Goal: Transaction & Acquisition: Purchase product/service

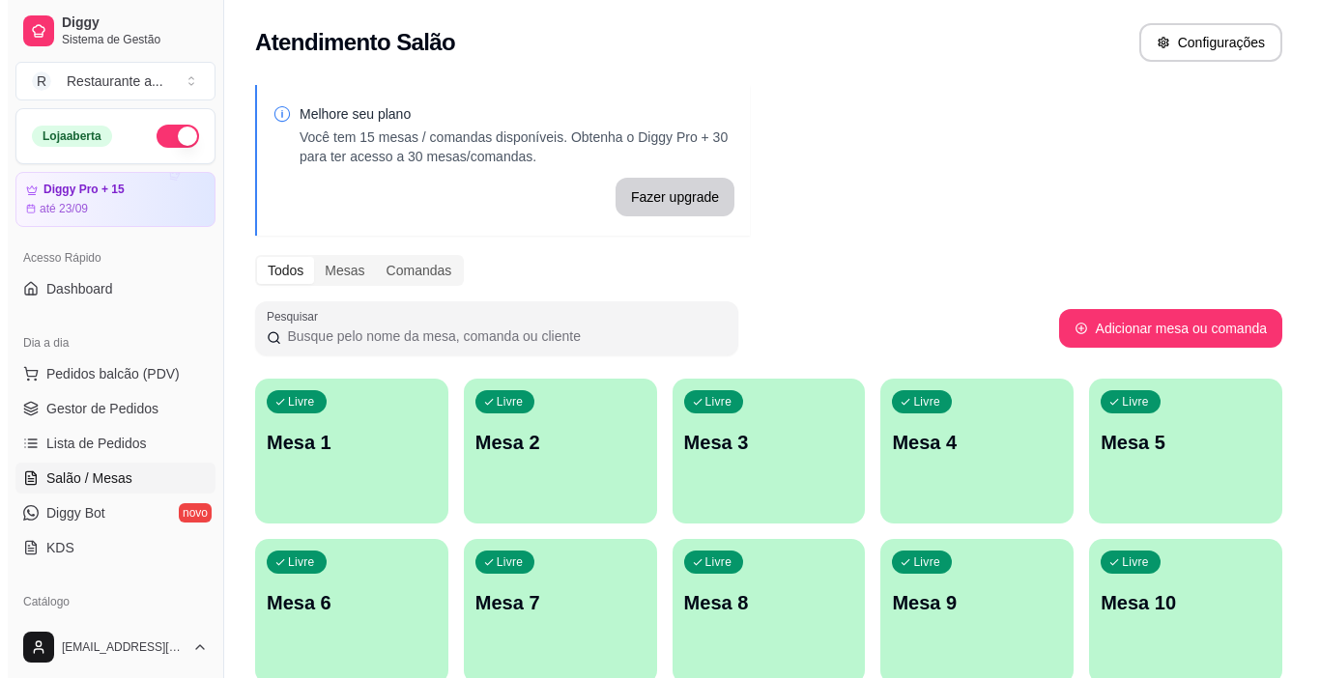
scroll to position [193, 0]
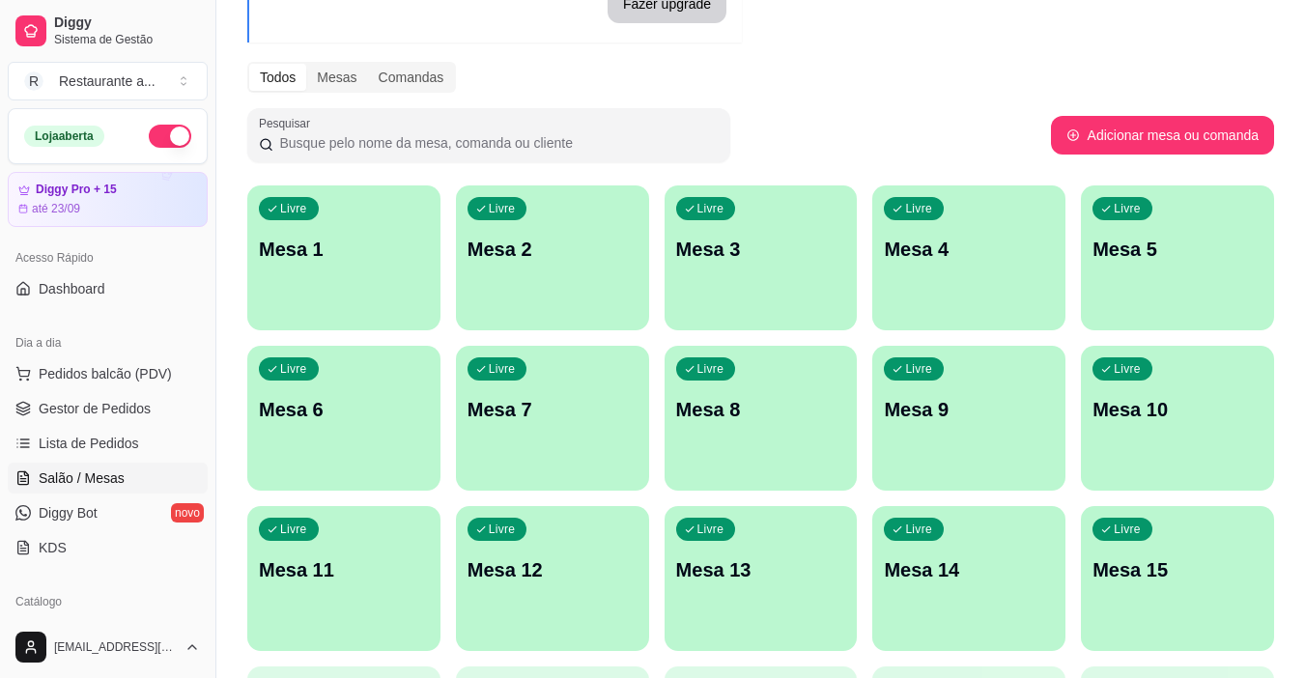
click at [540, 421] on p "Mesa 7" at bounding box center [553, 409] width 170 height 27
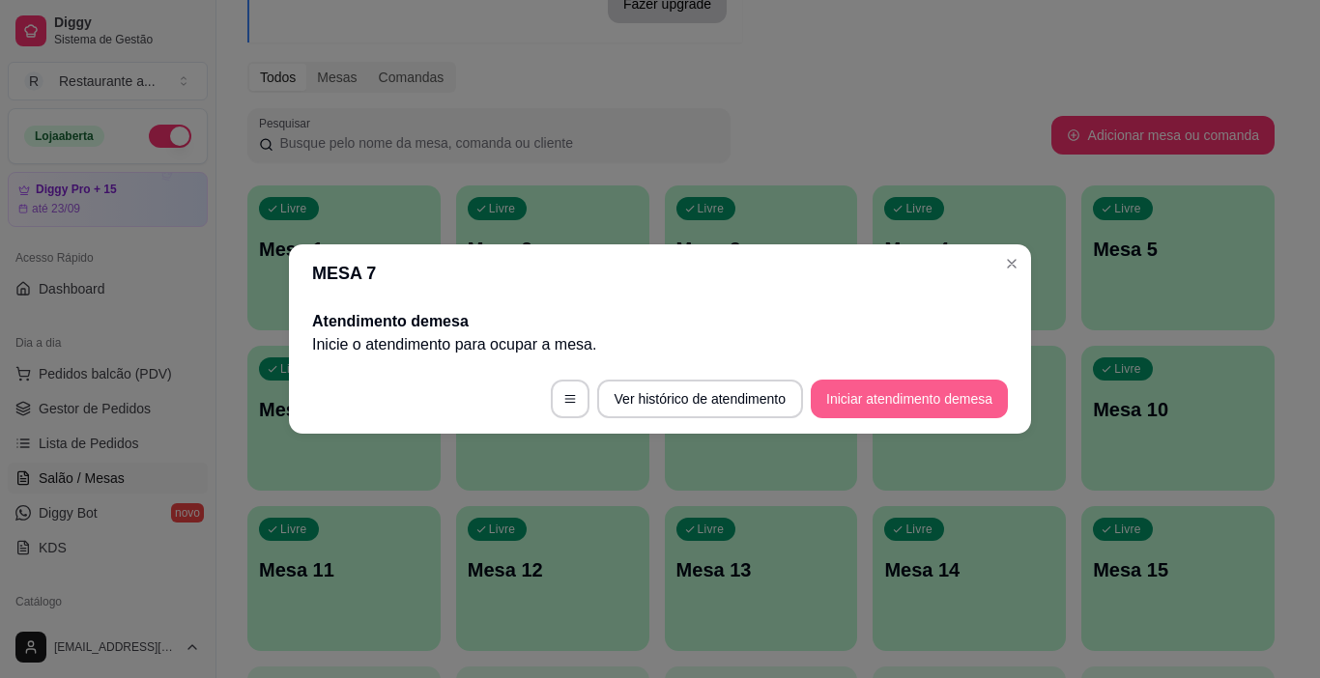
click at [867, 397] on button "Iniciar atendimento de mesa" at bounding box center [909, 399] width 197 height 39
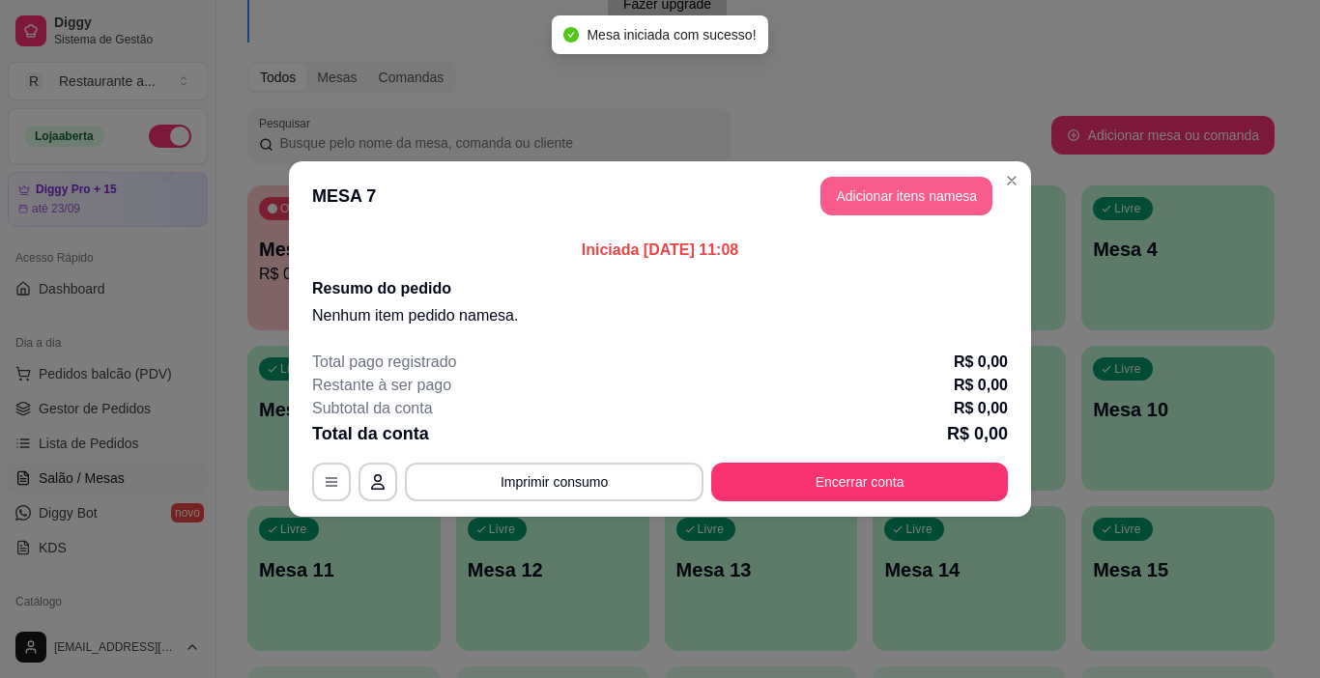
click at [875, 187] on button "Adicionar itens na mesa" at bounding box center [906, 196] width 172 height 39
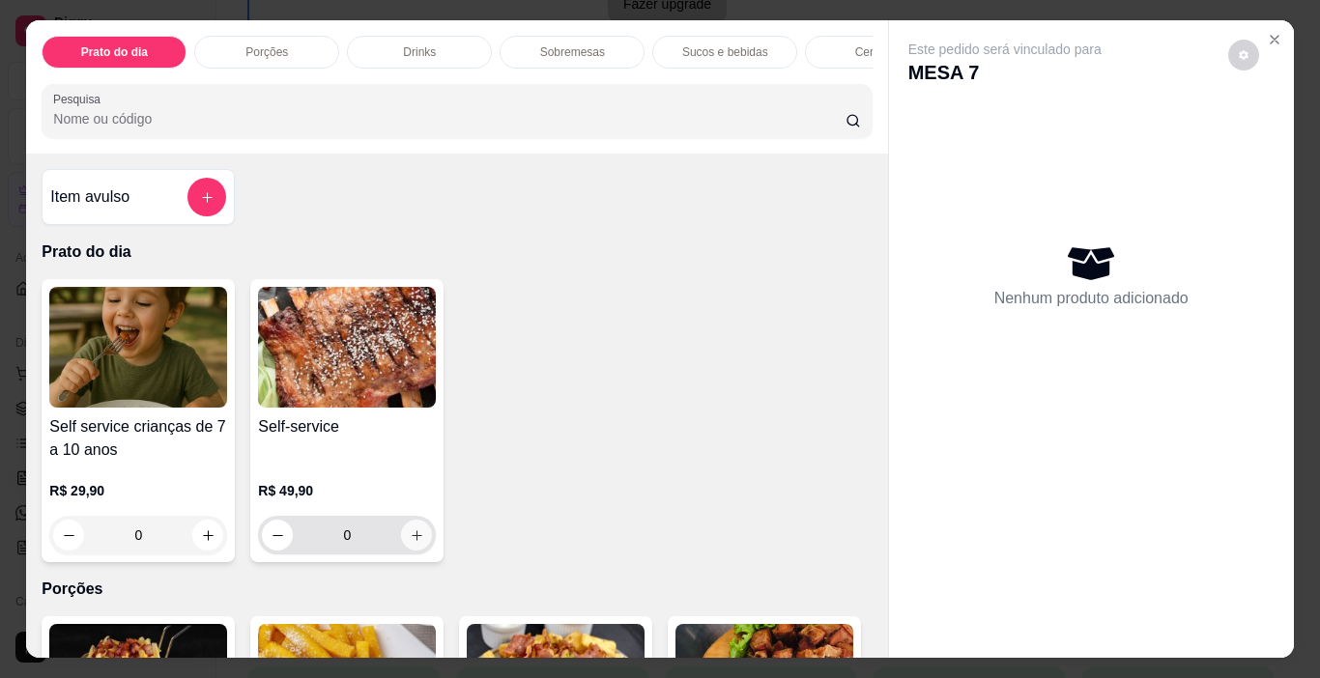
click at [411, 540] on icon "increase-product-quantity" at bounding box center [417, 535] width 14 height 14
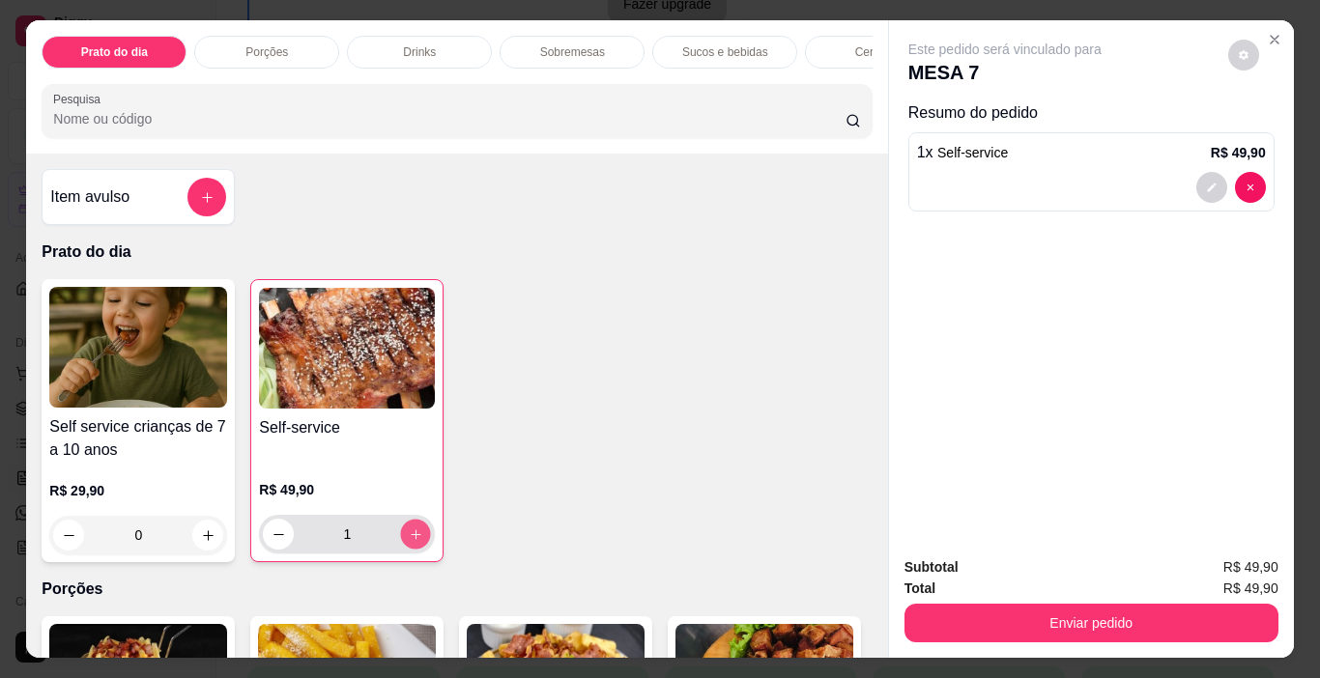
click at [411, 540] on icon "increase-product-quantity" at bounding box center [416, 534] width 14 height 14
type input "2"
click at [707, 47] on p "Sucos e bebidas" at bounding box center [725, 51] width 86 height 15
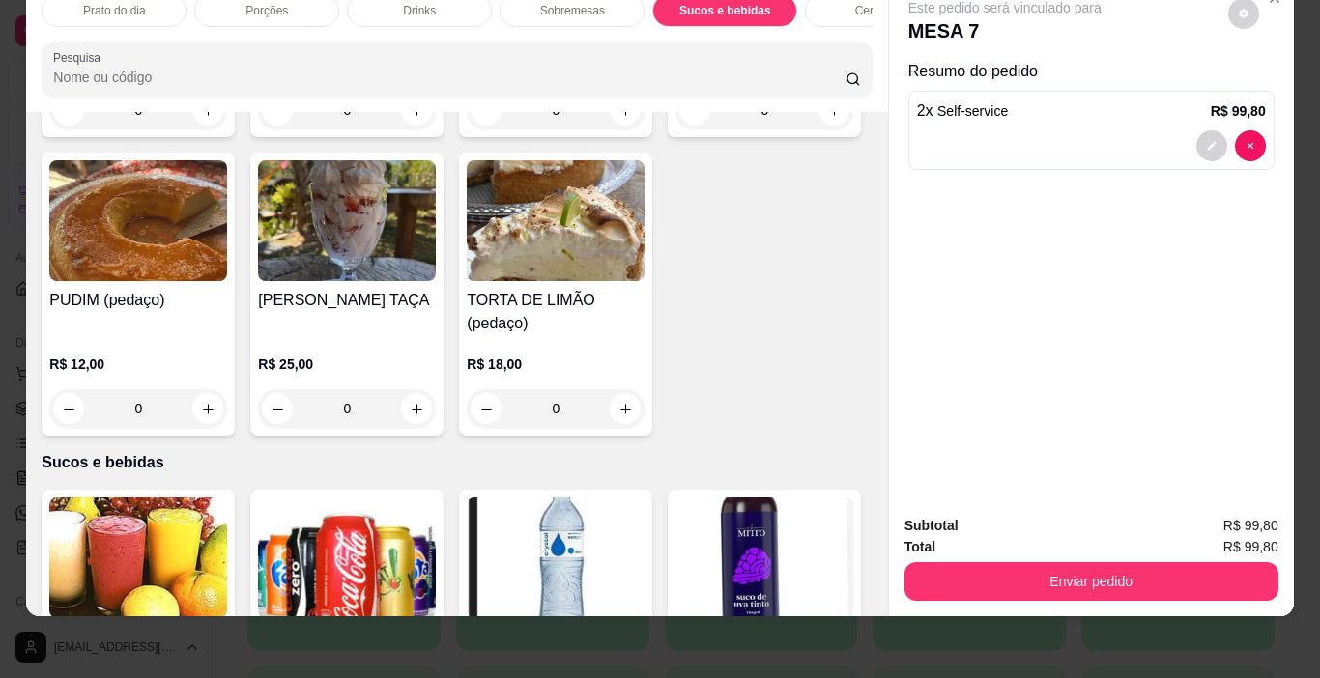
scroll to position [1901, 0]
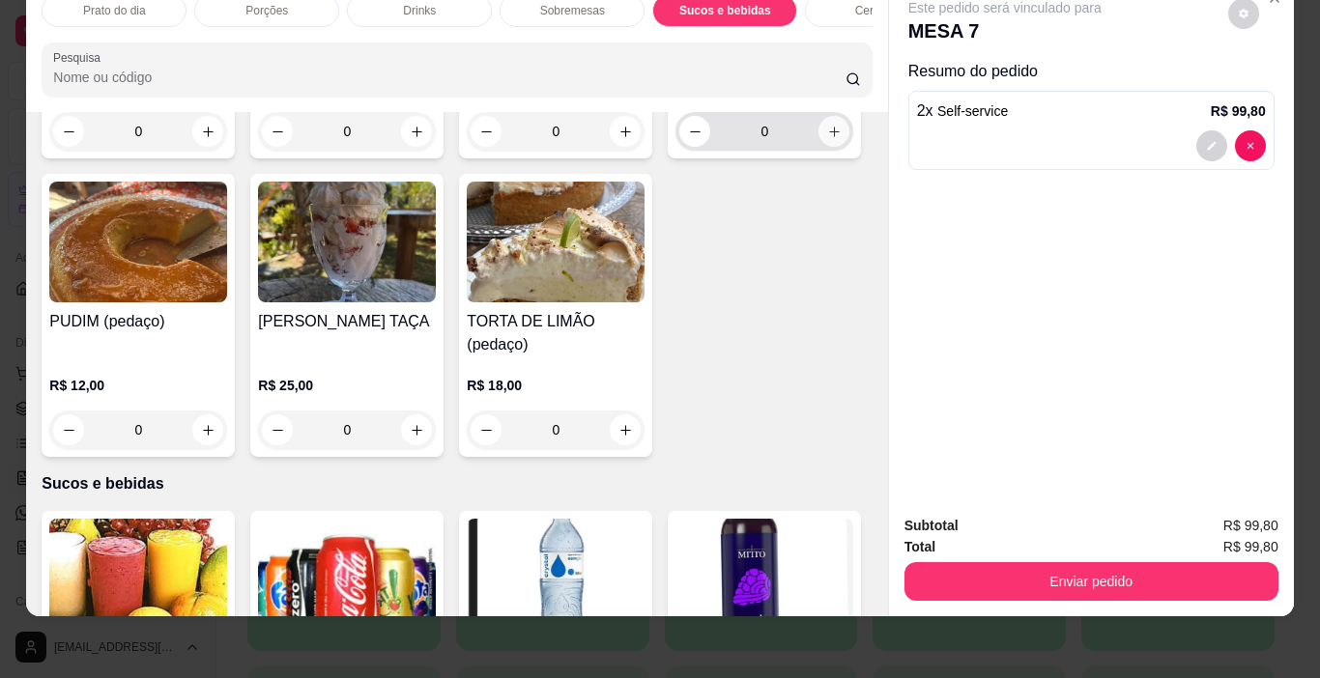
click at [827, 139] on icon "increase-product-quantity" at bounding box center [834, 132] width 14 height 14
type input "1"
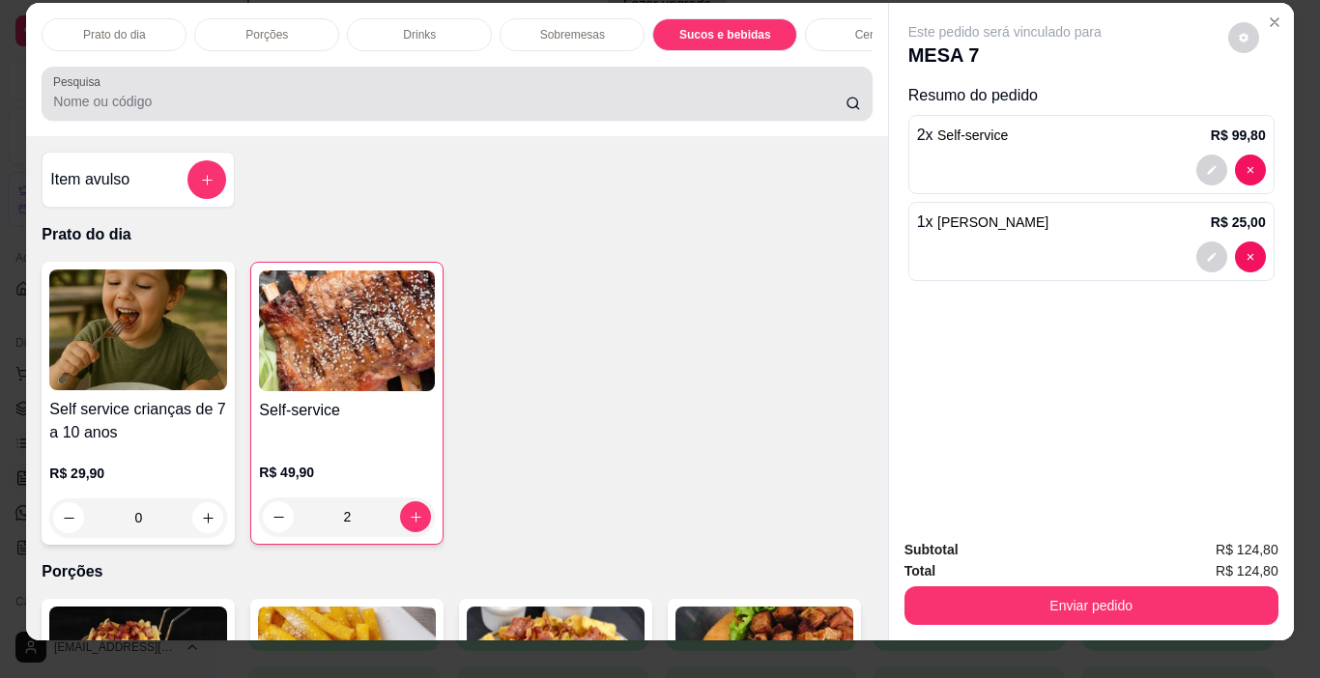
scroll to position [0, 0]
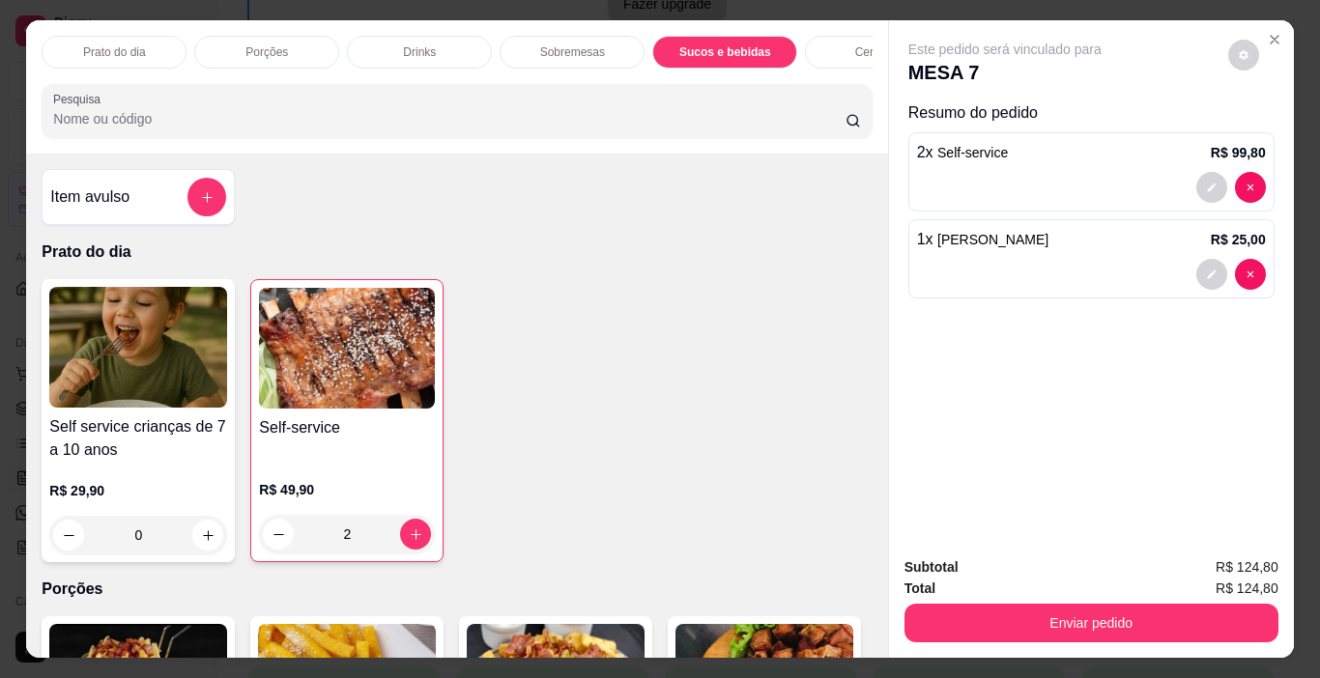
click at [860, 48] on p "Cervejas" at bounding box center [877, 51] width 45 height 15
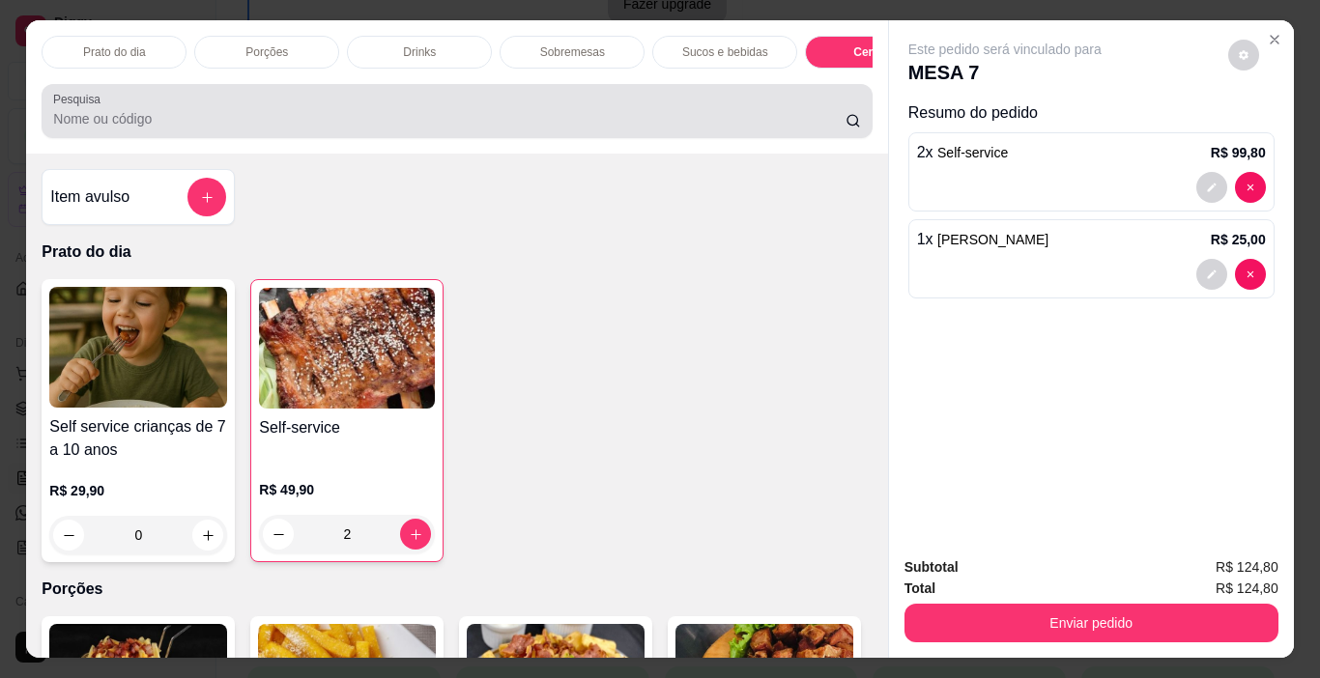
scroll to position [48, 0]
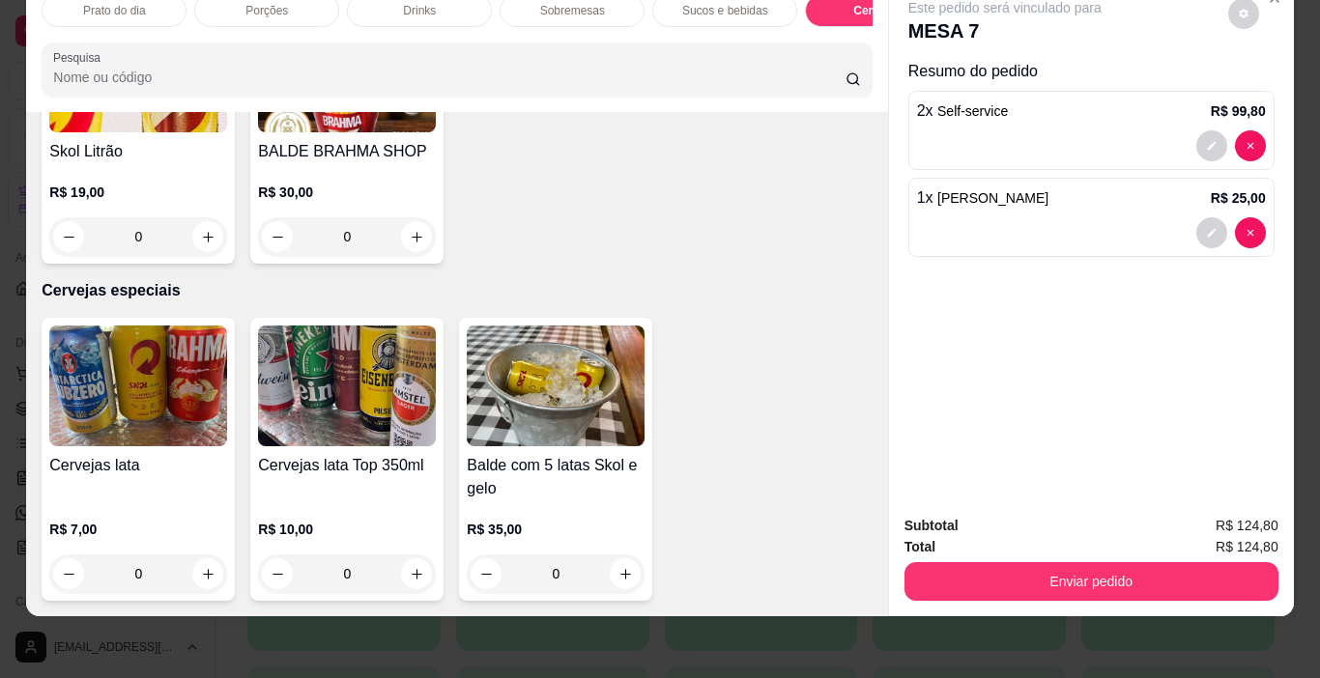
type input "1"
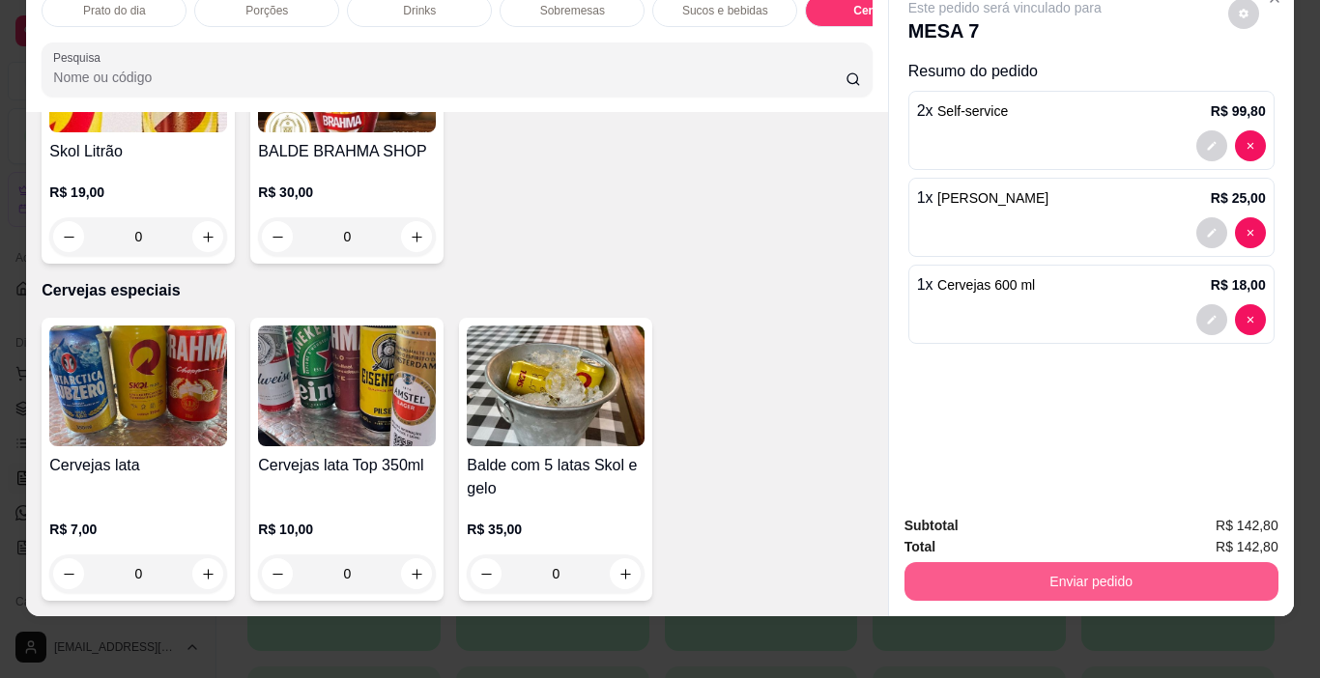
click at [1089, 564] on button "Enviar pedido" at bounding box center [1091, 581] width 374 height 39
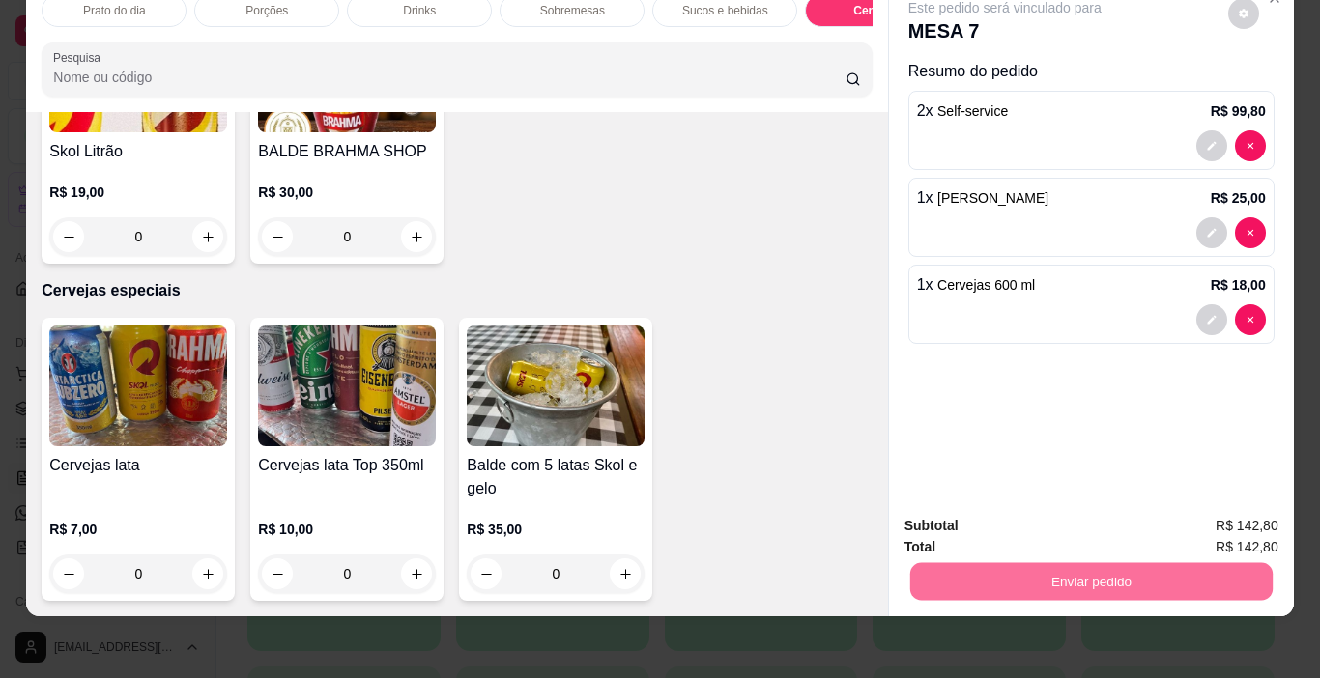
click at [1022, 518] on button "Não registrar e enviar pedido" at bounding box center [1026, 519] width 195 height 36
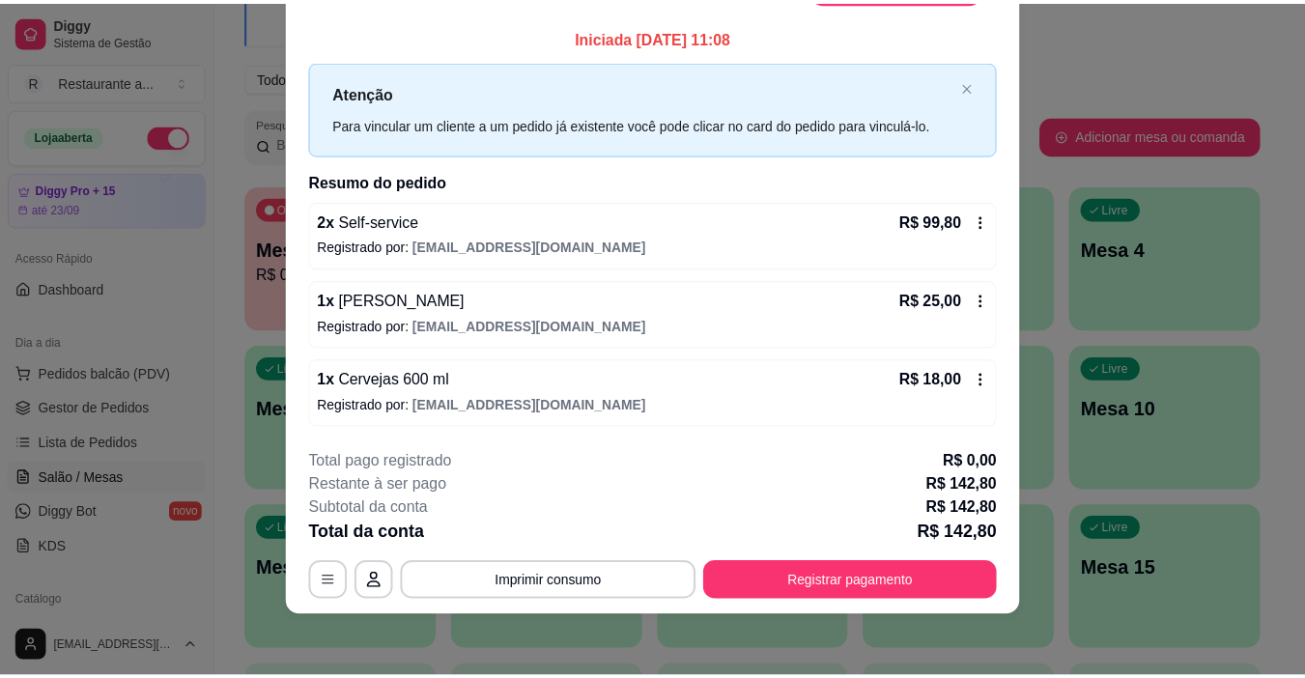
scroll to position [0, 0]
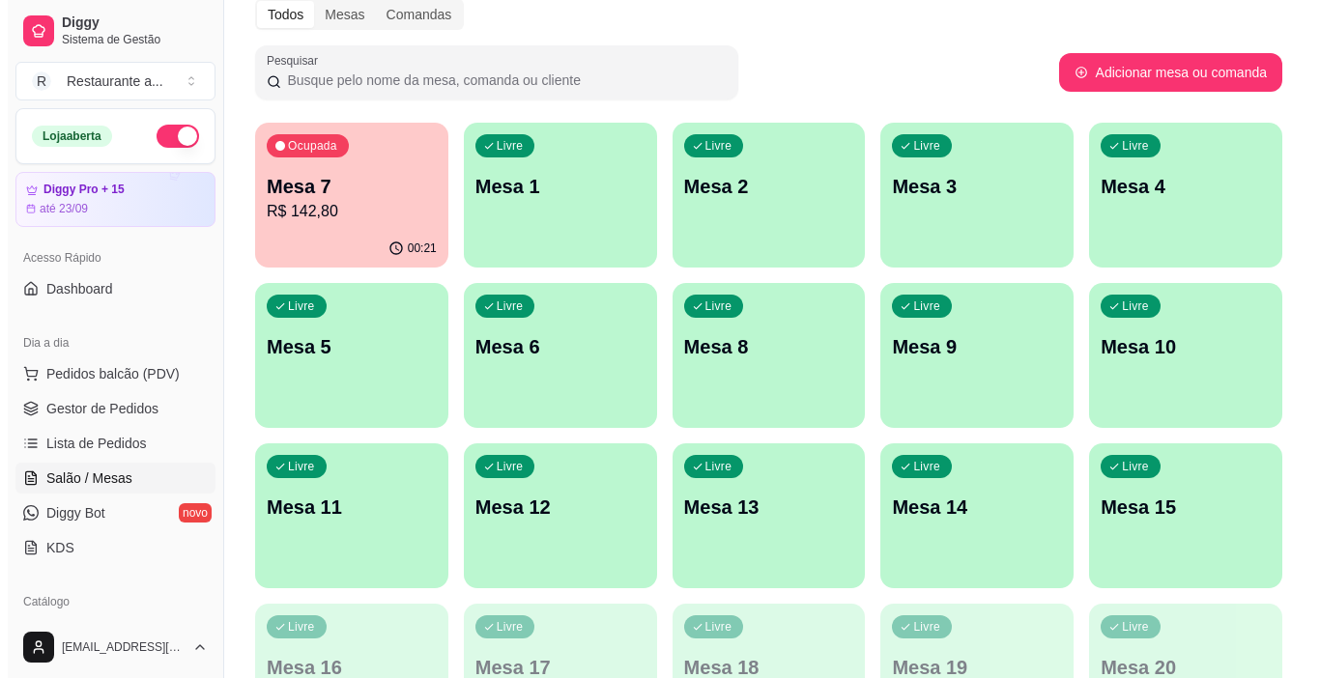
scroll to position [290, 0]
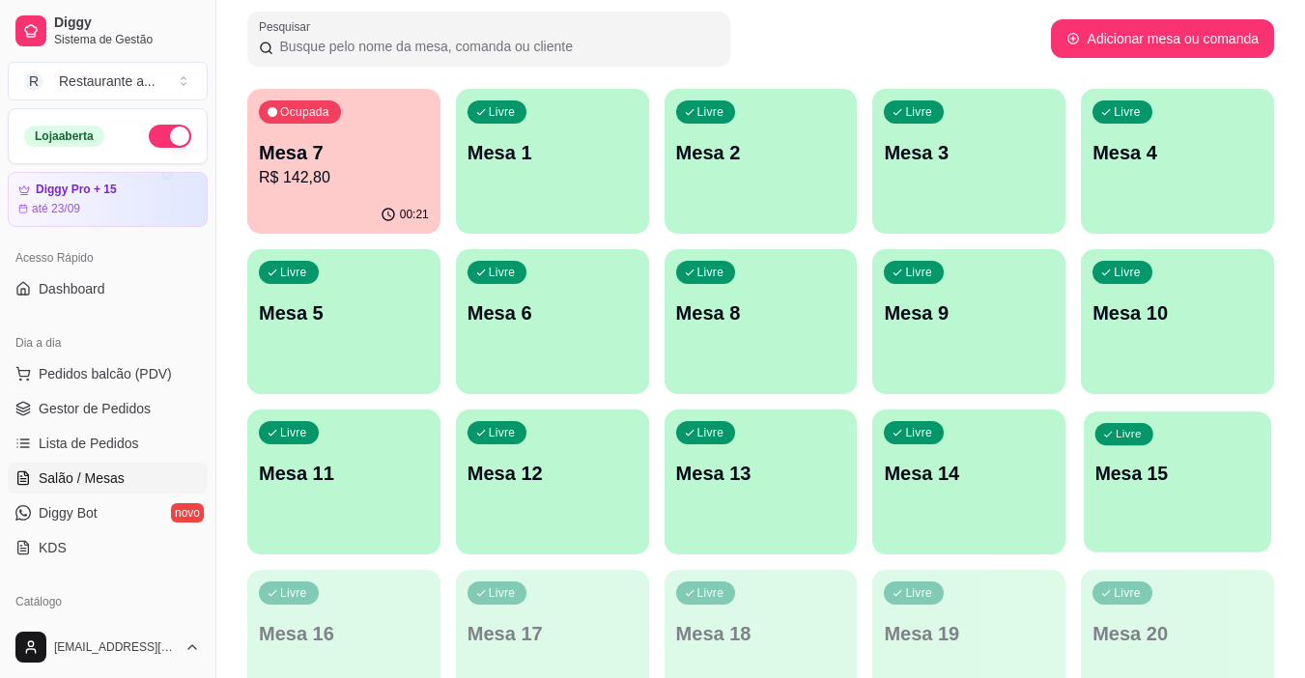
click at [1184, 497] on div "Livre Mesa 15" at bounding box center [1177, 471] width 187 height 118
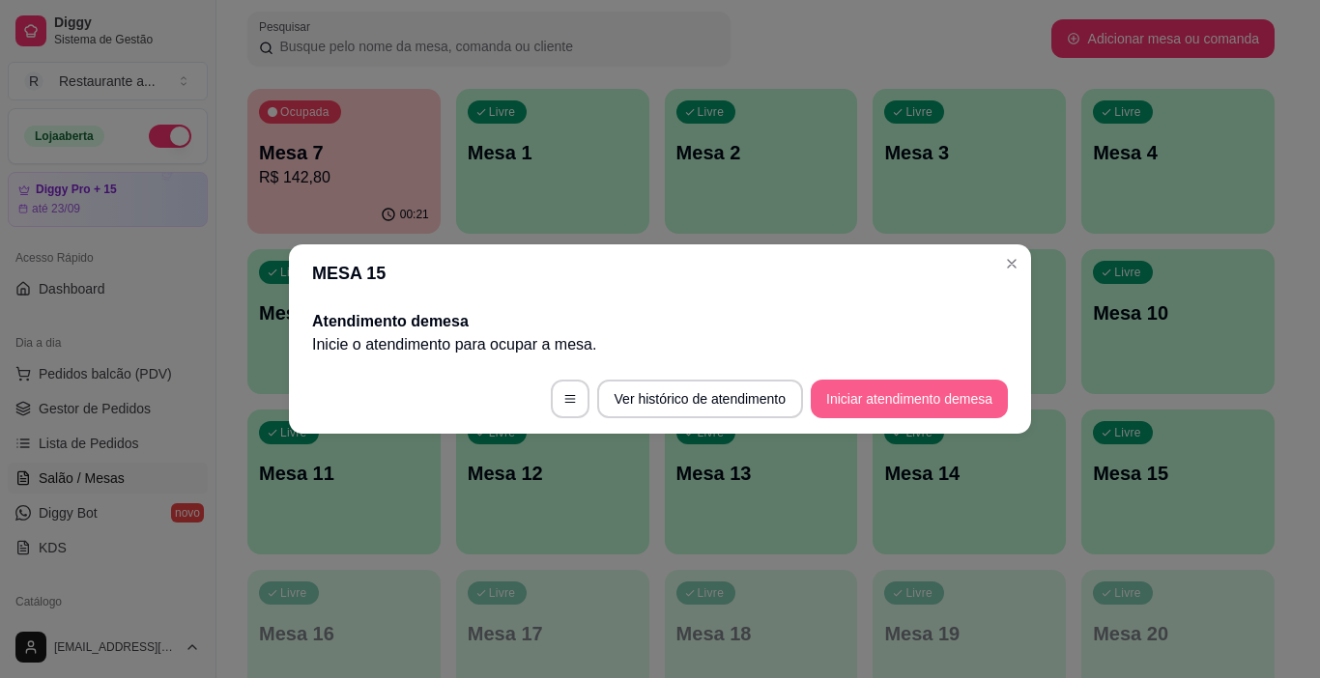
click at [867, 395] on button "Iniciar atendimento de mesa" at bounding box center [909, 399] width 197 height 39
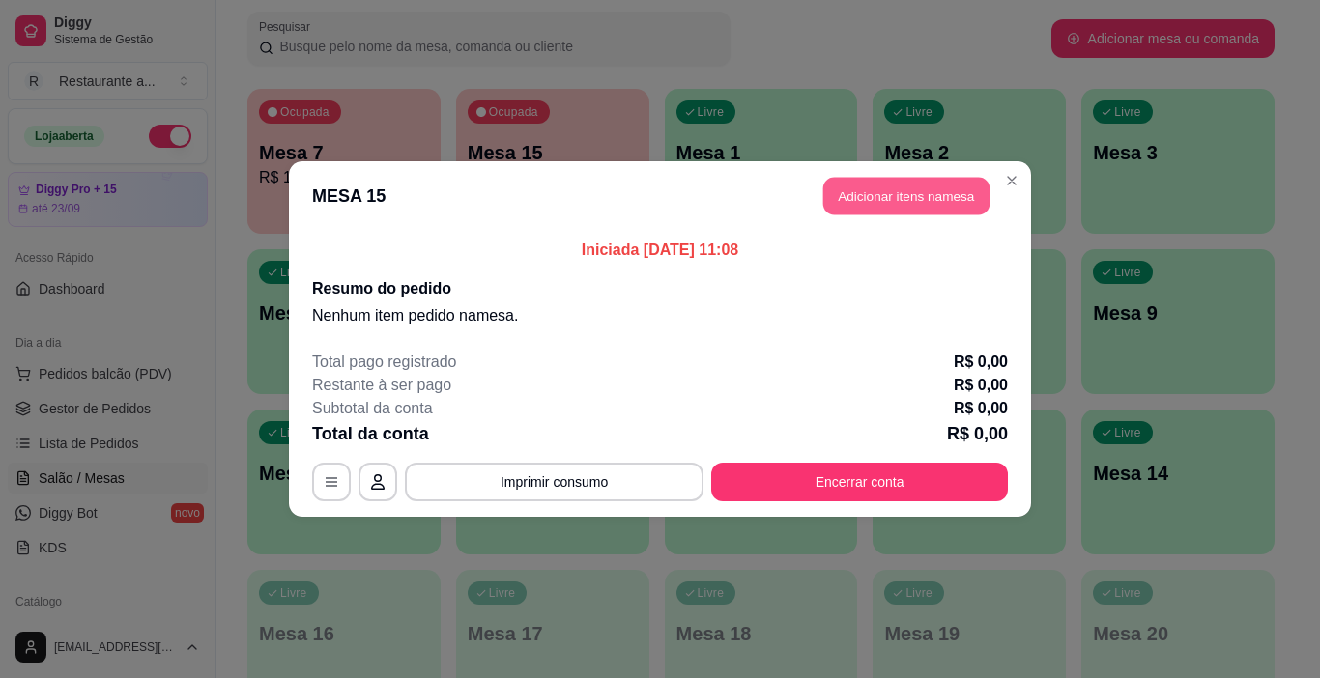
click at [900, 195] on button "Adicionar itens na mesa" at bounding box center [906, 197] width 166 height 38
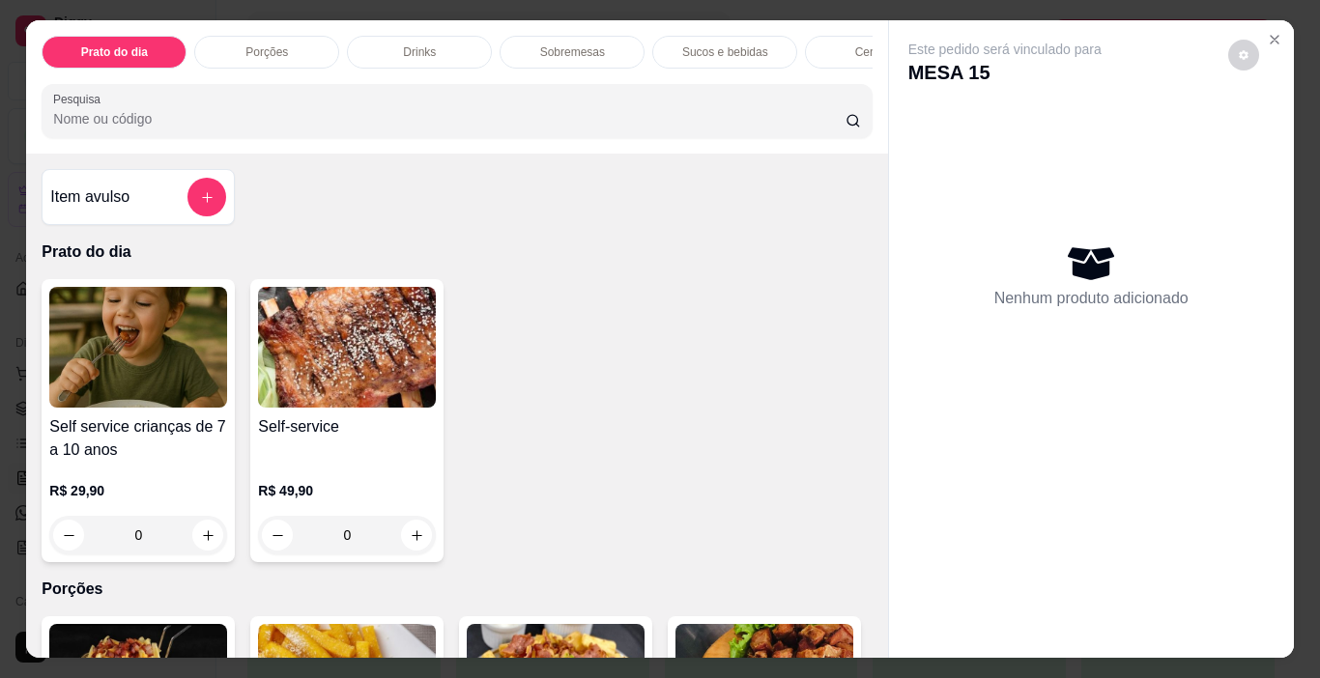
click at [855, 46] on p "Cervejas" at bounding box center [877, 51] width 45 height 15
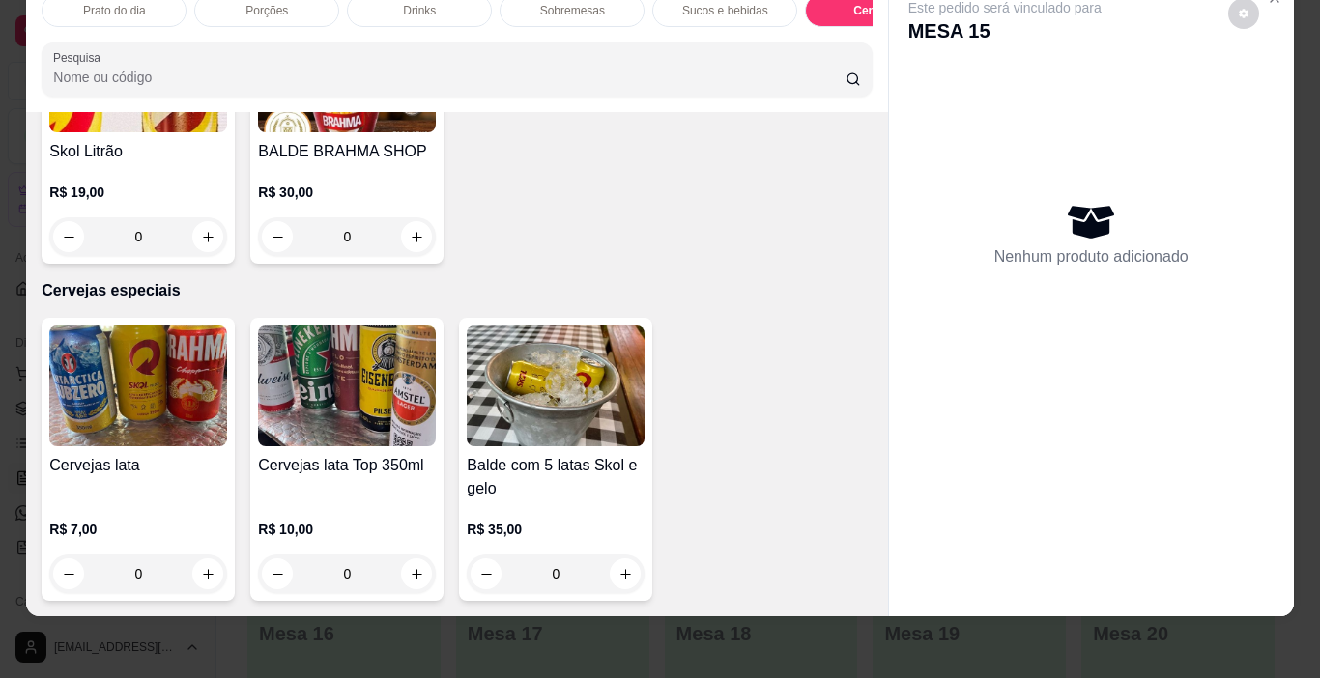
type input "1"
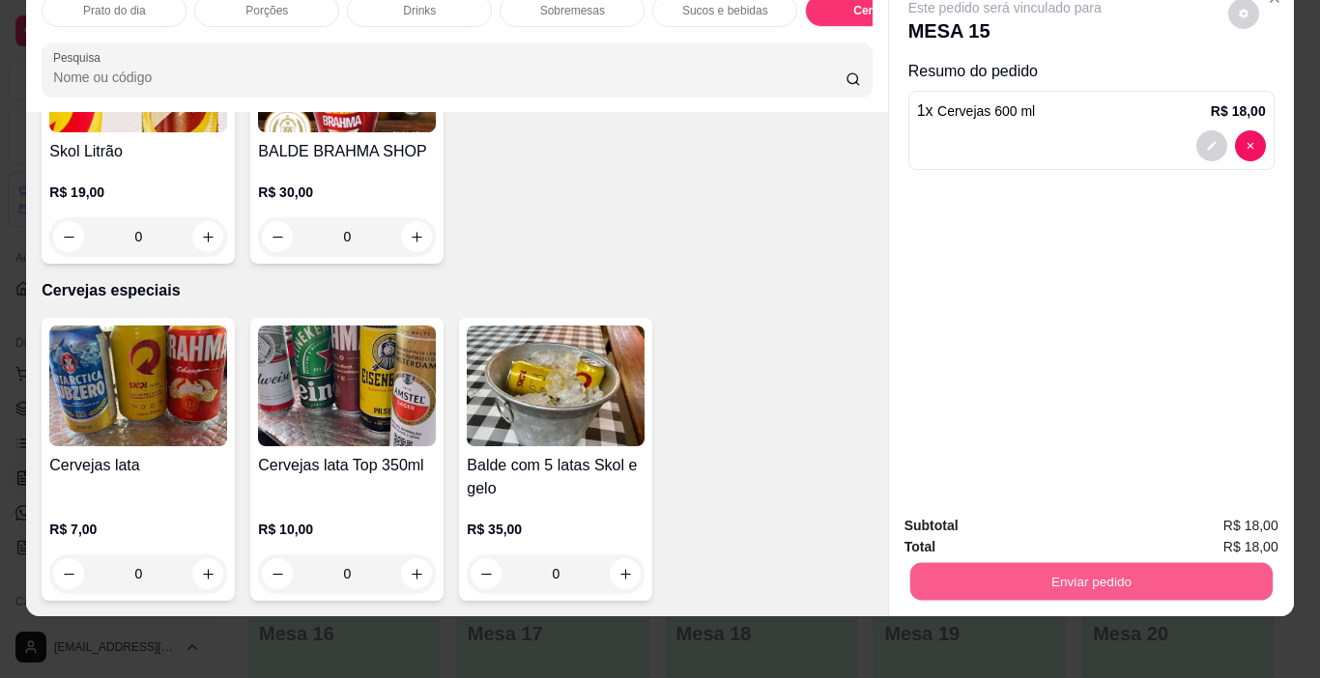
click at [1096, 566] on button "Enviar pedido" at bounding box center [1090, 582] width 362 height 38
click at [1217, 519] on button "Sim, quero registrar" at bounding box center [1210, 520] width 144 height 37
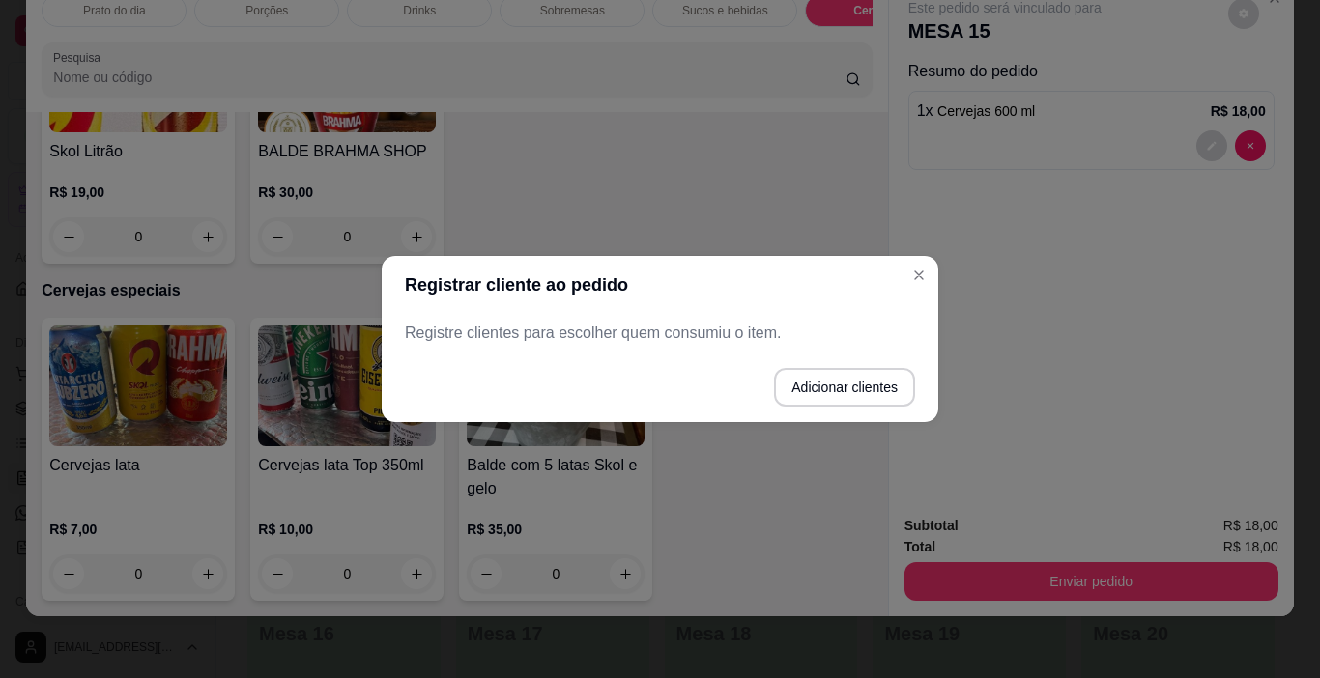
click at [536, 323] on p "Registre clientes para escolher quem consumiu o item." at bounding box center [660, 333] width 510 height 23
click at [822, 382] on button "Adicionar clientes" at bounding box center [844, 387] width 141 height 39
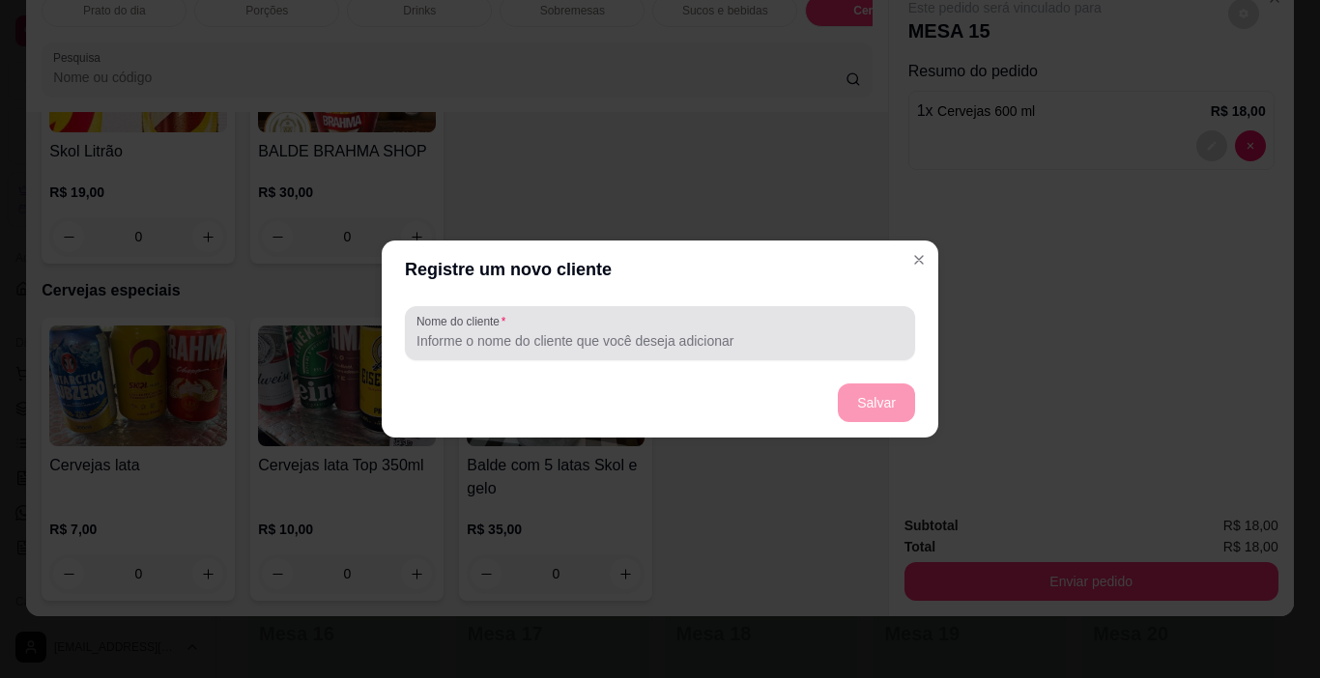
click at [442, 341] on input "Nome do cliente" at bounding box center [659, 340] width 487 height 19
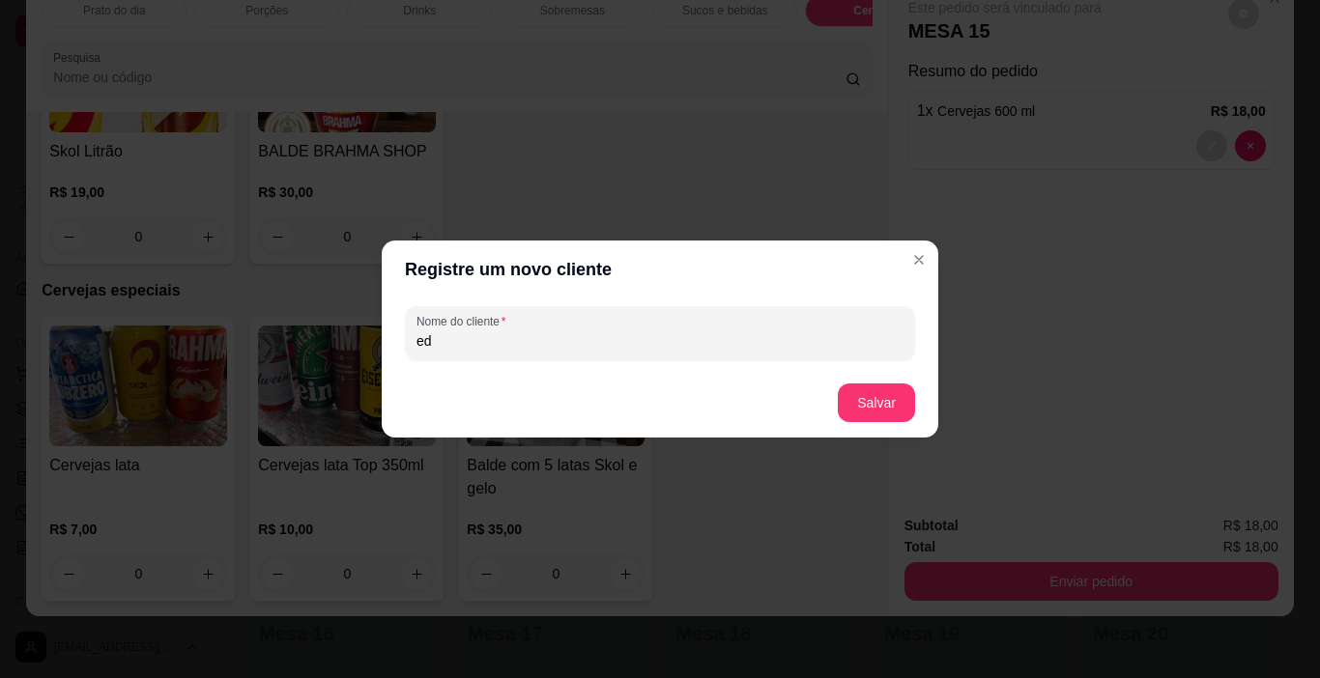
type input "e"
type input "EDSON"
click at [868, 403] on button "Salvar" at bounding box center [876, 403] width 75 height 38
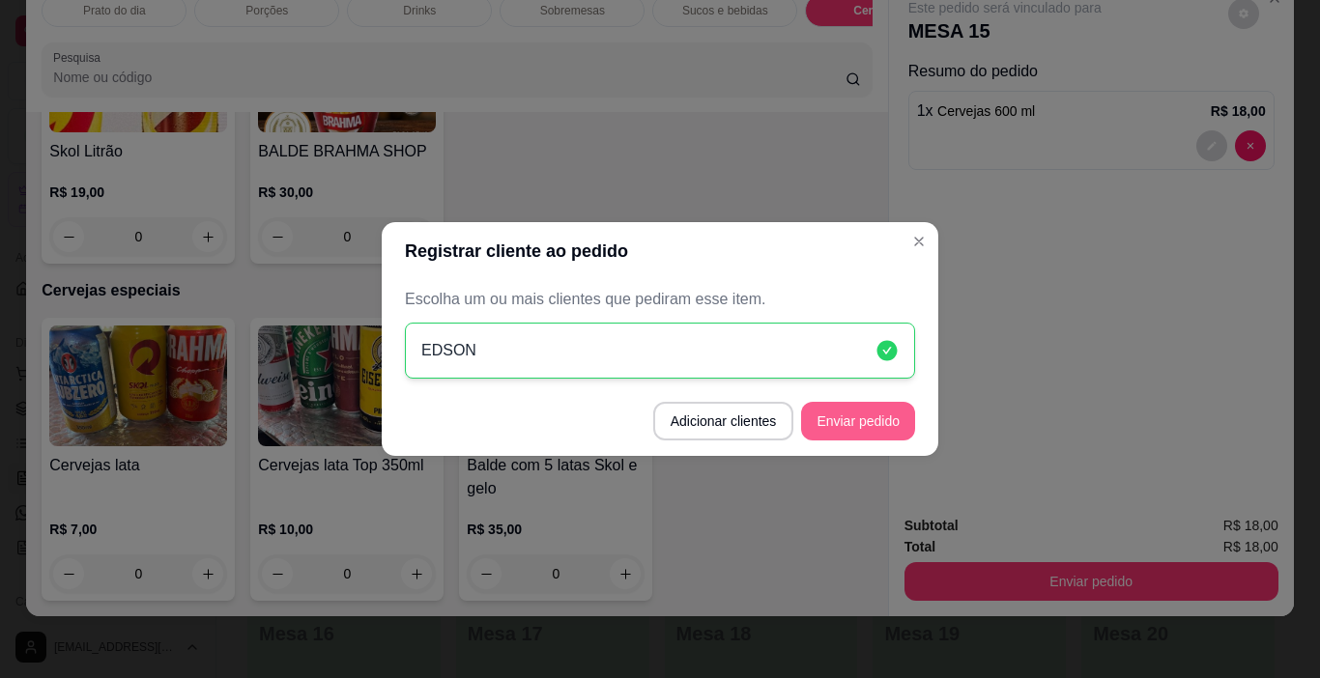
click at [846, 419] on button "Enviar pedido" at bounding box center [858, 421] width 114 height 39
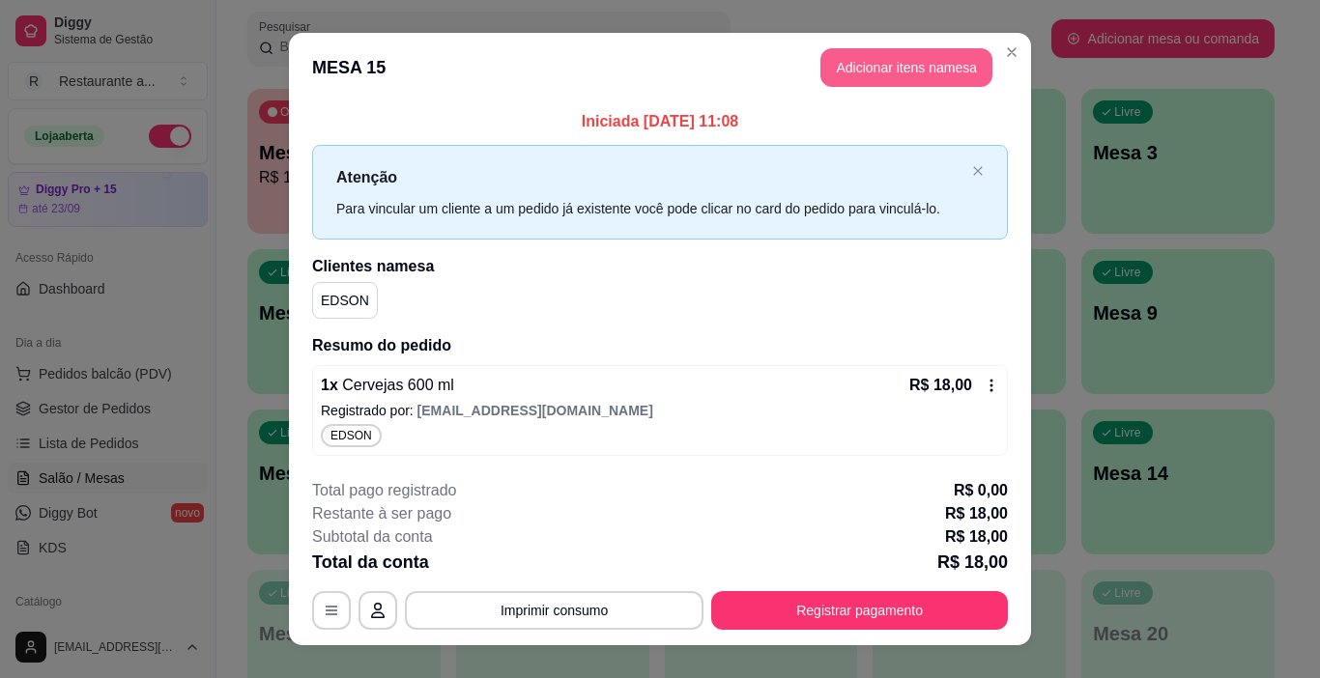
click at [885, 68] on button "Adicionar itens na mesa" at bounding box center [906, 67] width 172 height 39
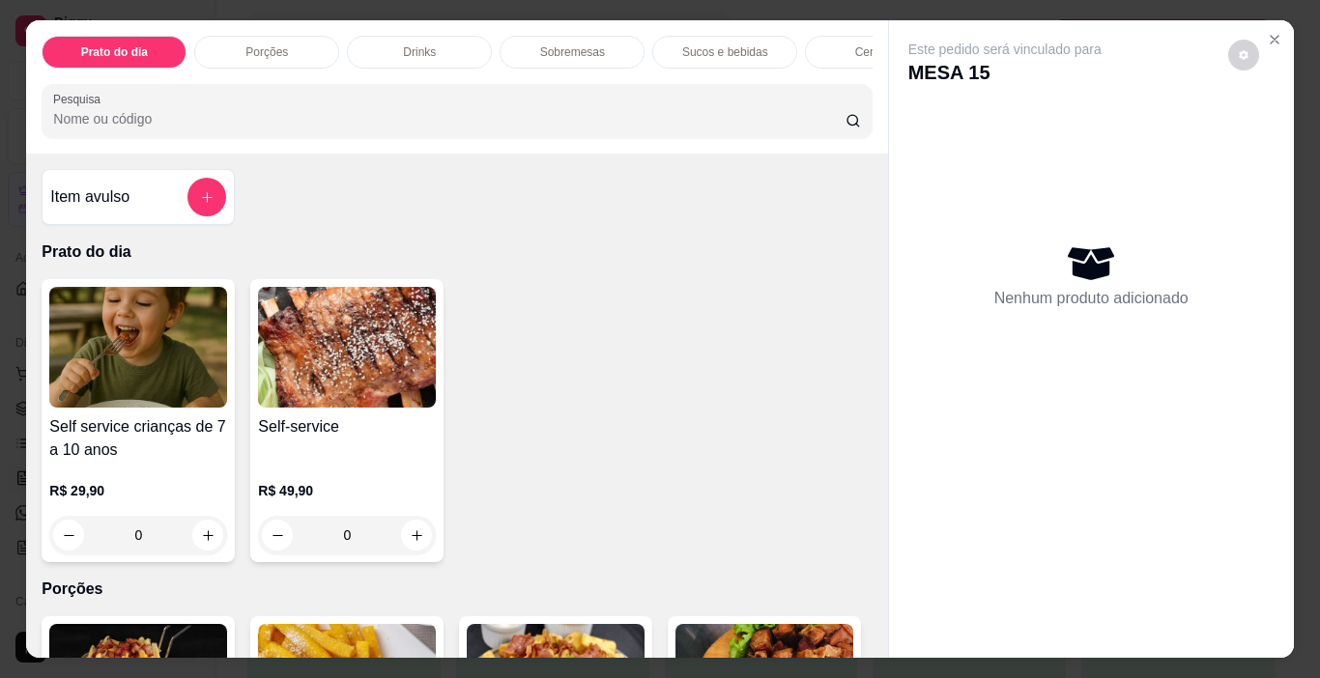
click at [855, 44] on p "Cervejas" at bounding box center [877, 51] width 45 height 15
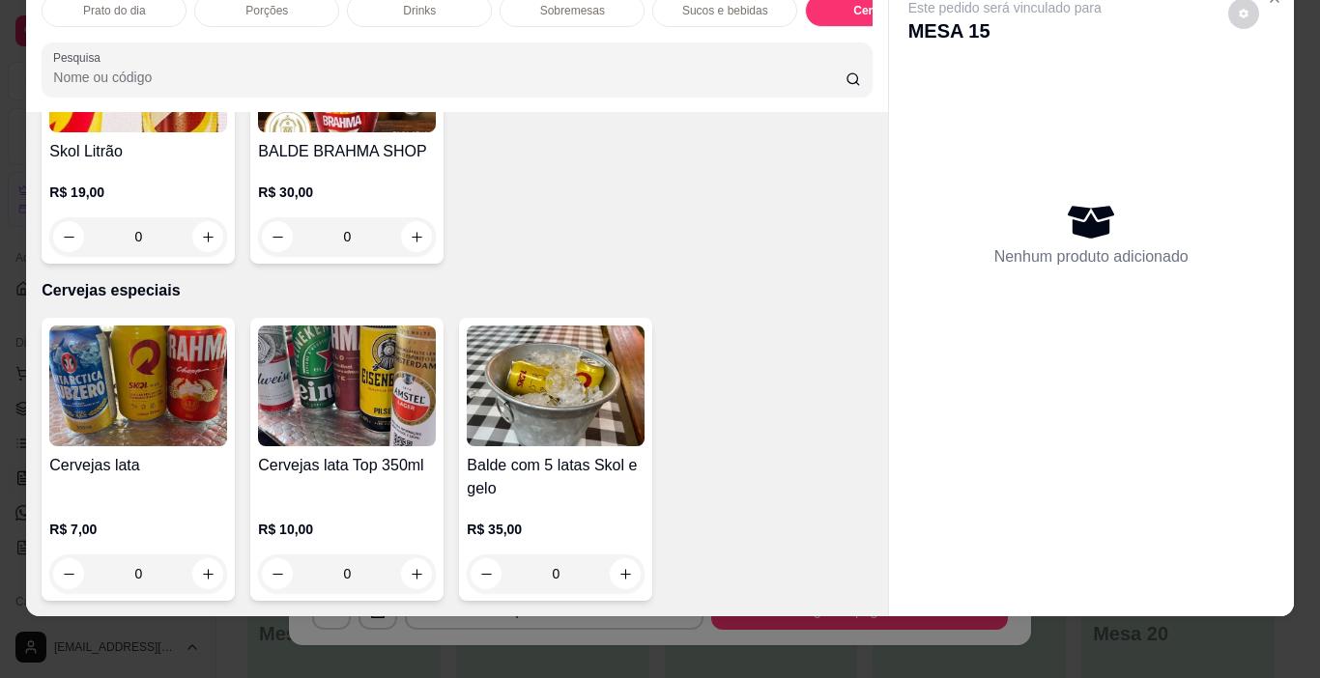
type input "1"
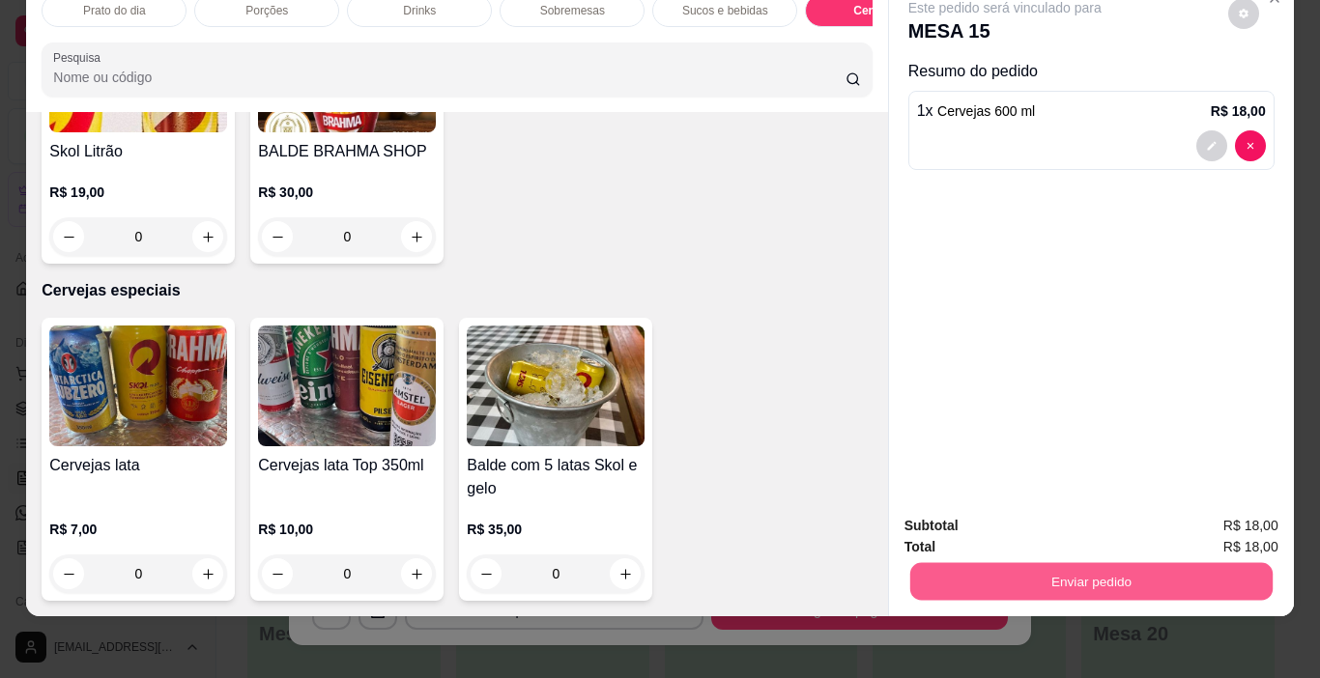
click at [1106, 563] on button "Enviar pedido" at bounding box center [1090, 582] width 362 height 38
click at [1024, 524] on button "Não registrar e enviar pedido" at bounding box center [1026, 520] width 201 height 37
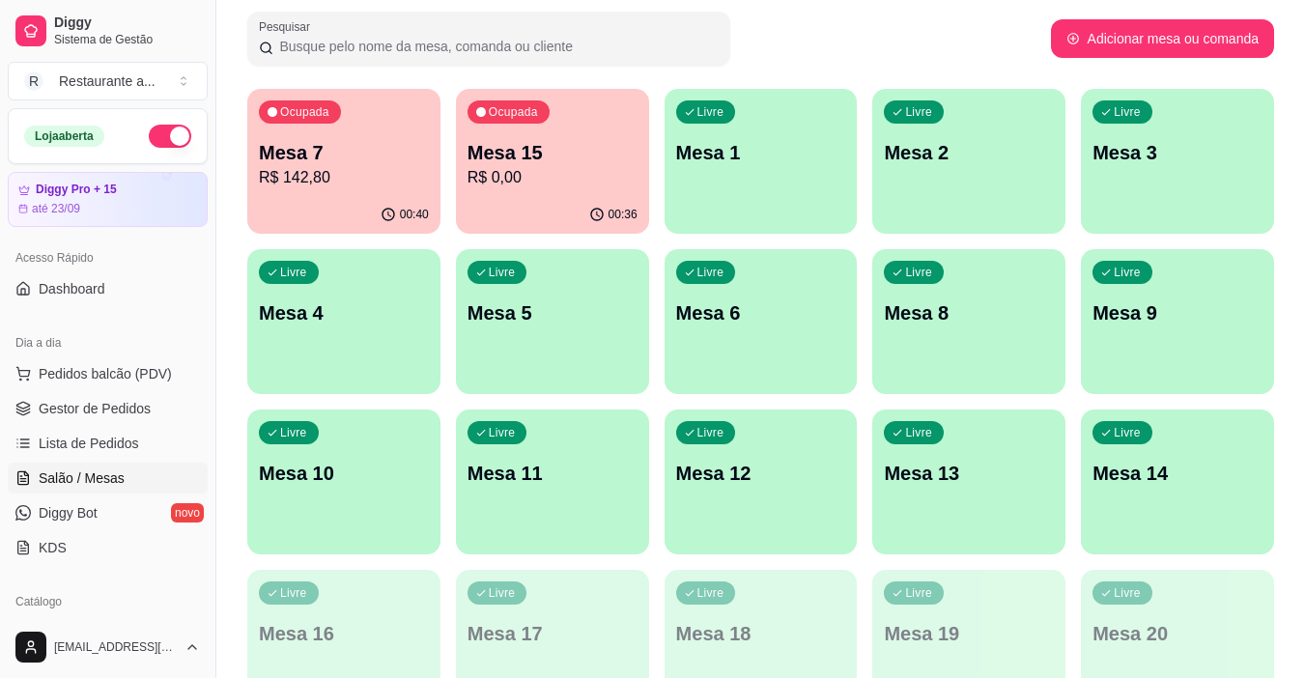
click at [346, 179] on p "R$ 142,80" at bounding box center [344, 177] width 170 height 23
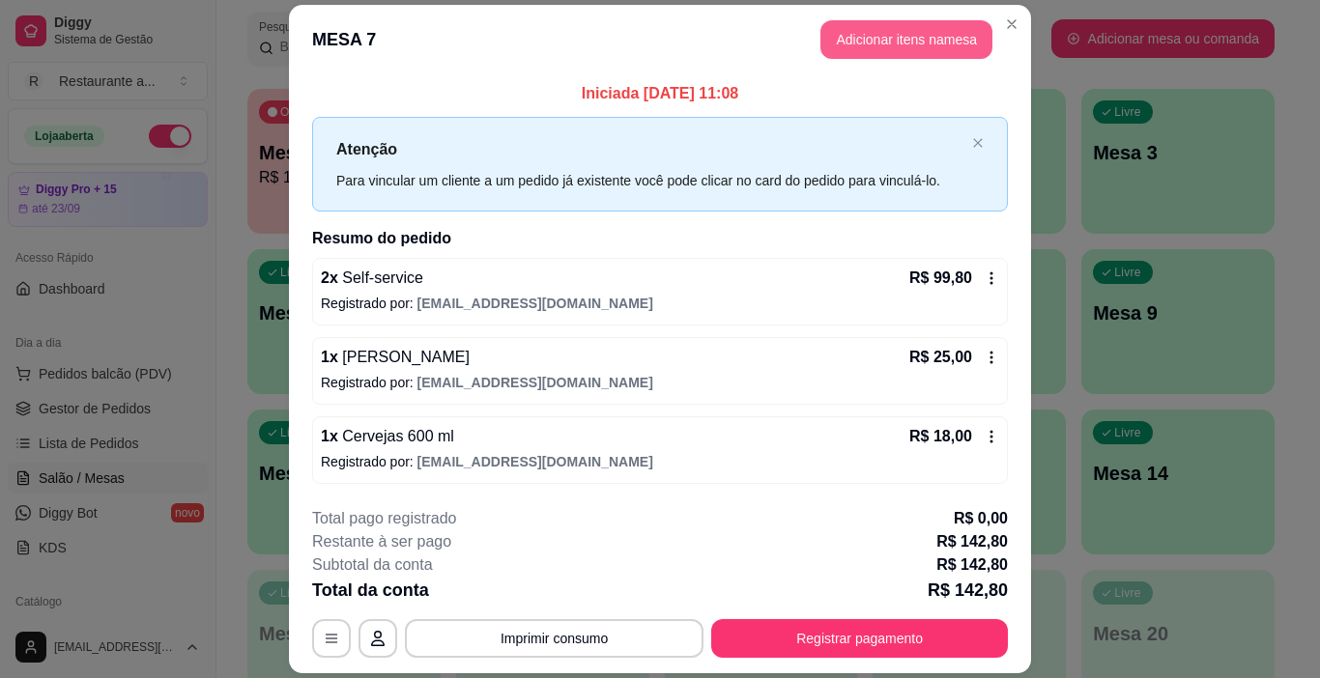
click at [889, 33] on button "Adicionar itens na mesa" at bounding box center [906, 39] width 172 height 39
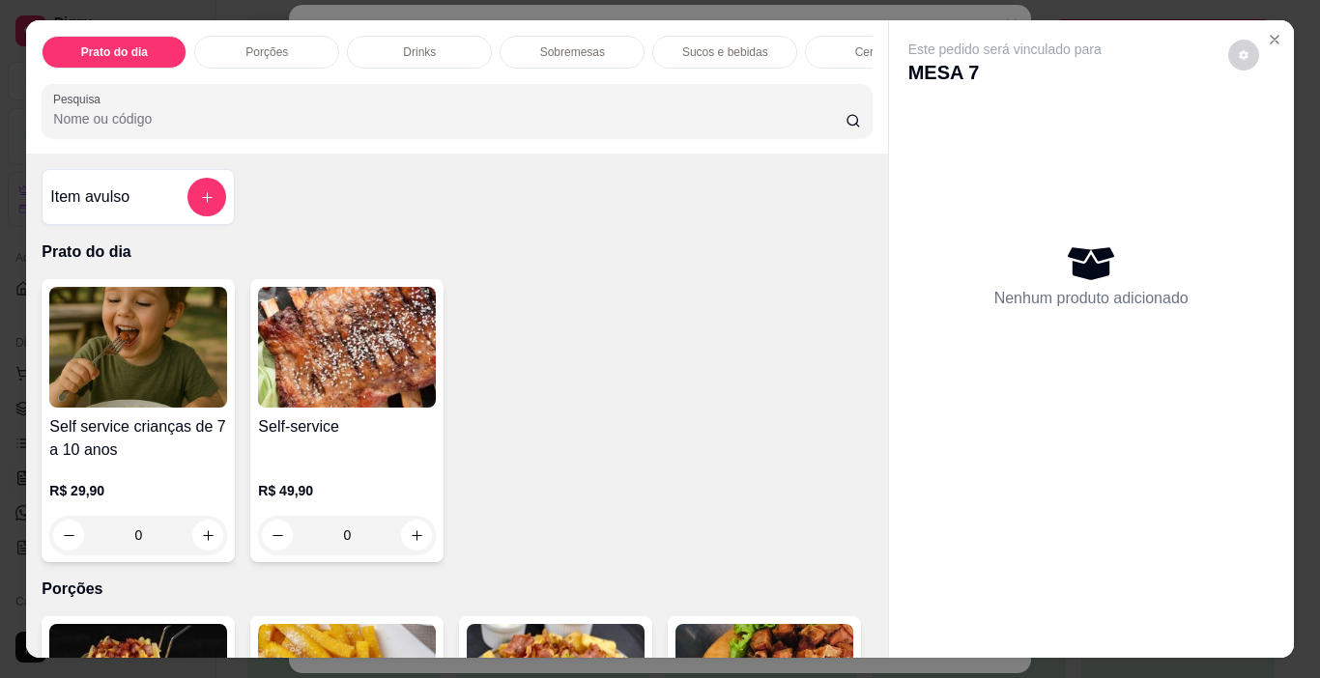
click at [856, 45] on p "Cervejas" at bounding box center [877, 51] width 45 height 15
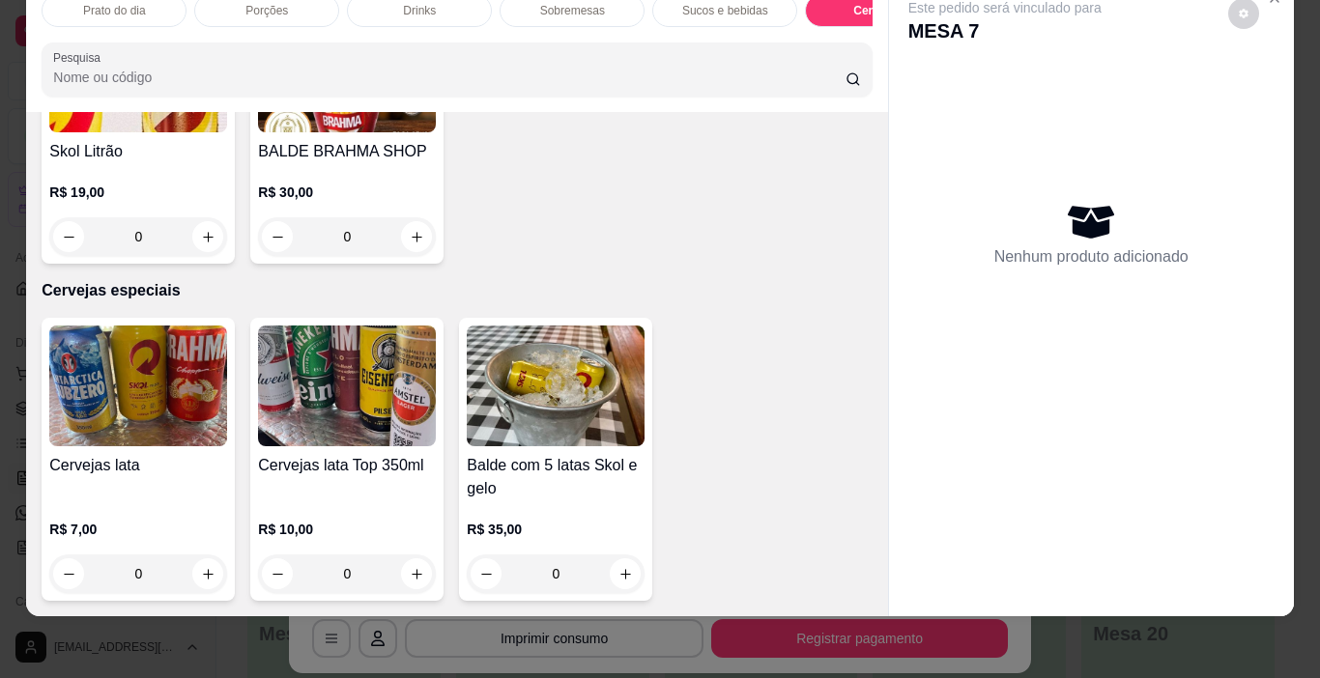
type input "1"
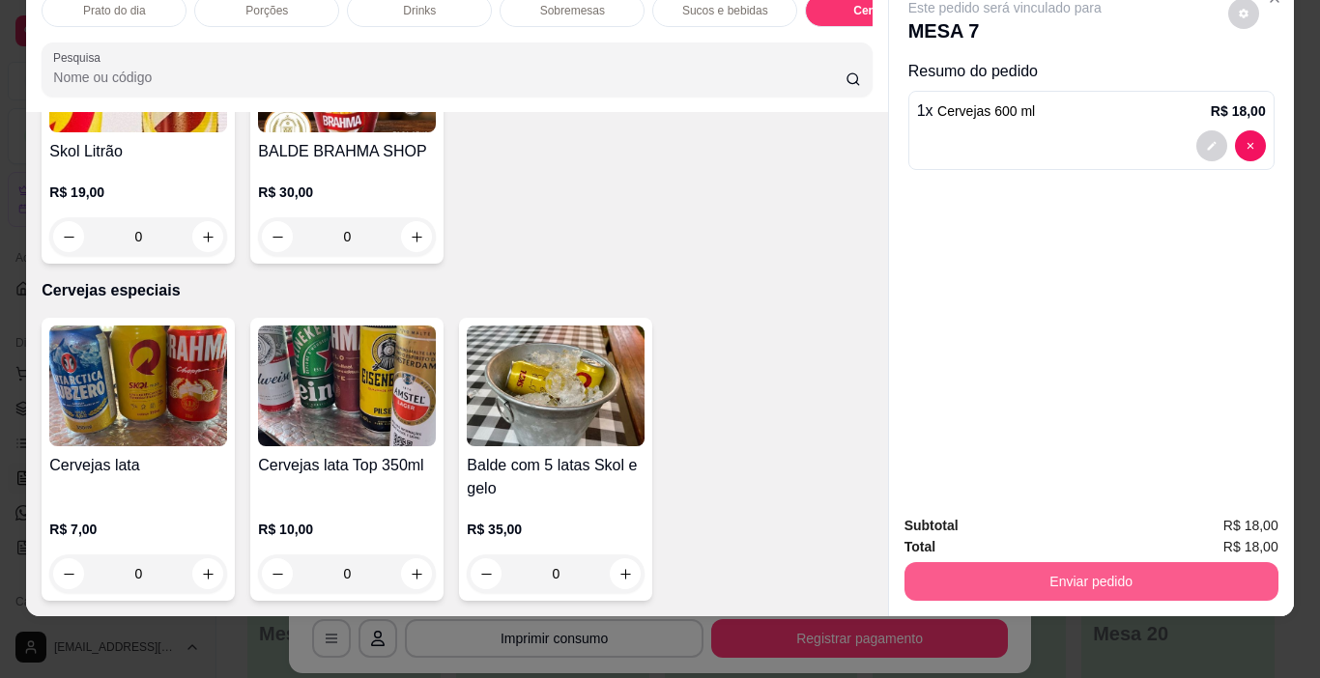
click at [1108, 563] on button "Enviar pedido" at bounding box center [1091, 581] width 374 height 39
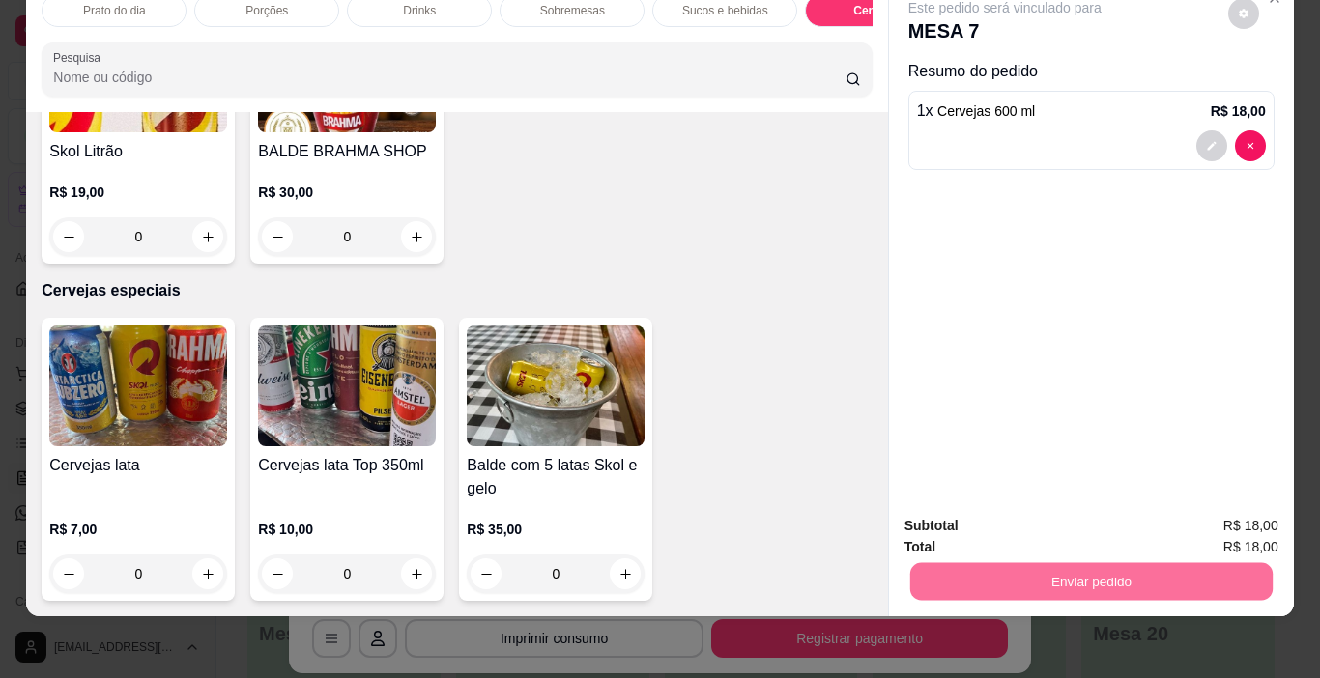
click at [1024, 516] on button "Não registrar e enviar pedido" at bounding box center [1026, 519] width 201 height 37
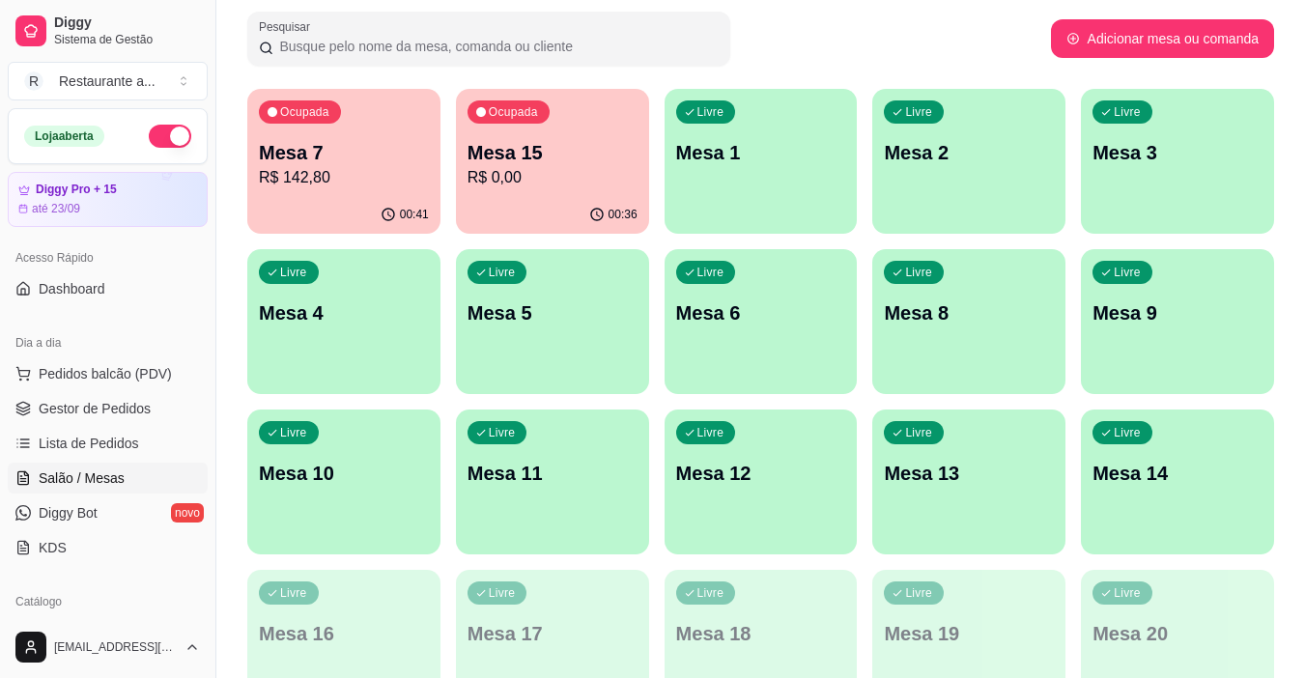
scroll to position [0, 0]
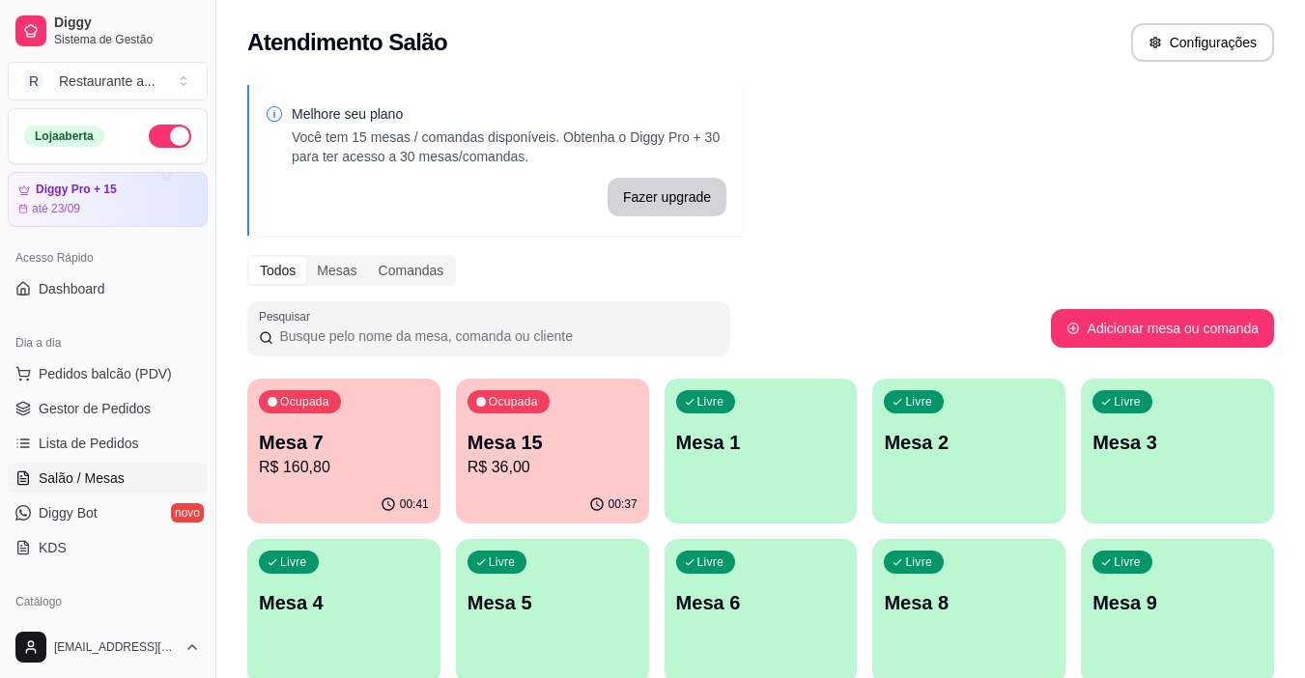
click at [350, 486] on div "00:41" at bounding box center [343, 505] width 193 height 38
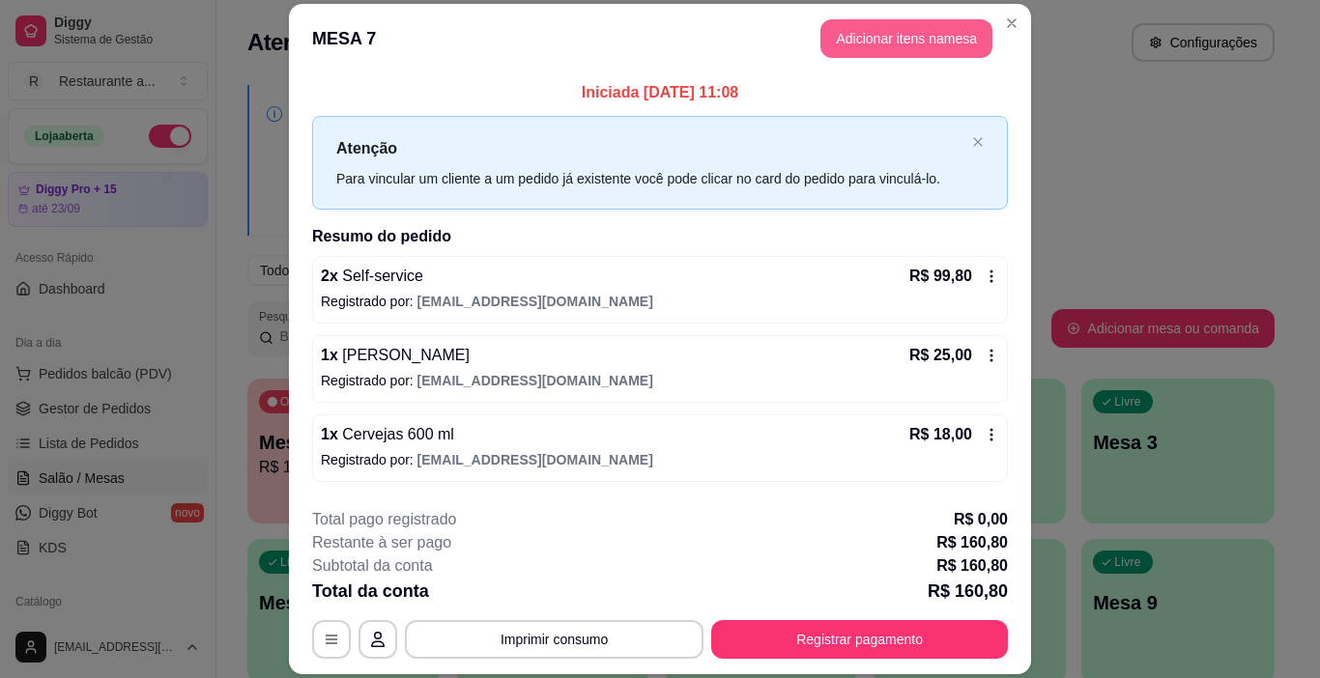
click at [846, 31] on button "Adicionar itens na mesa" at bounding box center [906, 38] width 172 height 39
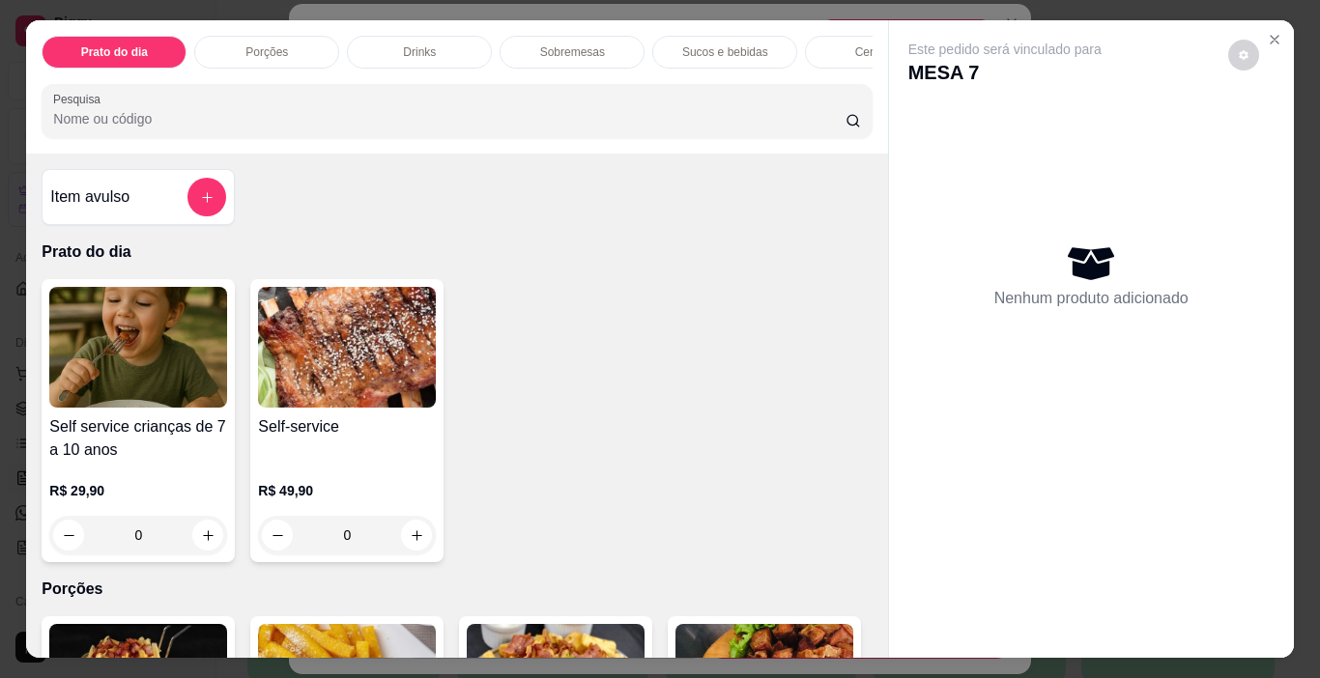
click at [712, 44] on p "Sucos e bebidas" at bounding box center [725, 51] width 86 height 15
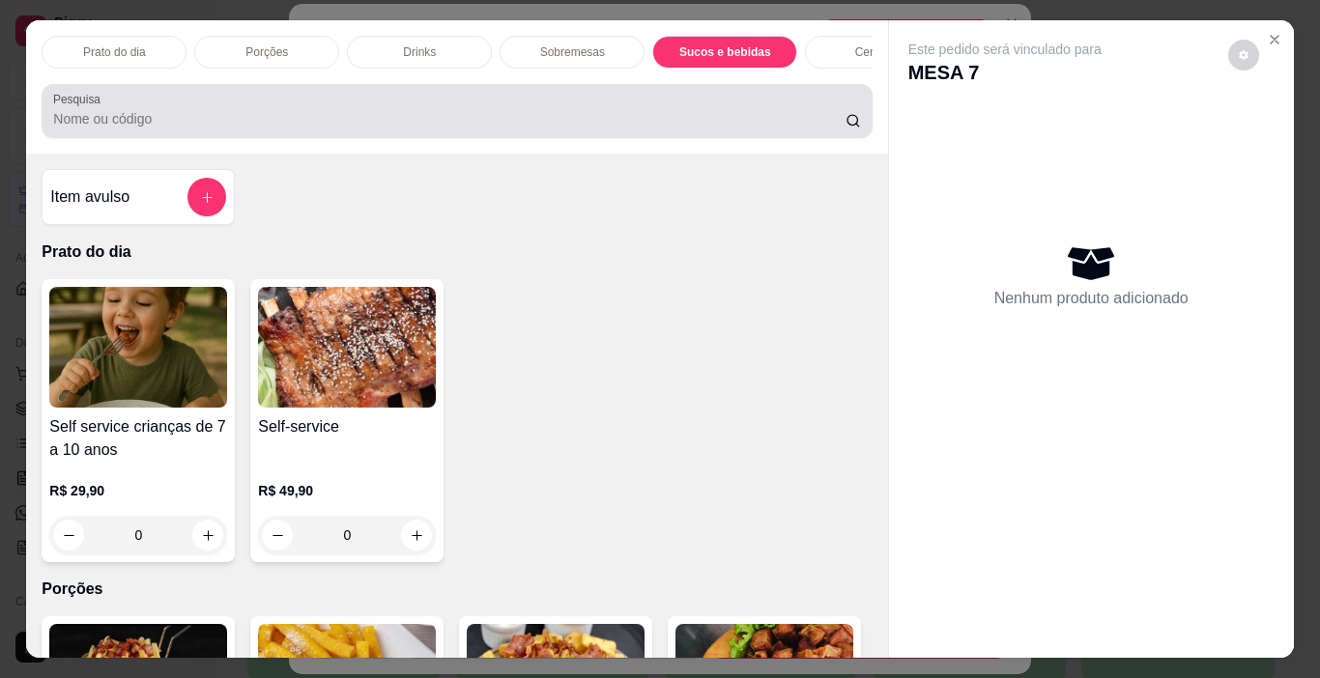
scroll to position [48, 0]
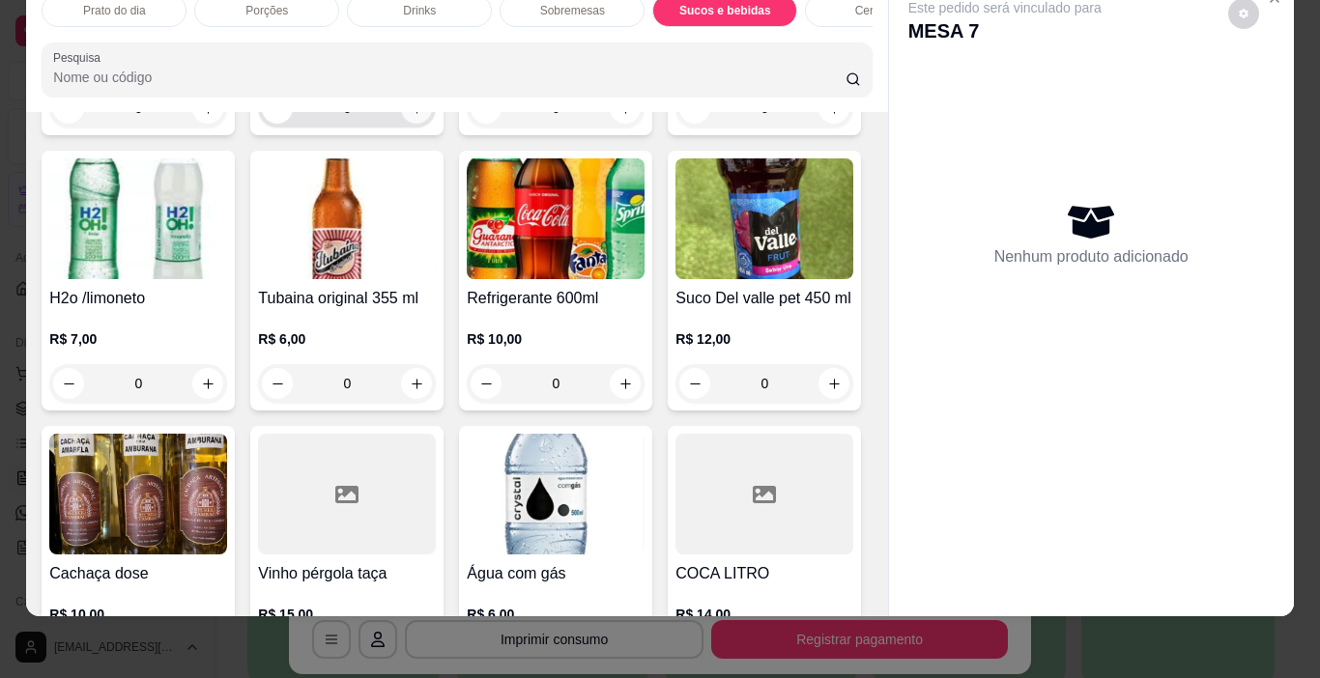
click at [405, 124] on button "increase-product-quantity" at bounding box center [416, 108] width 31 height 31
type input "1"
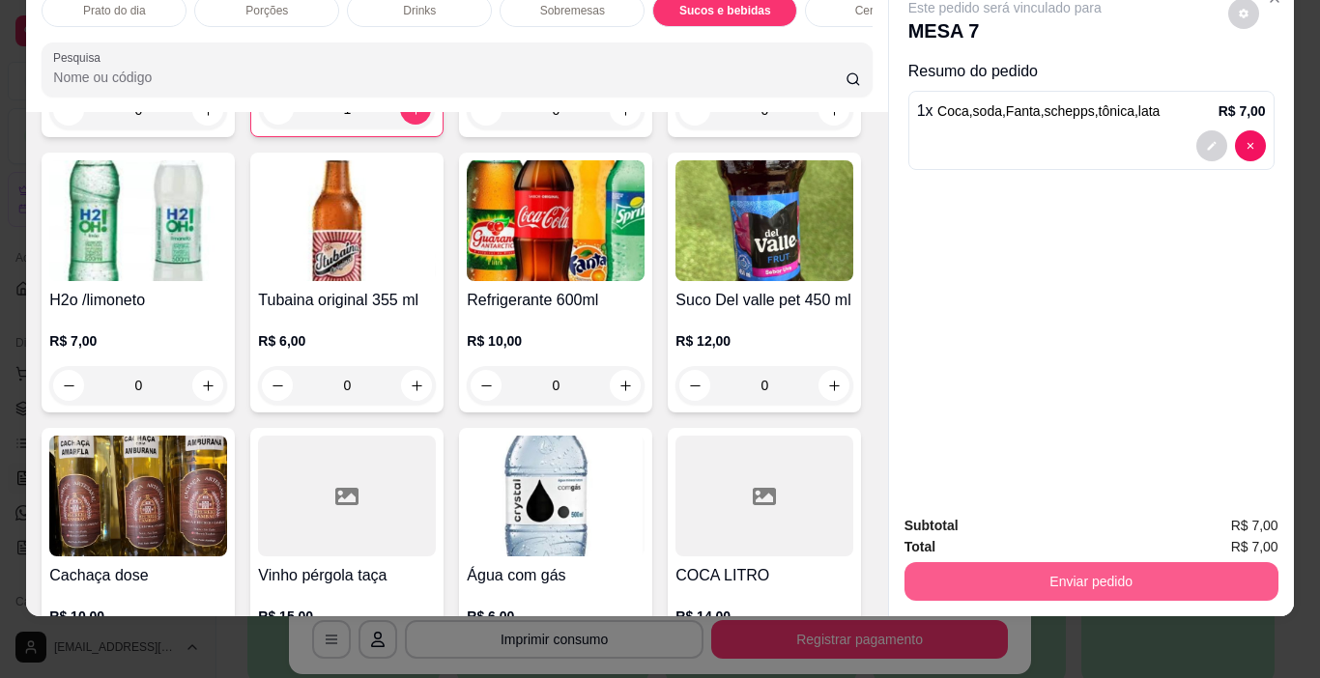
click at [1087, 562] on button "Enviar pedido" at bounding box center [1091, 581] width 374 height 39
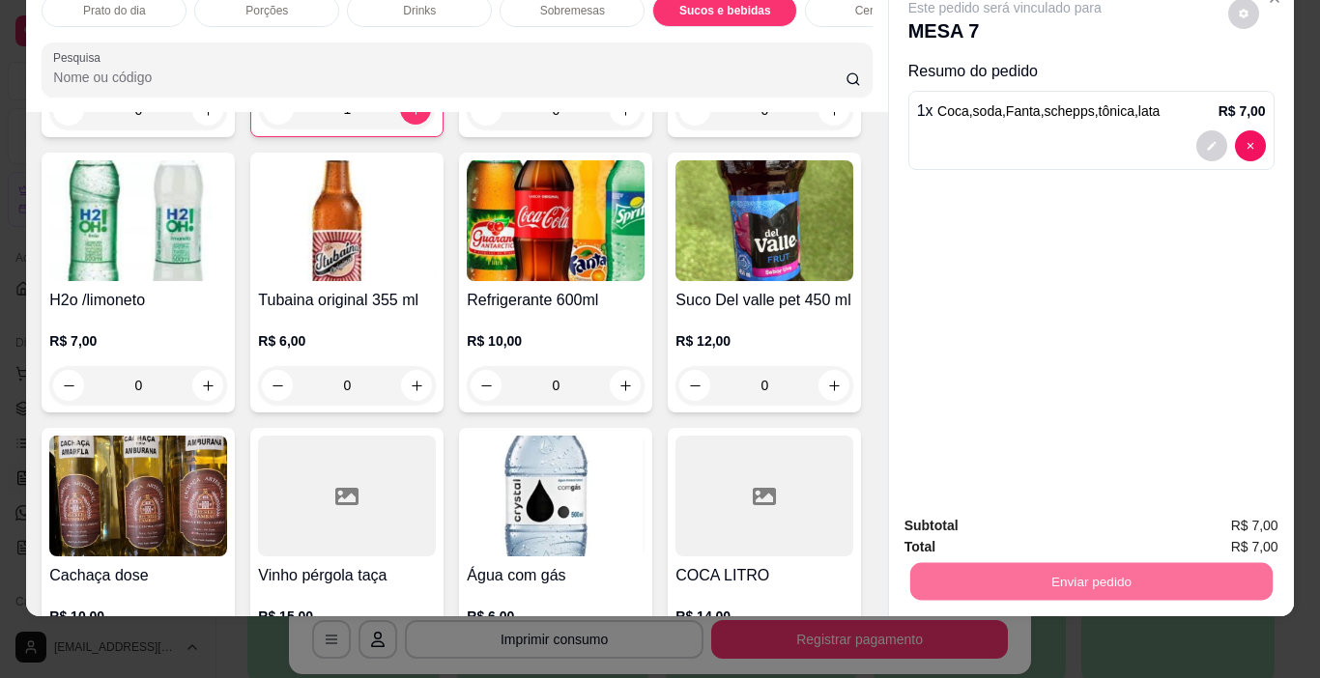
click at [1041, 516] on button "Não registrar e enviar pedido" at bounding box center [1026, 520] width 201 height 37
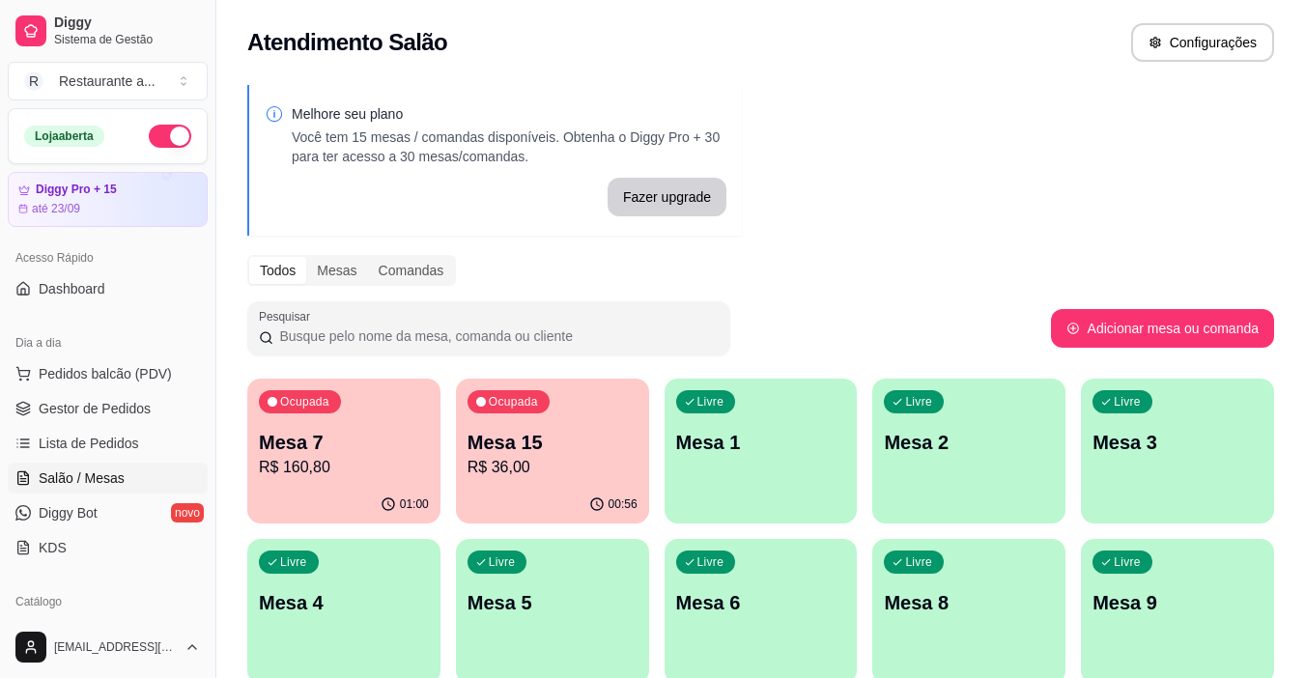
click at [333, 472] on p "R$ 160,80" at bounding box center [344, 467] width 170 height 23
click at [524, 471] on p "R$ 36,00" at bounding box center [552, 467] width 165 height 22
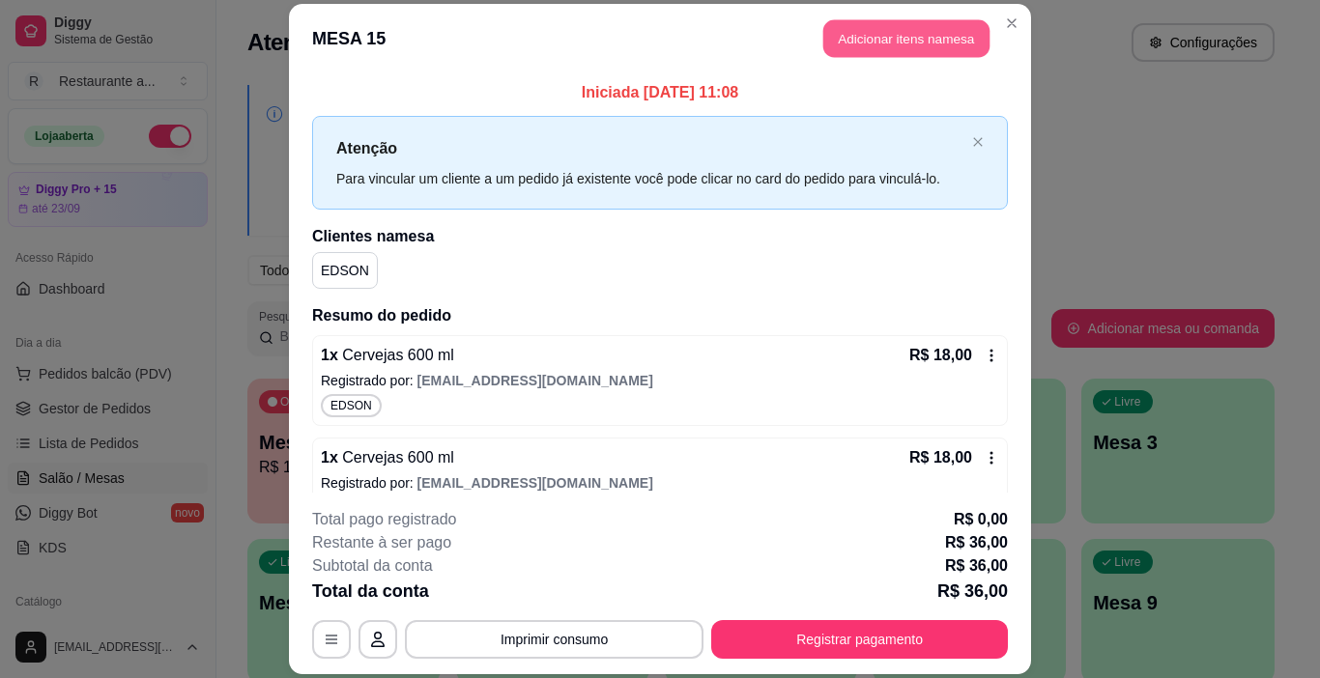
click at [903, 38] on button "Adicionar itens na mesa" at bounding box center [906, 38] width 166 height 38
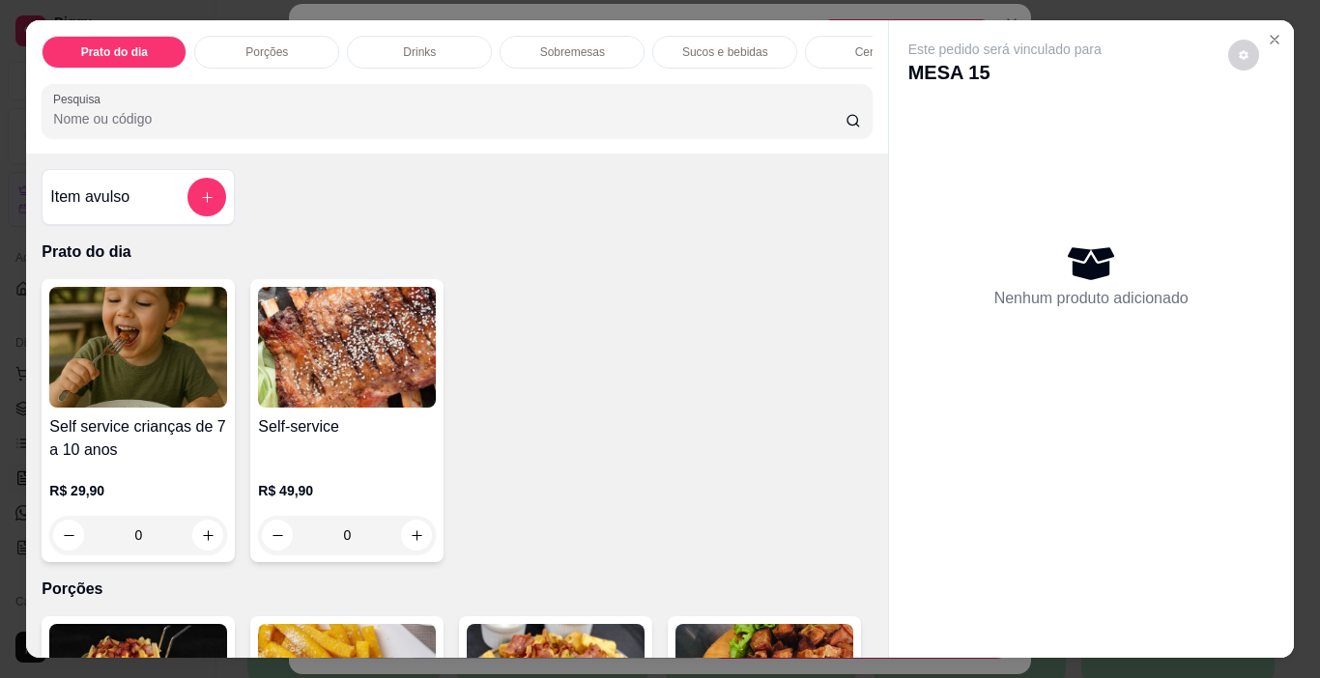
click at [730, 46] on p "Sucos e bebidas" at bounding box center [725, 51] width 86 height 15
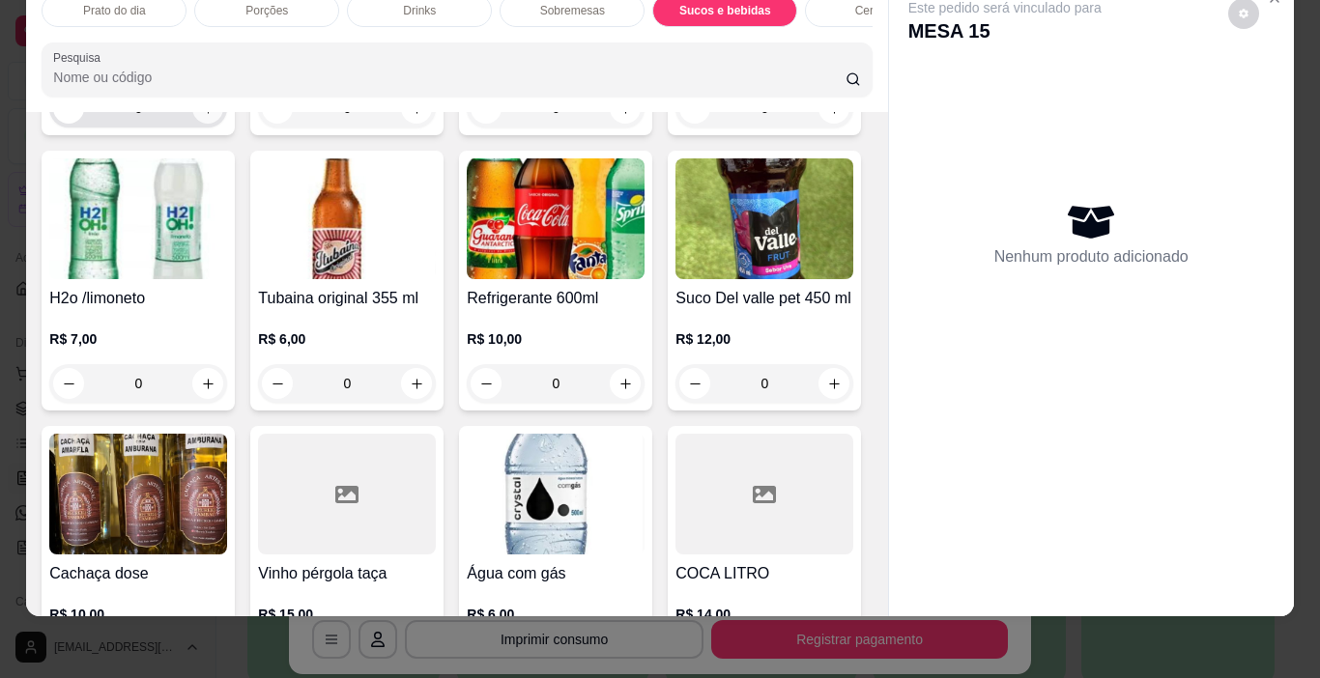
click at [203, 114] on icon "increase-product-quantity" at bounding box center [208, 108] width 11 height 11
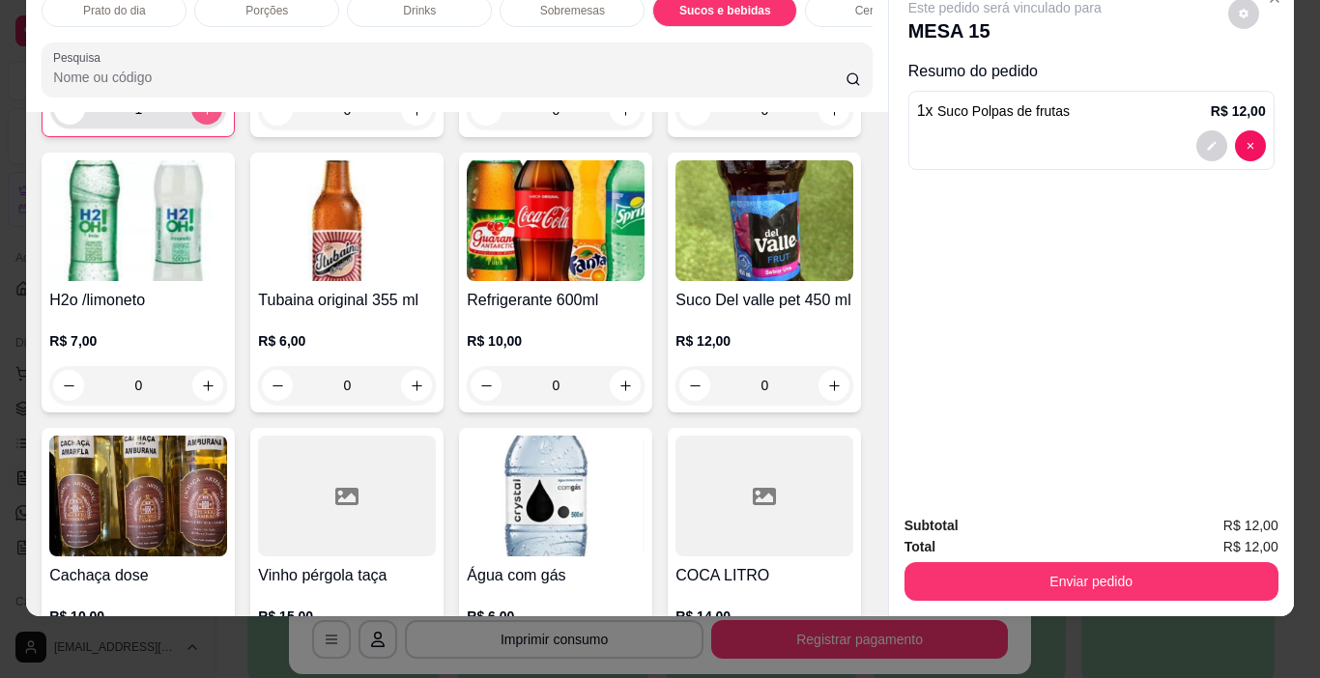
click at [200, 117] on icon "increase-product-quantity" at bounding box center [207, 109] width 14 height 14
type input "2"
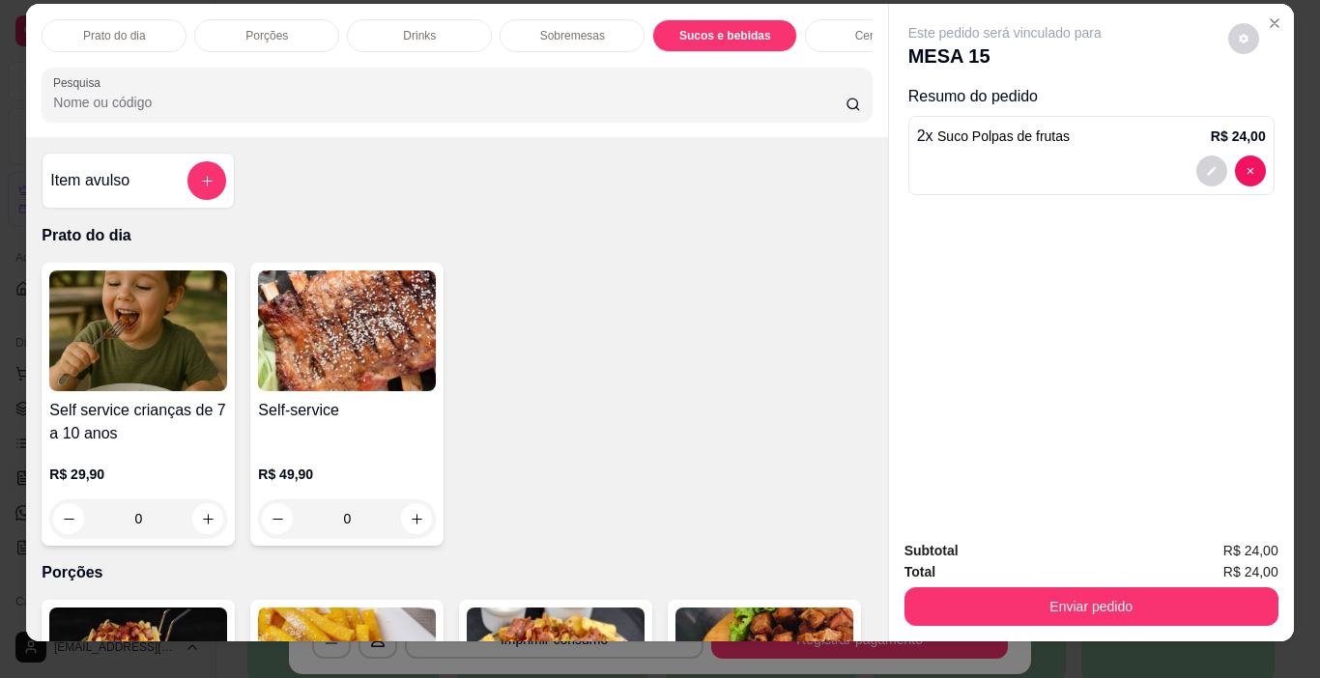
scroll to position [0, 0]
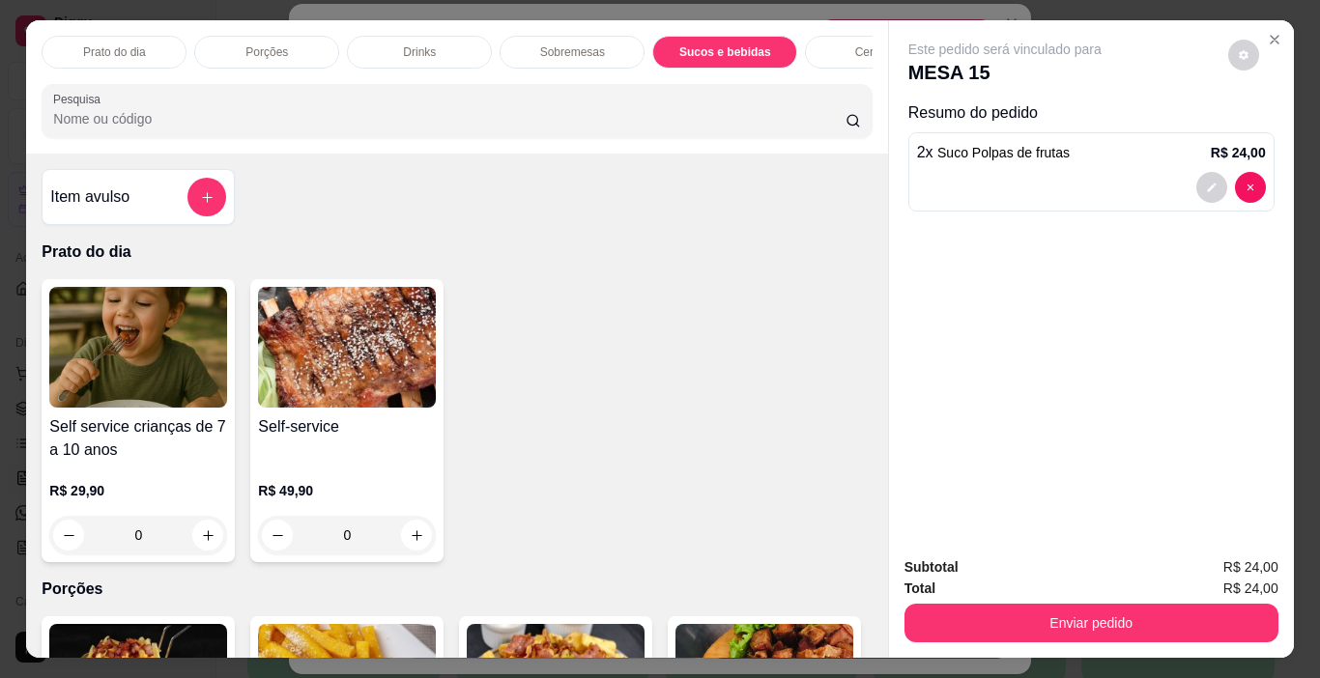
click at [257, 44] on p "Porções" at bounding box center [266, 51] width 43 height 15
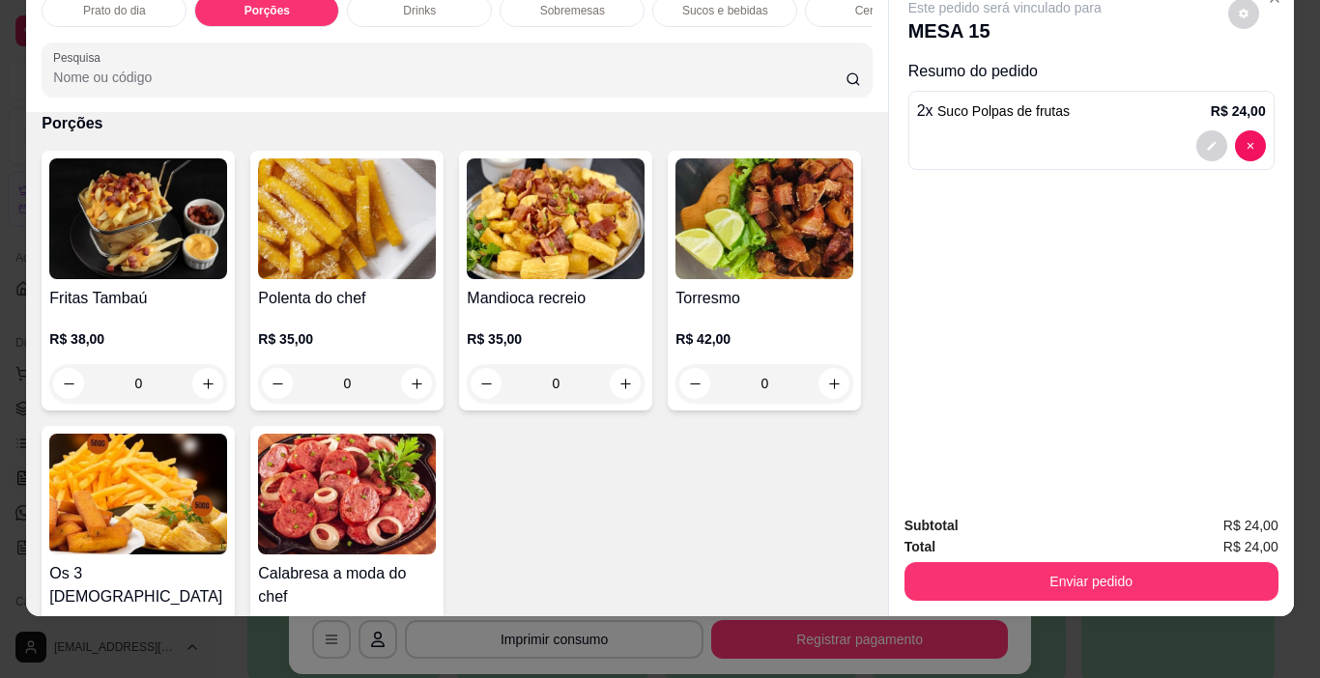
scroll to position [617, 0]
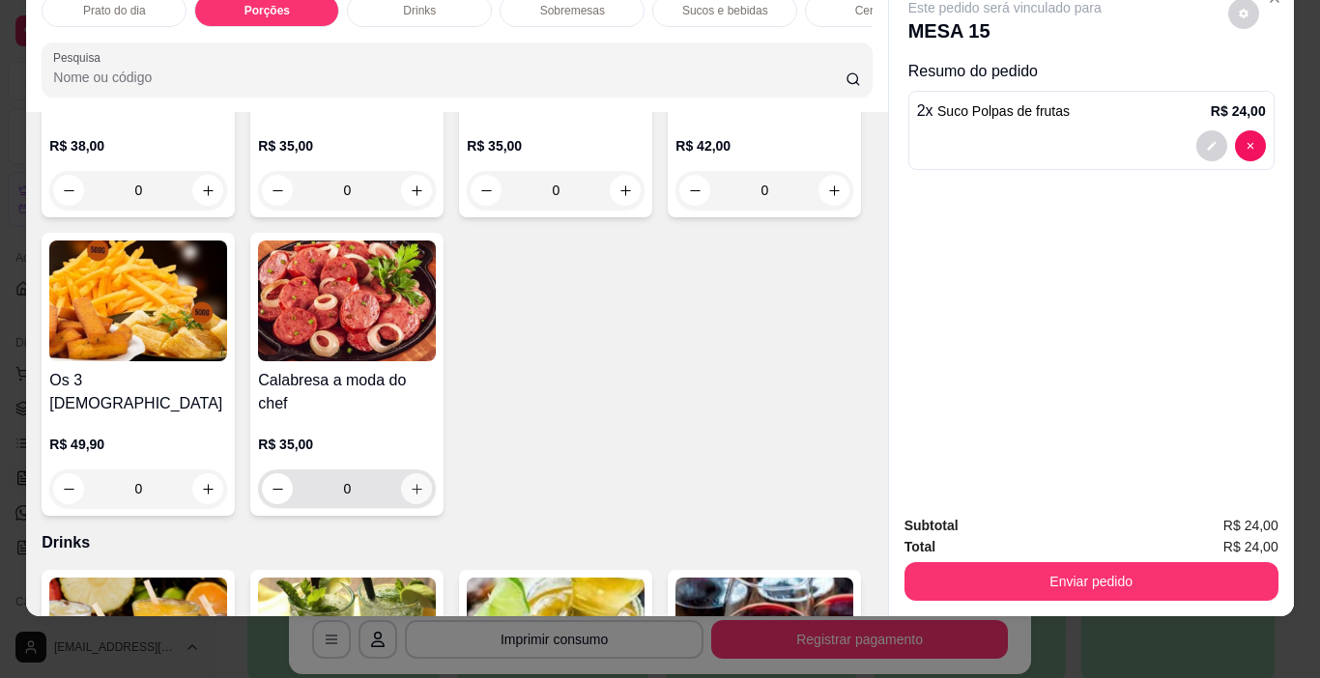
click at [424, 482] on icon "increase-product-quantity" at bounding box center [417, 489] width 14 height 14
type input "1"
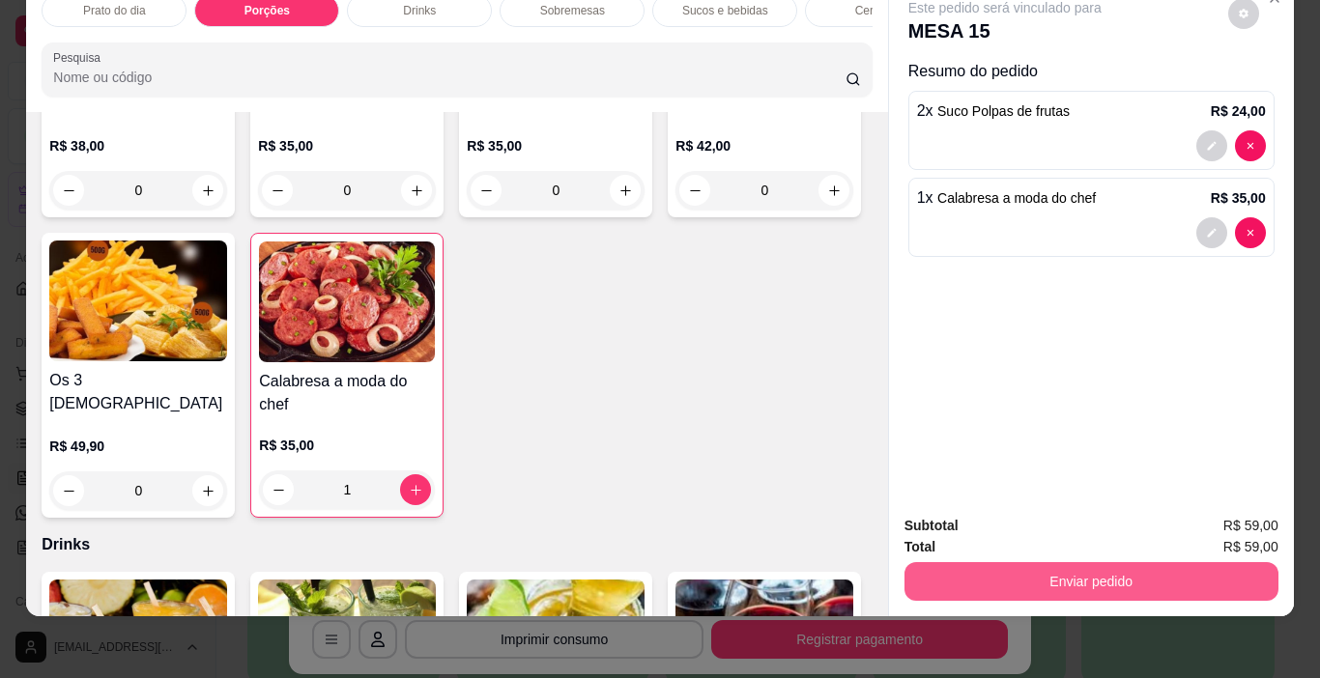
click at [1121, 567] on button "Enviar pedido" at bounding box center [1091, 581] width 374 height 39
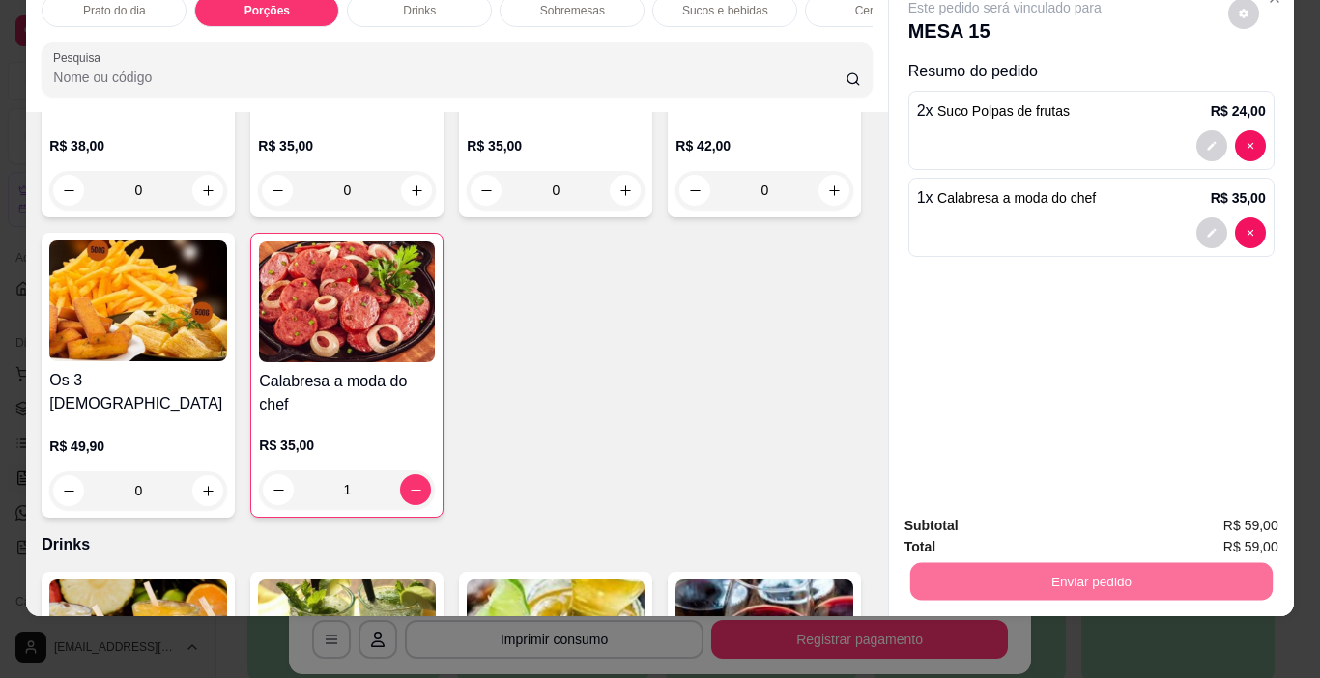
click at [1040, 520] on button "Não registrar e enviar pedido" at bounding box center [1026, 520] width 201 height 37
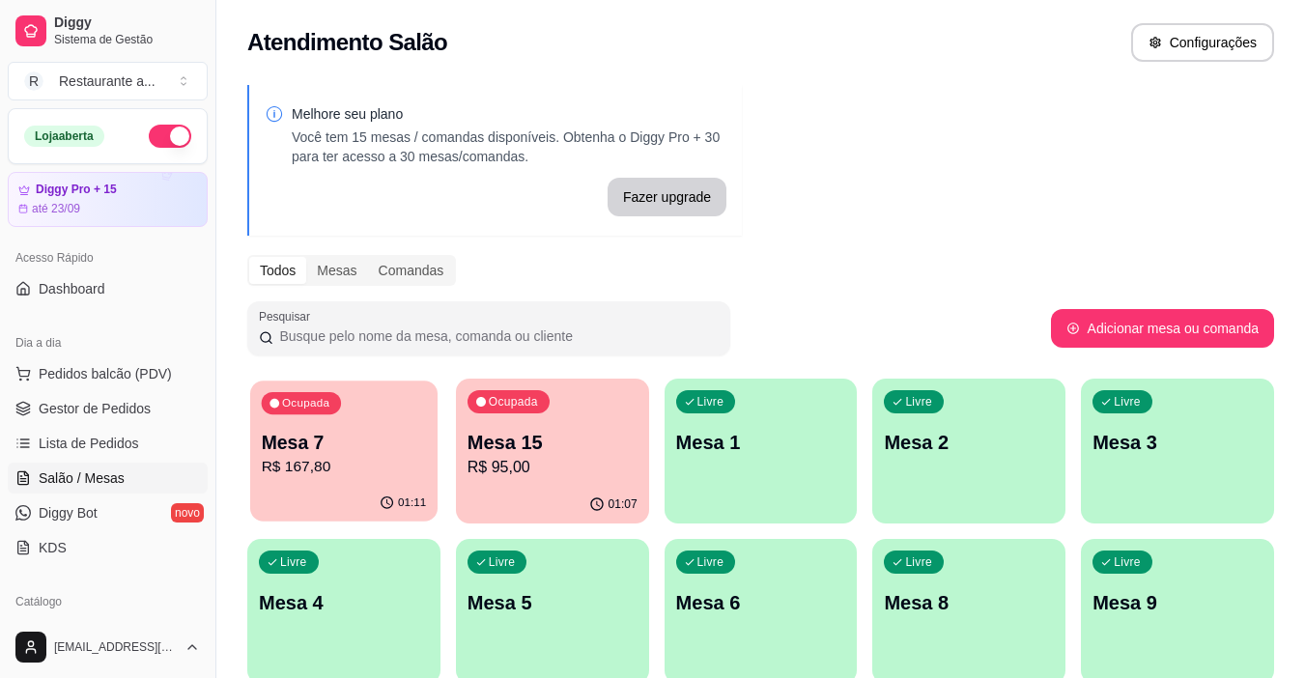
click at [349, 458] on p "R$ 167,80" at bounding box center [344, 467] width 165 height 22
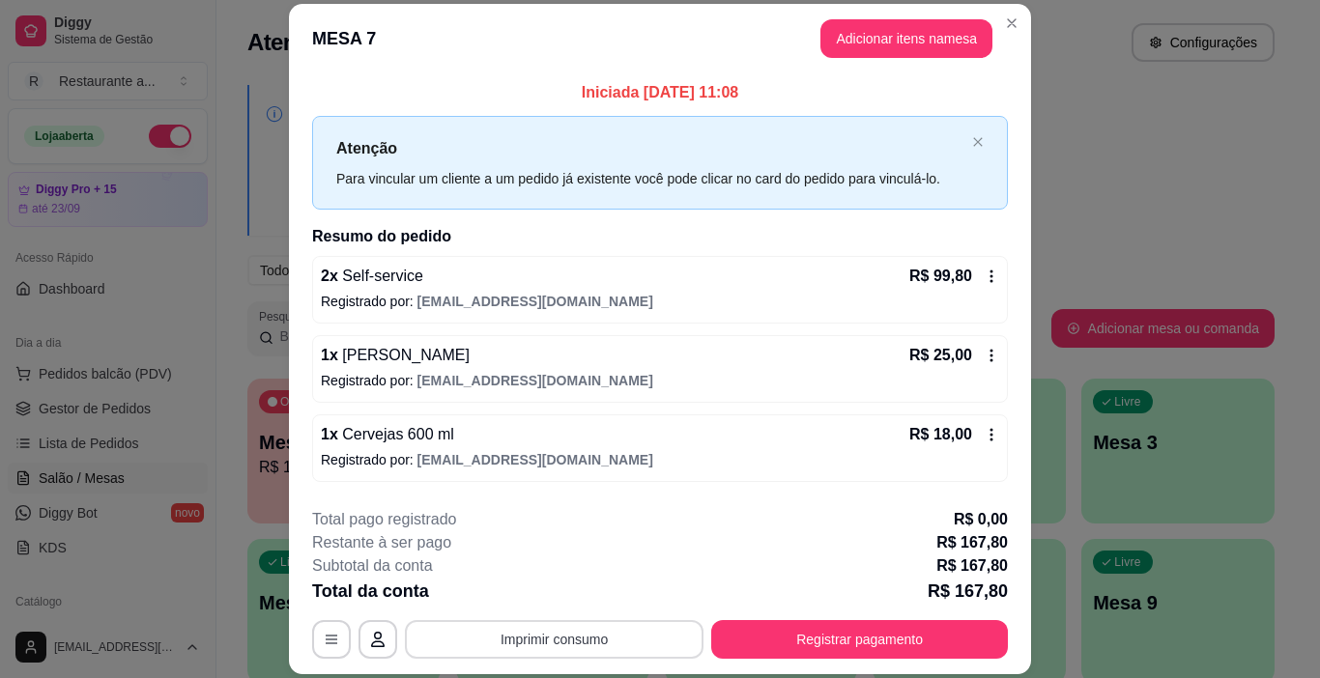
click at [543, 634] on button "Imprimir consumo" at bounding box center [554, 639] width 299 height 39
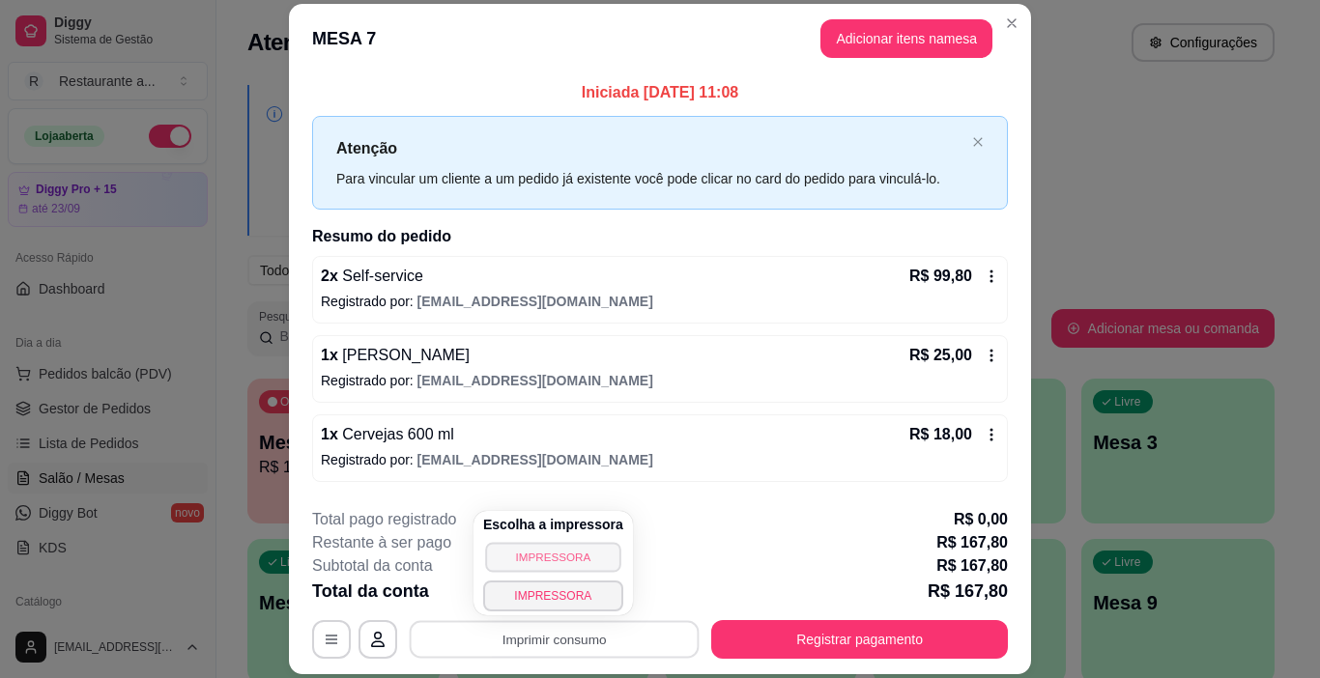
click at [540, 559] on button "IMPRESSORA" at bounding box center [552, 557] width 135 height 30
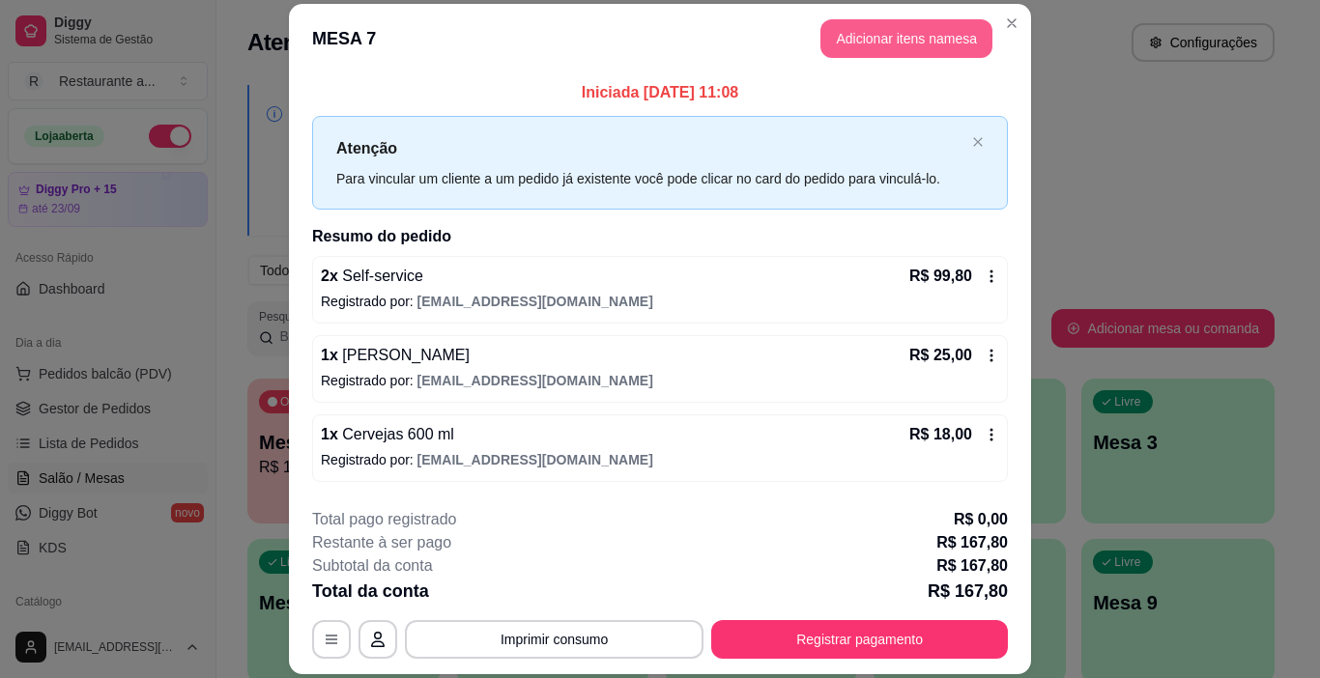
click at [913, 39] on button "Adicionar itens na mesa" at bounding box center [906, 38] width 172 height 39
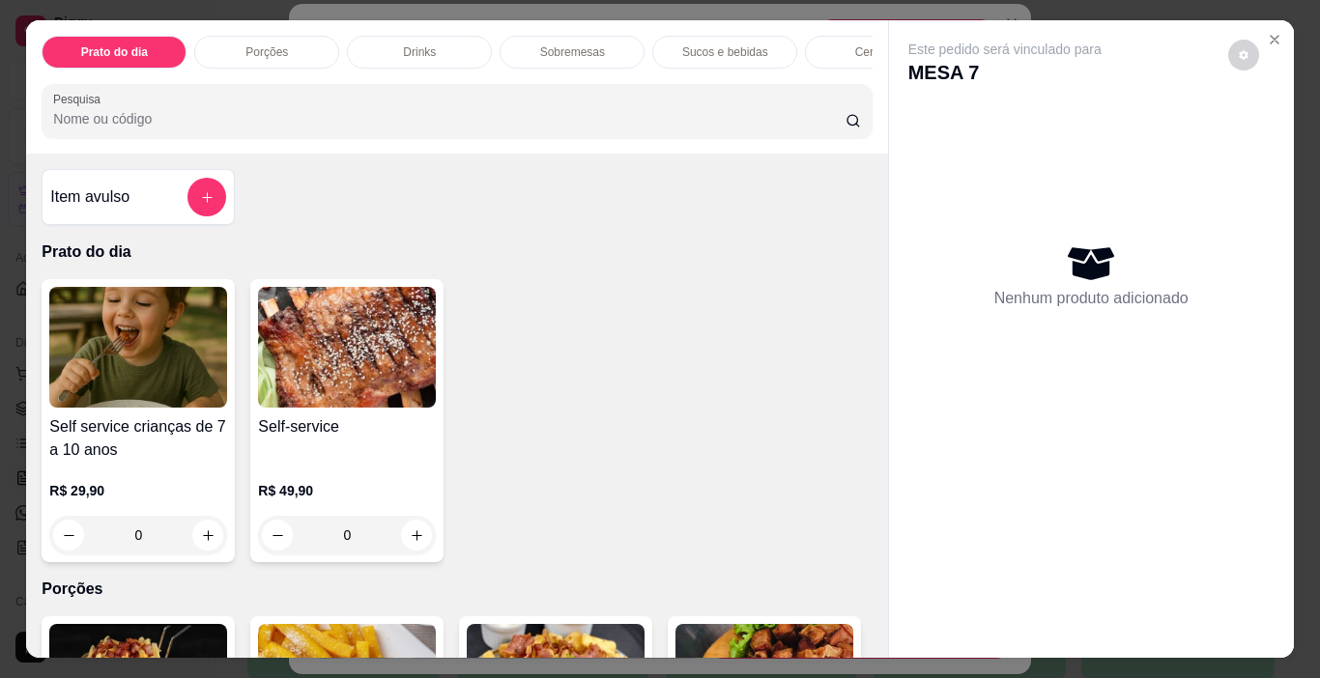
click at [858, 44] on p "Cervejas" at bounding box center [877, 51] width 45 height 15
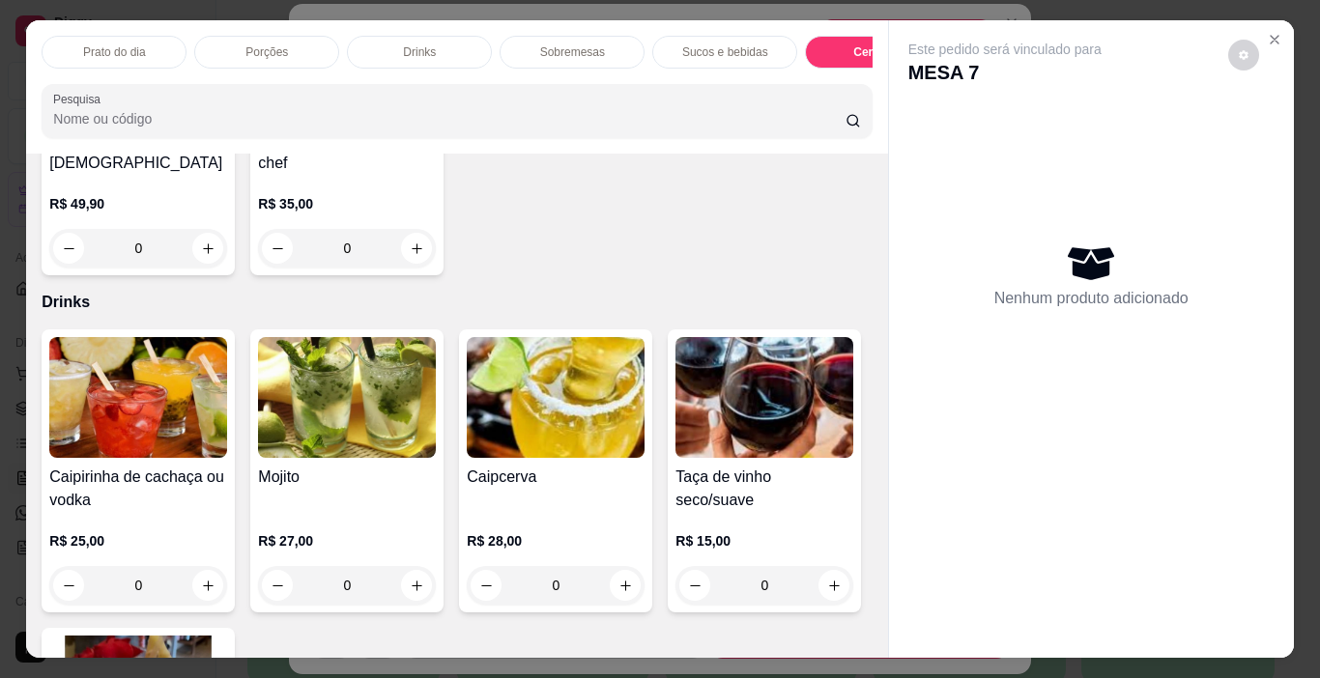
scroll to position [869, 0]
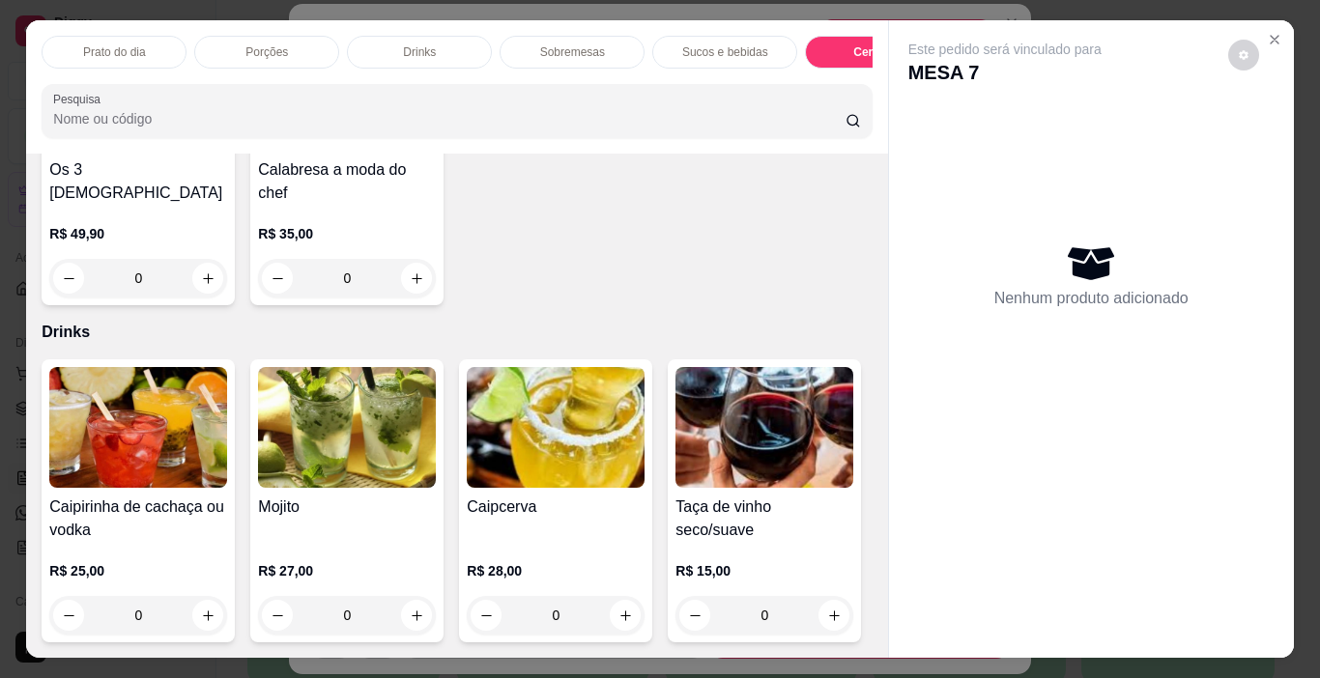
click at [1044, 163] on div "Nenhum produto adicionado" at bounding box center [1091, 275] width 366 height 379
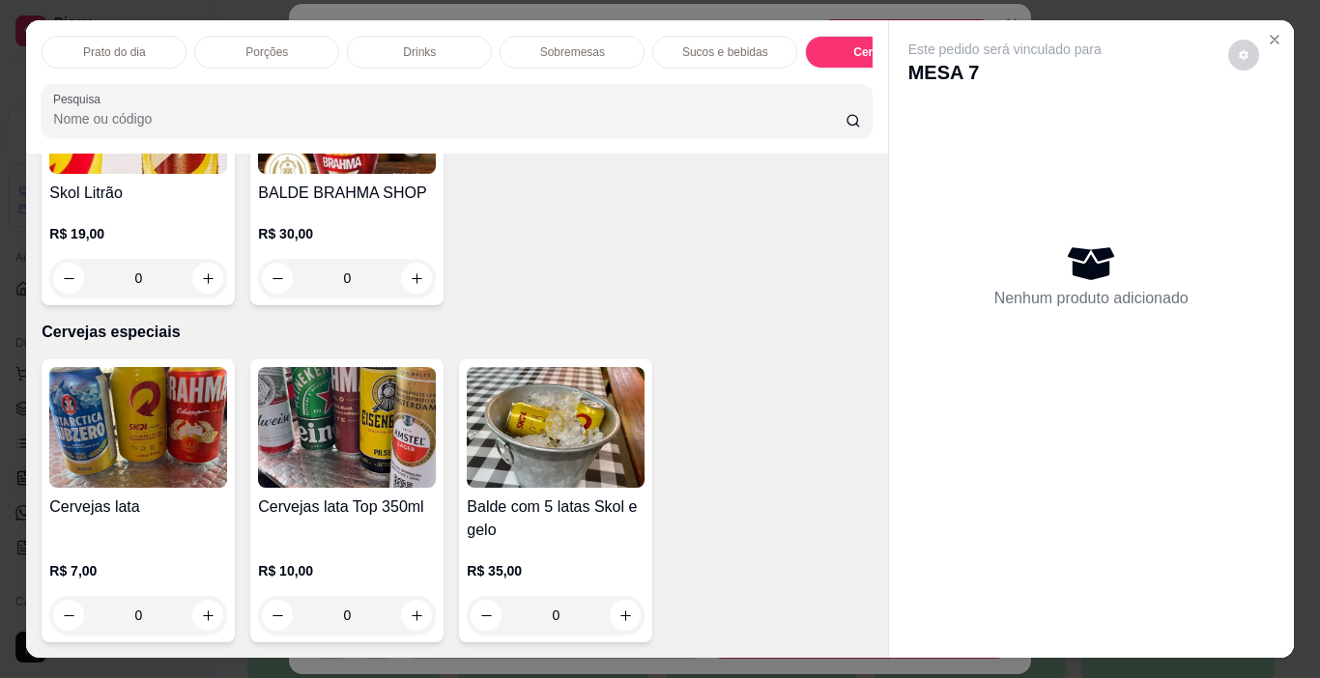
scroll to position [4412, 0]
click at [410, 609] on icon "increase-product-quantity" at bounding box center [417, 616] width 14 height 14
type input "1"
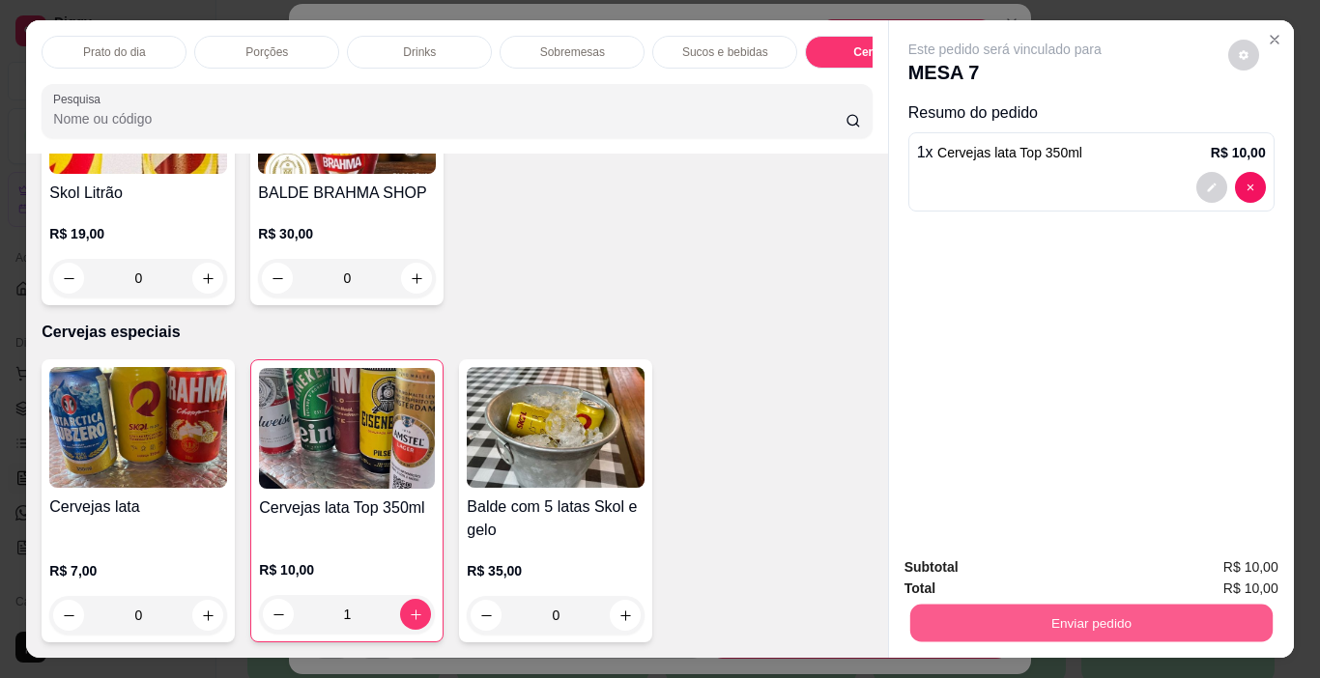
click at [1096, 605] on button "Enviar pedido" at bounding box center [1090, 624] width 362 height 38
click at [1009, 561] on button "Não registrar e enviar pedido" at bounding box center [1026, 568] width 195 height 36
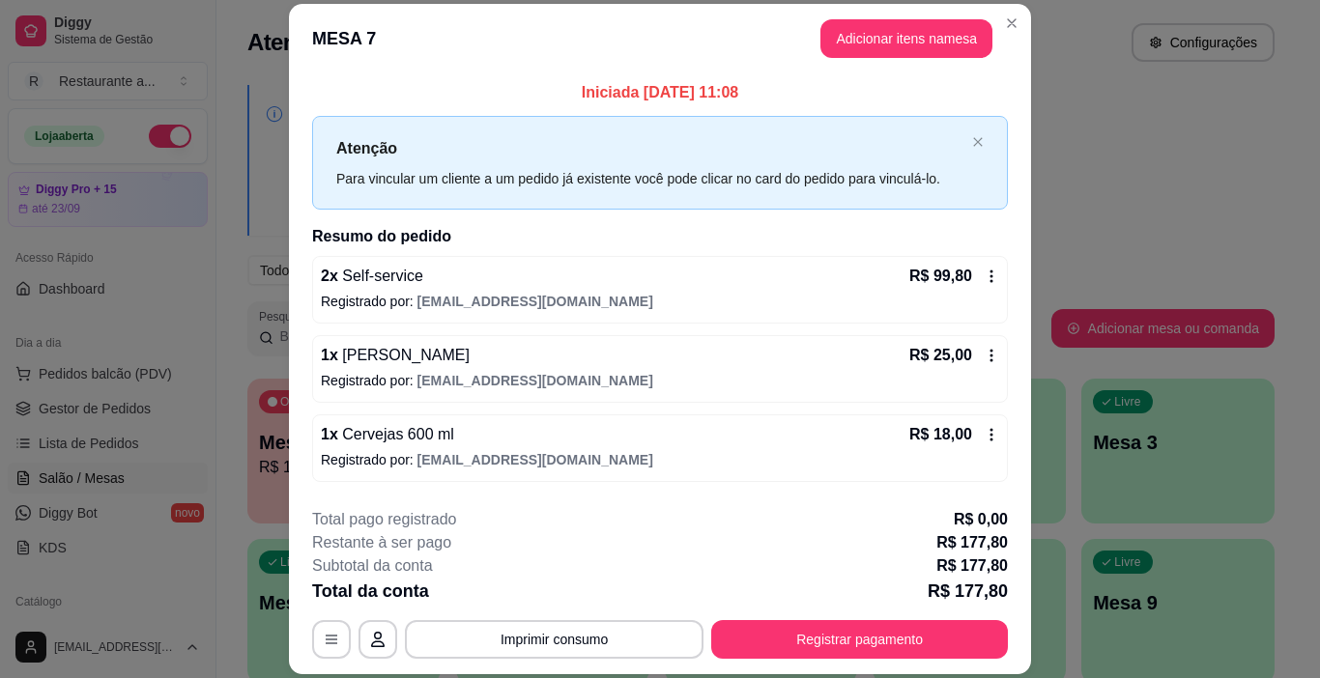
scroll to position [97, 0]
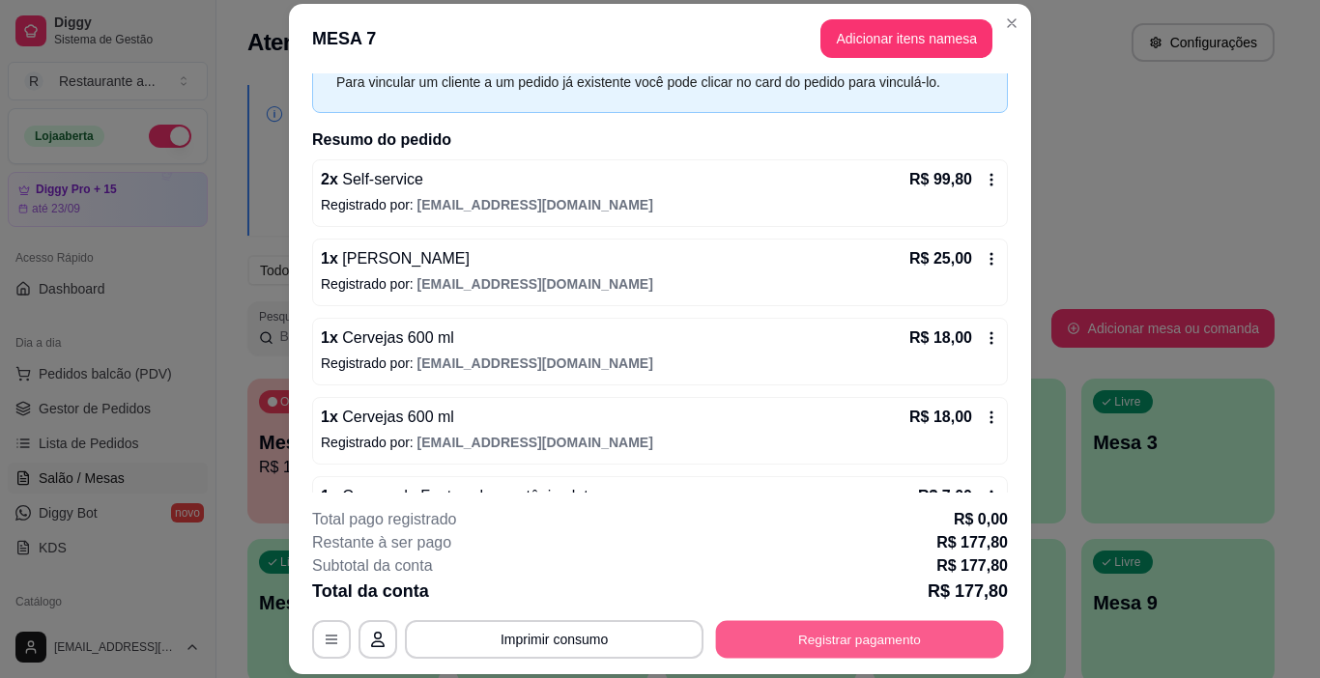
click at [843, 640] on button "Registrar pagamento" at bounding box center [860, 640] width 288 height 38
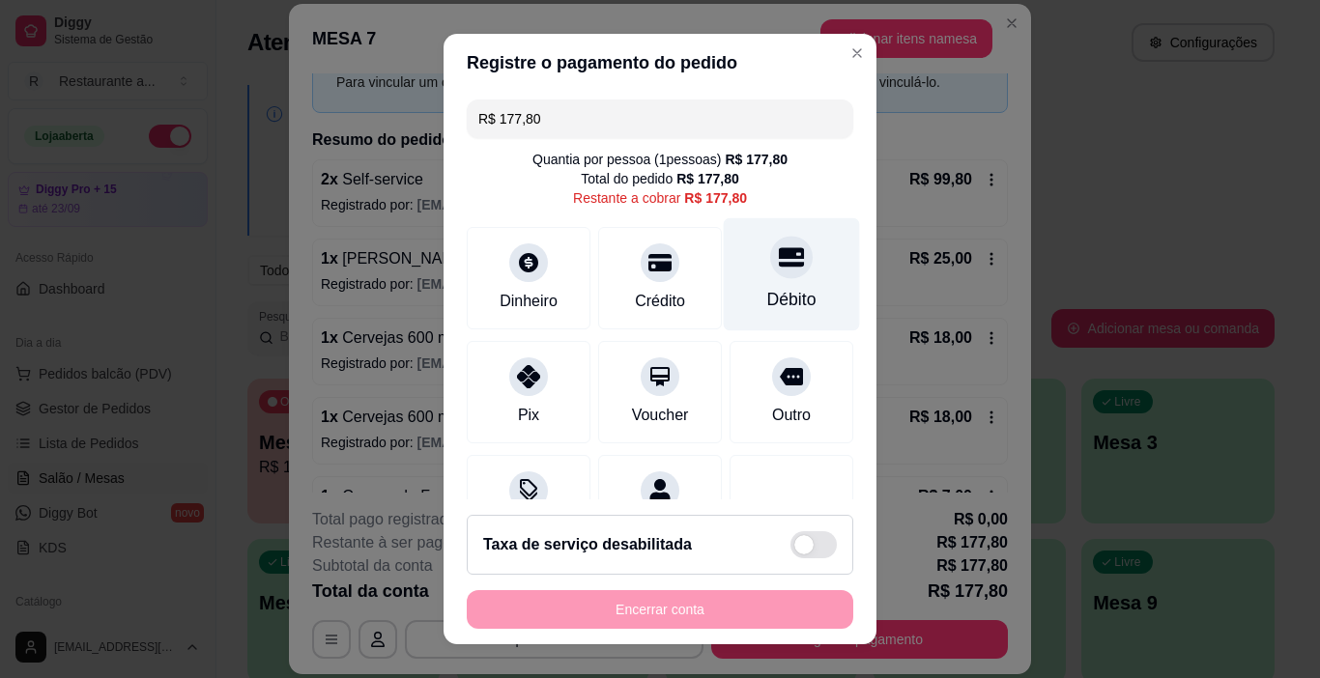
click at [775, 276] on div "Débito" at bounding box center [792, 274] width 136 height 113
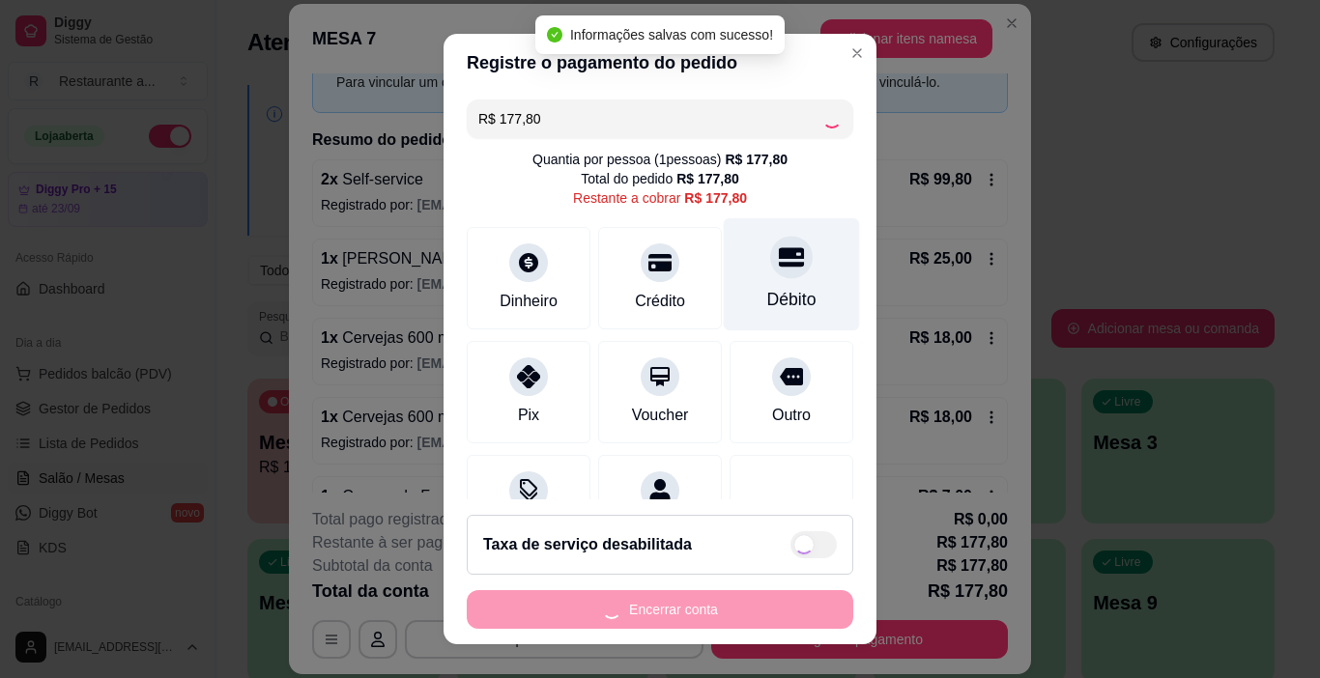
type input "R$ 0,00"
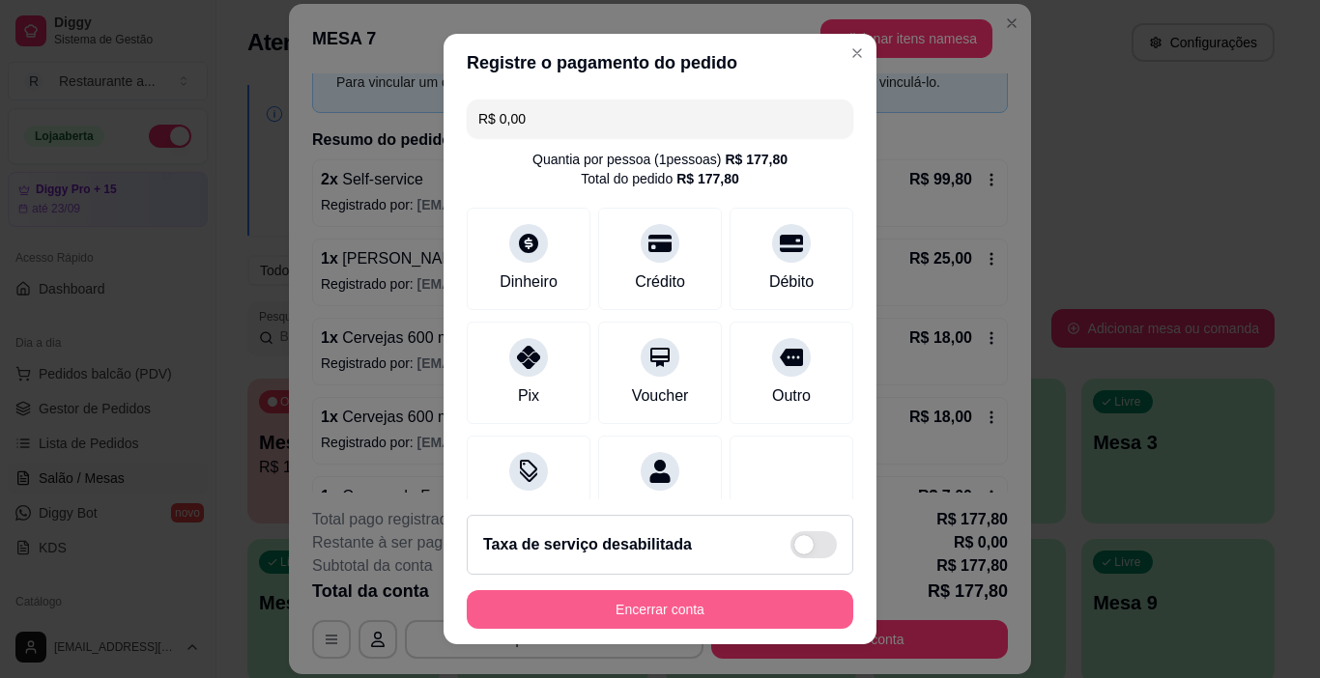
click at [649, 607] on button "Encerrar conta" at bounding box center [660, 609] width 386 height 39
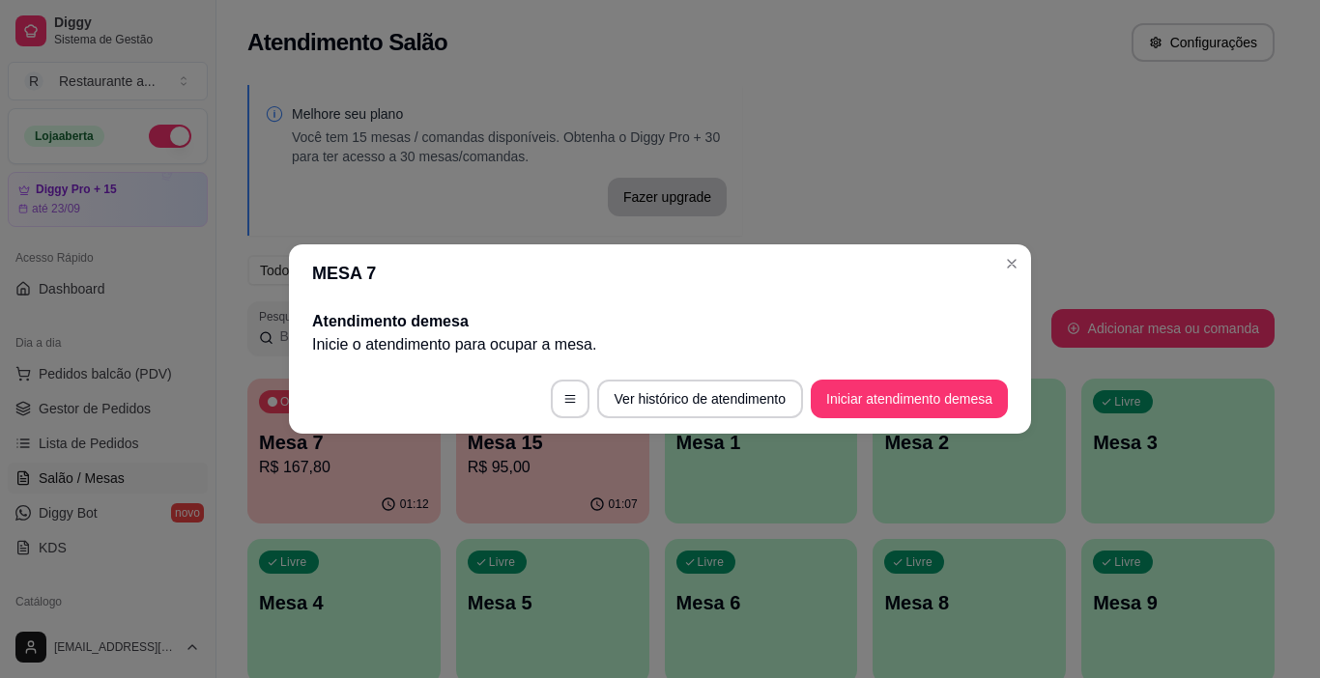
scroll to position [0, 0]
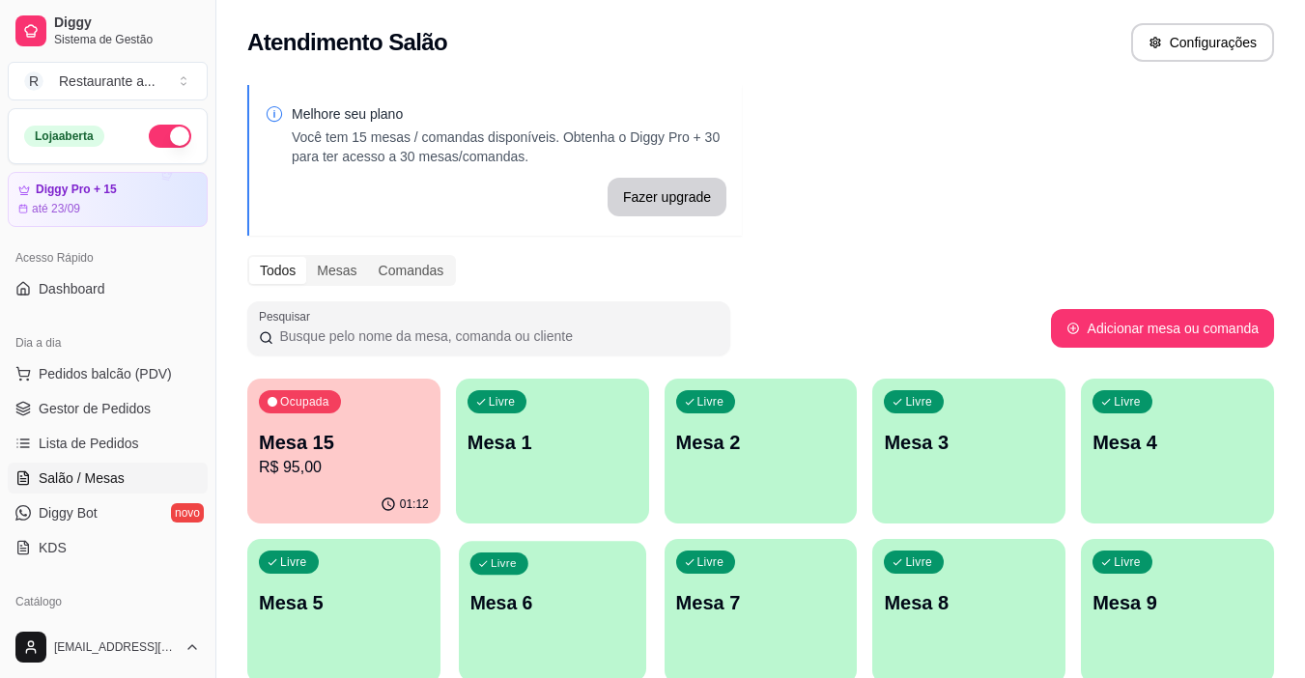
click at [501, 600] on p "Mesa 6" at bounding box center [552, 603] width 165 height 26
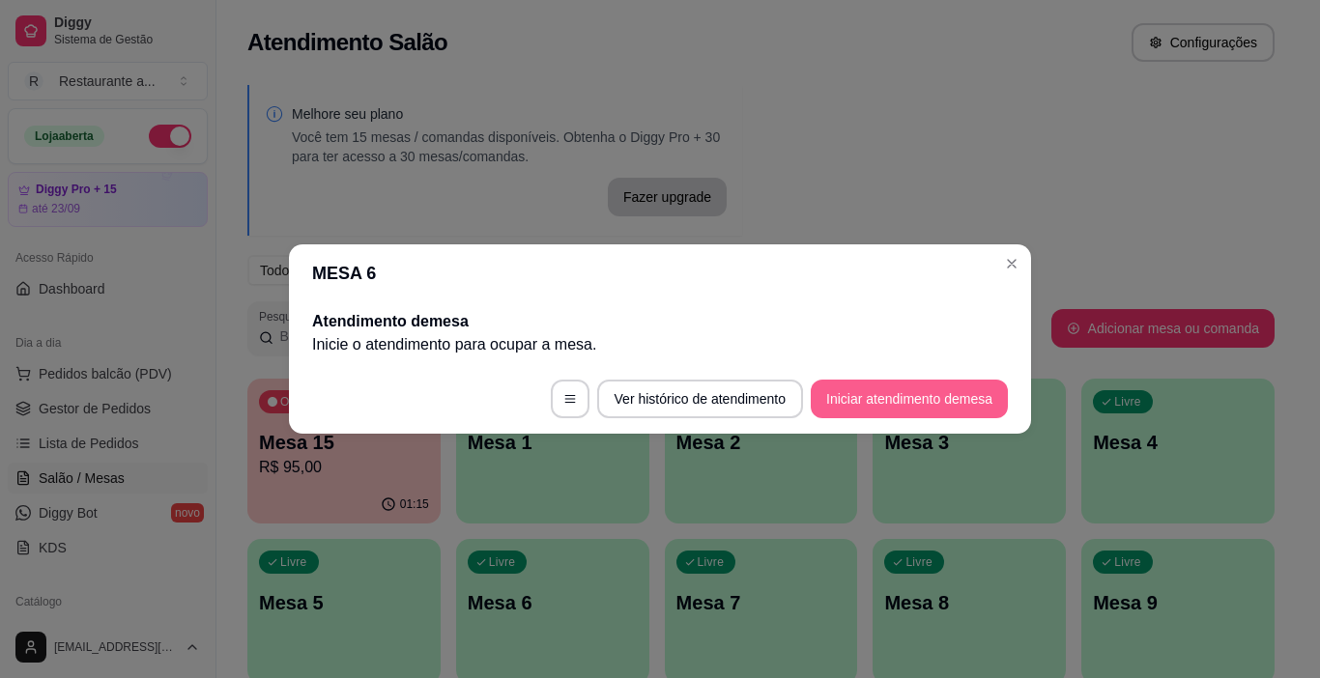
click at [894, 403] on button "Iniciar atendimento de mesa" at bounding box center [909, 399] width 197 height 39
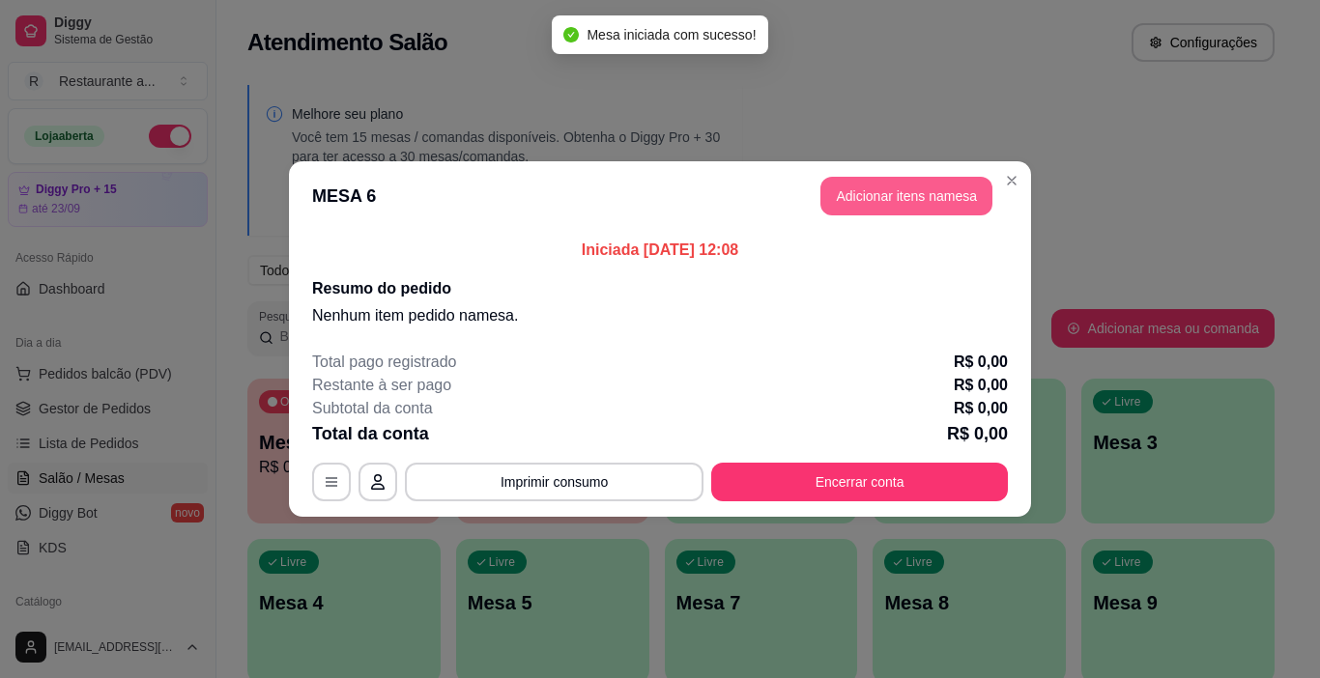
click at [868, 193] on button "Adicionar itens na mesa" at bounding box center [906, 196] width 172 height 39
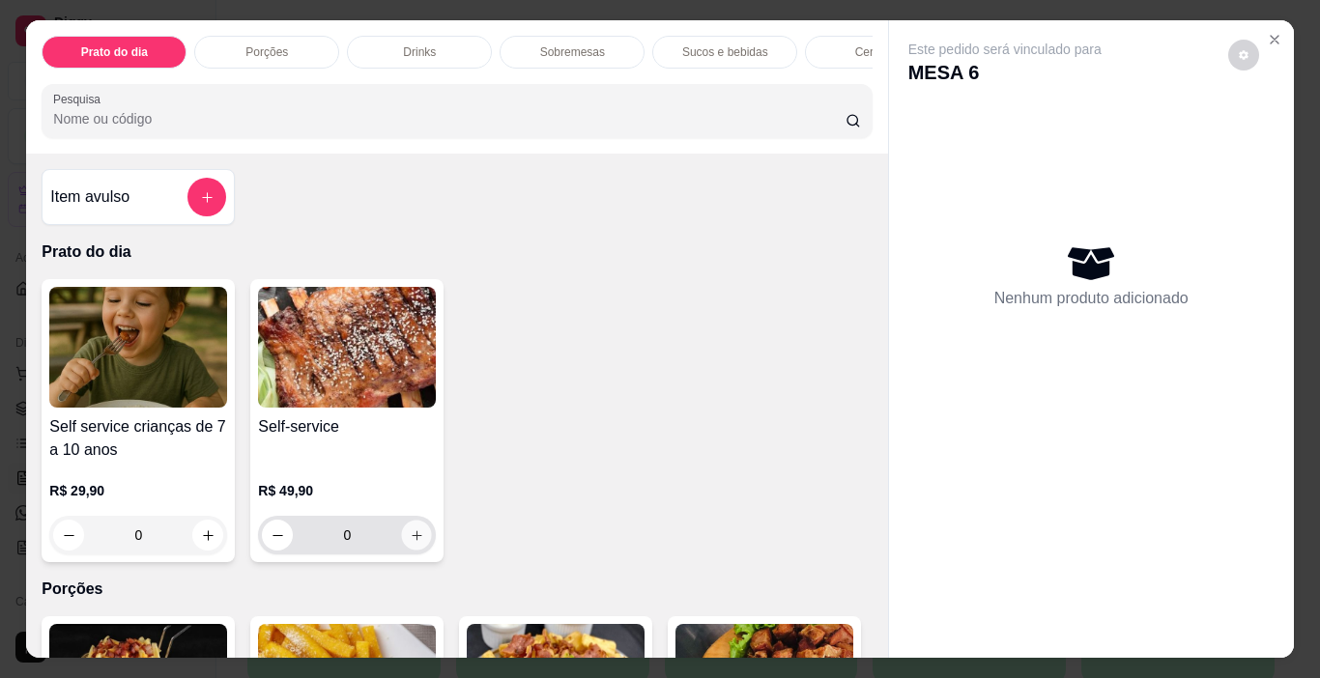
click at [413, 538] on icon "increase-product-quantity" at bounding box center [417, 535] width 14 height 14
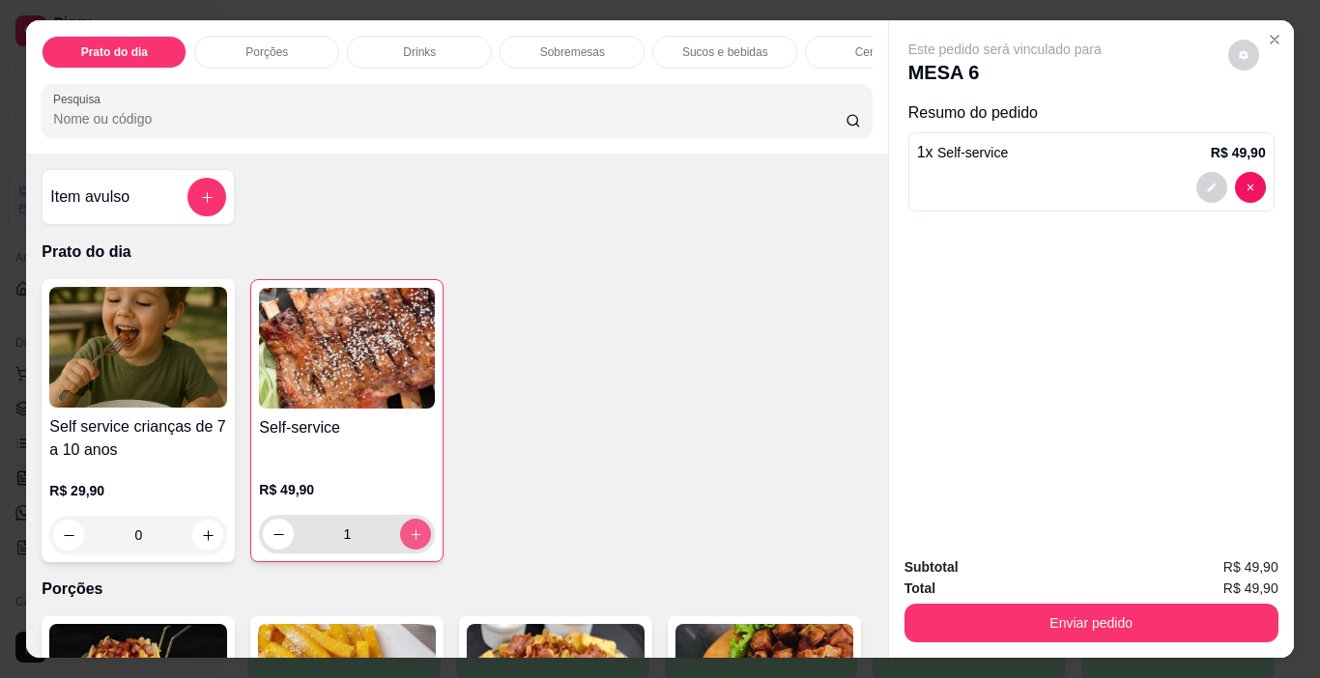
click at [413, 538] on icon "increase-product-quantity" at bounding box center [416, 534] width 14 height 14
type input "3"
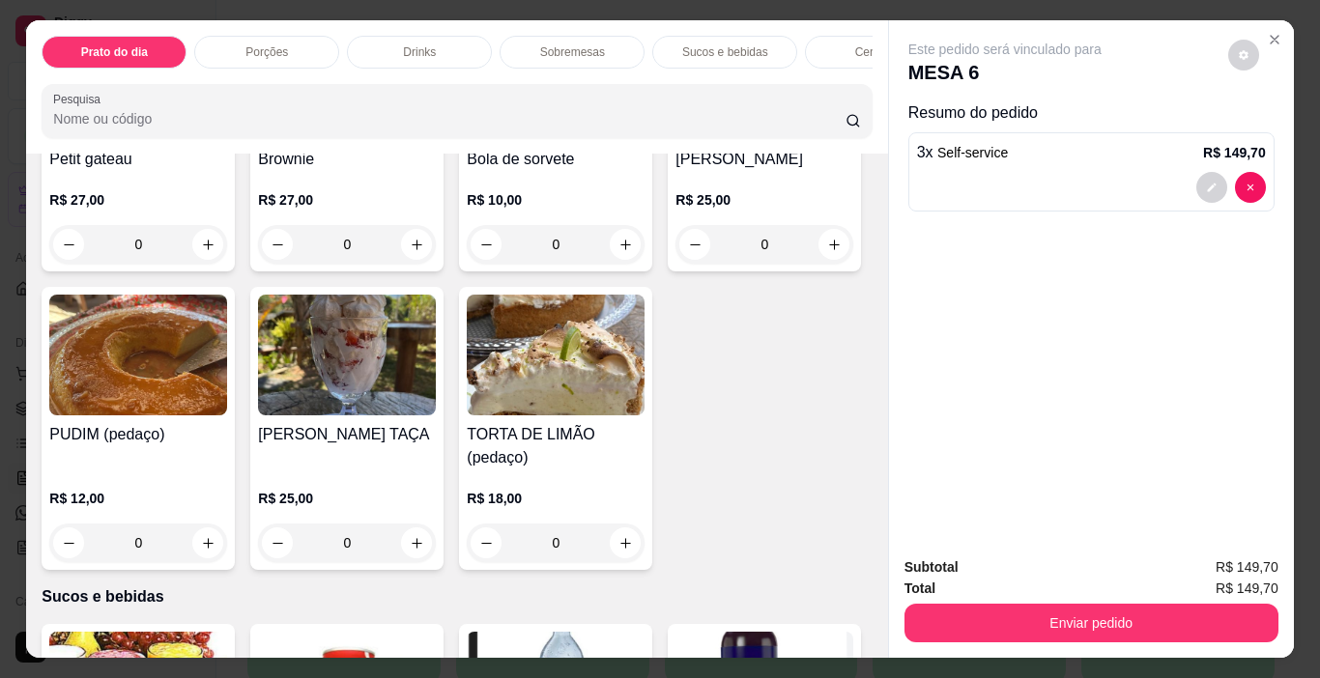
scroll to position [1932, 0]
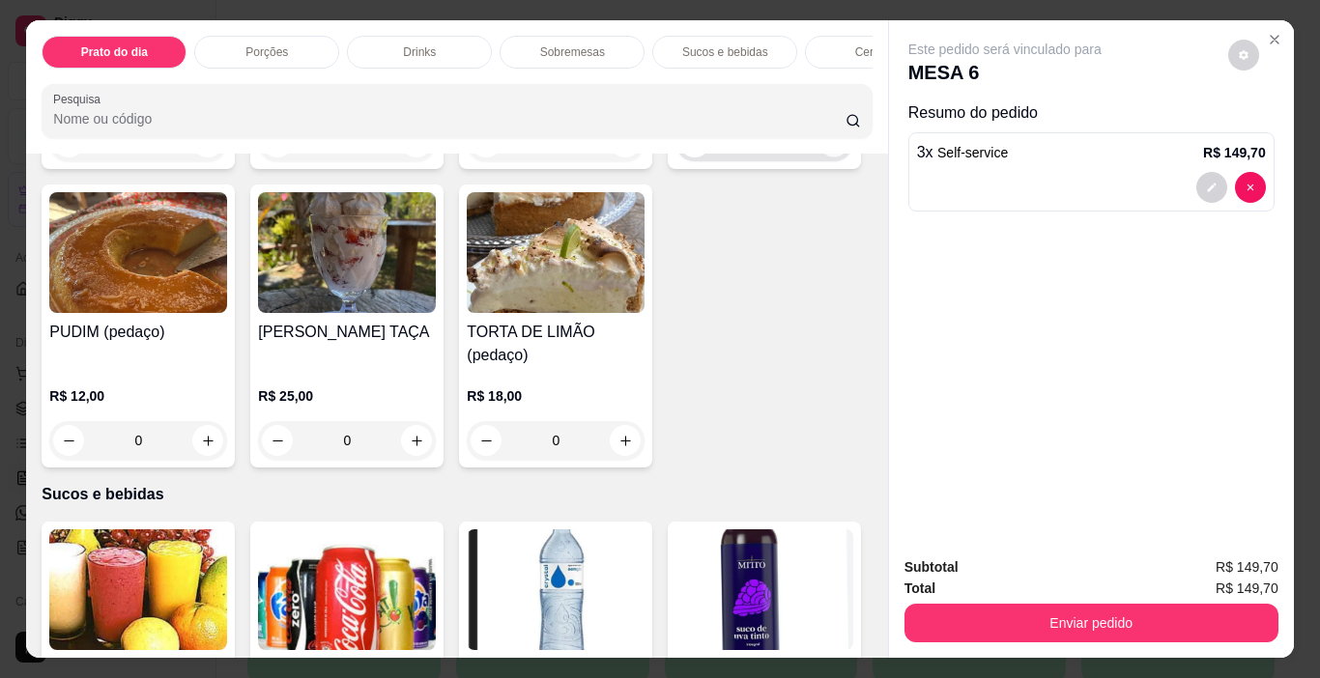
click at [827, 150] on icon "increase-product-quantity" at bounding box center [834, 142] width 14 height 14
type input "1"
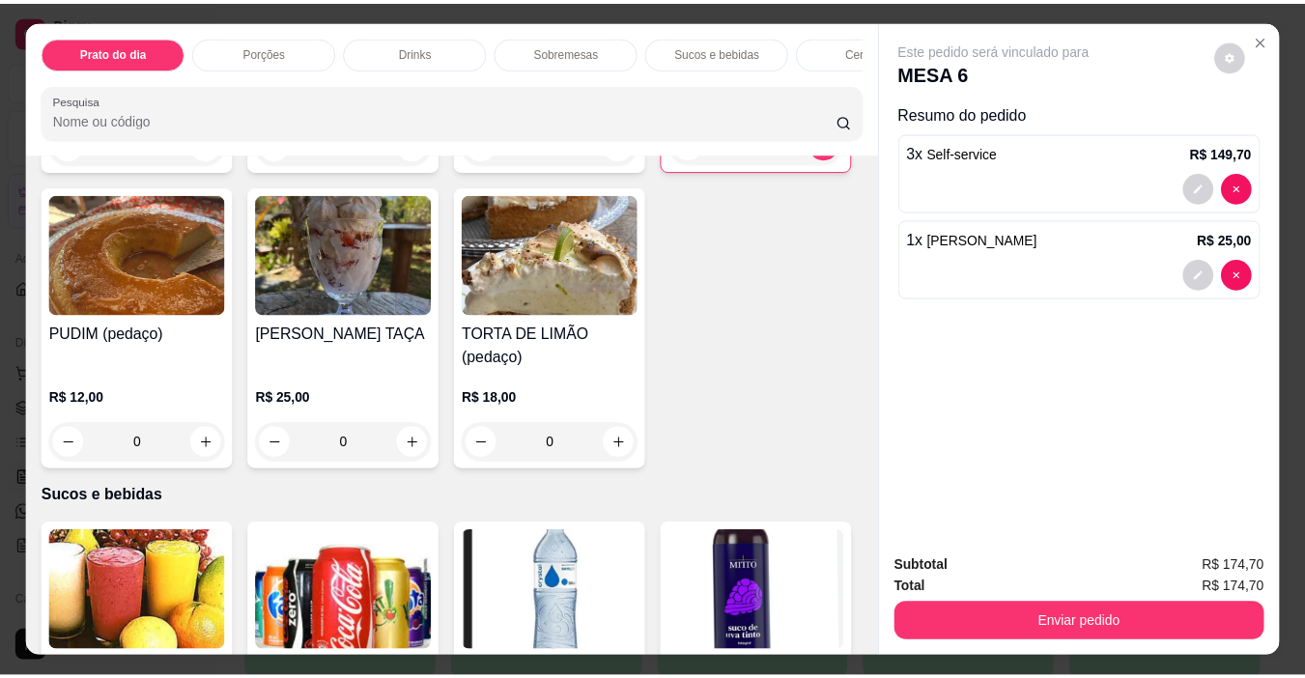
scroll to position [1739, 0]
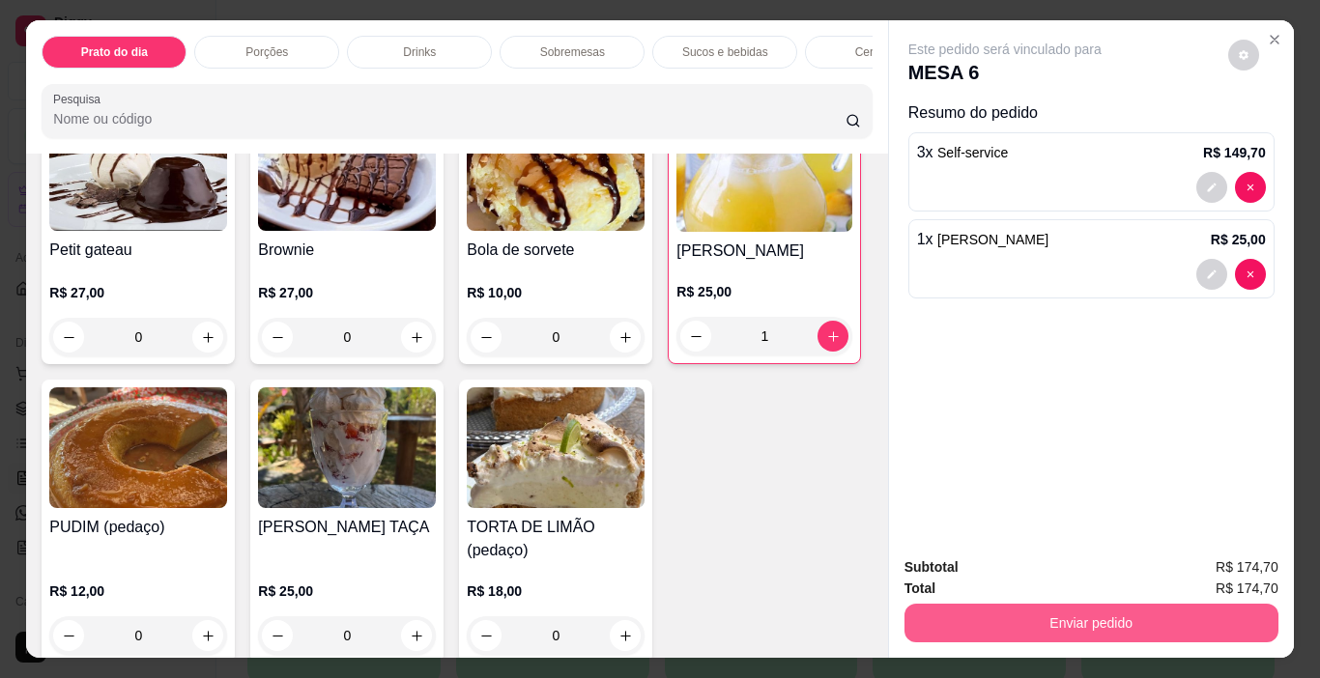
click at [1083, 610] on button "Enviar pedido" at bounding box center [1091, 623] width 374 height 39
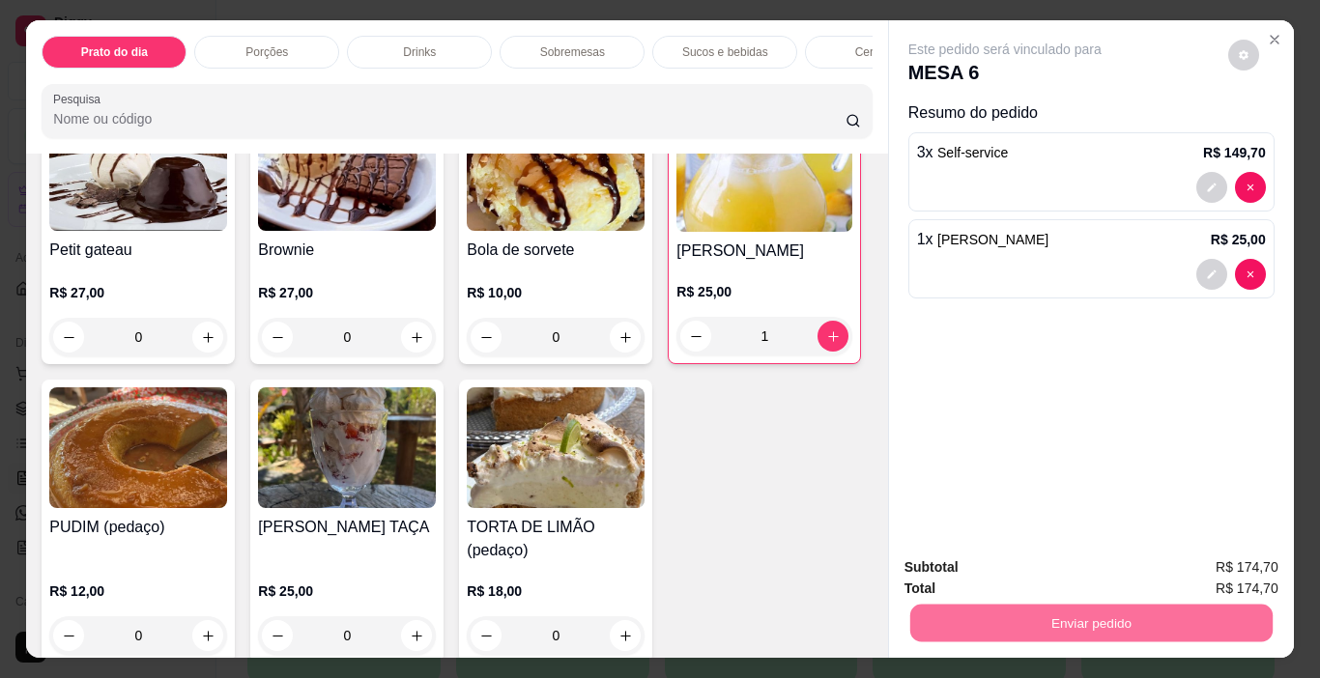
click at [1017, 567] on button "Não registrar e enviar pedido" at bounding box center [1026, 569] width 201 height 37
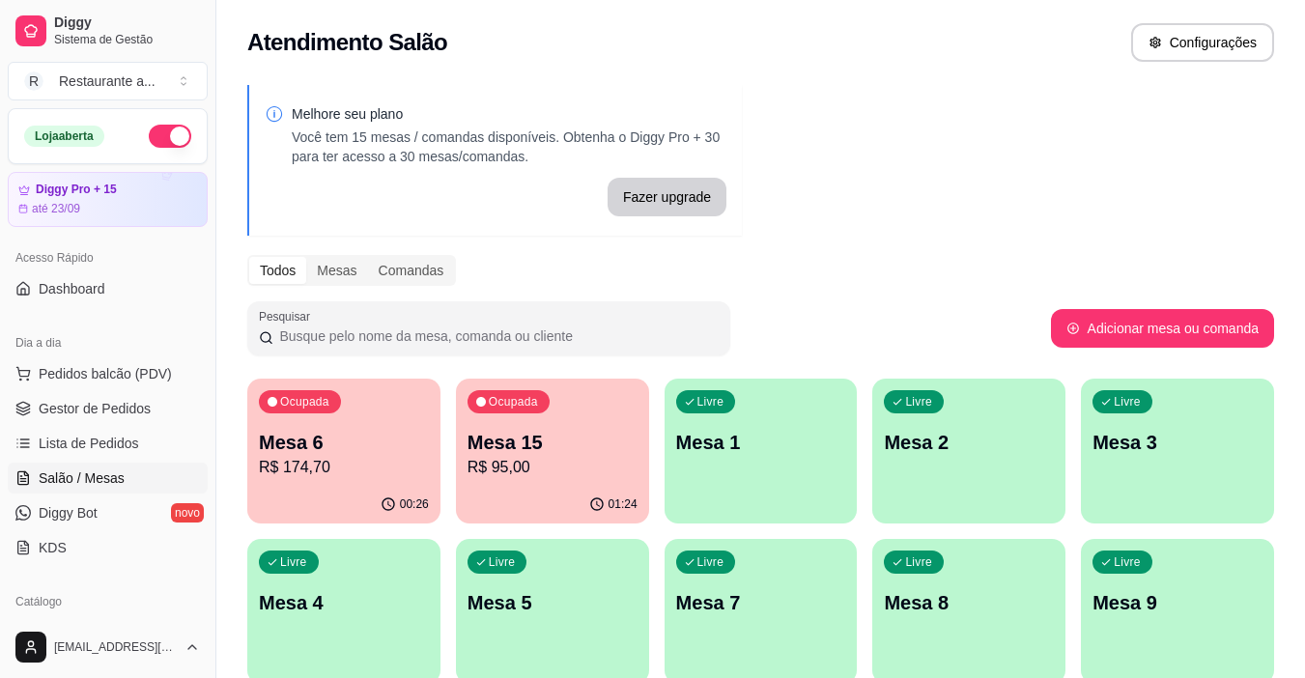
click at [542, 469] on p "R$ 95,00" at bounding box center [553, 467] width 170 height 23
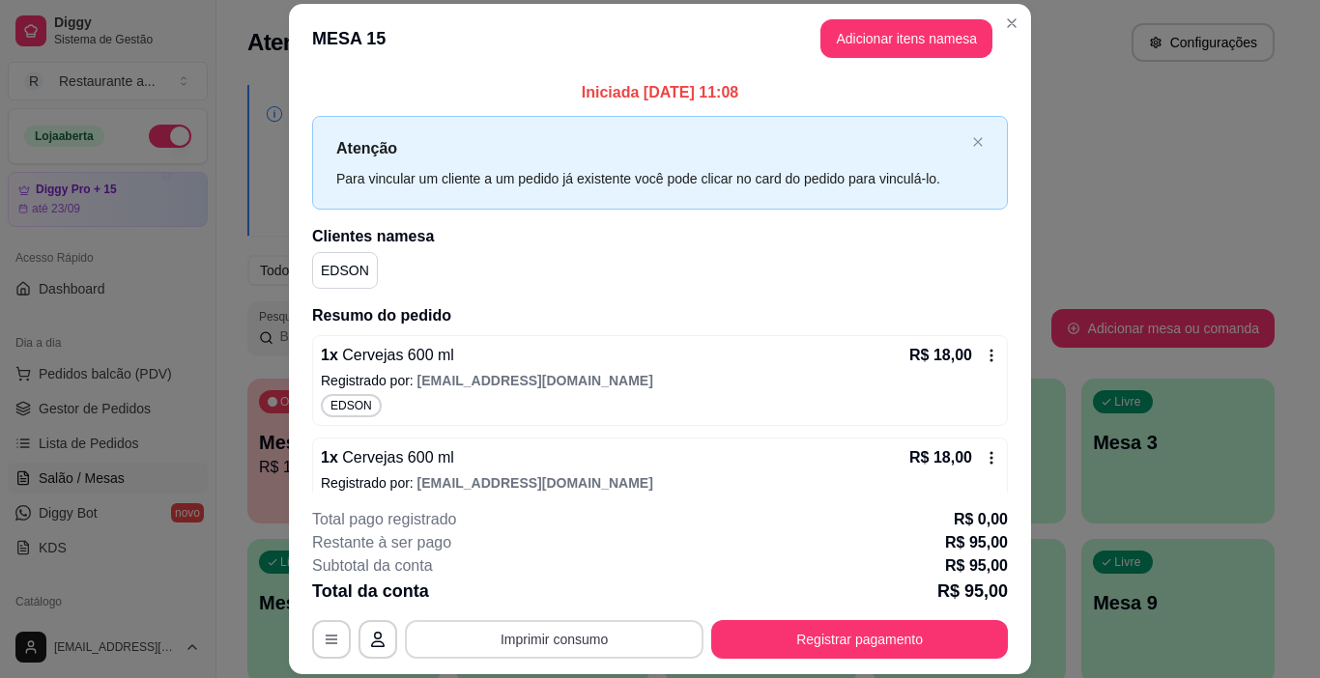
click at [550, 639] on button "Imprimir consumo" at bounding box center [554, 639] width 299 height 39
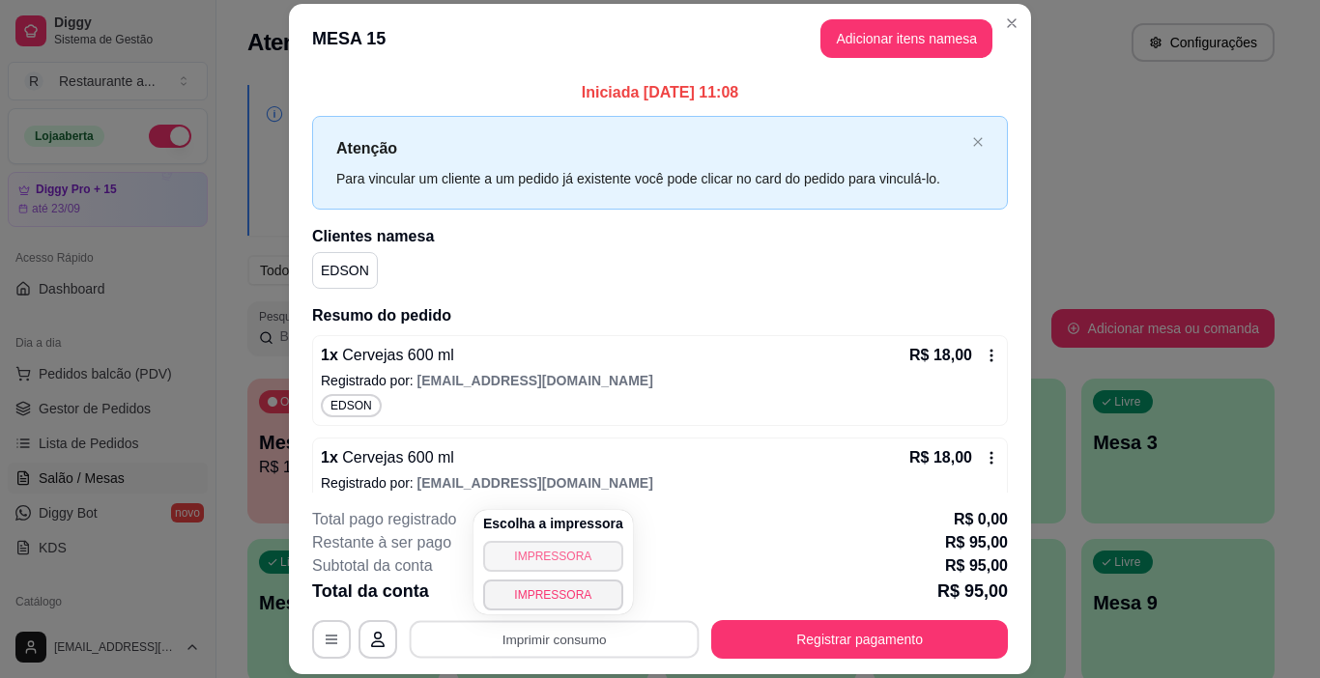
click at [546, 556] on button "IMPRESSORA" at bounding box center [553, 556] width 140 height 31
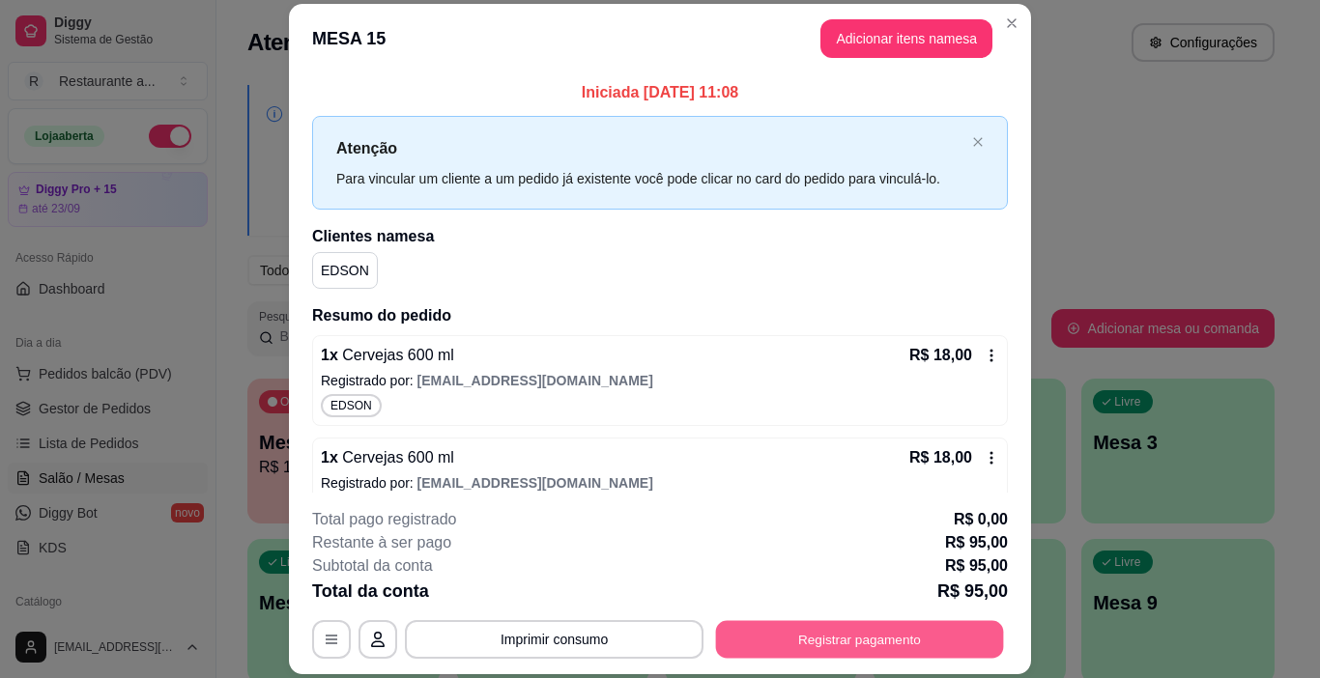
click at [836, 638] on button "Registrar pagamento" at bounding box center [860, 640] width 288 height 38
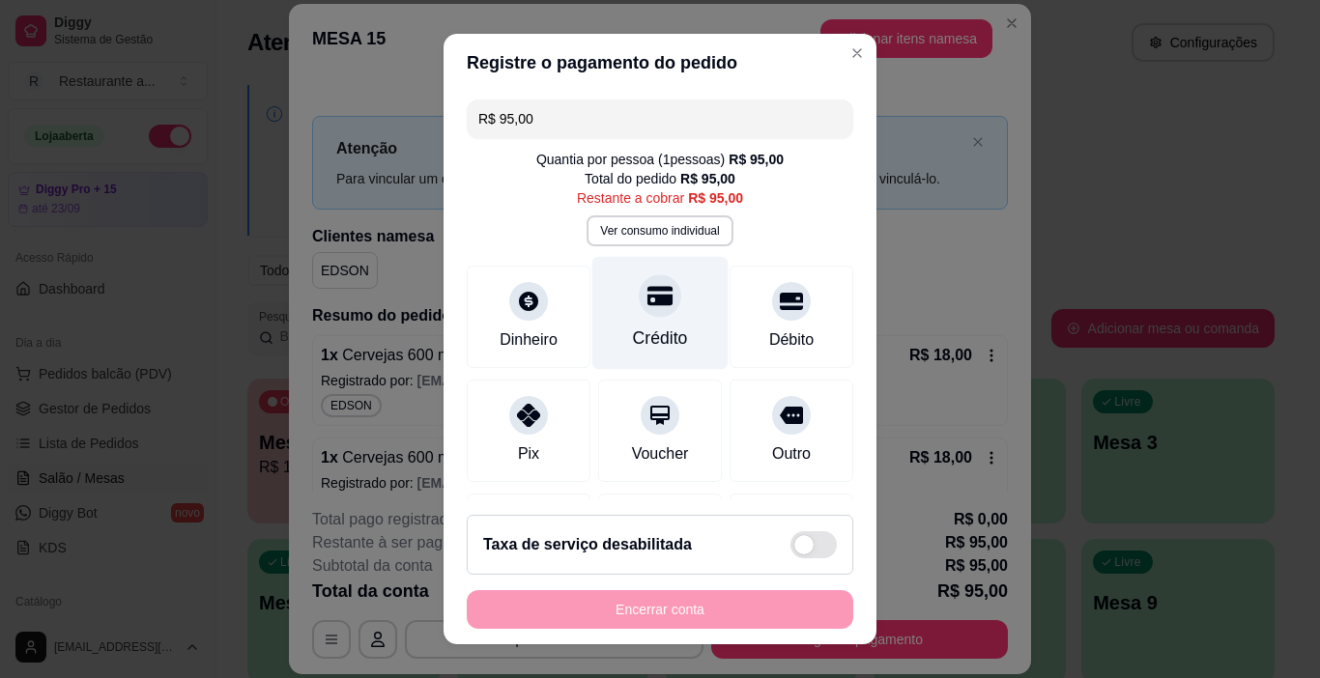
click at [639, 311] on div at bounding box center [660, 296] width 43 height 43
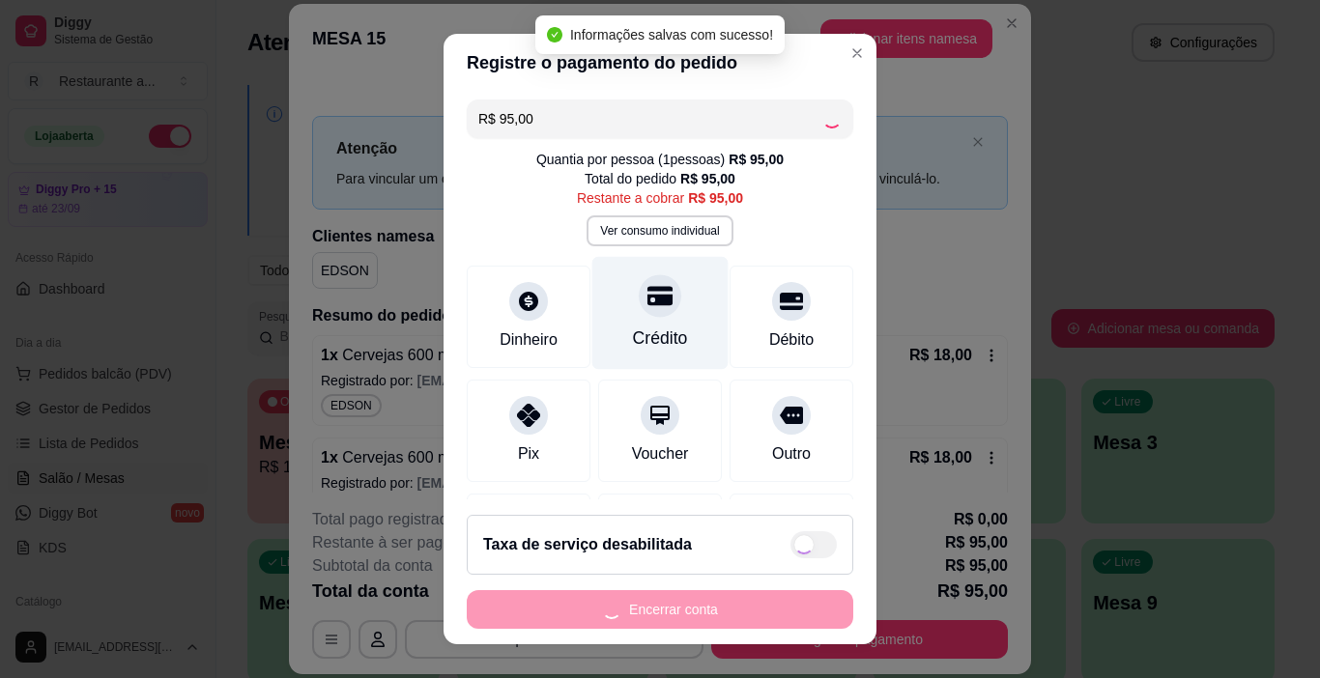
type input "R$ 0,00"
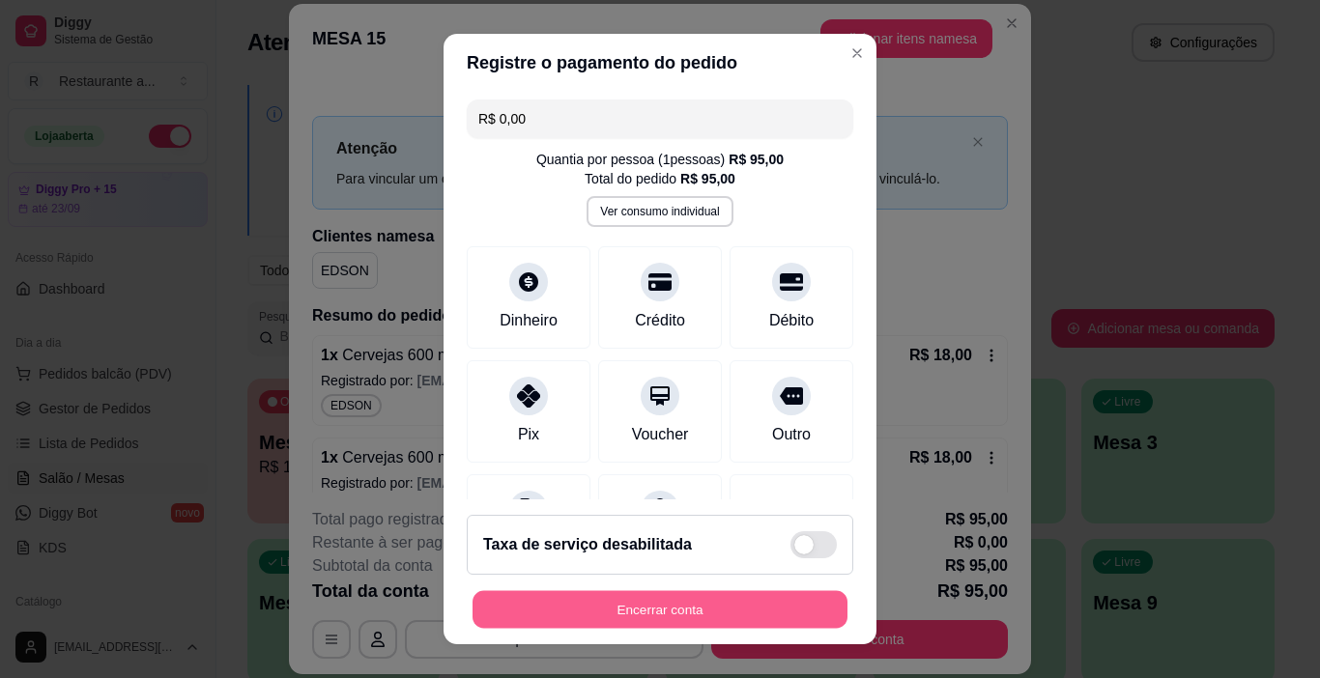
click at [640, 607] on button "Encerrar conta" at bounding box center [659, 610] width 375 height 38
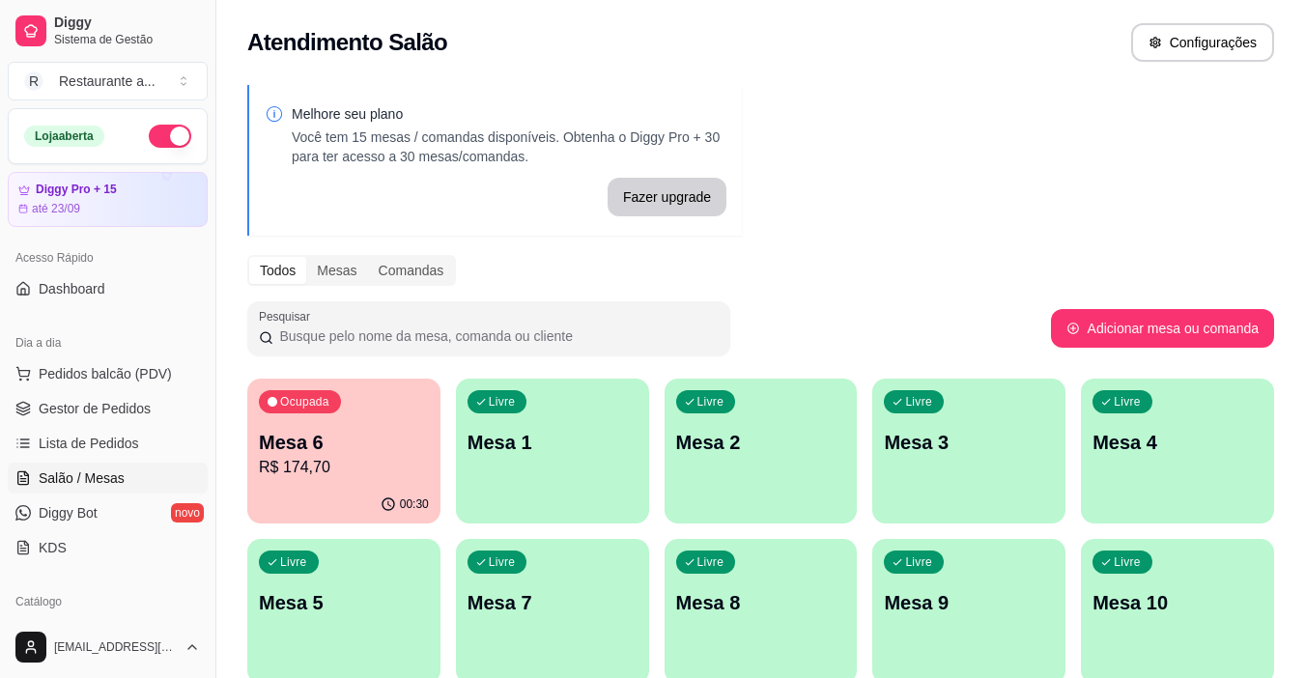
click at [356, 454] on p "Mesa 6" at bounding box center [344, 442] width 170 height 27
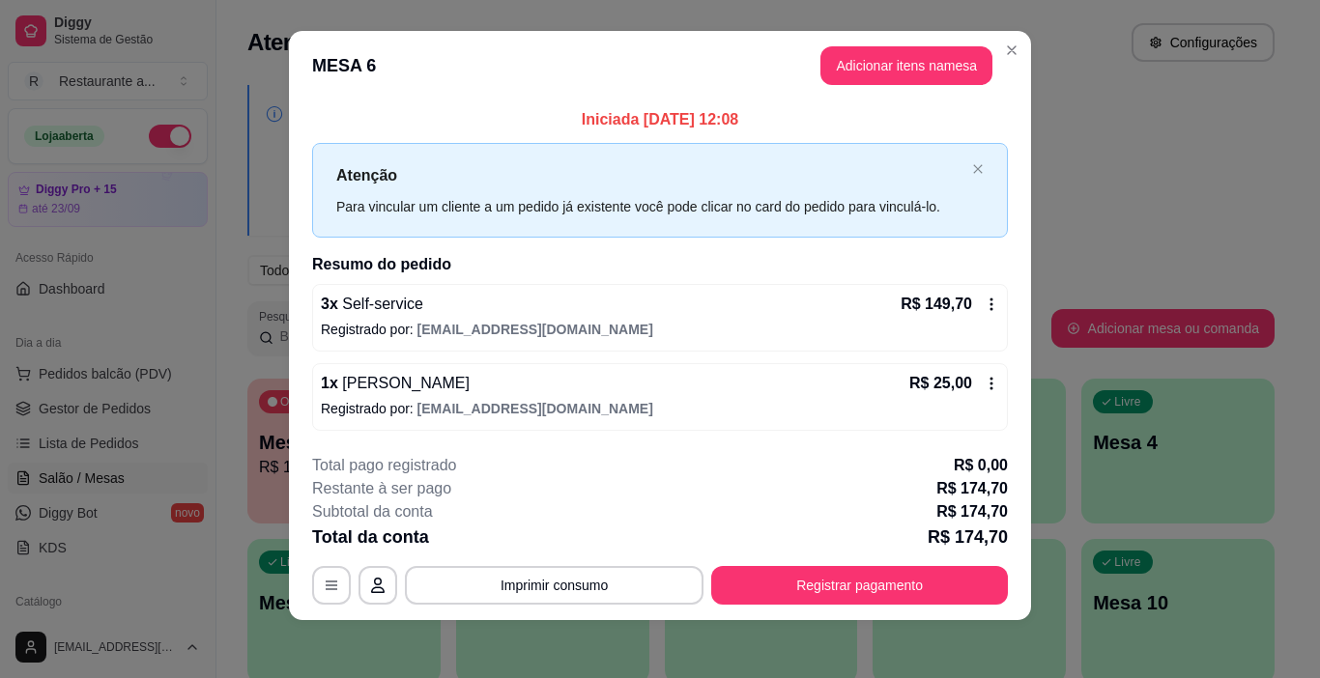
scroll to position [17, 0]
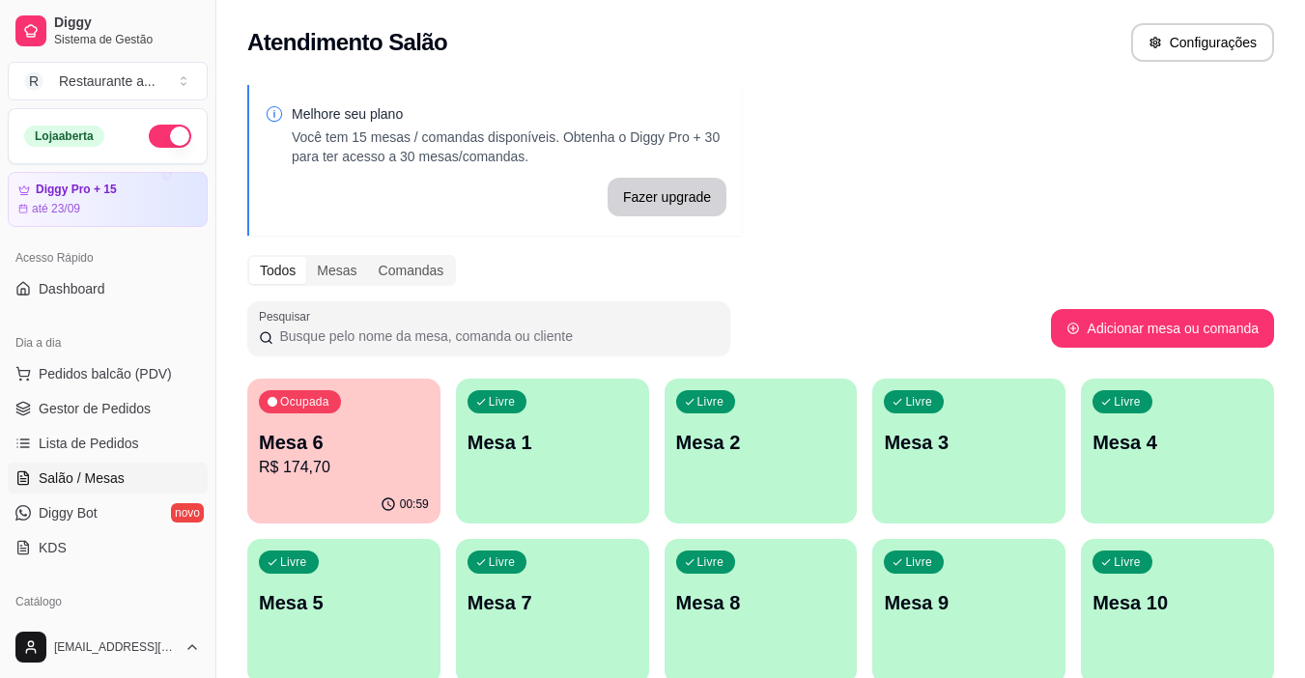
click at [525, 596] on p "Mesa 7" at bounding box center [553, 602] width 170 height 27
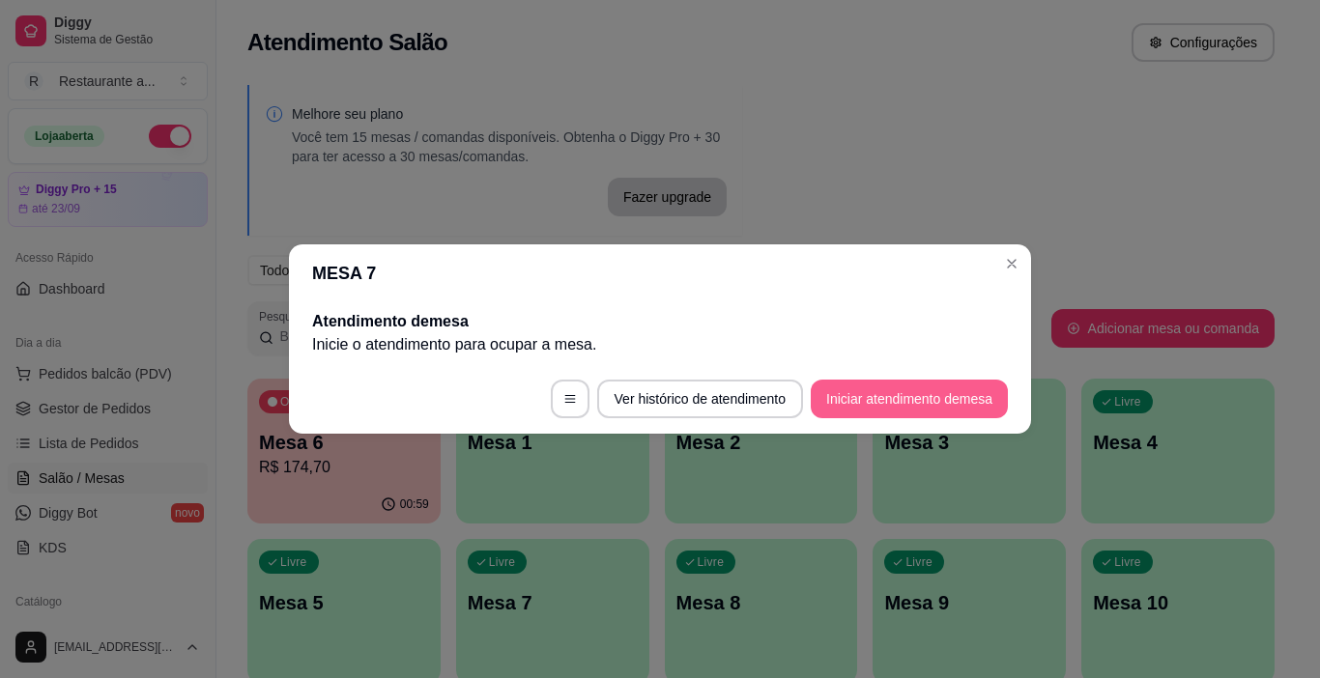
click at [886, 395] on button "Iniciar atendimento de mesa" at bounding box center [909, 399] width 197 height 39
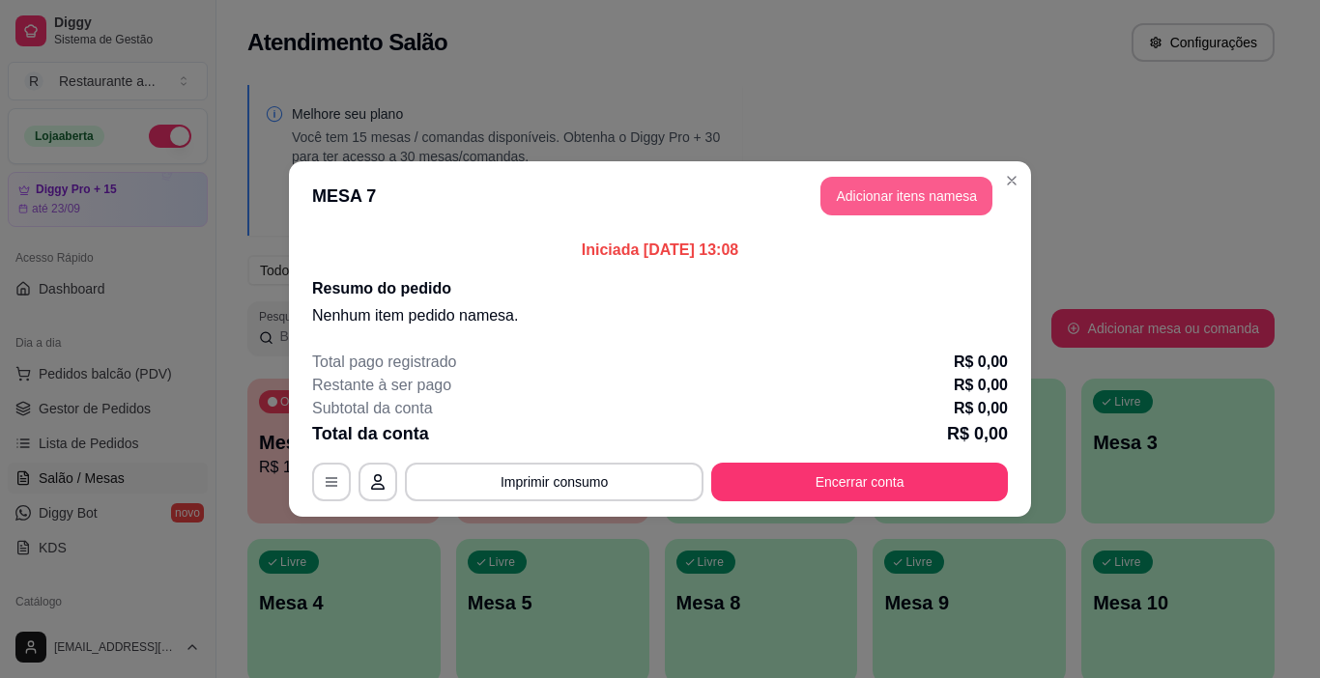
click at [903, 194] on button "Adicionar itens na mesa" at bounding box center [906, 196] width 172 height 39
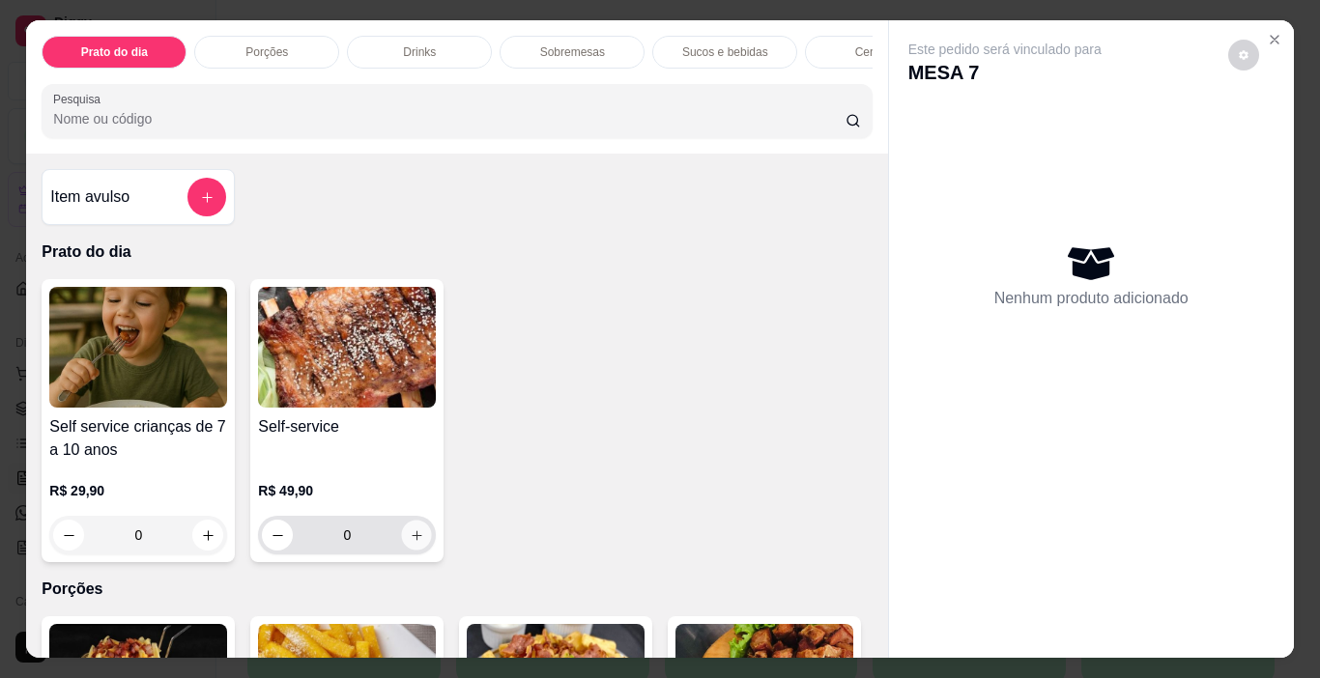
click at [412, 543] on icon "increase-product-quantity" at bounding box center [417, 535] width 14 height 14
type input "1"
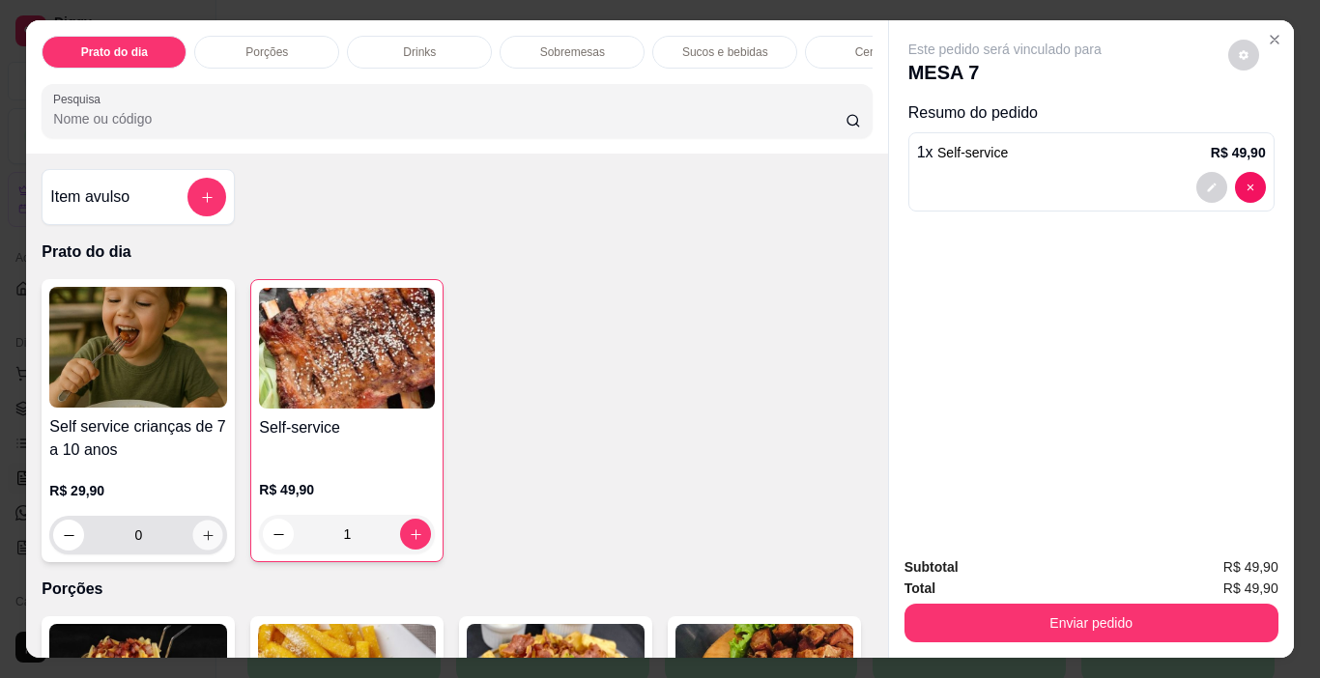
click at [201, 541] on icon "increase-product-quantity" at bounding box center [208, 535] width 14 height 14
type input "1"
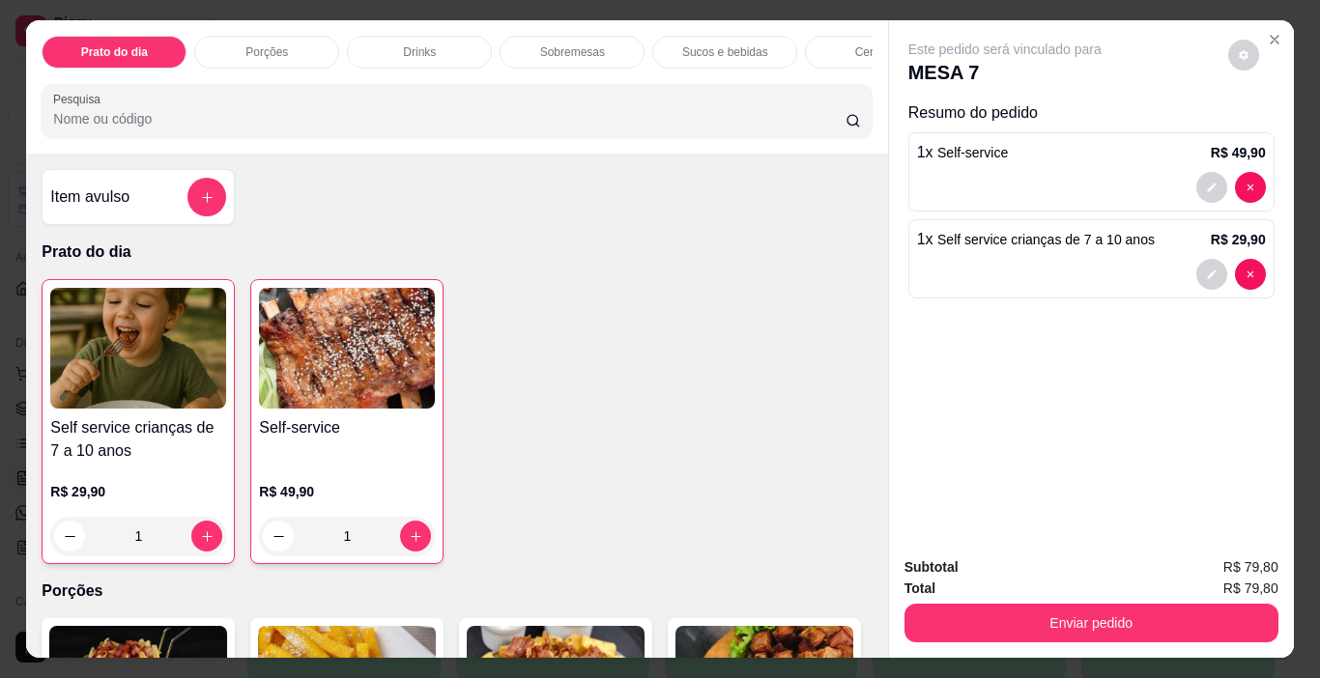
click at [417, 45] on p "Drinks" at bounding box center [419, 51] width 33 height 15
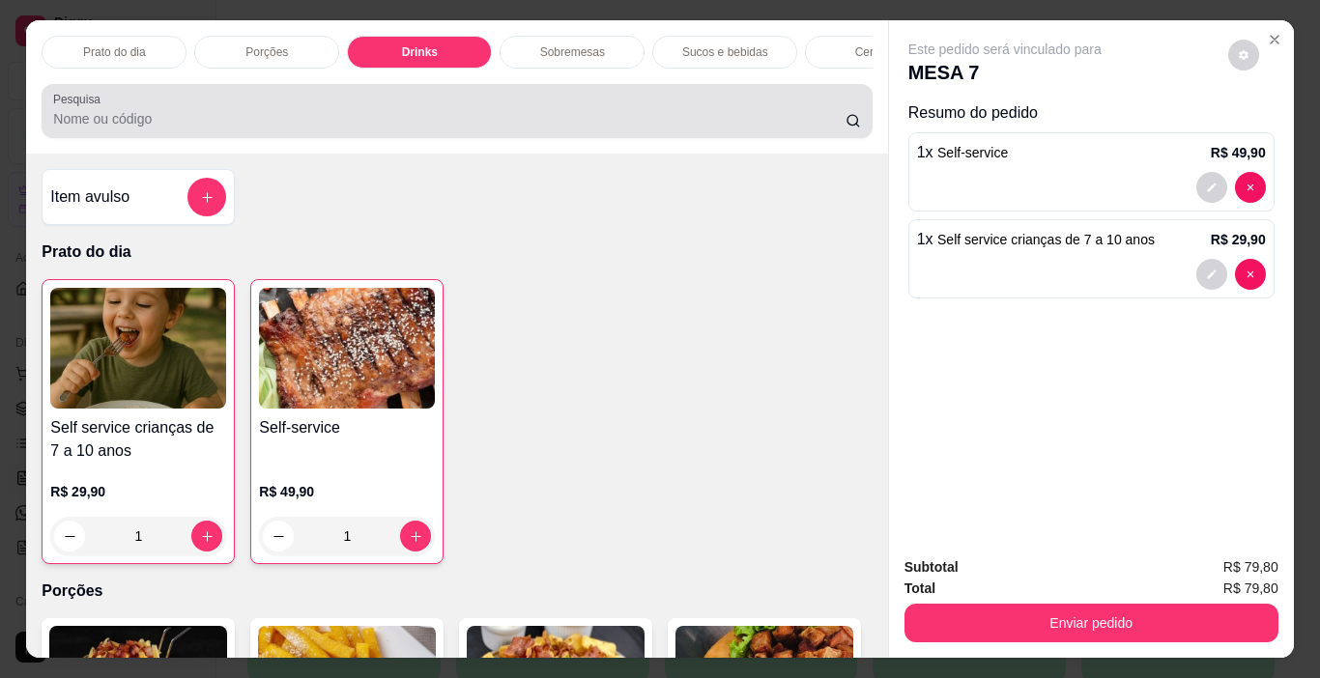
scroll to position [48, 0]
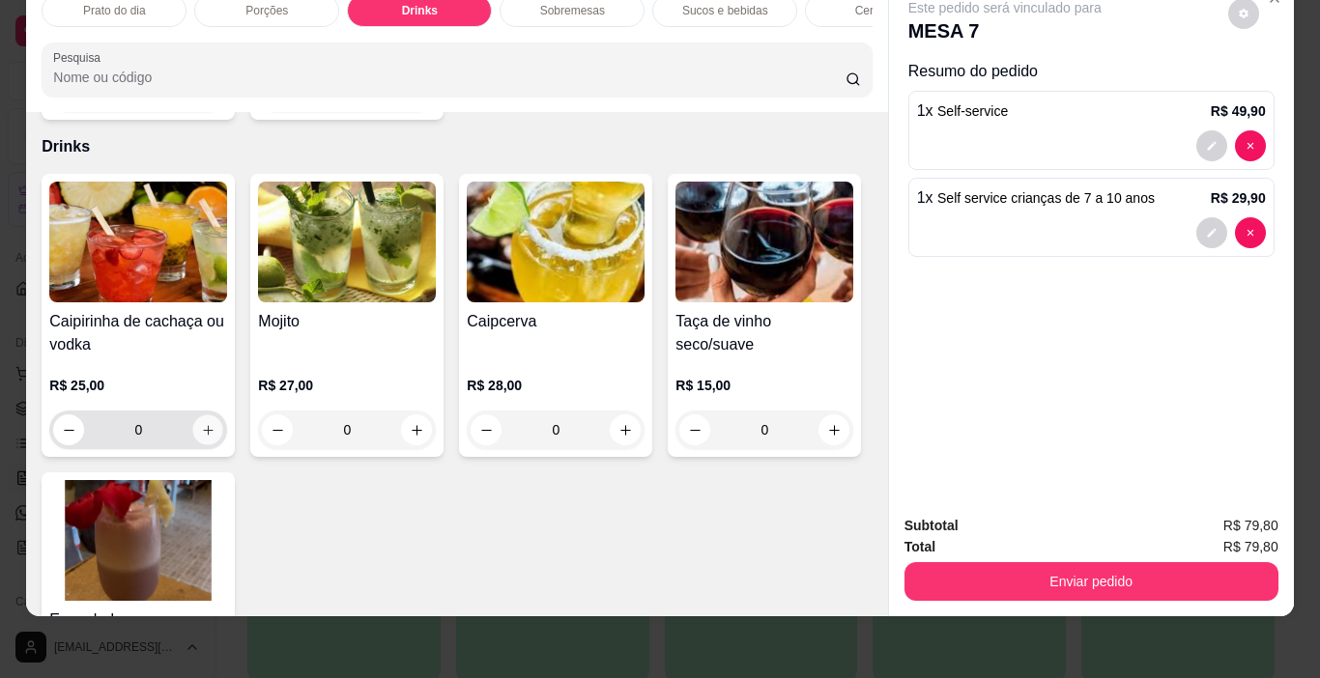
click at [202, 423] on icon "increase-product-quantity" at bounding box center [208, 430] width 14 height 14
type input "1"
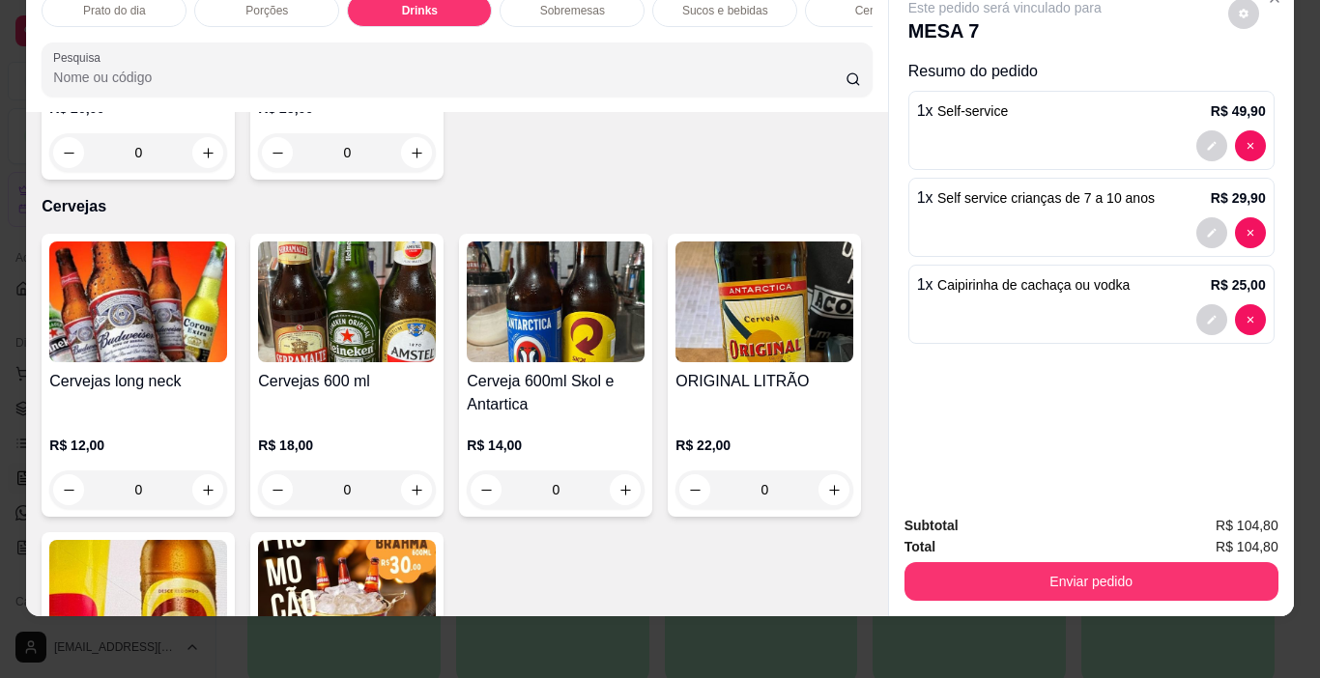
scroll to position [3334, 0]
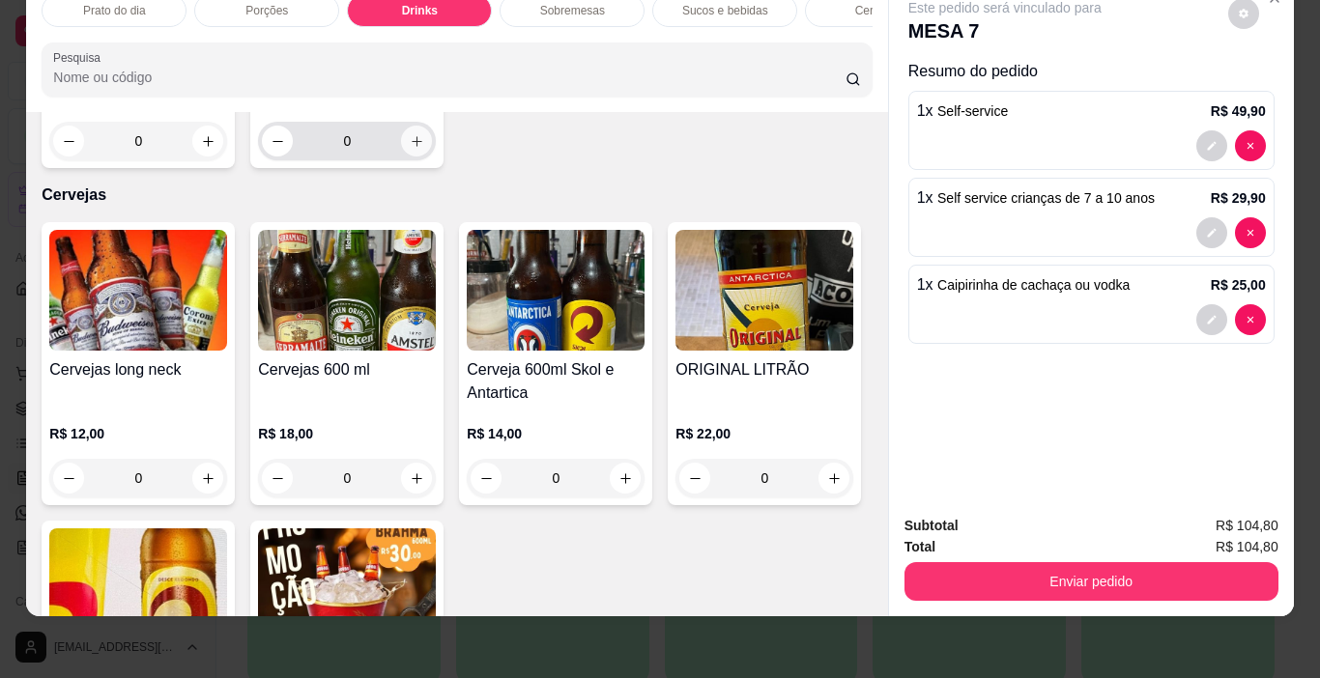
click at [411, 149] on icon "increase-product-quantity" at bounding box center [417, 141] width 14 height 14
type input "1"
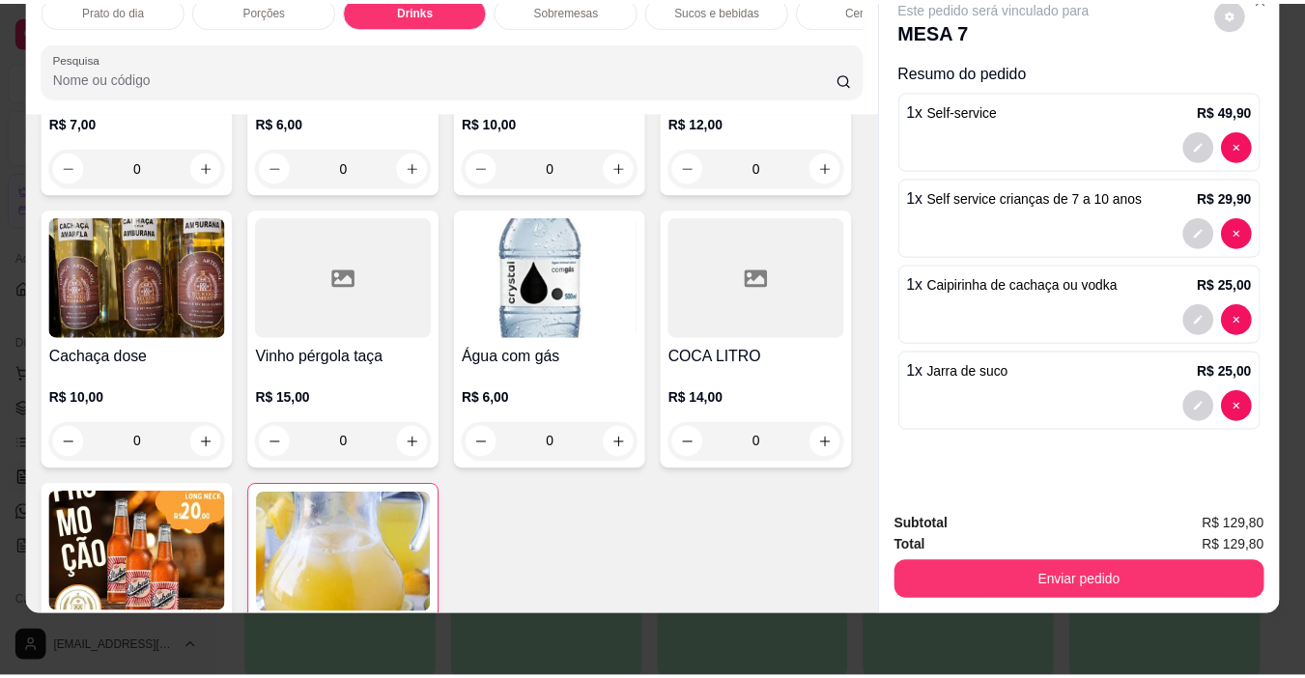
scroll to position [2754, 0]
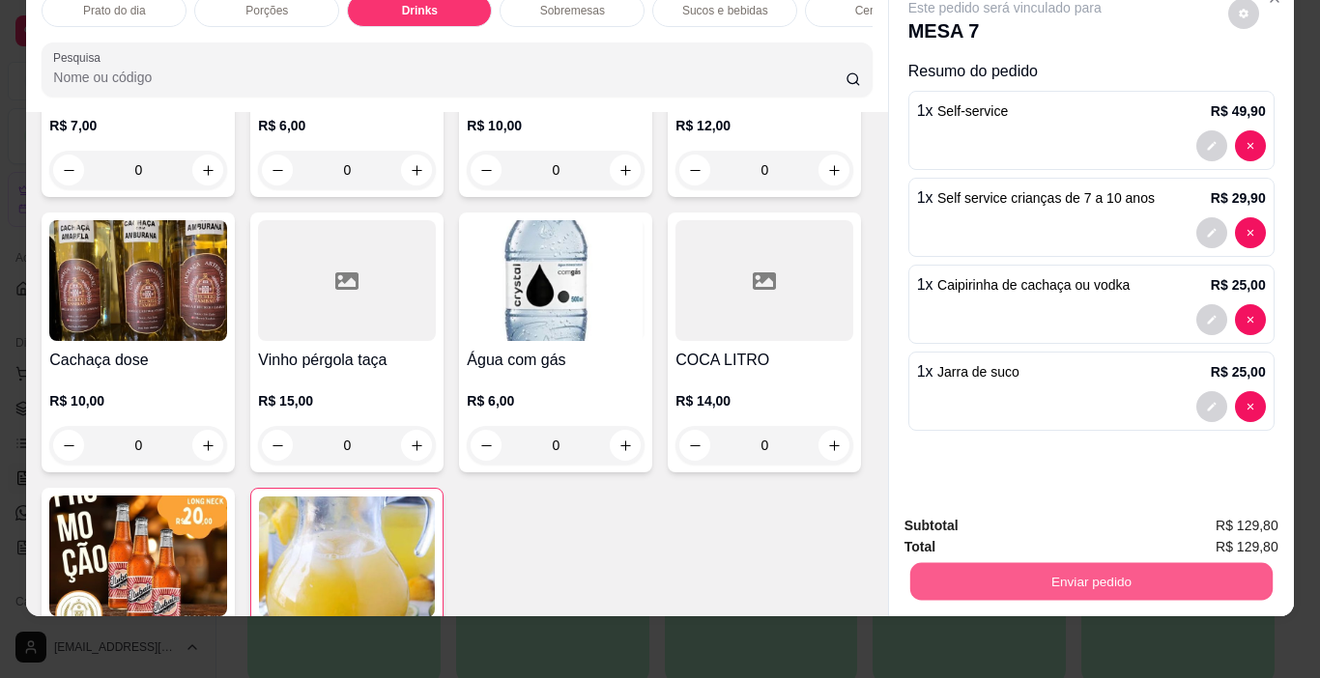
click at [1097, 564] on button "Enviar pedido" at bounding box center [1090, 582] width 362 height 38
click at [1049, 520] on button "Não registrar e enviar pedido" at bounding box center [1026, 520] width 201 height 37
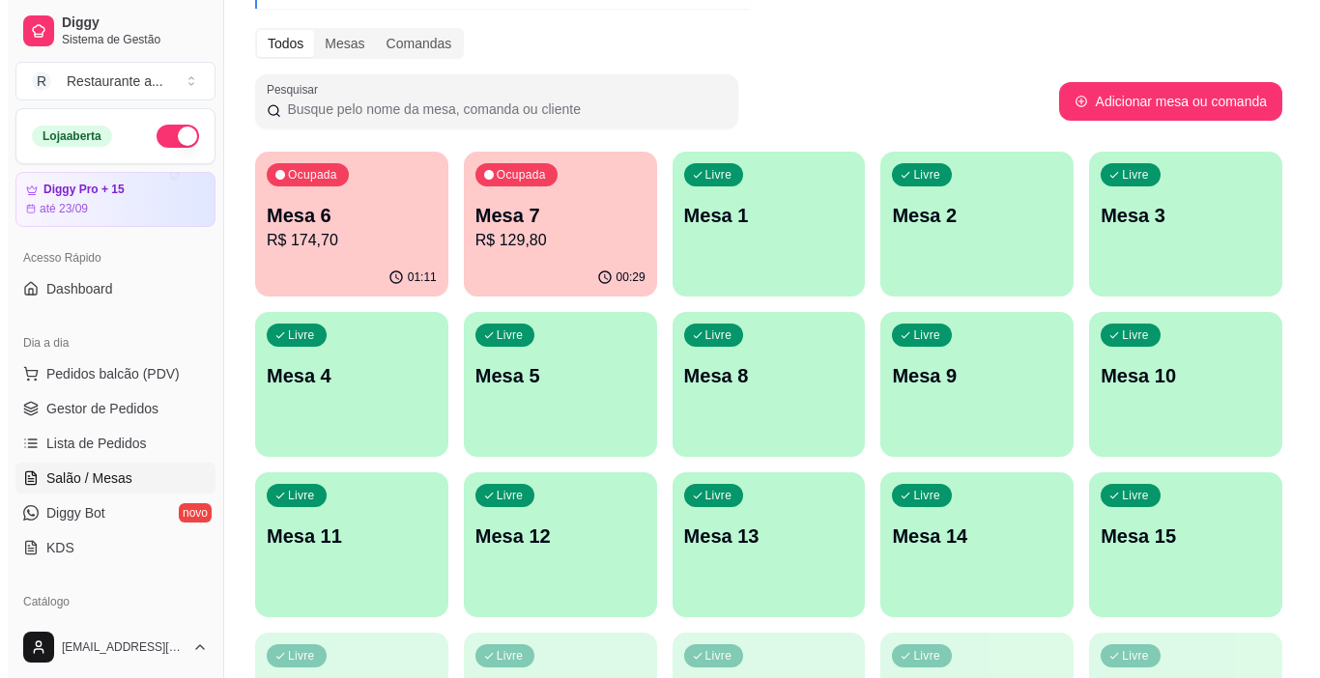
scroll to position [193, 0]
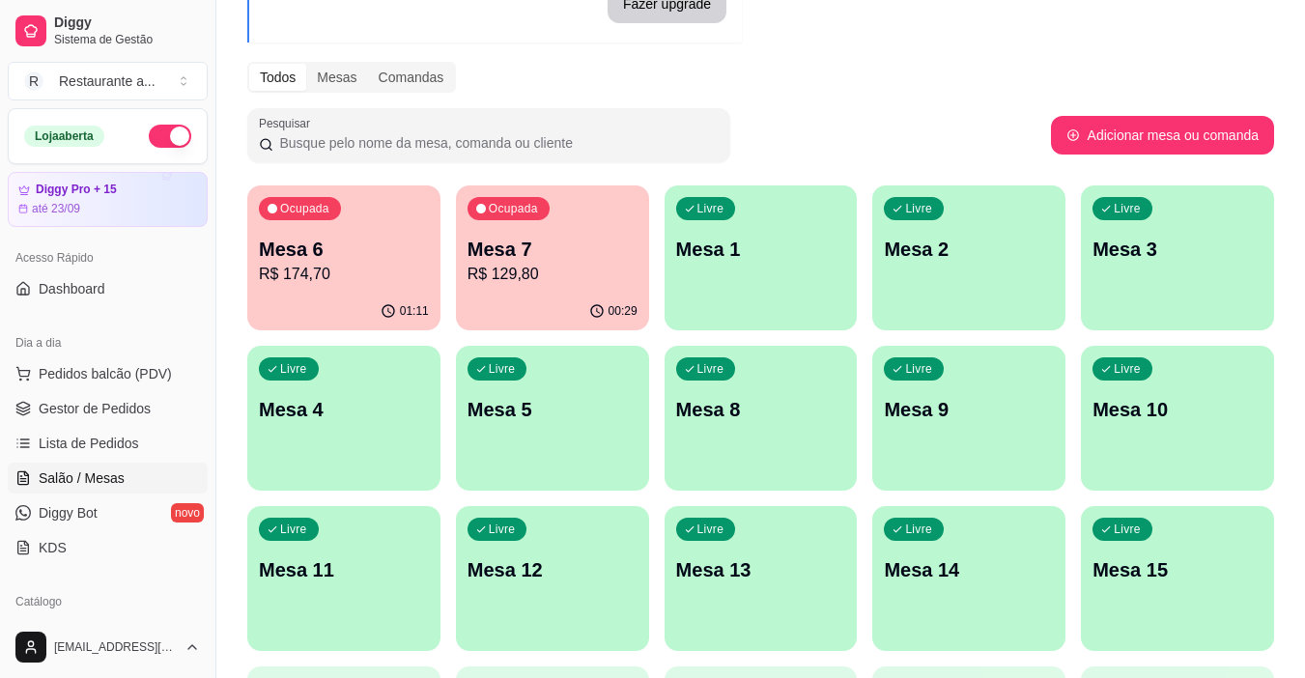
click at [749, 293] on div "Livre Mesa 1" at bounding box center [761, 246] width 193 height 122
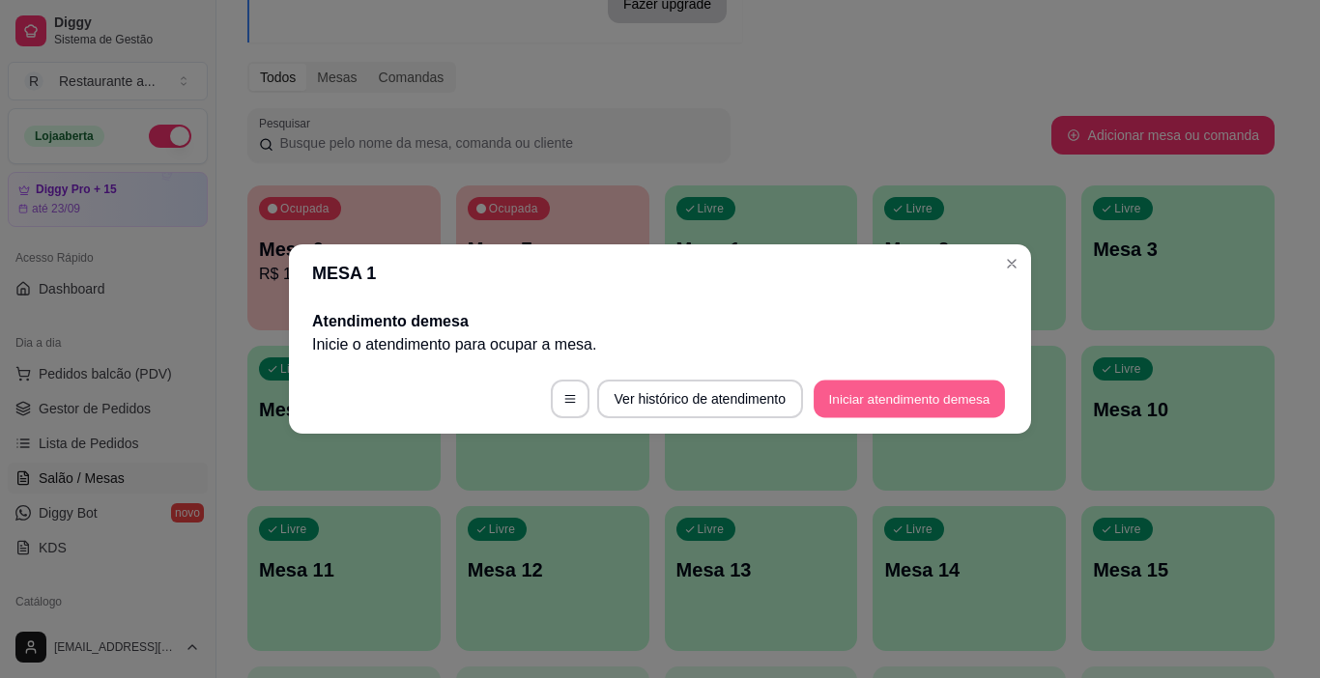
click at [896, 390] on button "Iniciar atendimento de mesa" at bounding box center [908, 400] width 191 height 38
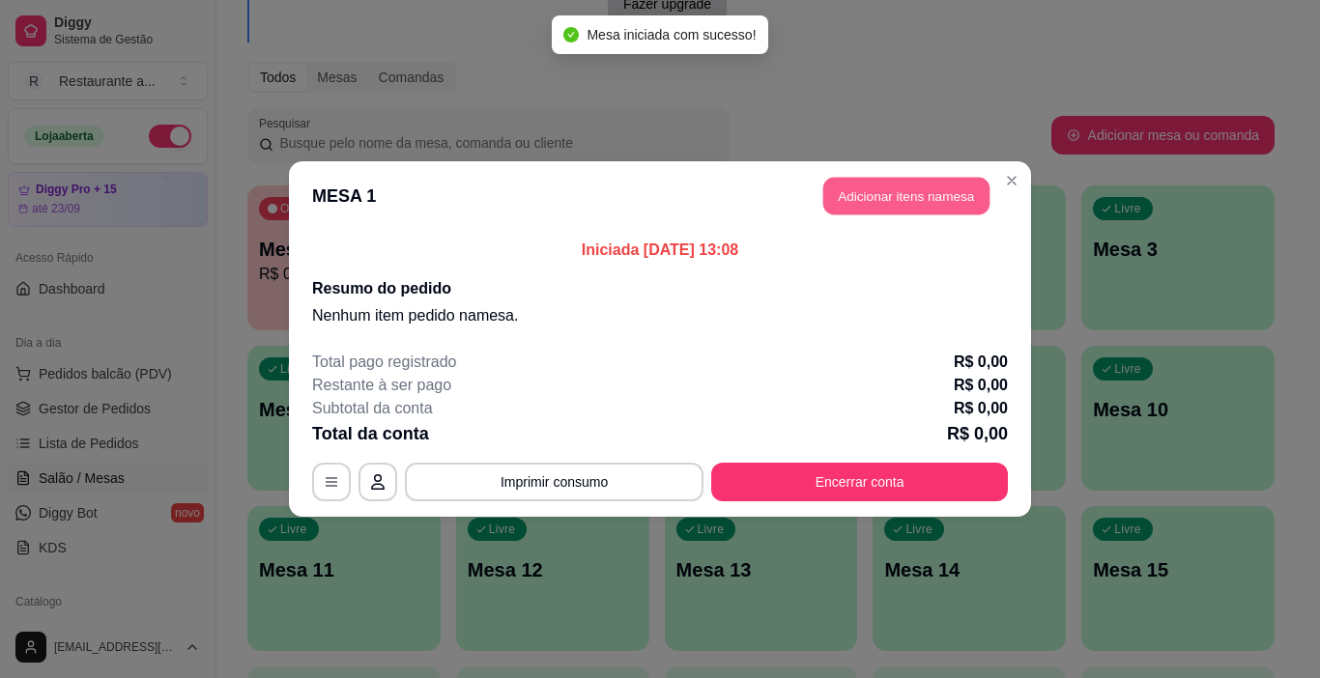
click at [901, 199] on button "Adicionar itens na mesa" at bounding box center [906, 197] width 166 height 38
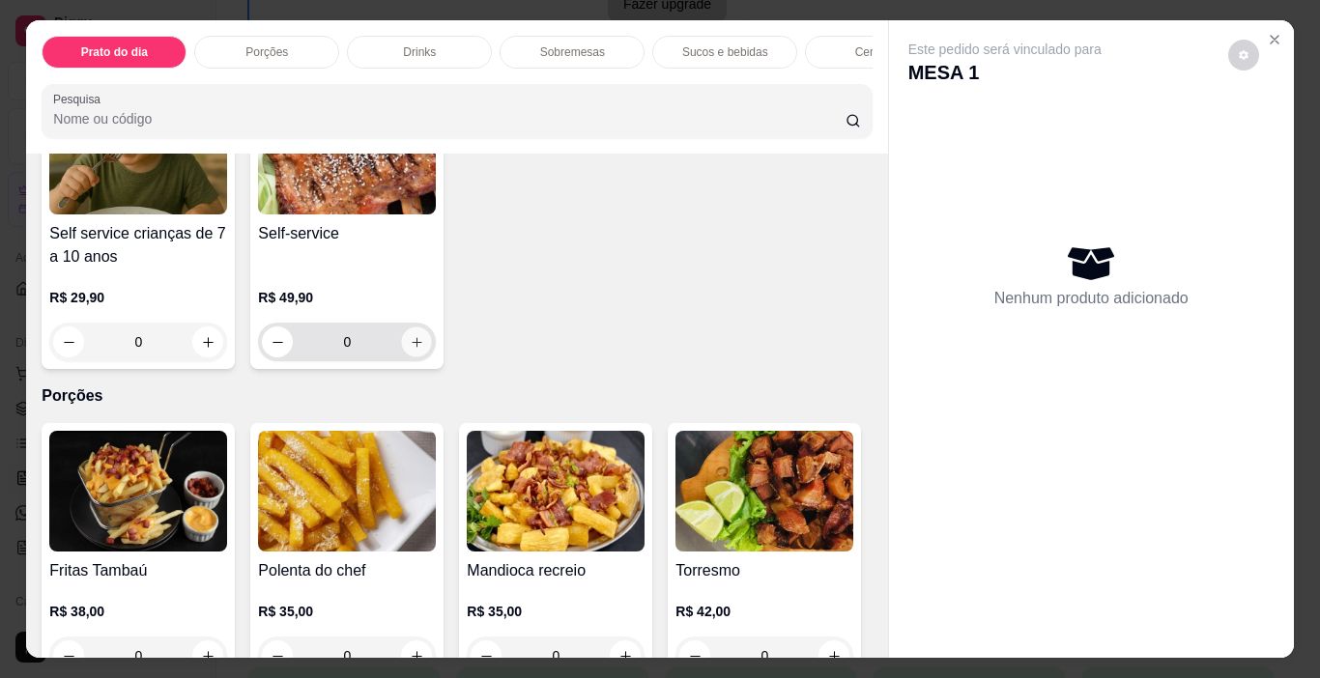
click at [412, 350] on icon "increase-product-quantity" at bounding box center [417, 342] width 14 height 14
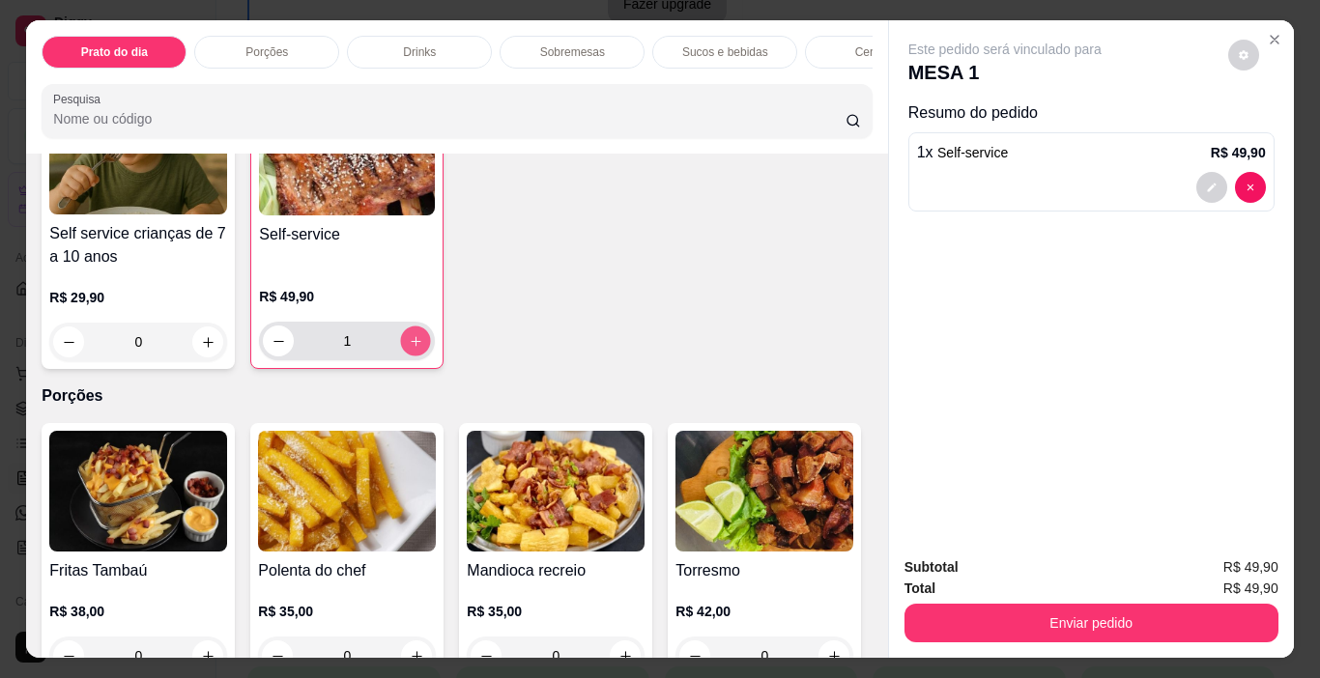
click at [412, 349] on icon "increase-product-quantity" at bounding box center [416, 341] width 14 height 14
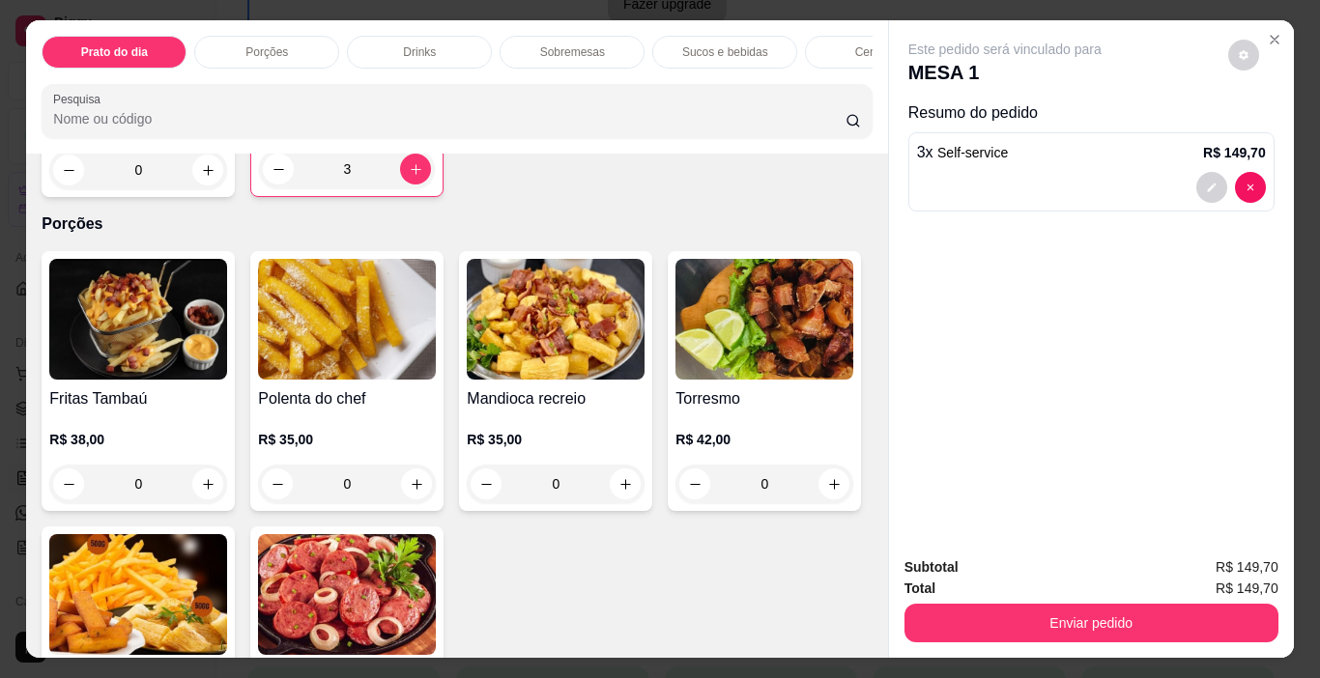
scroll to position [386, 0]
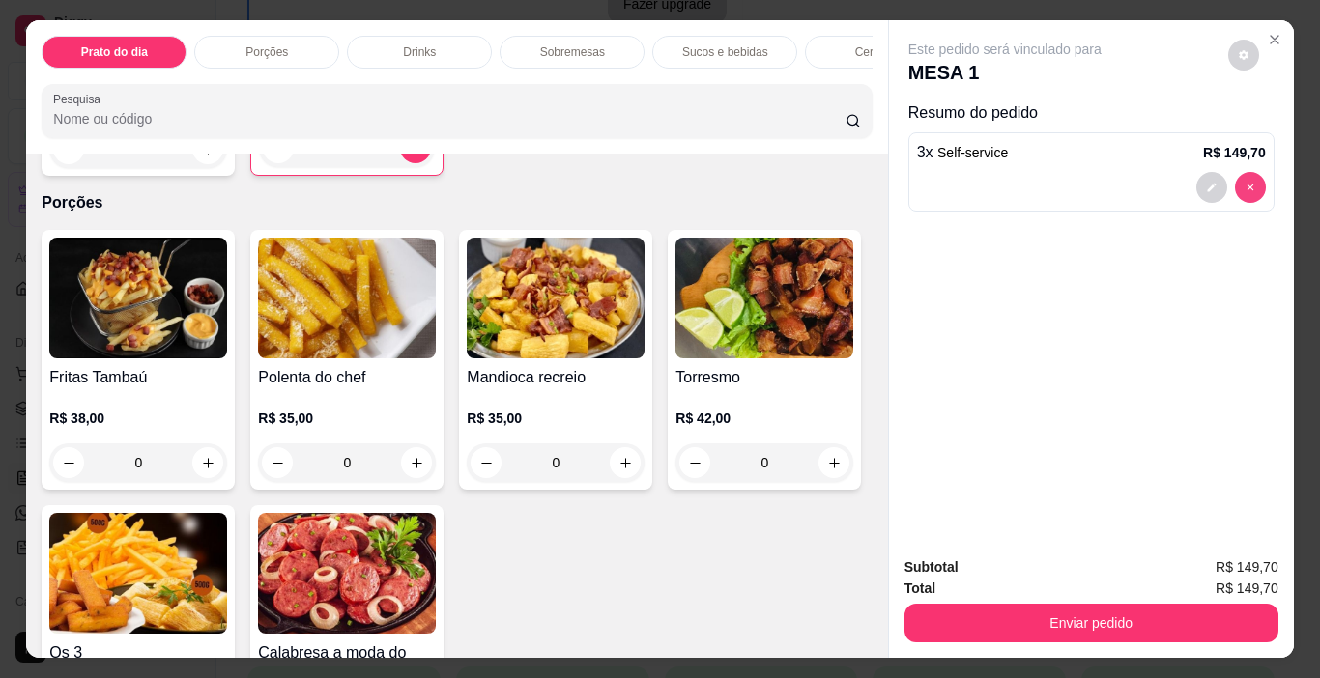
type input "0"
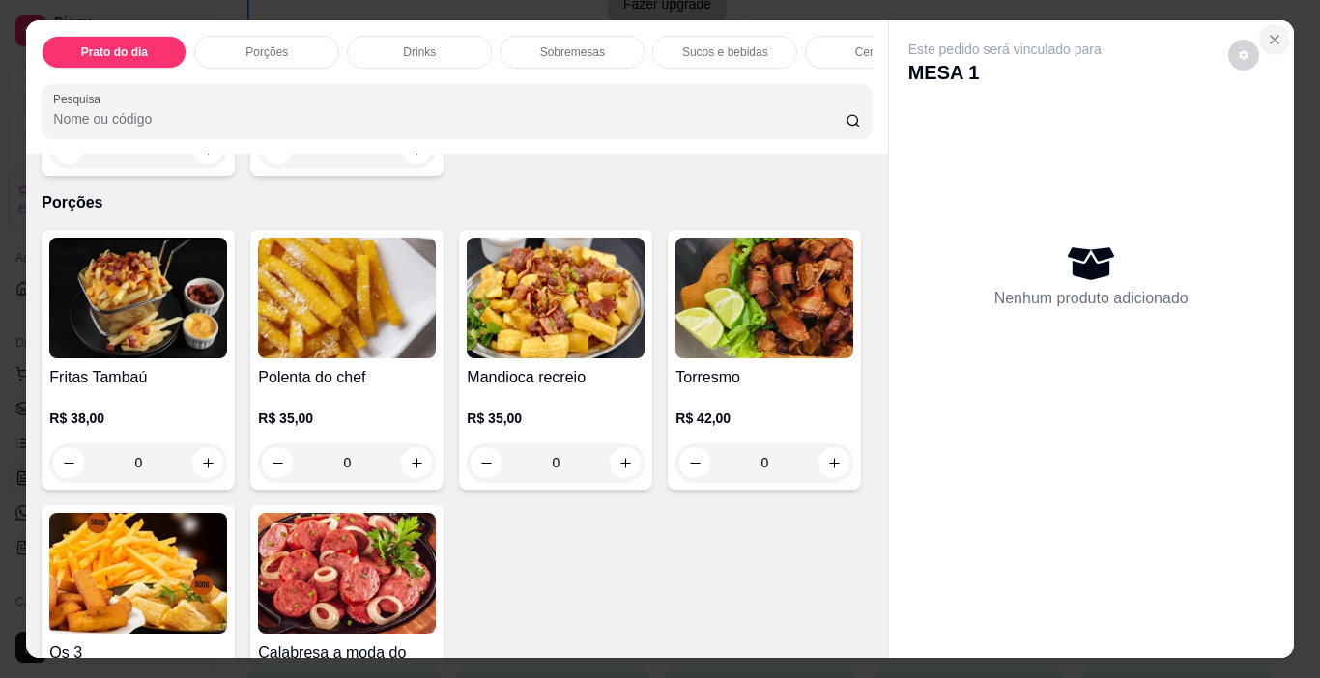
click at [1267, 32] on icon "Close" at bounding box center [1274, 39] width 15 height 15
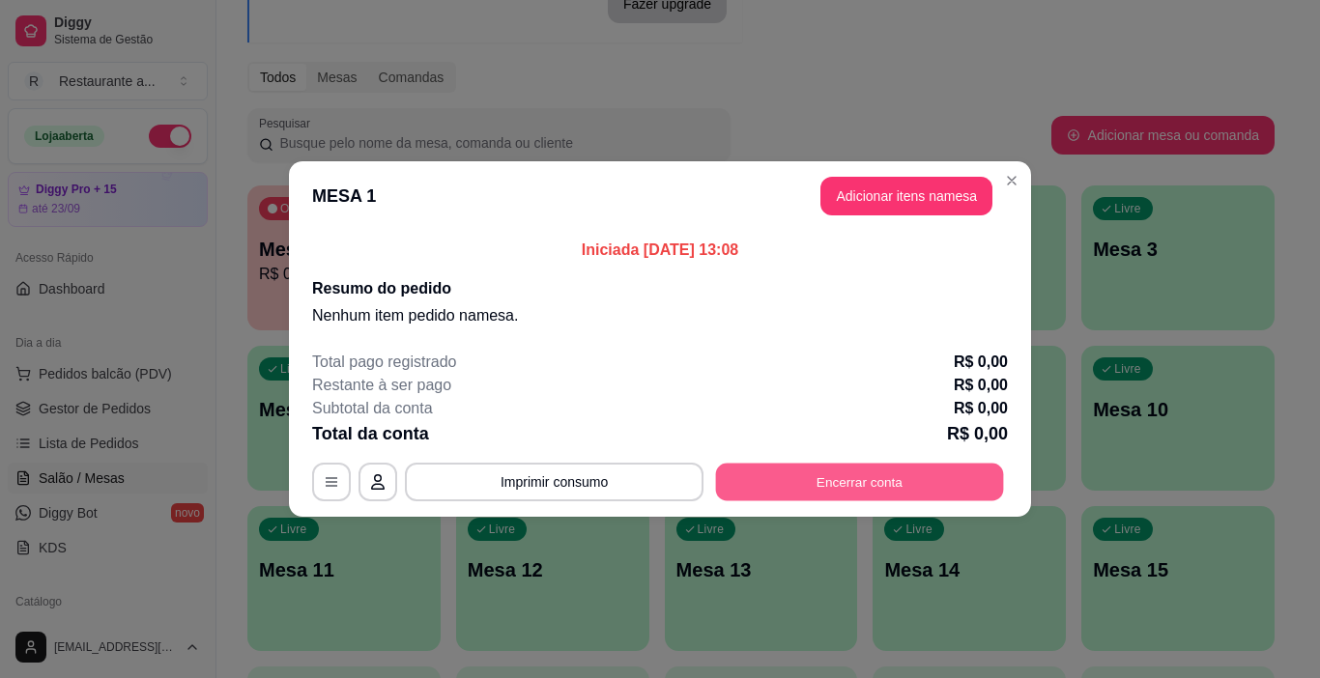
click at [842, 475] on button "Encerrar conta" at bounding box center [860, 483] width 288 height 38
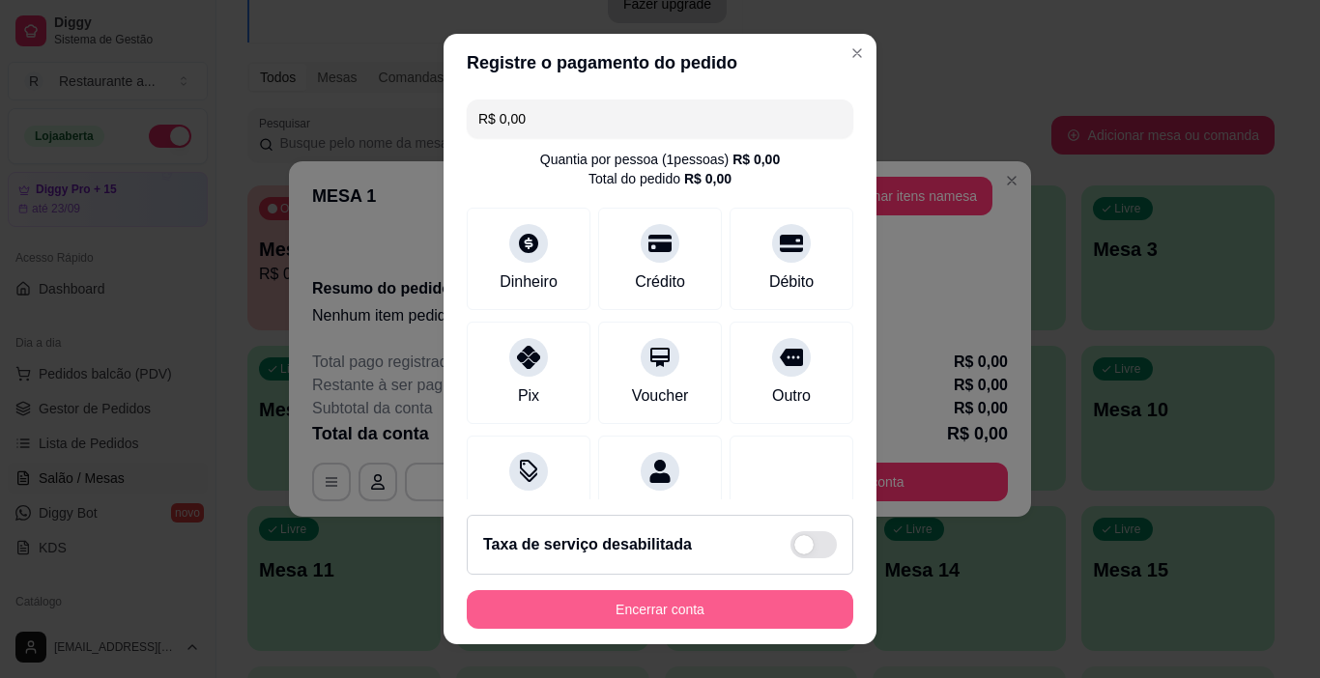
click at [677, 604] on button "Encerrar conta" at bounding box center [660, 609] width 386 height 39
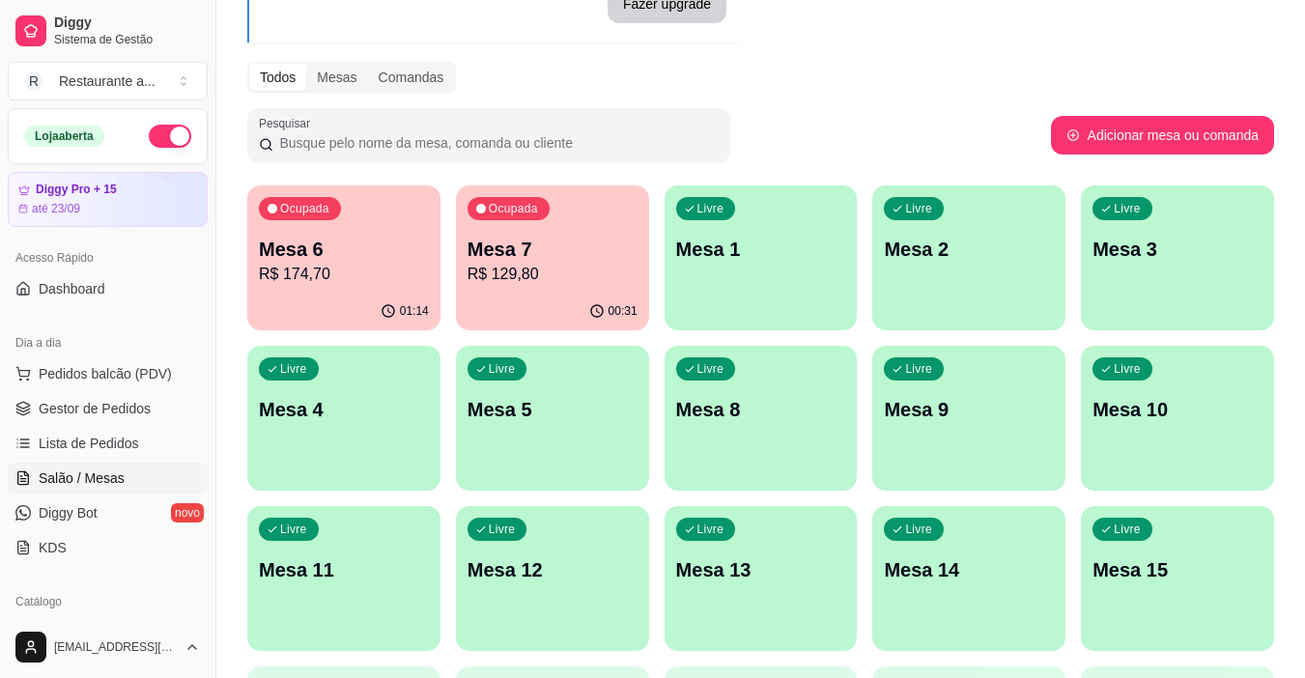
click at [346, 269] on p "R$ 174,70" at bounding box center [344, 274] width 170 height 23
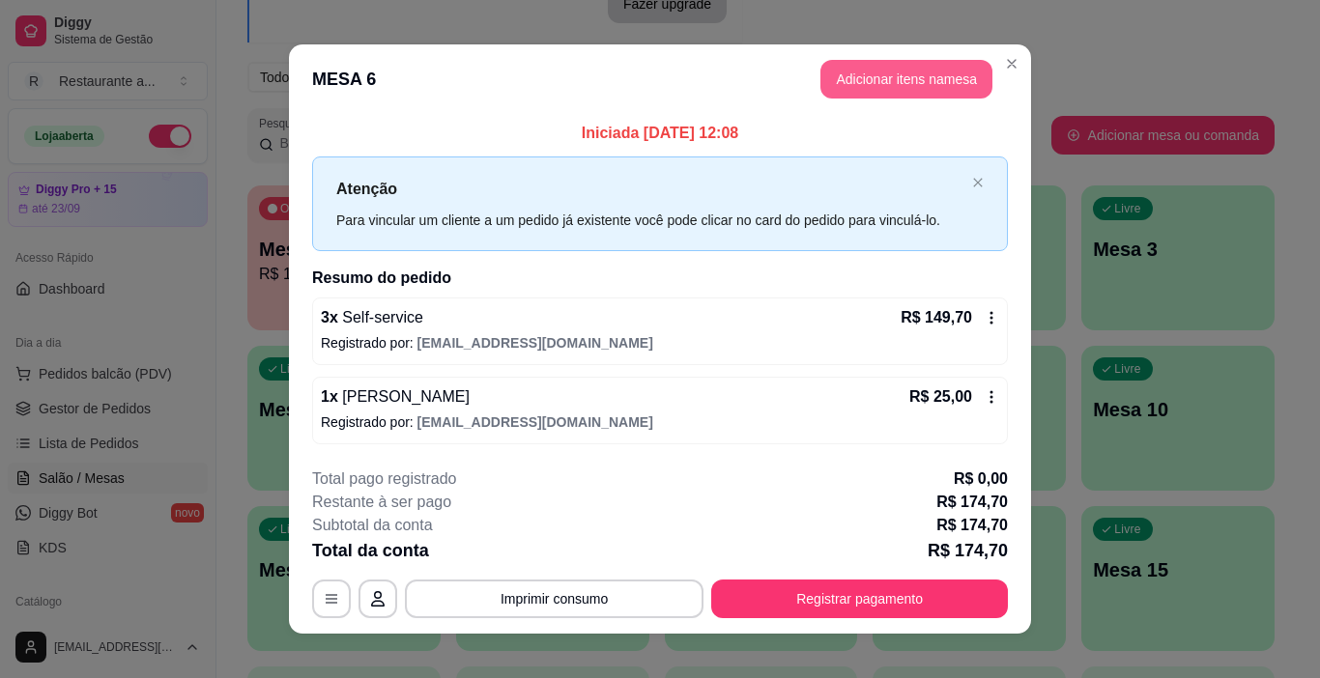
click at [904, 73] on button "Adicionar itens na mesa" at bounding box center [906, 79] width 172 height 39
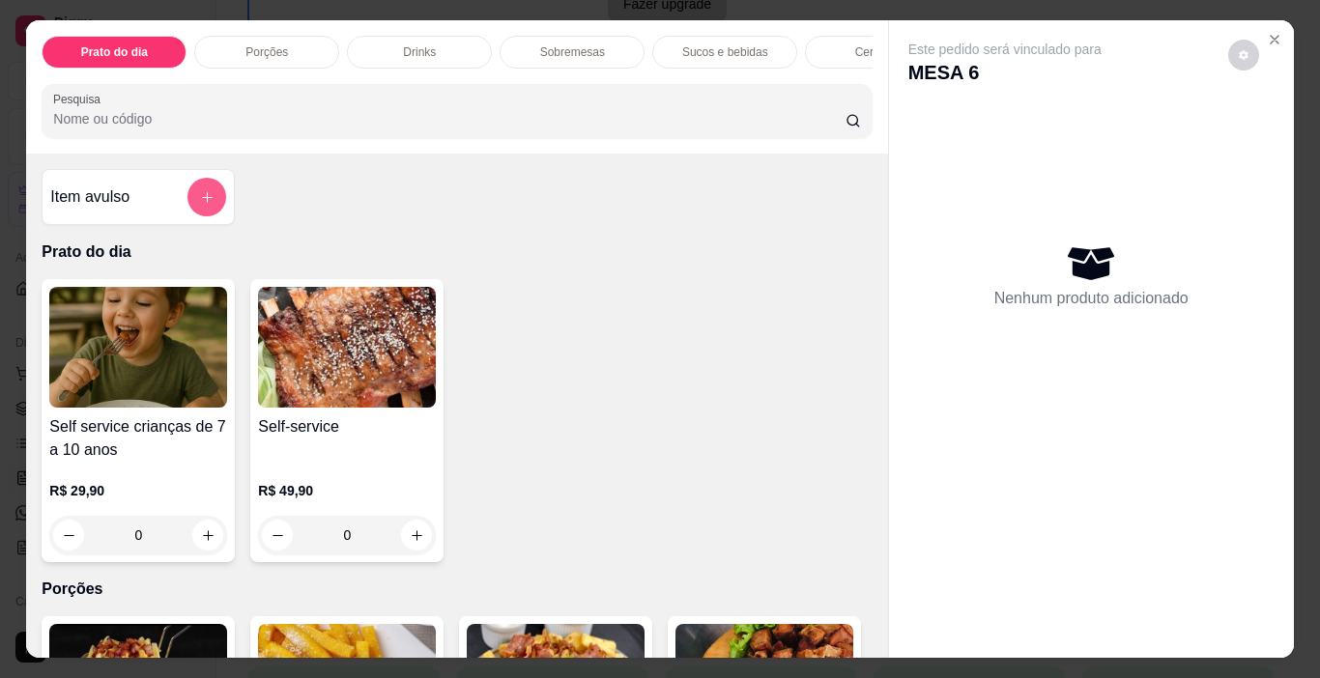
click at [198, 193] on button "add-separate-item" at bounding box center [206, 197] width 39 height 39
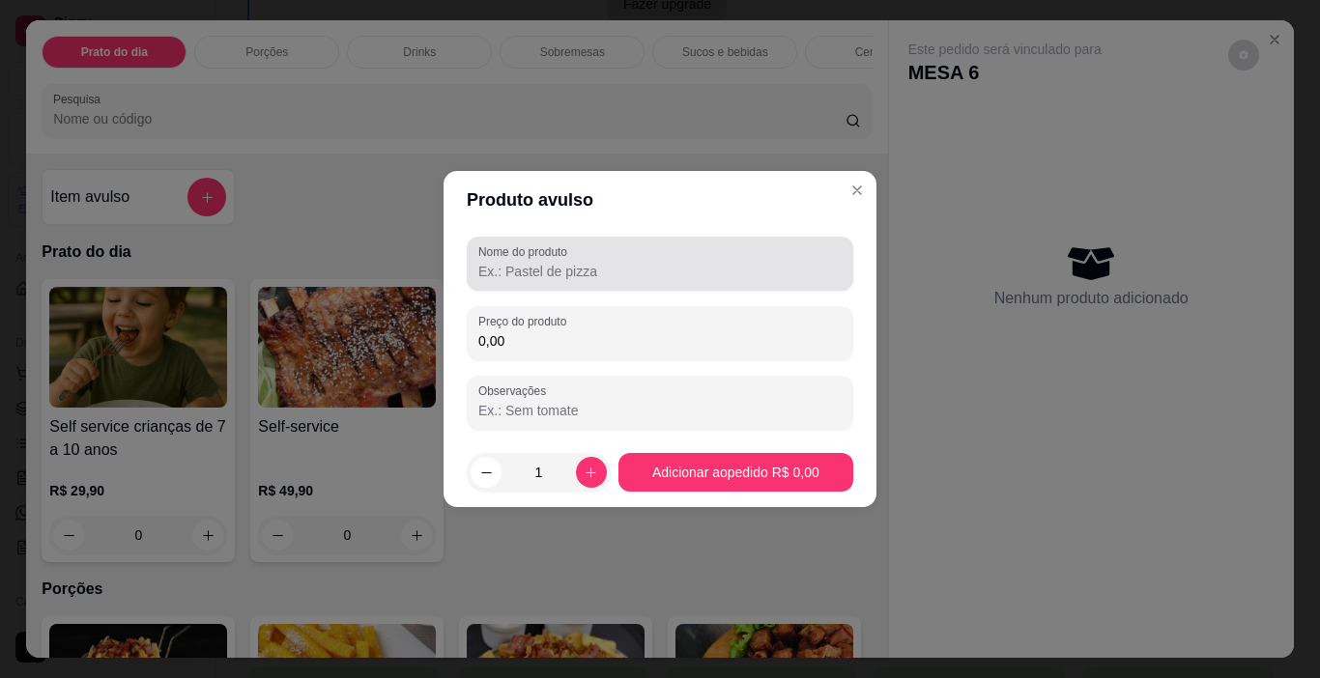
click at [555, 271] on input "Nome do produto" at bounding box center [659, 271] width 363 height 19
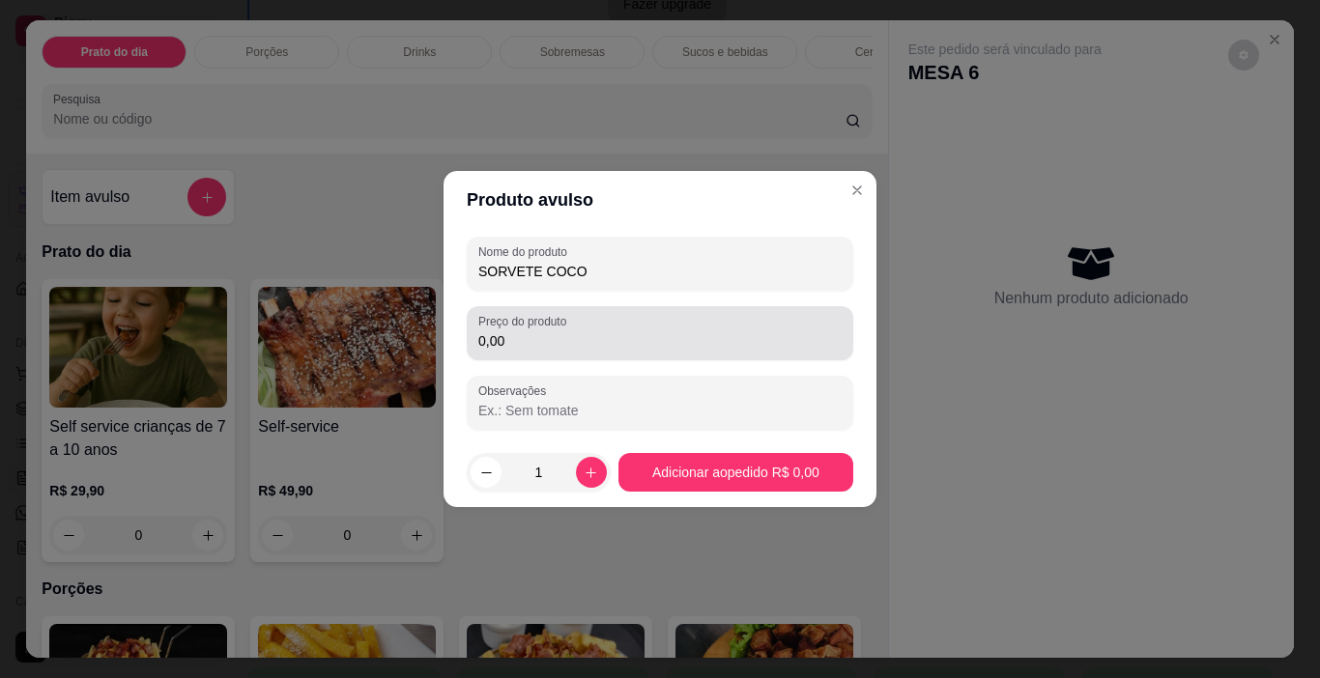
type input "SORVETE COCO"
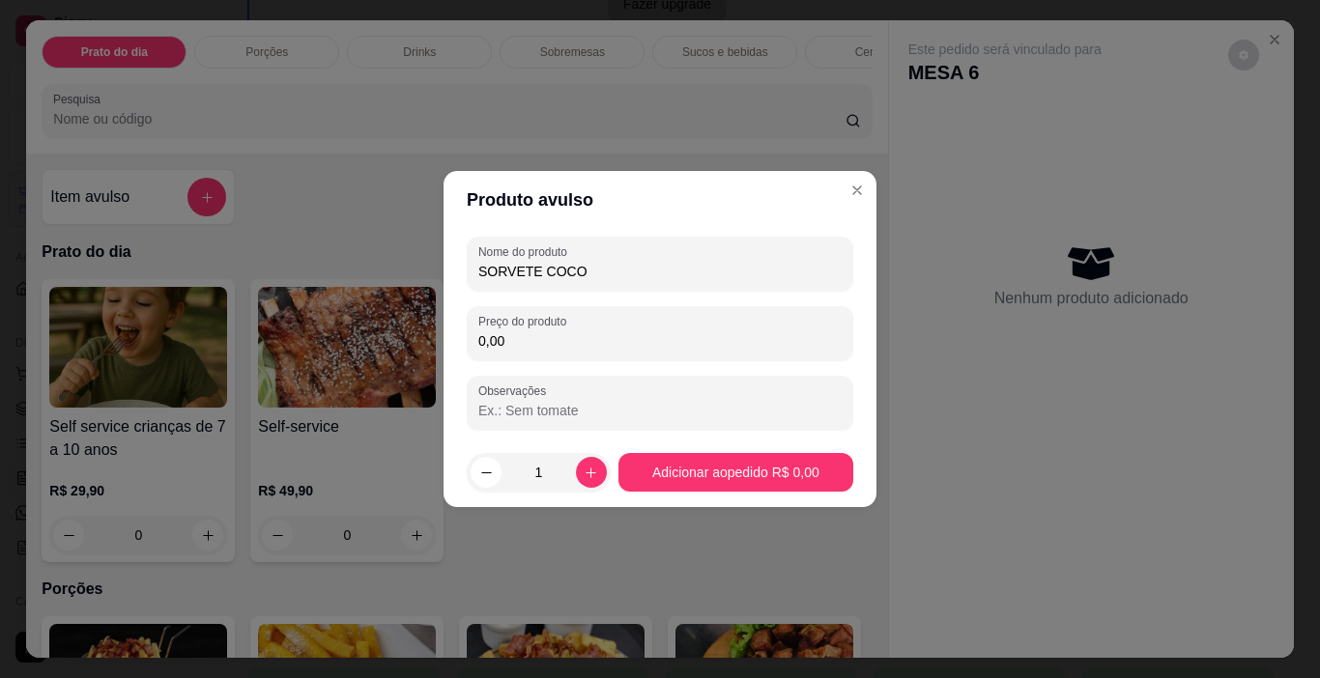
click at [532, 340] on input "0,00" at bounding box center [659, 340] width 363 height 19
type input "5,00"
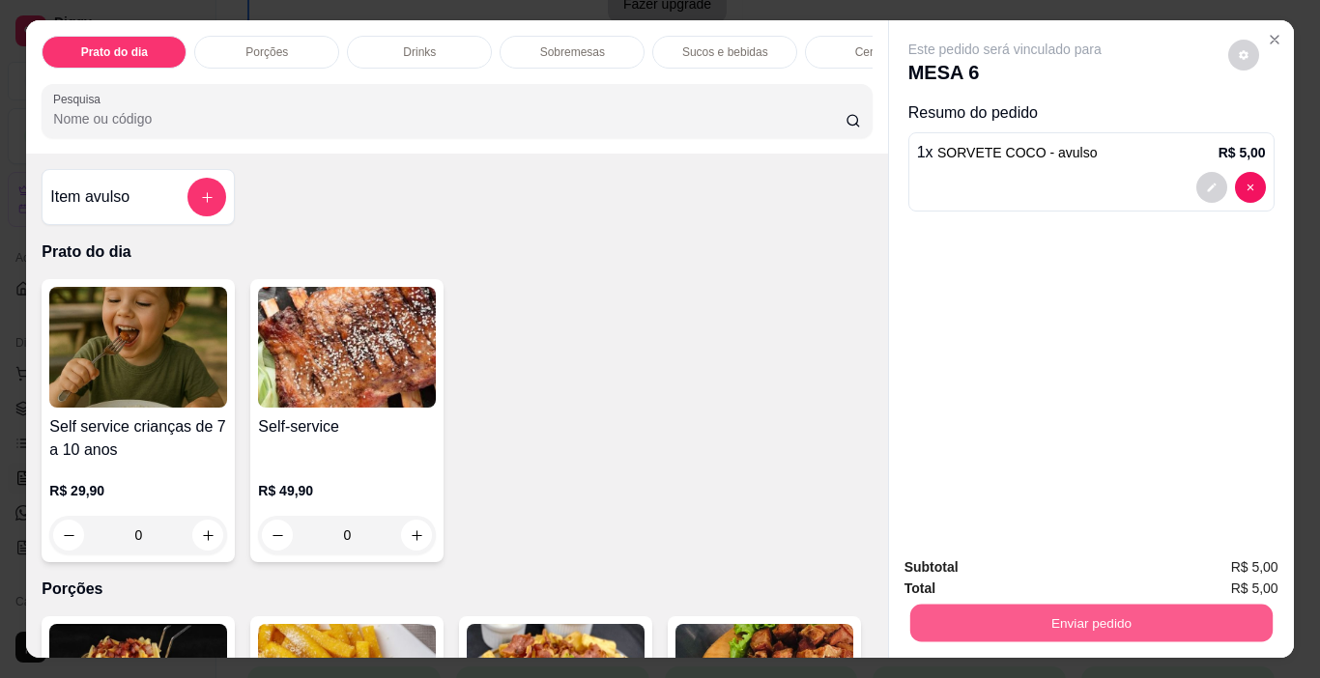
click at [1077, 617] on button "Enviar pedido" at bounding box center [1090, 624] width 362 height 38
click at [1076, 569] on button "Não registrar e enviar pedido" at bounding box center [1026, 568] width 201 height 37
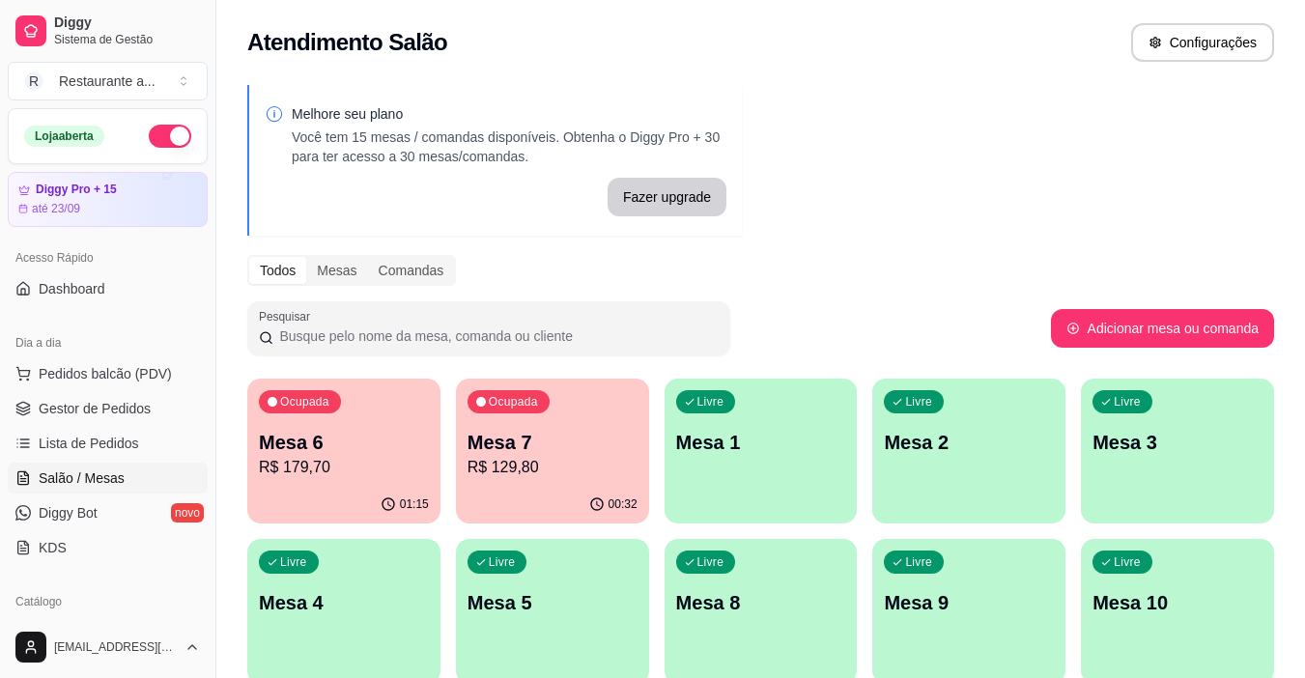
click at [332, 468] on p "R$ 179,70" at bounding box center [344, 467] width 170 height 23
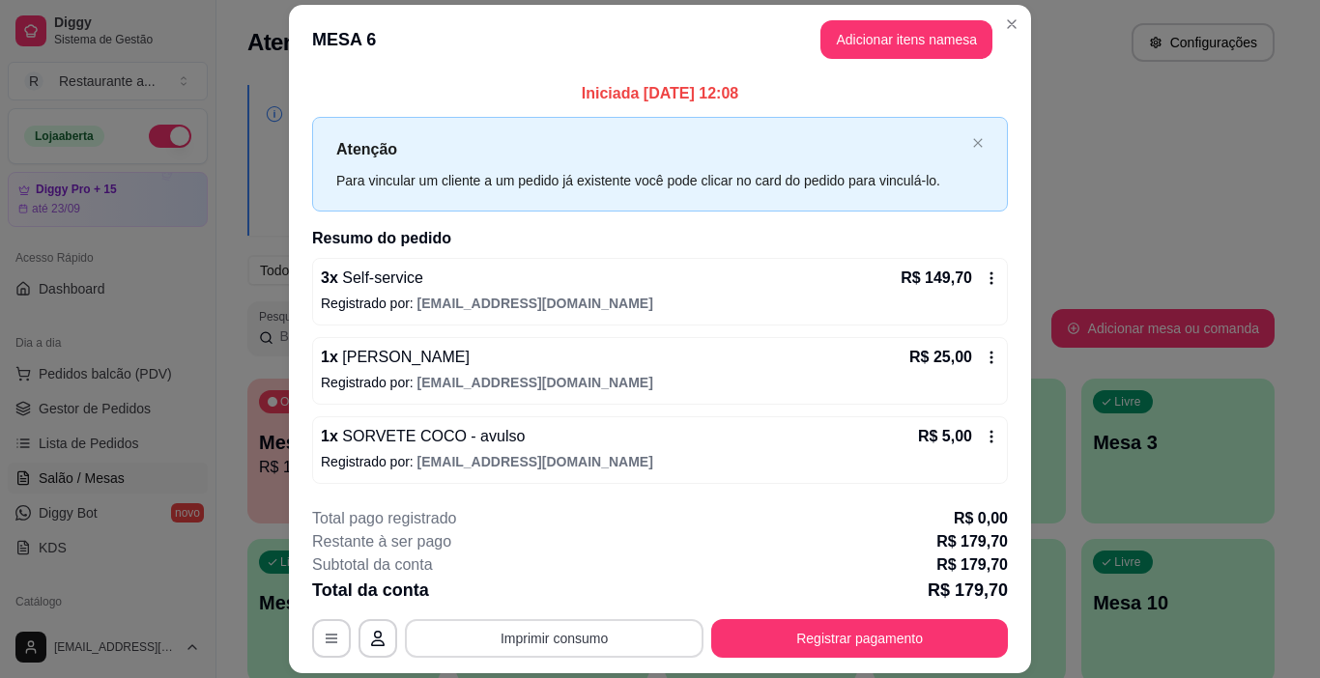
click at [544, 637] on button "Imprimir consumo" at bounding box center [554, 638] width 299 height 39
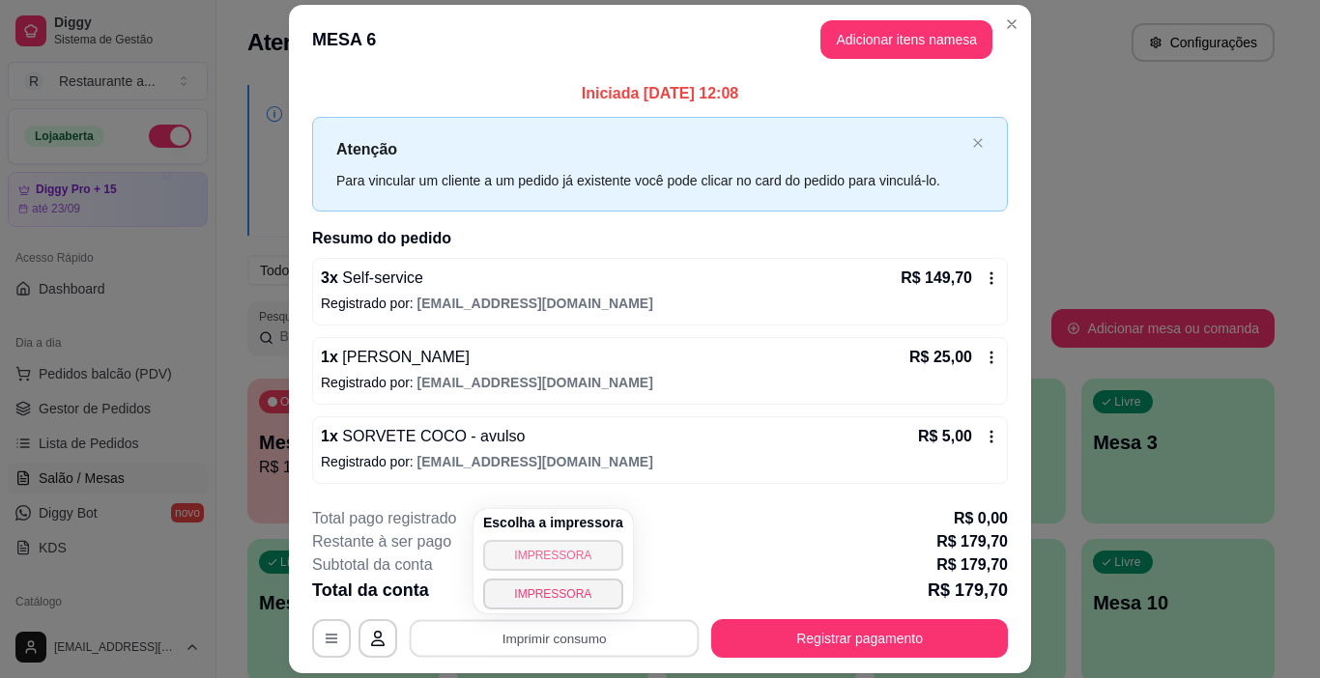
click at [555, 554] on button "IMPRESSORA" at bounding box center [553, 555] width 140 height 31
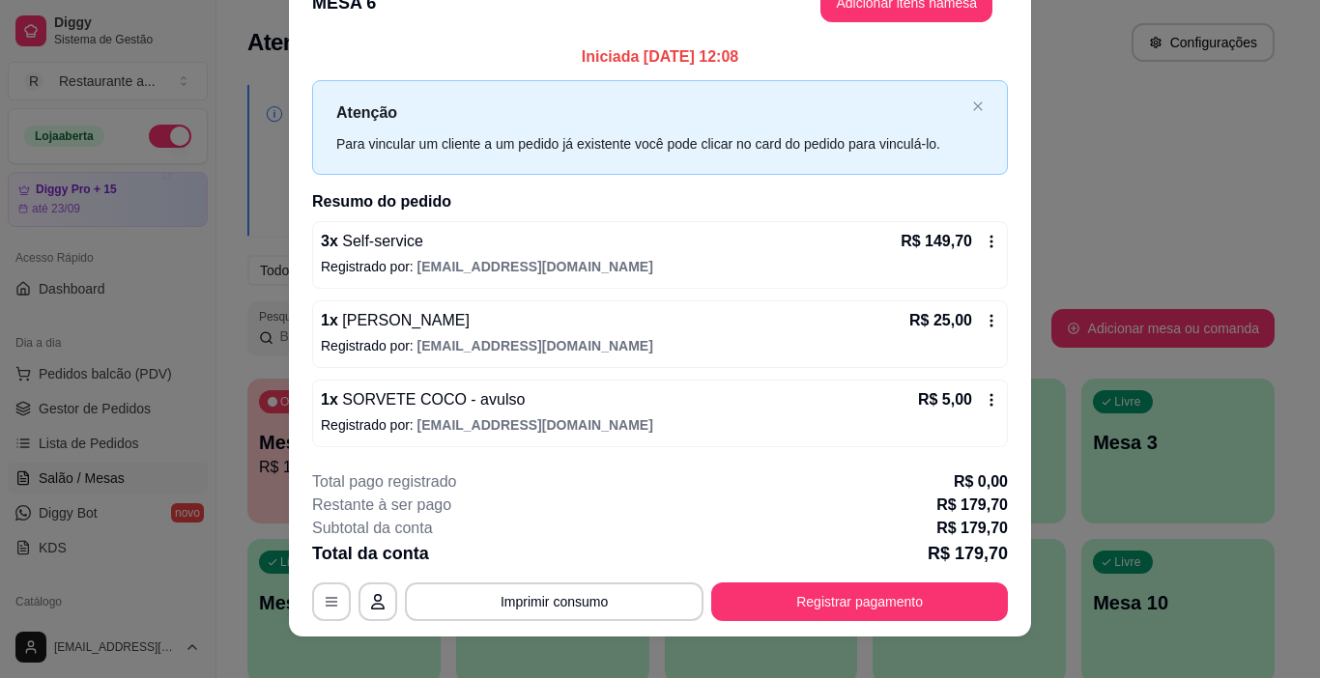
scroll to position [57, 0]
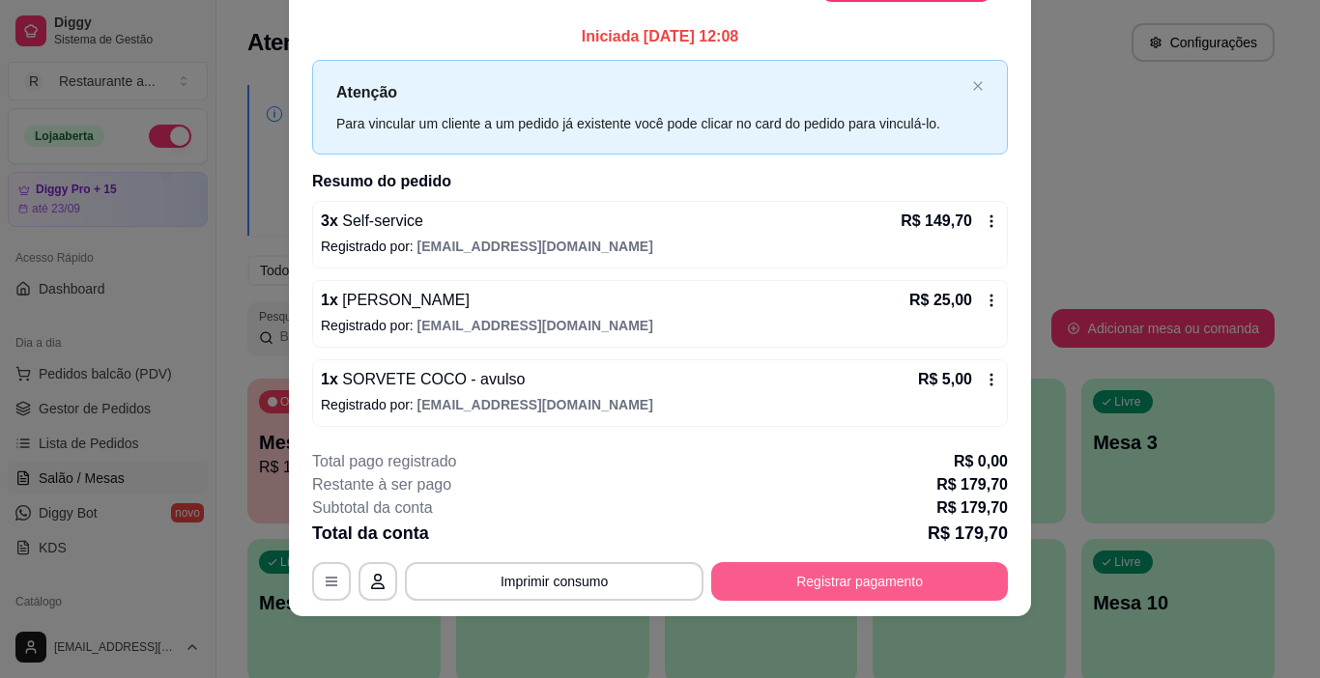
click at [862, 578] on button "Registrar pagamento" at bounding box center [859, 581] width 297 height 39
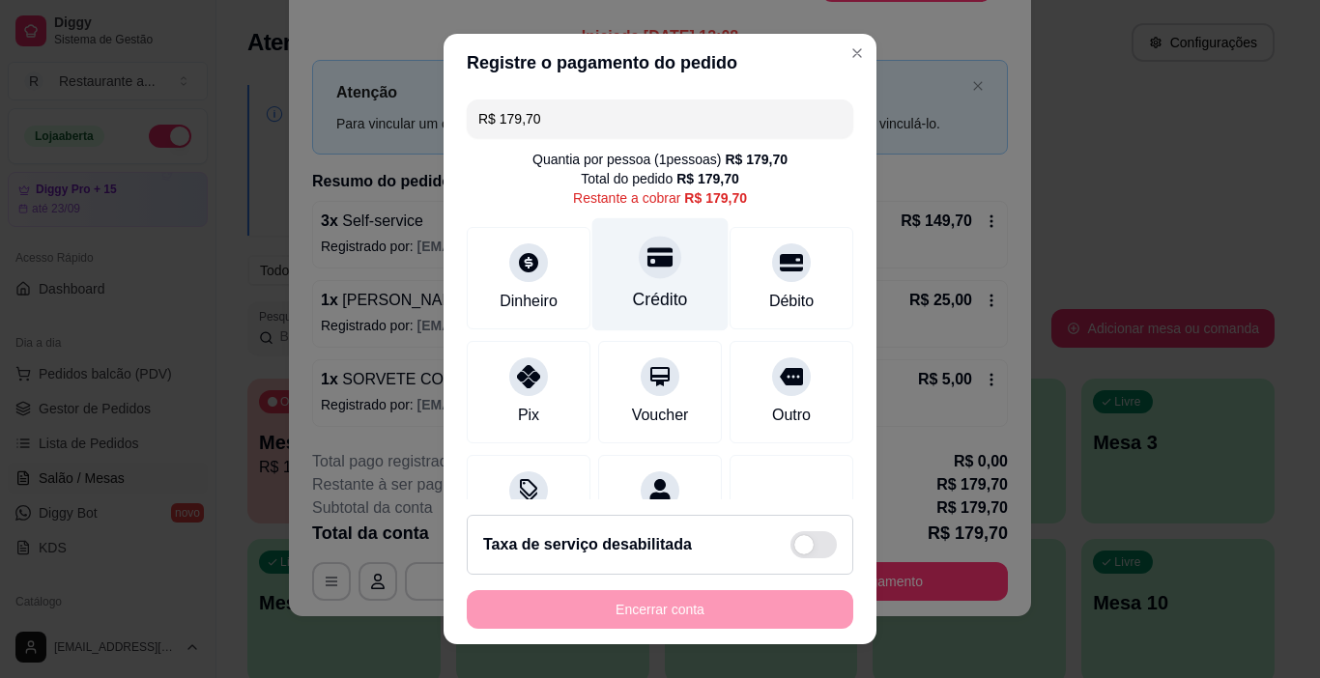
click at [647, 254] on icon at bounding box center [659, 256] width 25 height 25
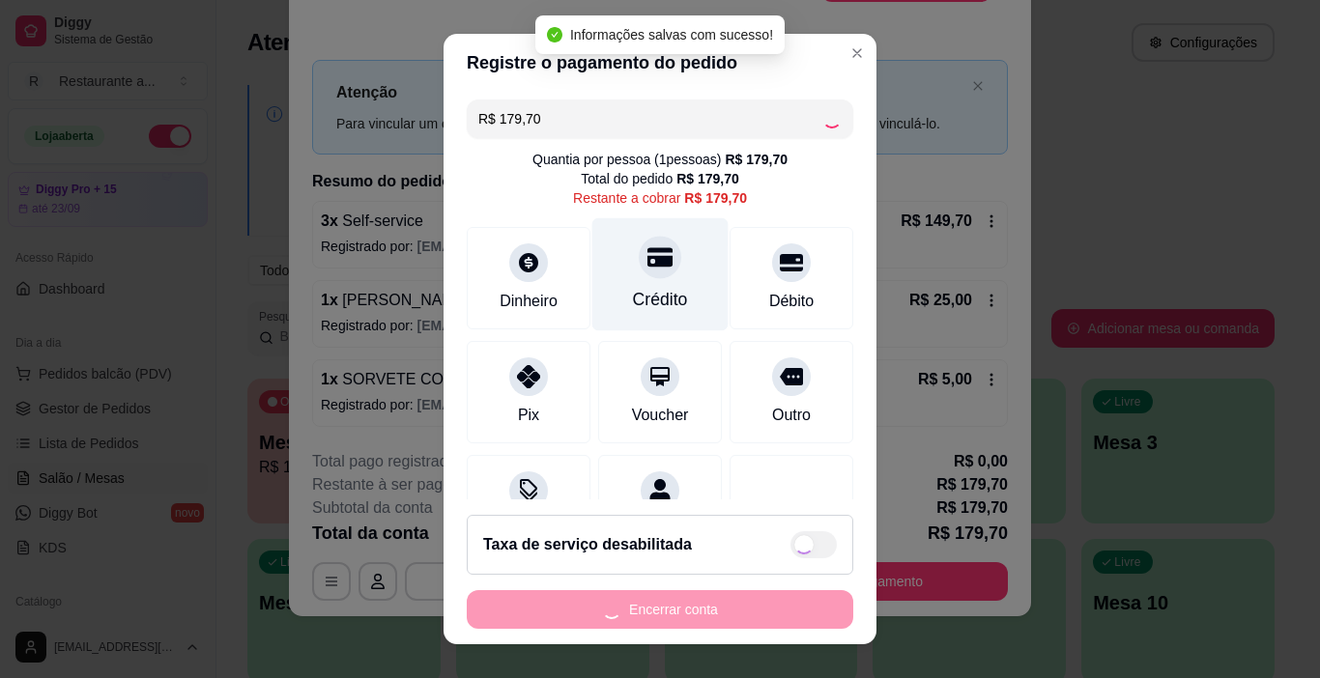
type input "R$ 0,00"
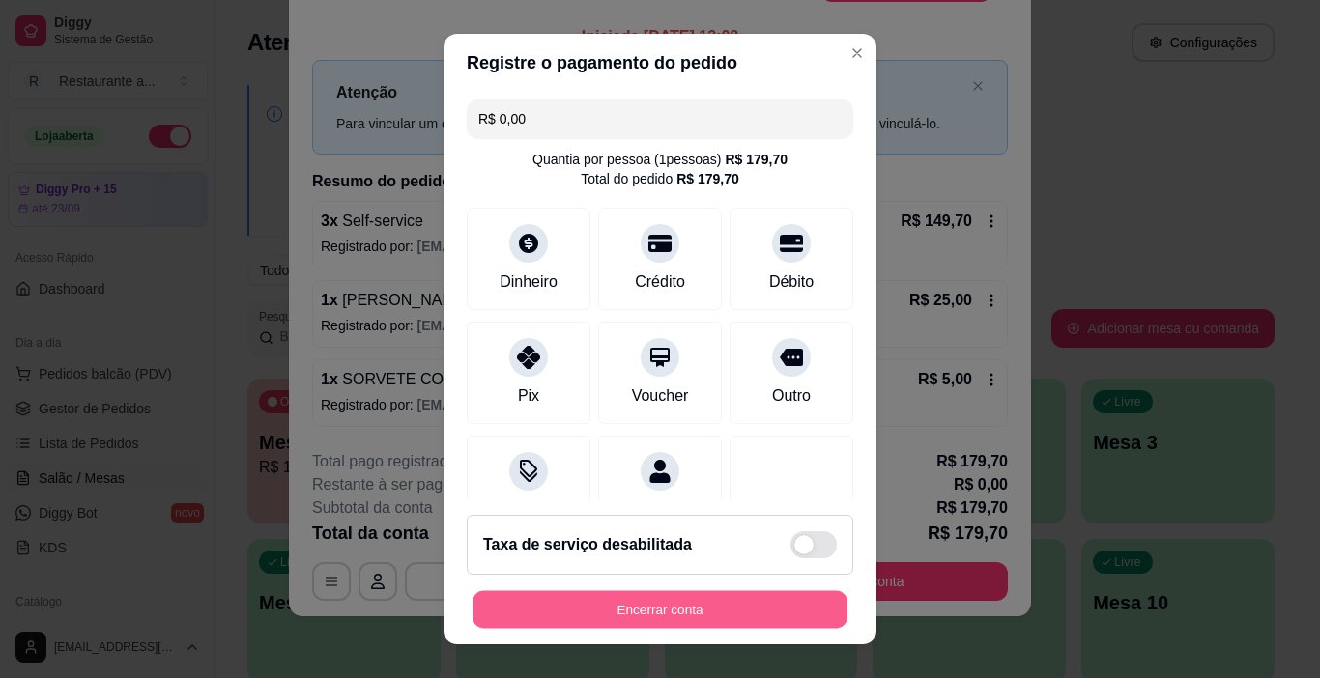
click at [647, 605] on button "Encerrar conta" at bounding box center [659, 610] width 375 height 38
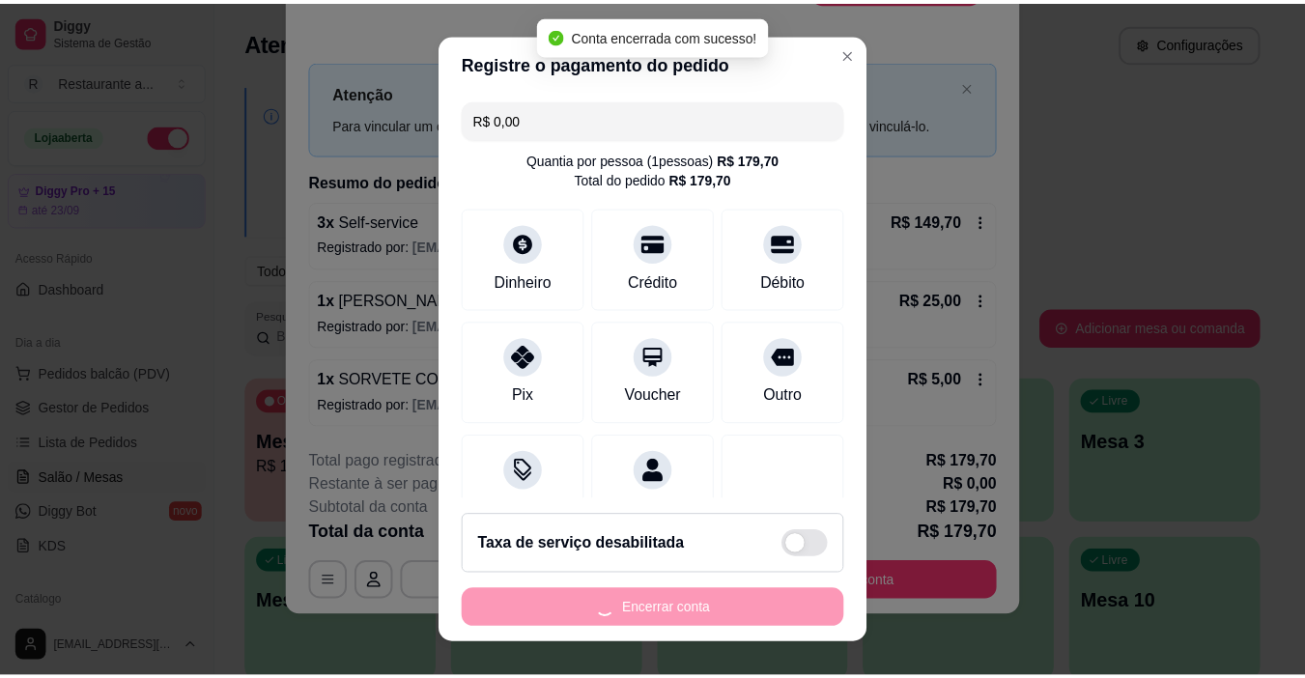
scroll to position [0, 0]
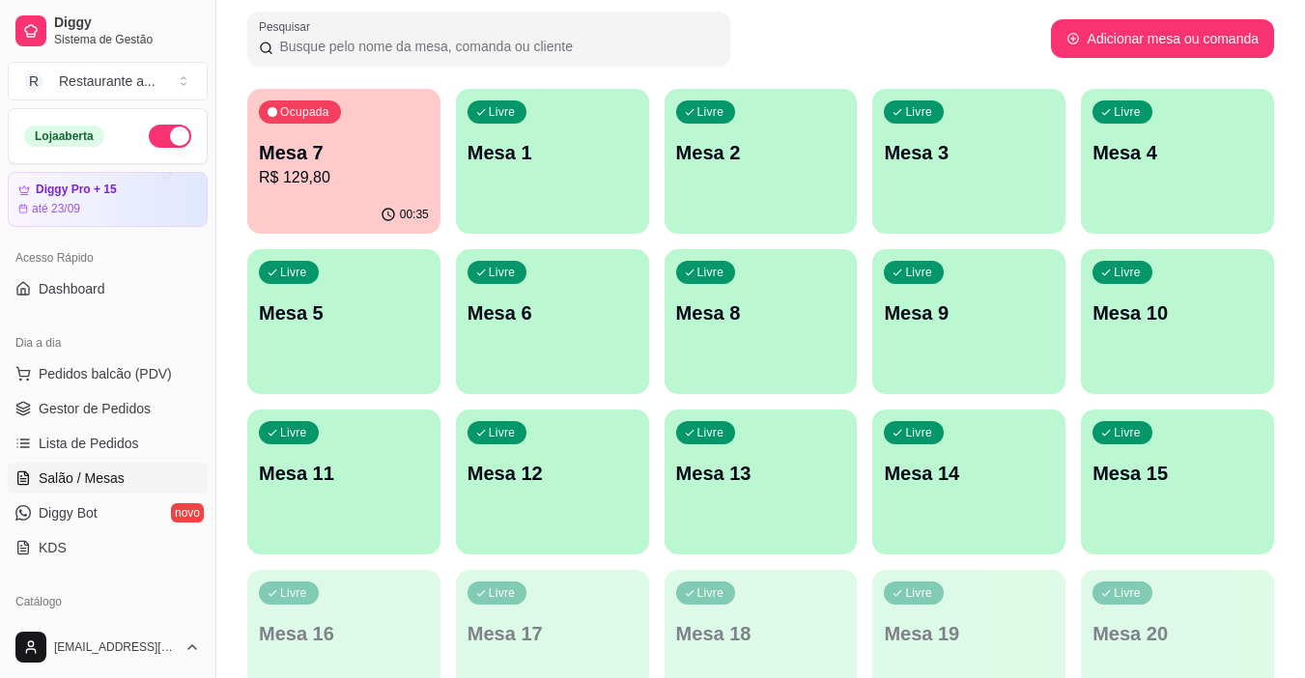
scroll to position [97, 0]
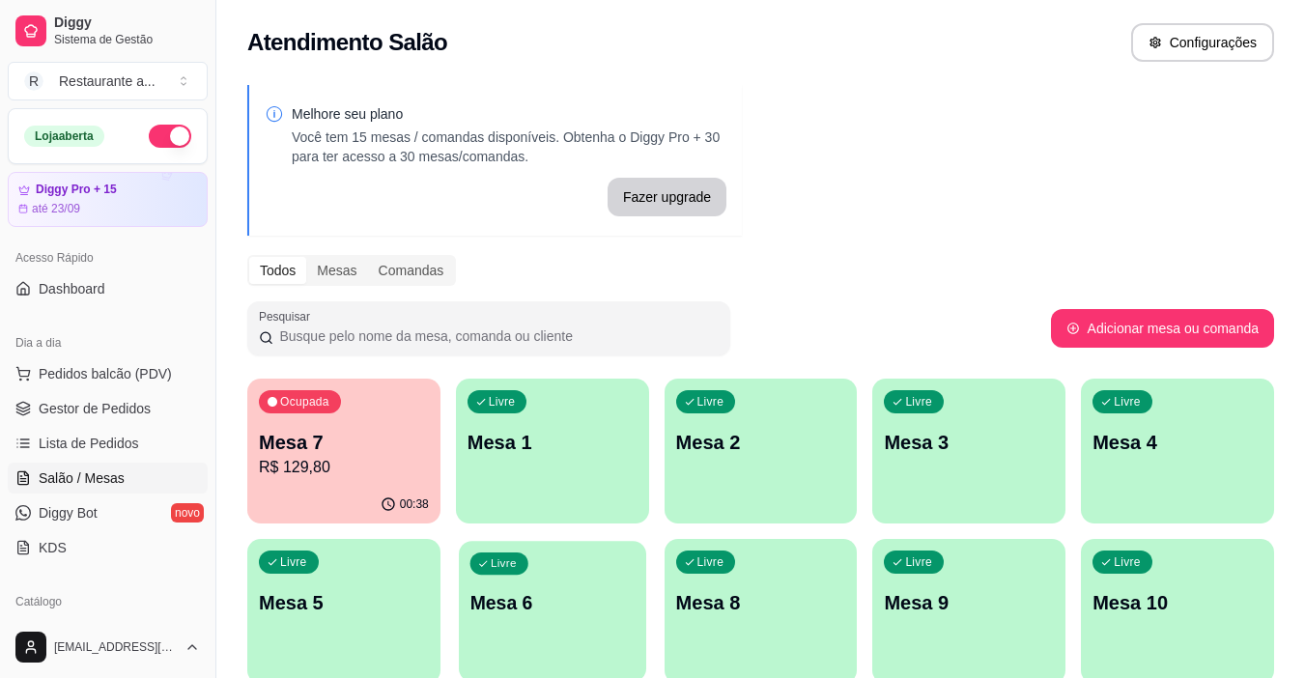
click at [540, 611] on p "Mesa 6" at bounding box center [552, 603] width 165 height 26
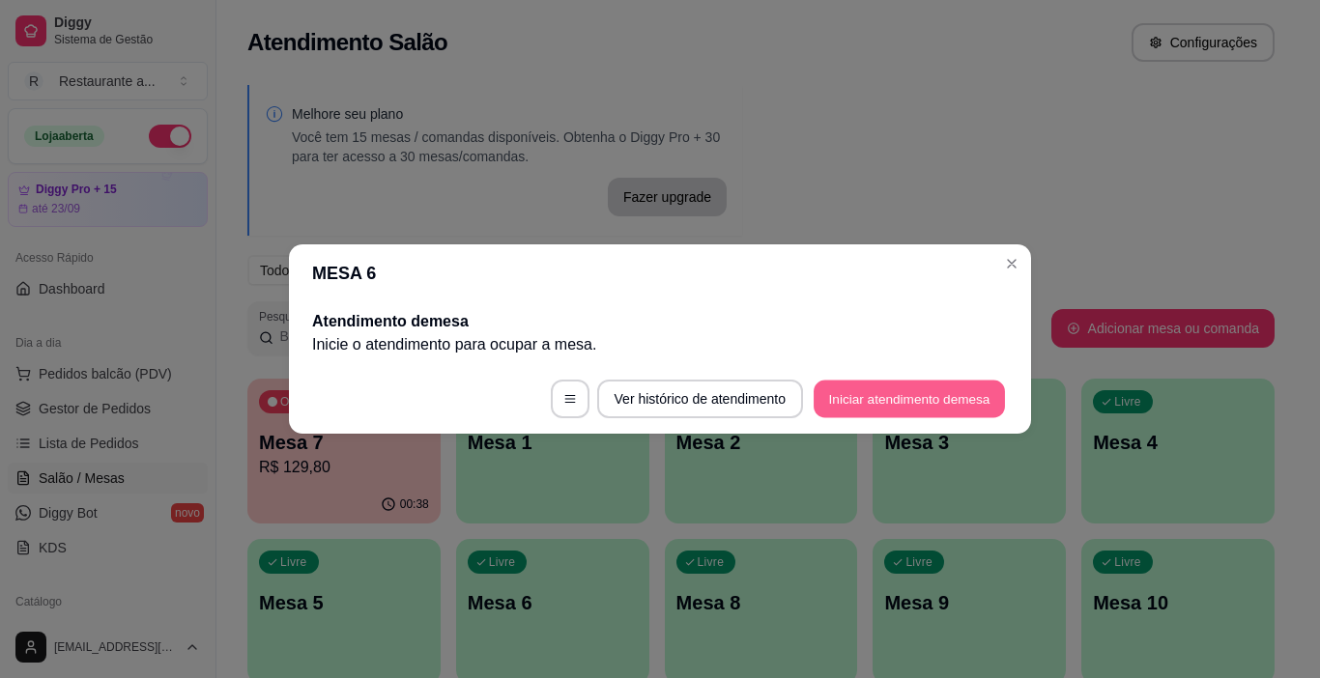
click at [927, 405] on button "Iniciar atendimento de mesa" at bounding box center [908, 400] width 191 height 38
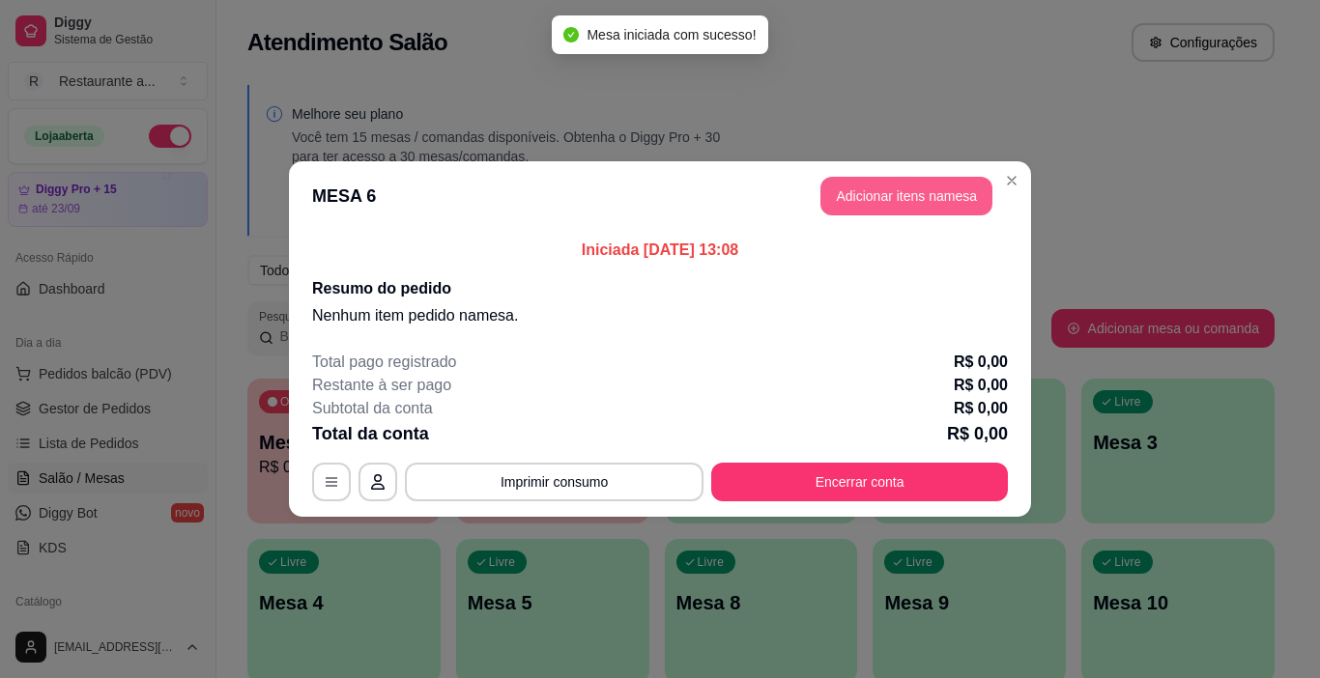
click at [900, 198] on button "Adicionar itens na mesa" at bounding box center [906, 196] width 172 height 39
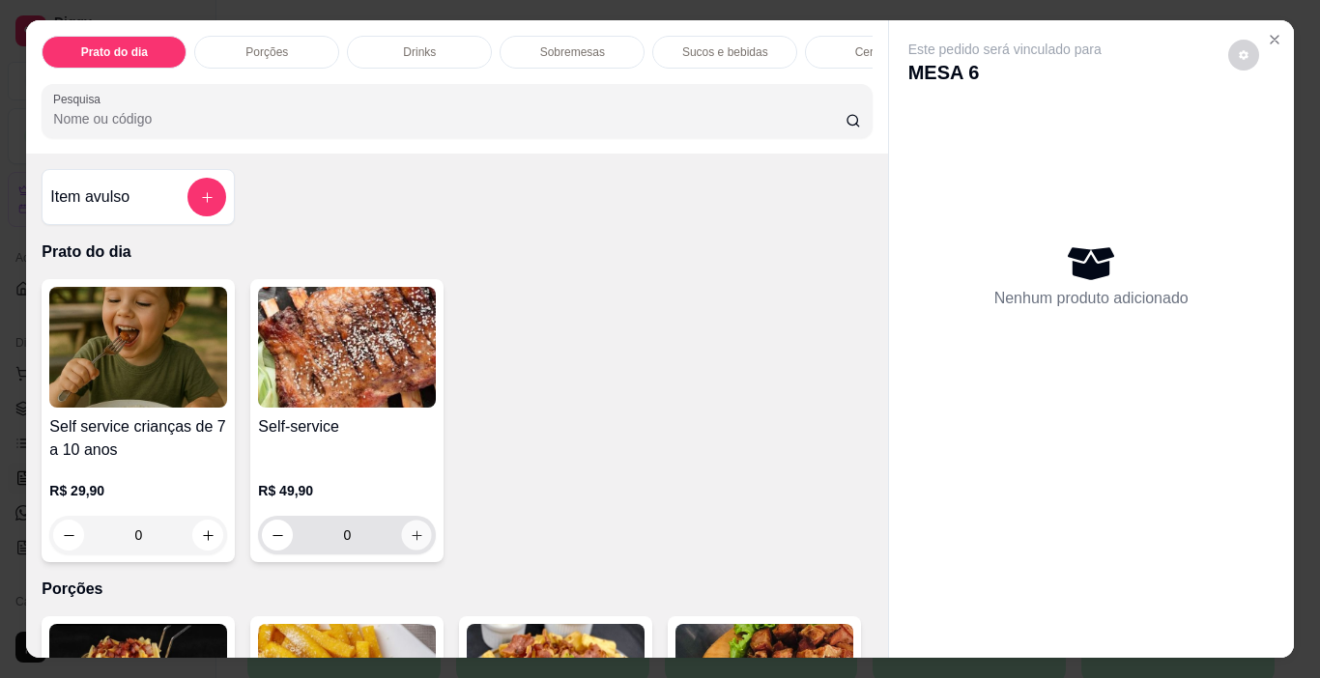
click at [413, 539] on icon "increase-product-quantity" at bounding box center [417, 535] width 14 height 14
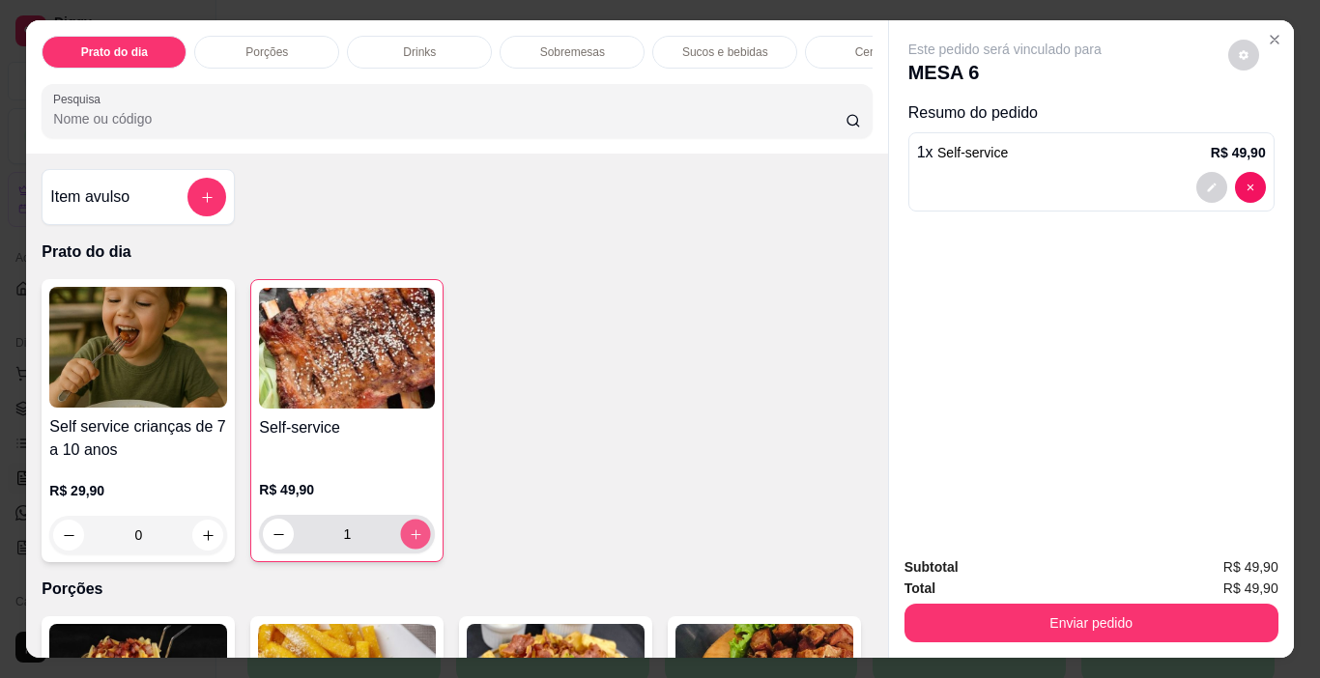
click at [413, 539] on icon "increase-product-quantity" at bounding box center [416, 534] width 14 height 14
type input "2"
click at [698, 50] on p "Sucos e bebidas" at bounding box center [725, 51] width 86 height 15
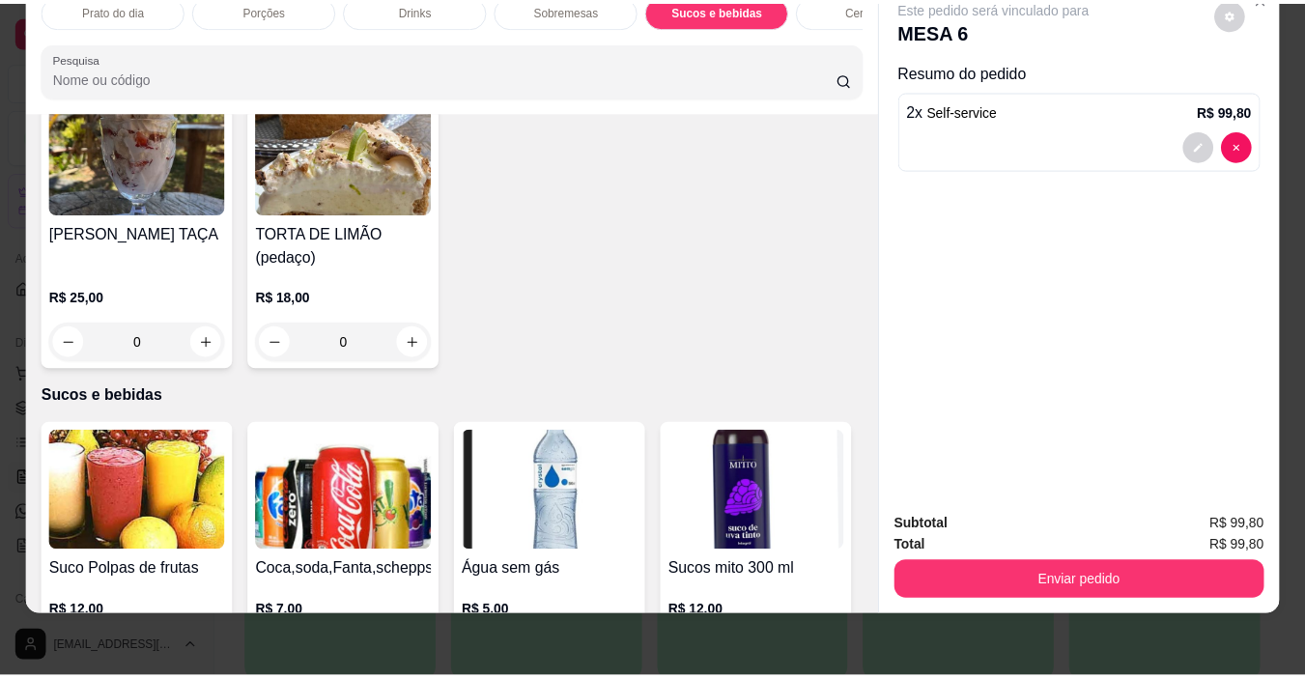
scroll to position [2182, 0]
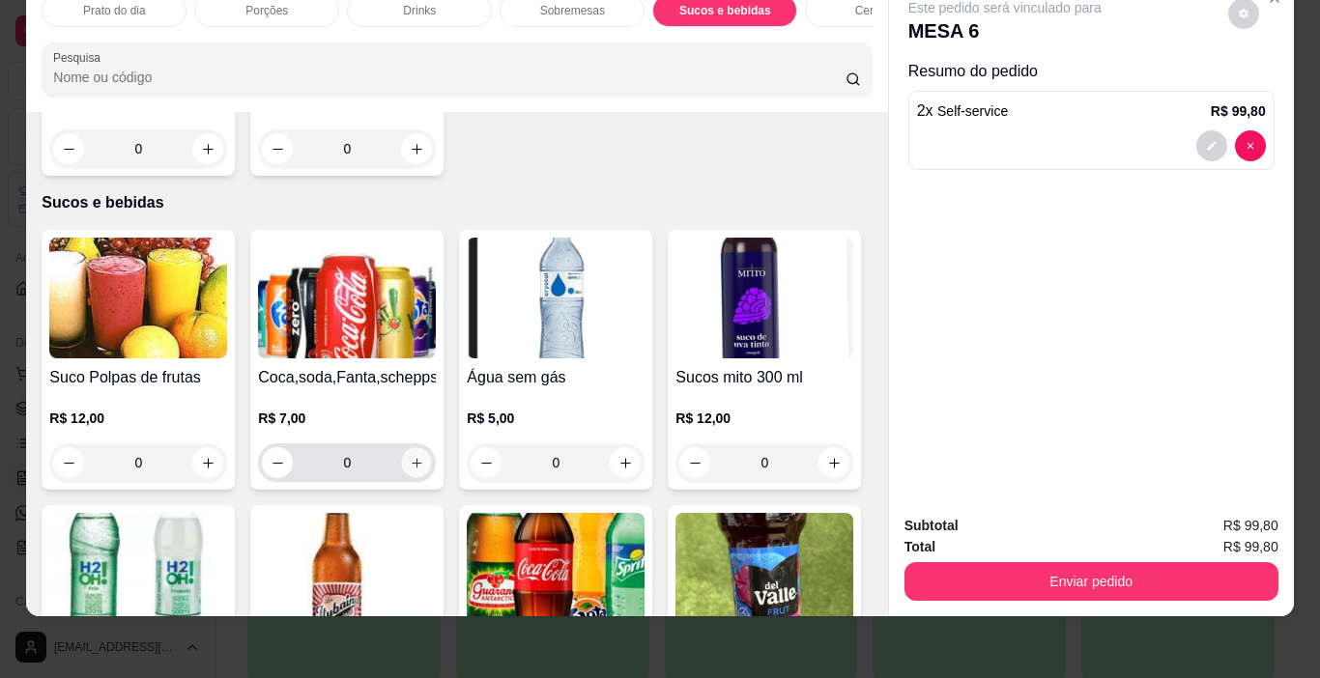
click at [412, 456] on icon "increase-product-quantity" at bounding box center [417, 463] width 14 height 14
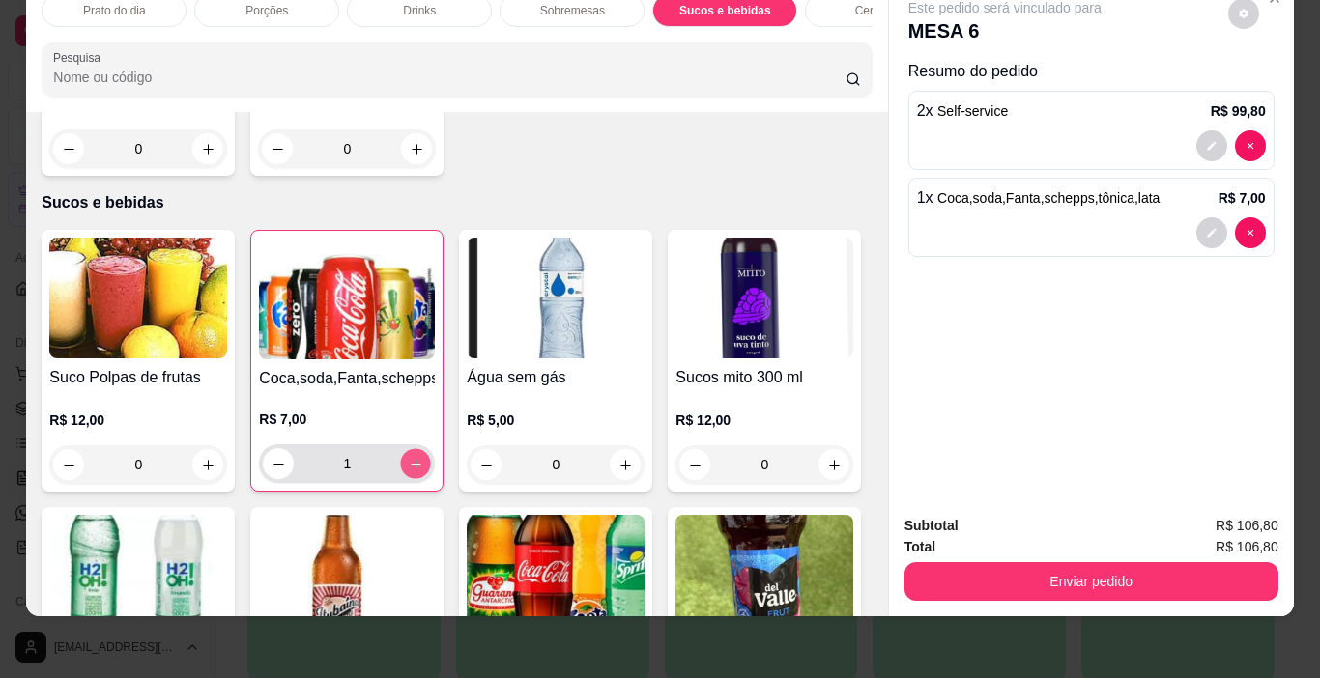
click at [412, 457] on icon "increase-product-quantity" at bounding box center [416, 464] width 14 height 14
type input "2"
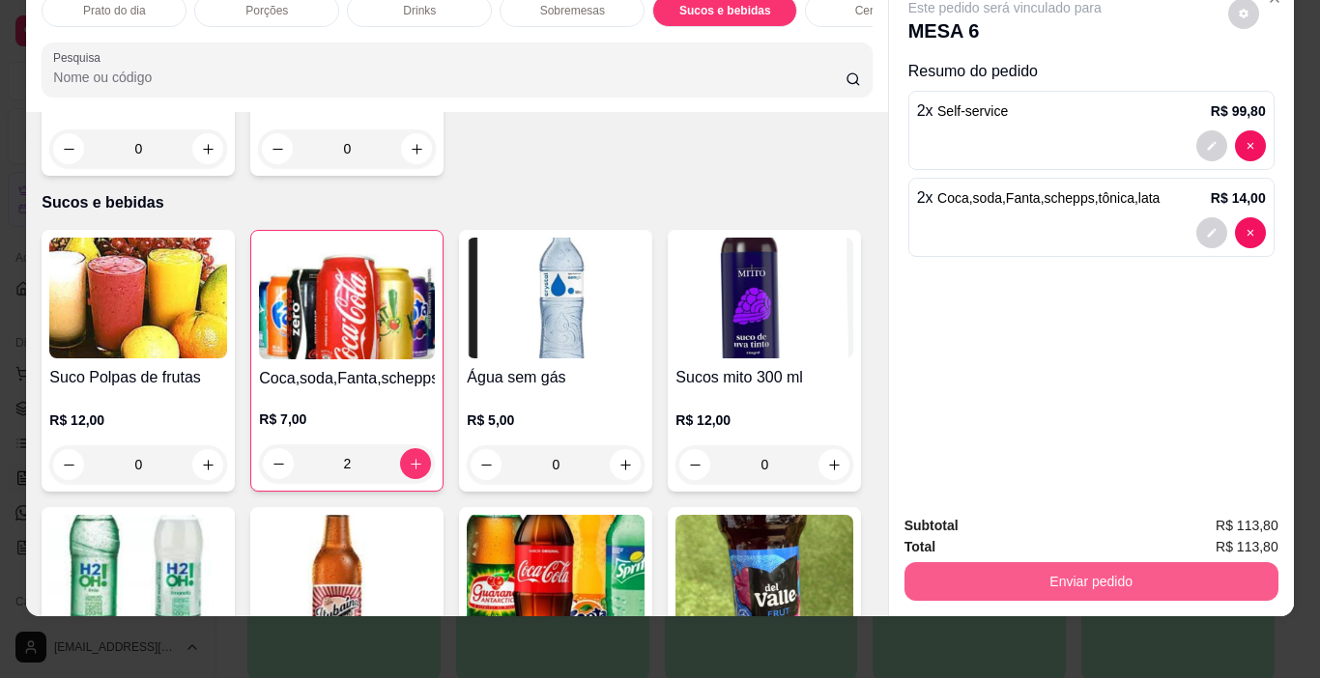
click at [1099, 563] on button "Enviar pedido" at bounding box center [1091, 581] width 374 height 39
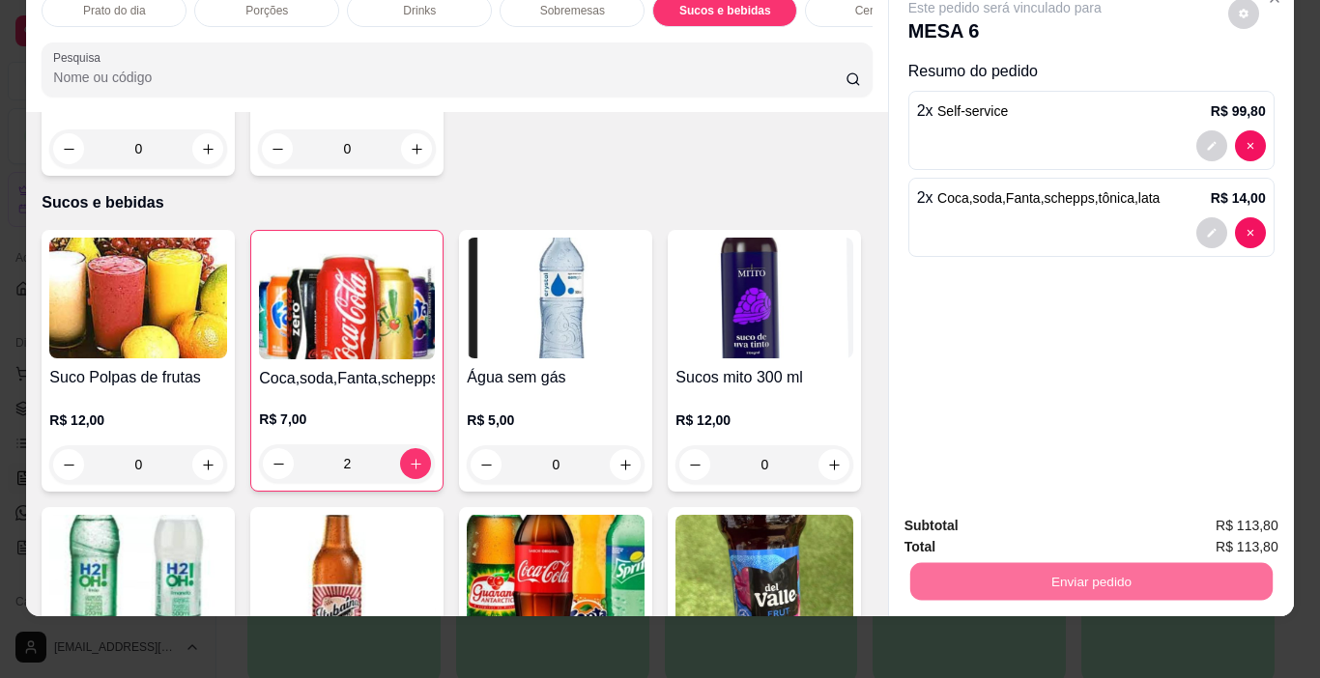
click at [1041, 518] on button "Não registrar e enviar pedido" at bounding box center [1026, 519] width 201 height 37
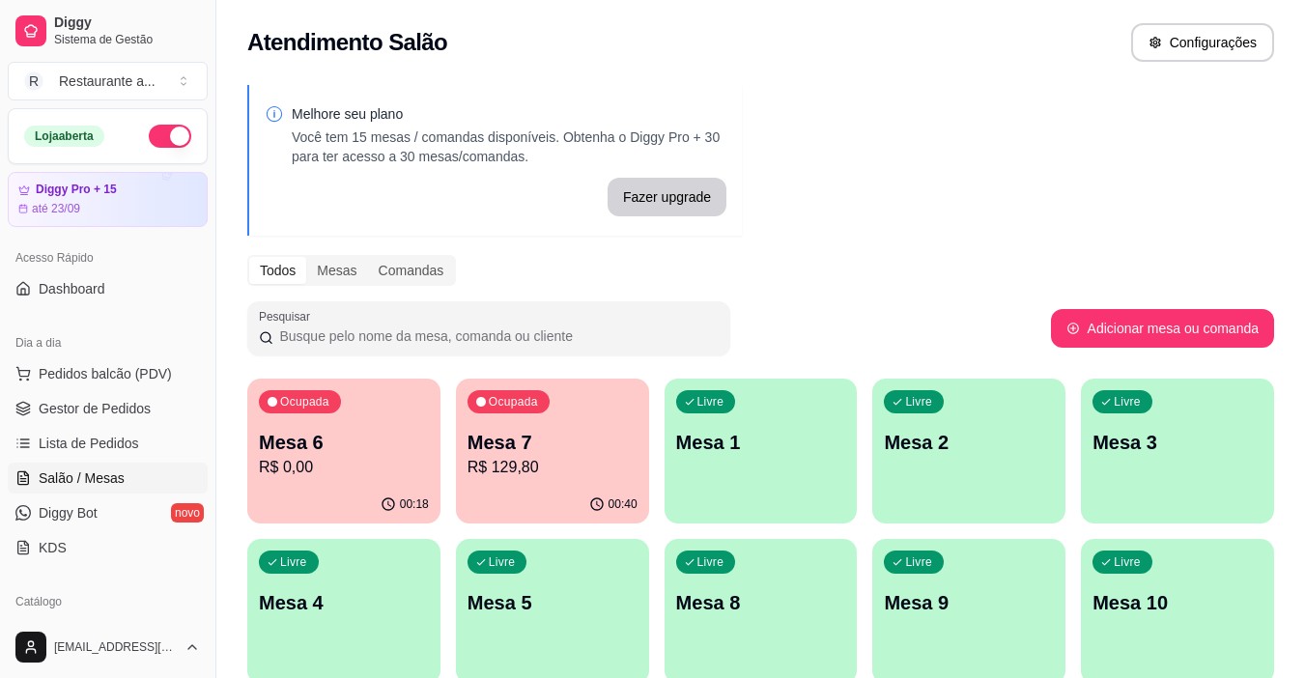
click at [349, 456] on p "R$ 0,00" at bounding box center [344, 467] width 170 height 23
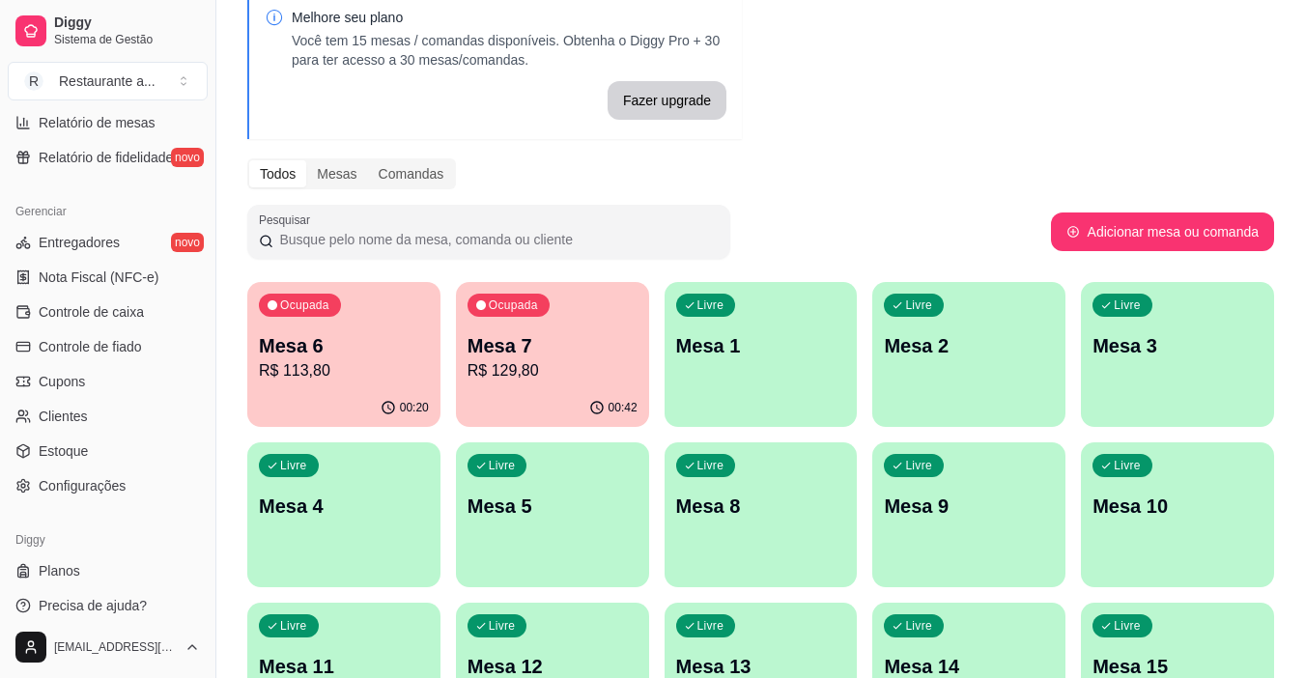
scroll to position [712, 0]
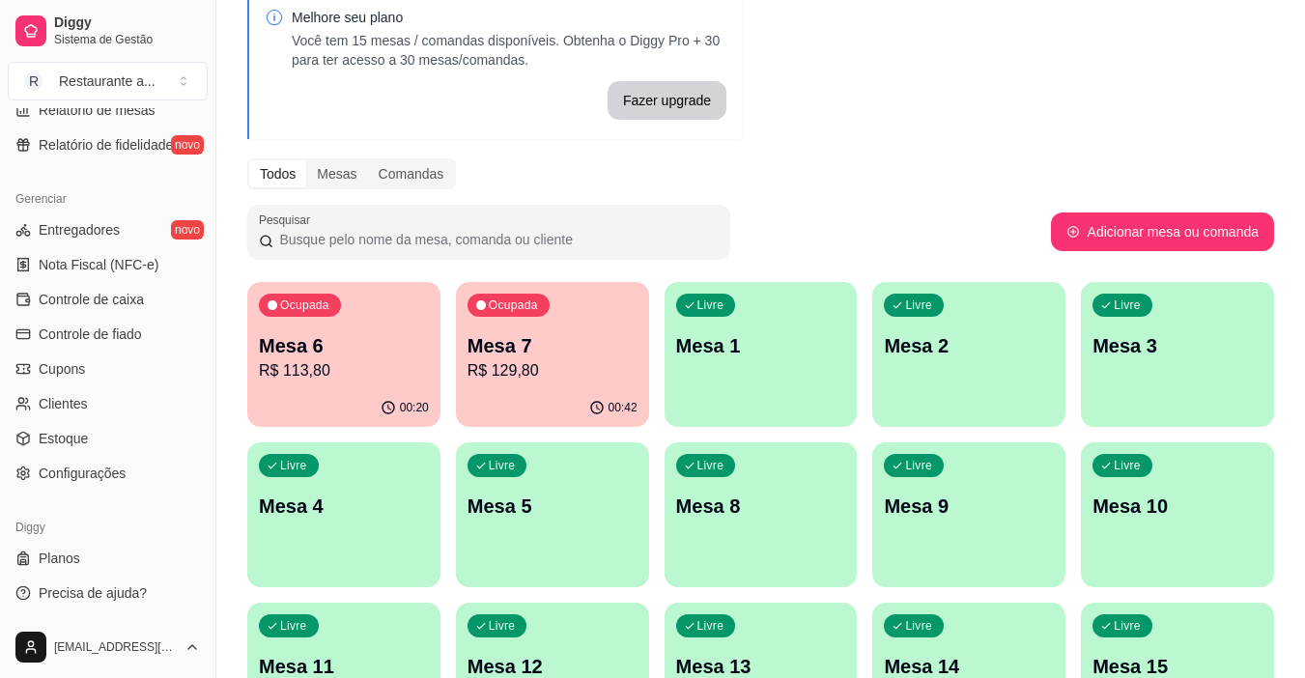
click at [543, 371] on p "R$ 129,80" at bounding box center [553, 370] width 170 height 23
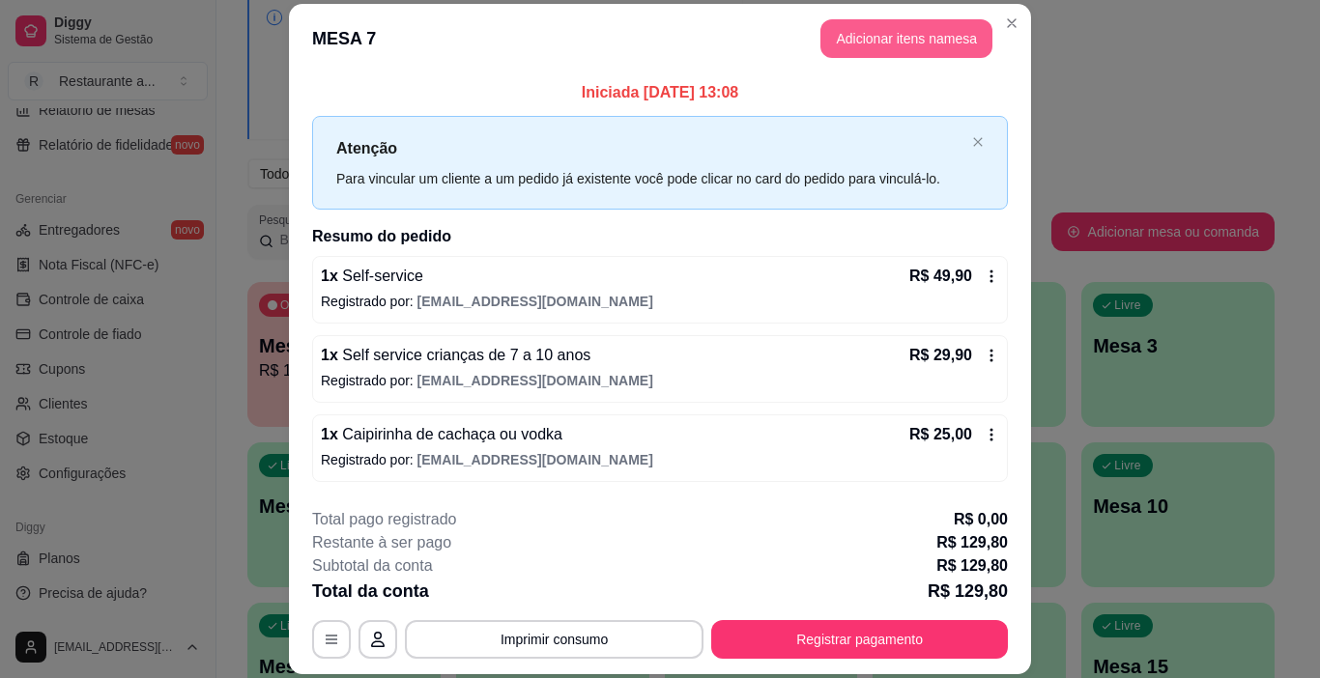
click at [900, 33] on button "Adicionar itens na mesa" at bounding box center [906, 38] width 172 height 39
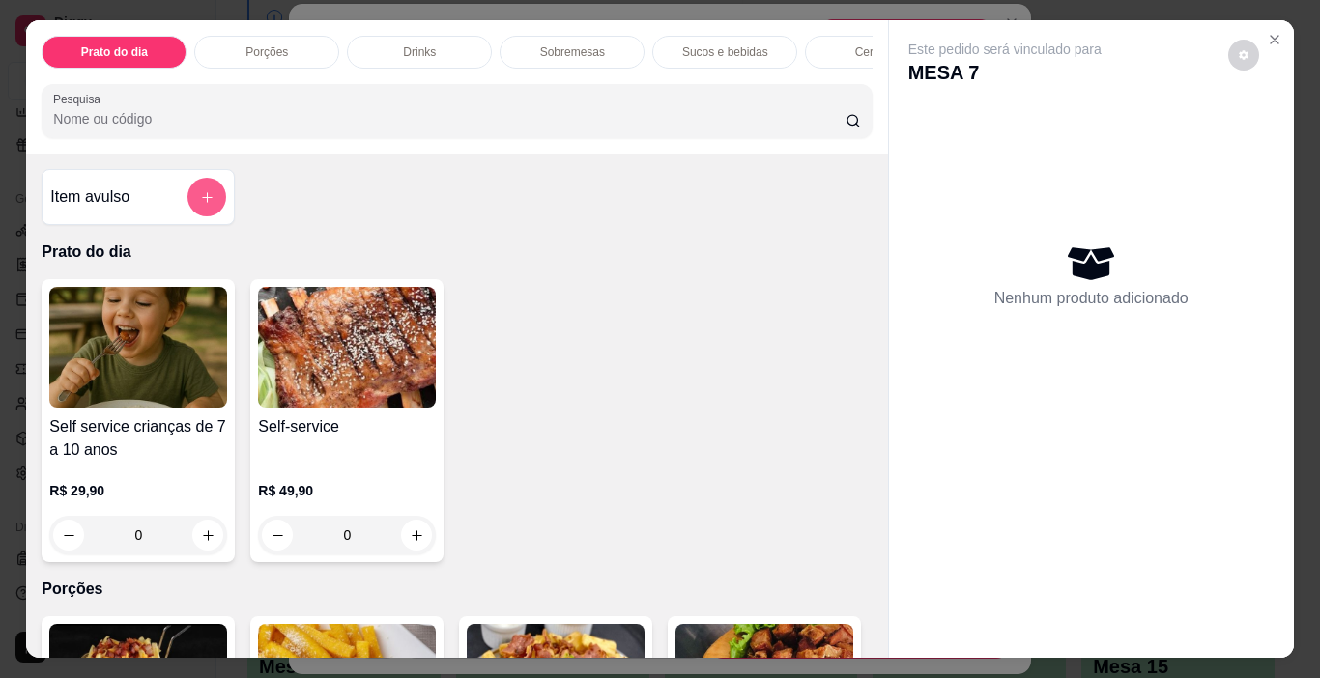
click at [198, 196] on button "add-separate-item" at bounding box center [206, 197] width 39 height 39
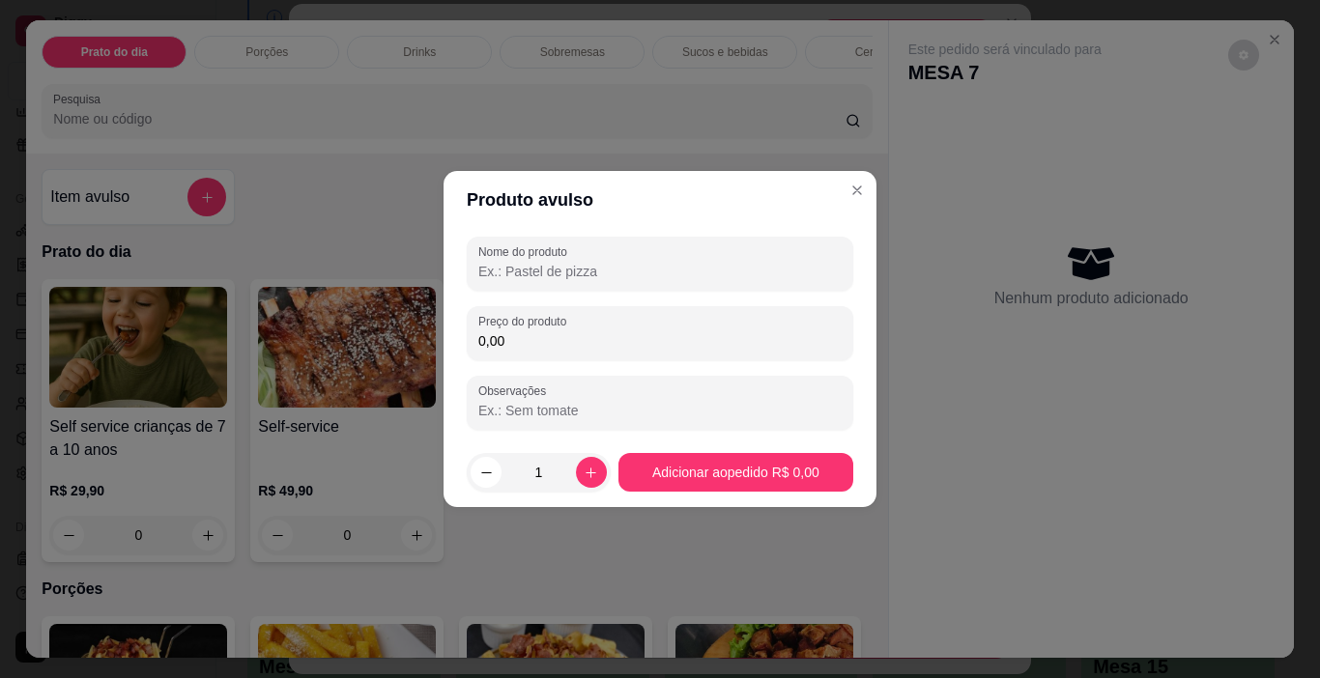
click at [515, 273] on input "Nome do produto" at bounding box center [659, 271] width 363 height 19
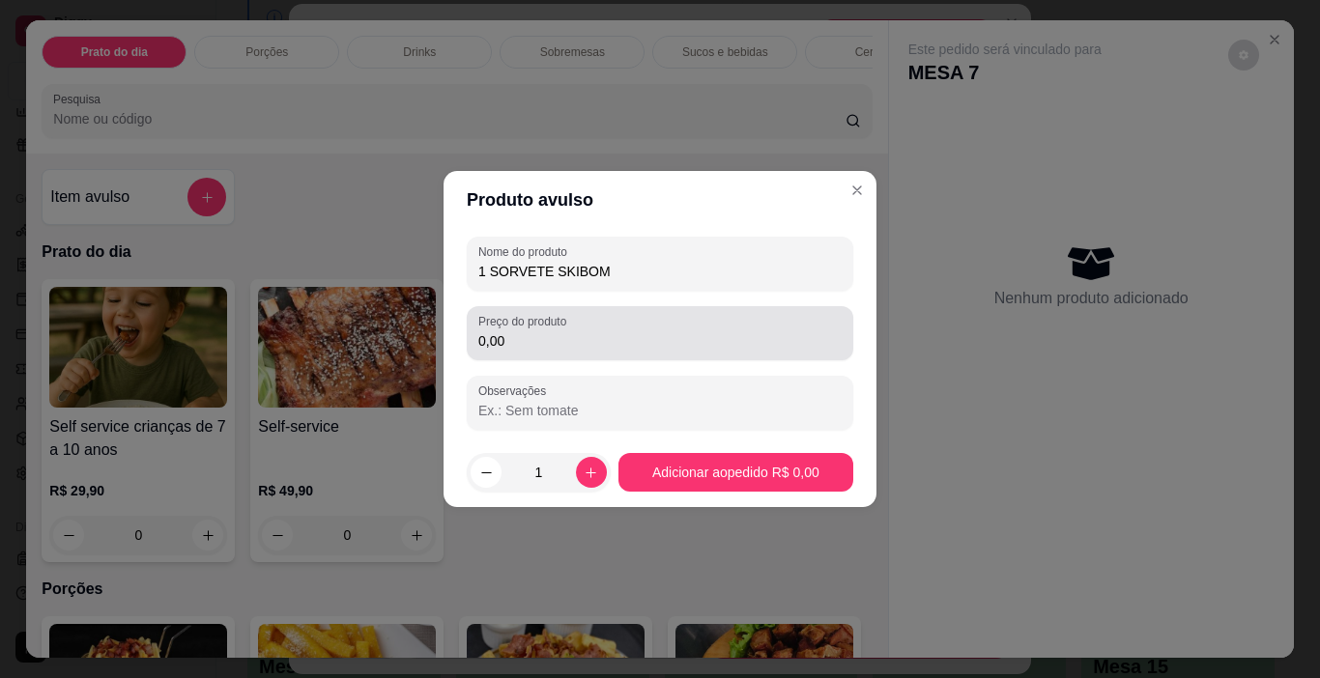
type input "1 SORVETE SKIBOM"
click at [529, 352] on div "0,00" at bounding box center [659, 333] width 363 height 39
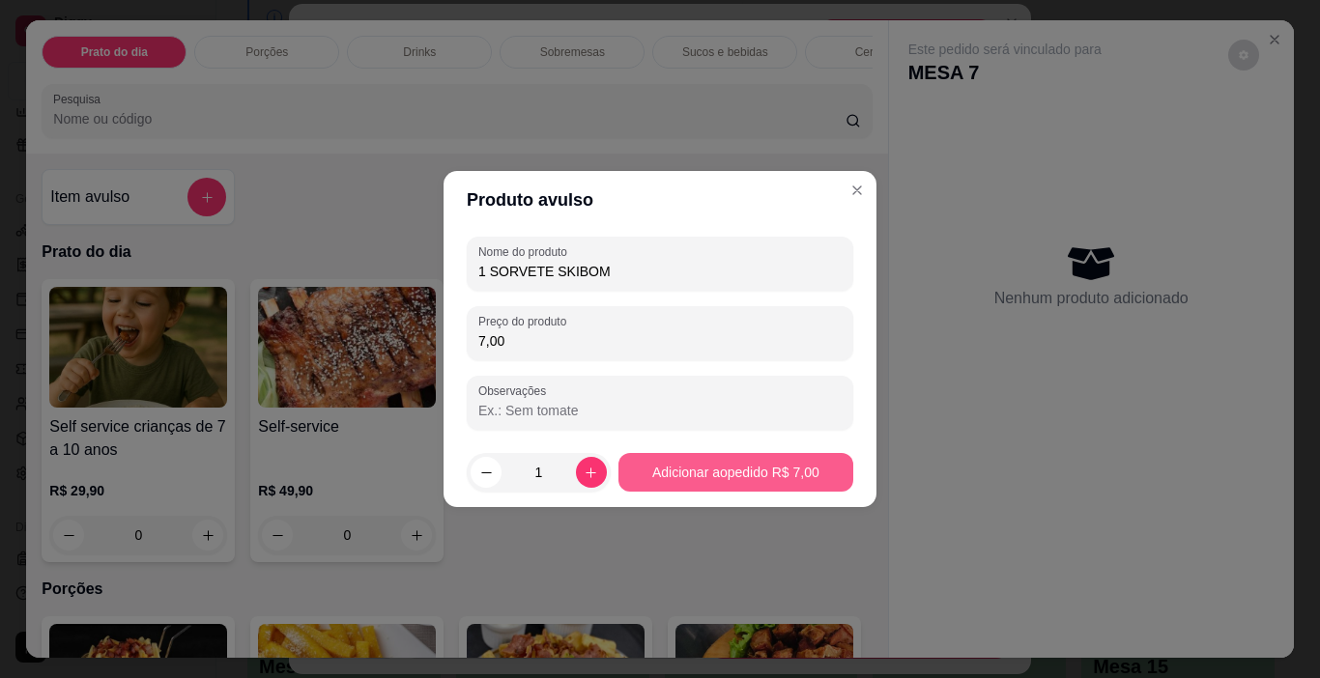
type input "7,00"
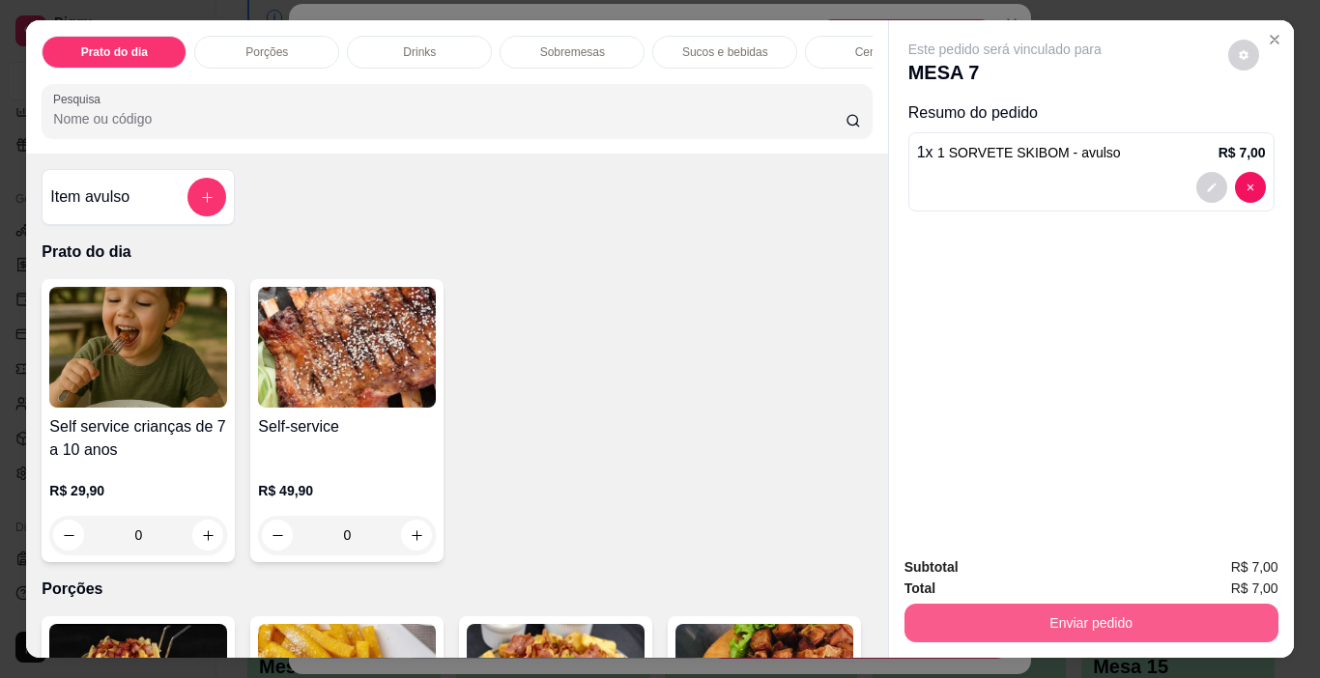
click at [1073, 612] on button "Enviar pedido" at bounding box center [1091, 623] width 374 height 39
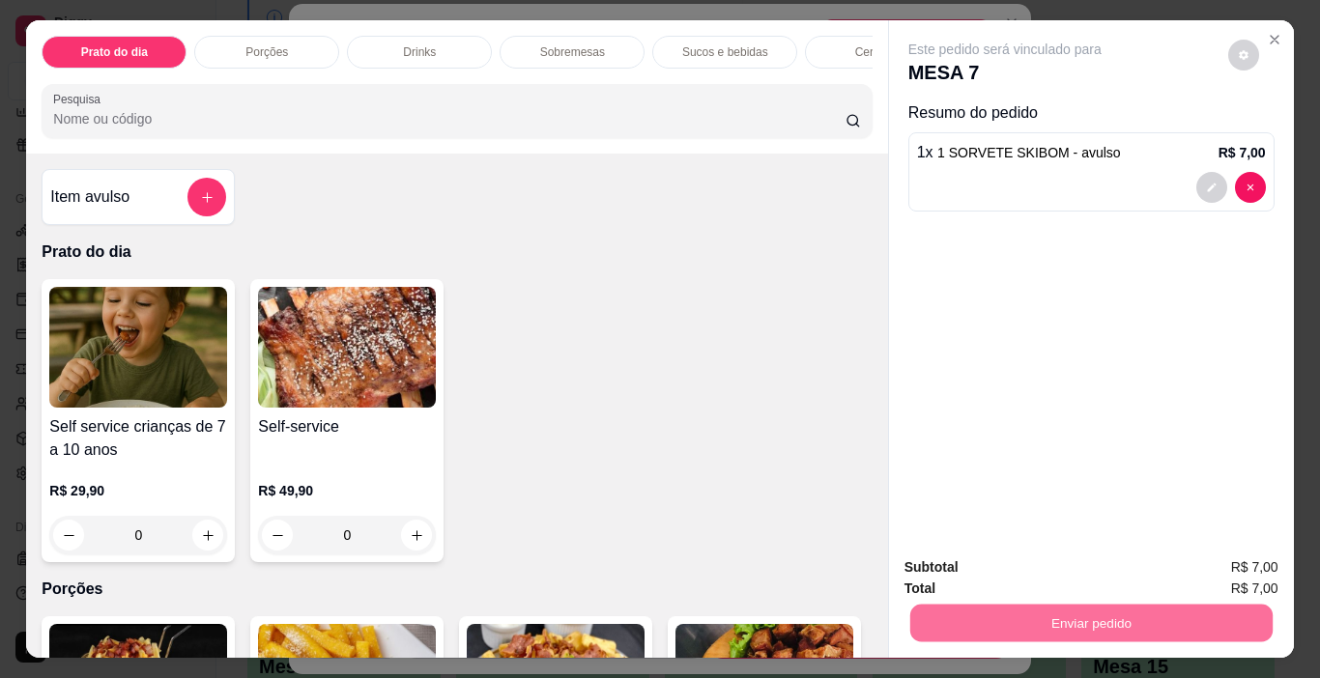
click at [1044, 569] on button "Não registrar e enviar pedido" at bounding box center [1026, 568] width 195 height 36
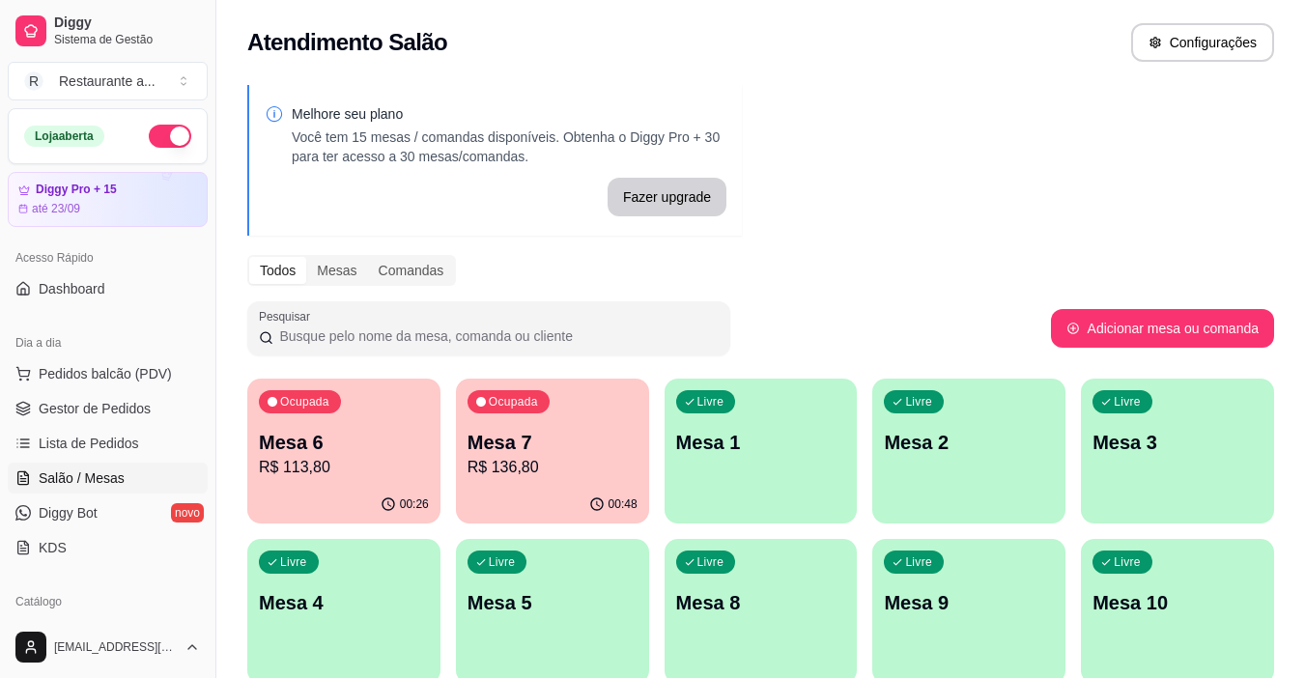
click at [561, 467] on p "R$ 136,80" at bounding box center [553, 467] width 170 height 23
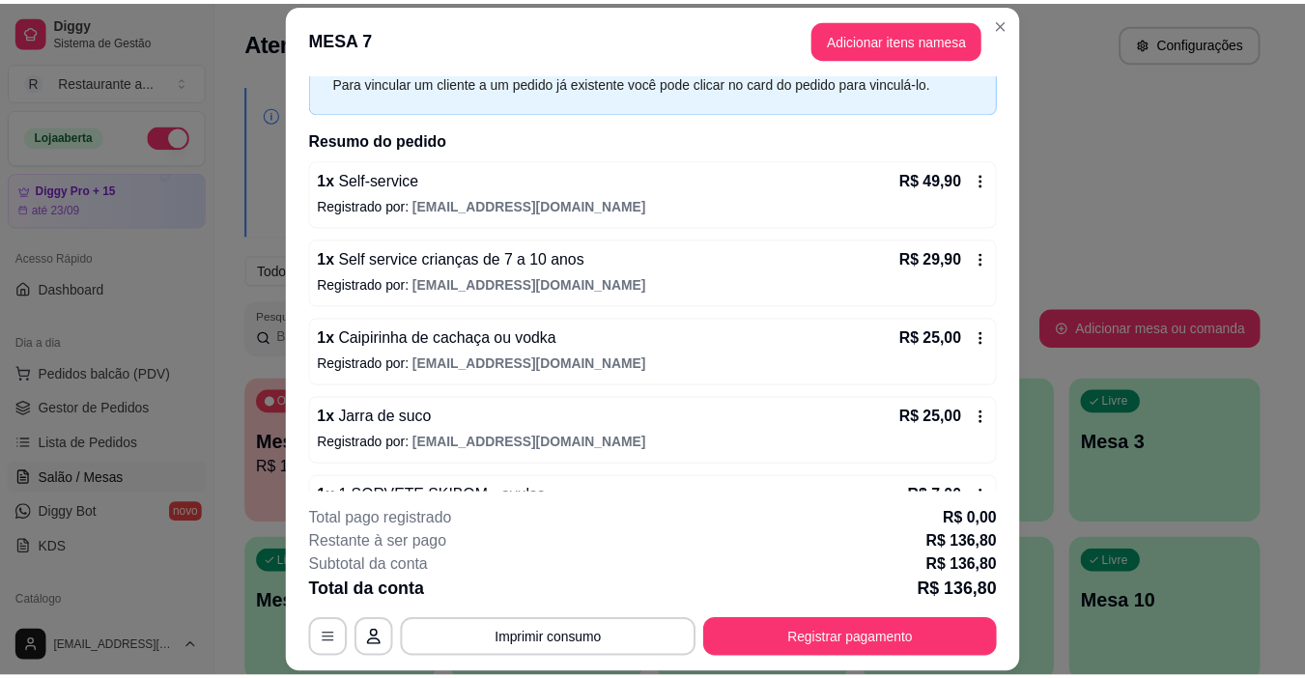
scroll to position [155, 0]
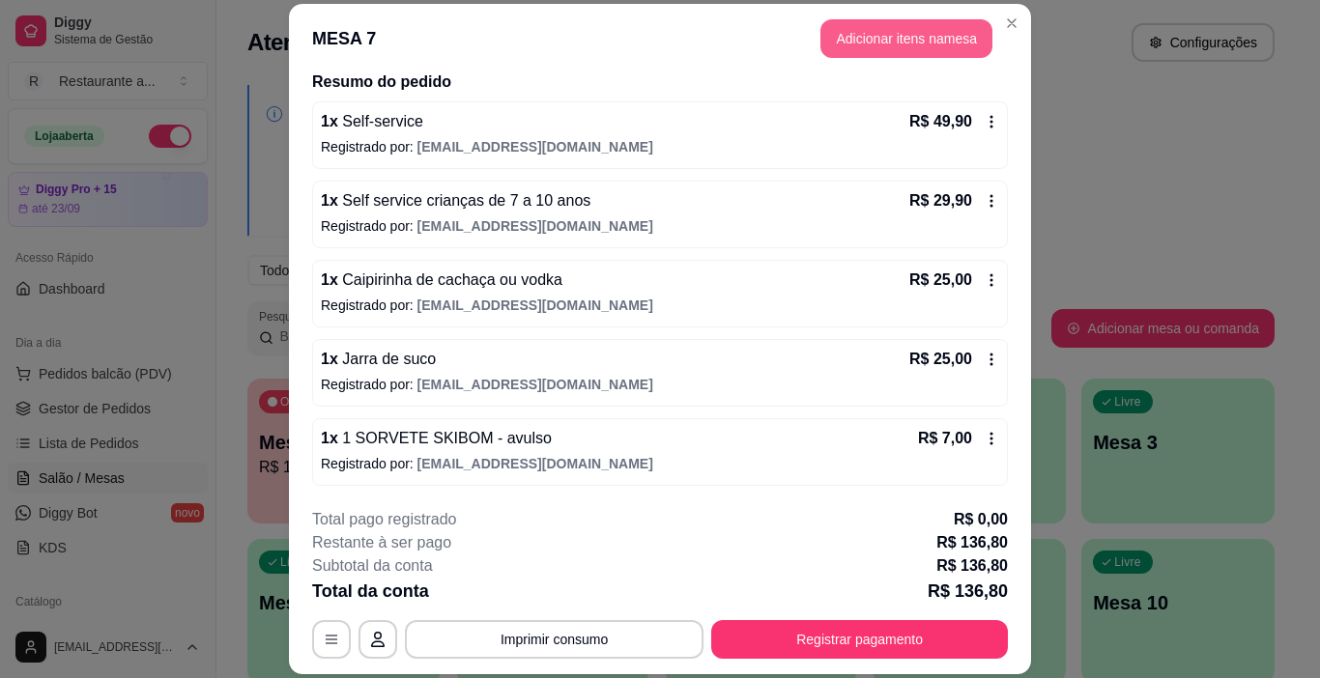
click at [885, 33] on button "Adicionar itens na mesa" at bounding box center [906, 38] width 172 height 39
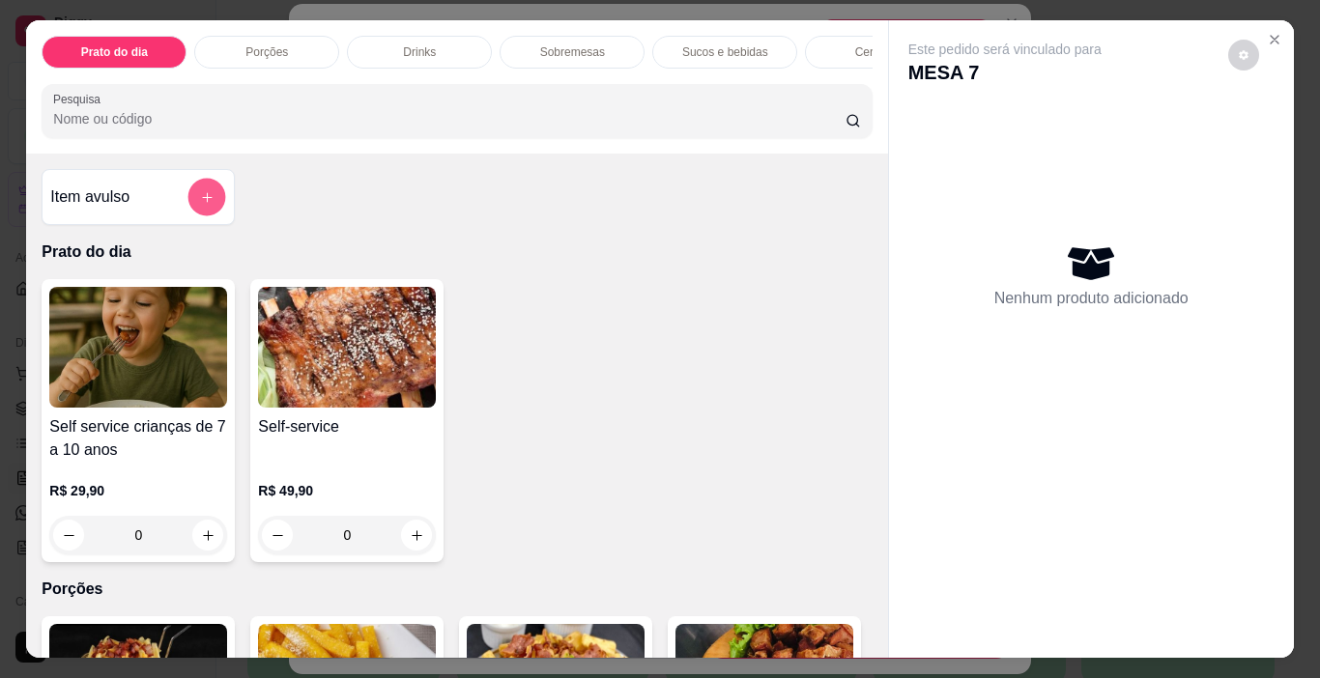
click at [202, 200] on icon "add-separate-item" at bounding box center [207, 197] width 14 height 14
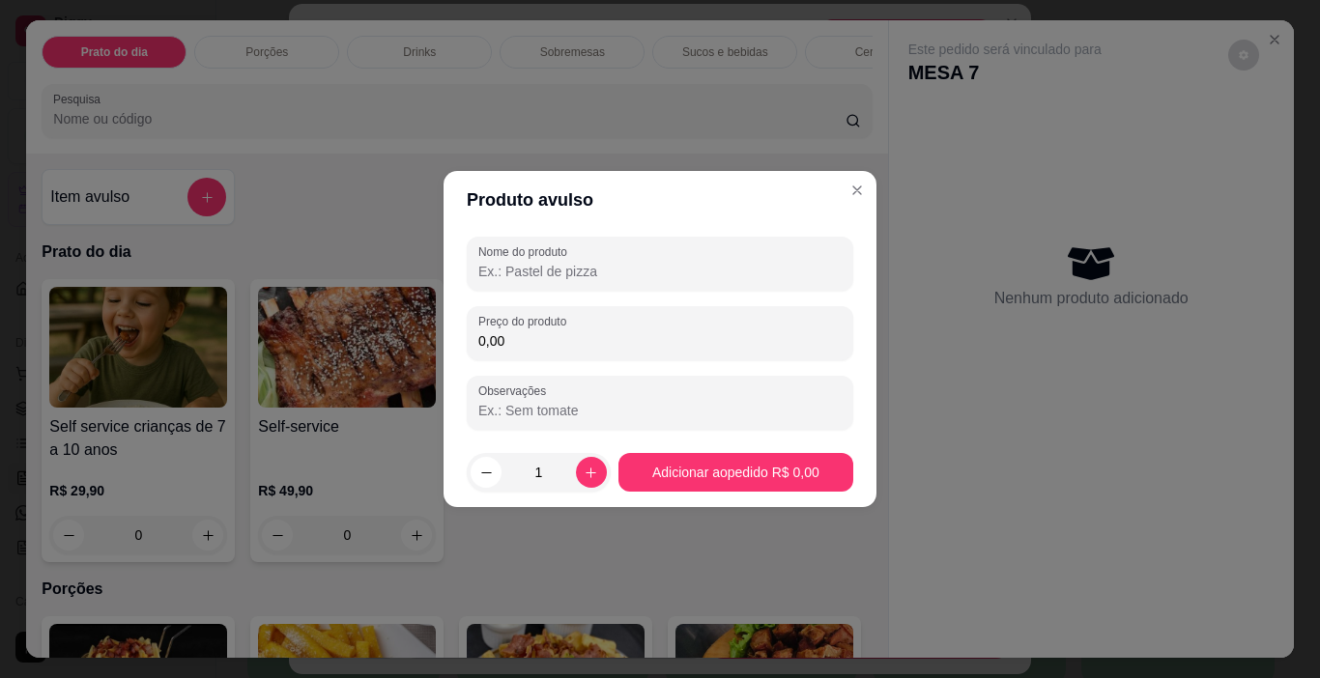
click at [510, 276] on input "Nome do produto" at bounding box center [659, 271] width 363 height 19
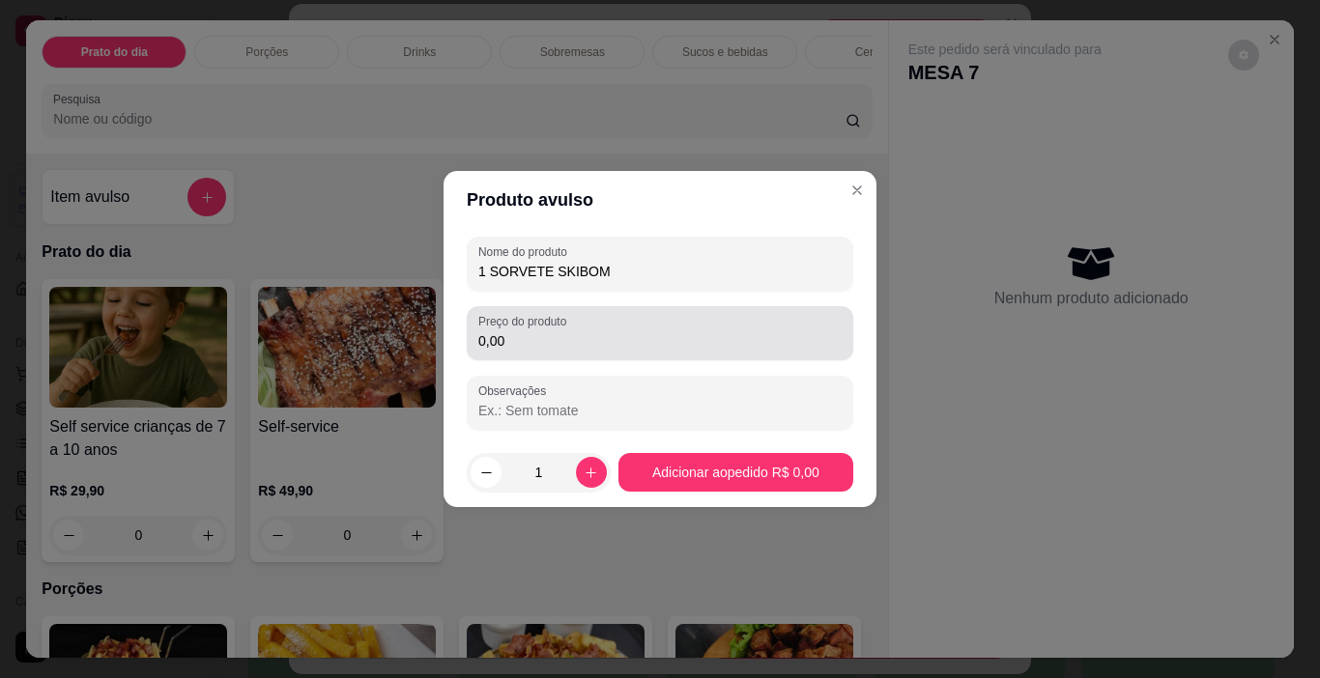
type input "1 SORVETE SKIBOM"
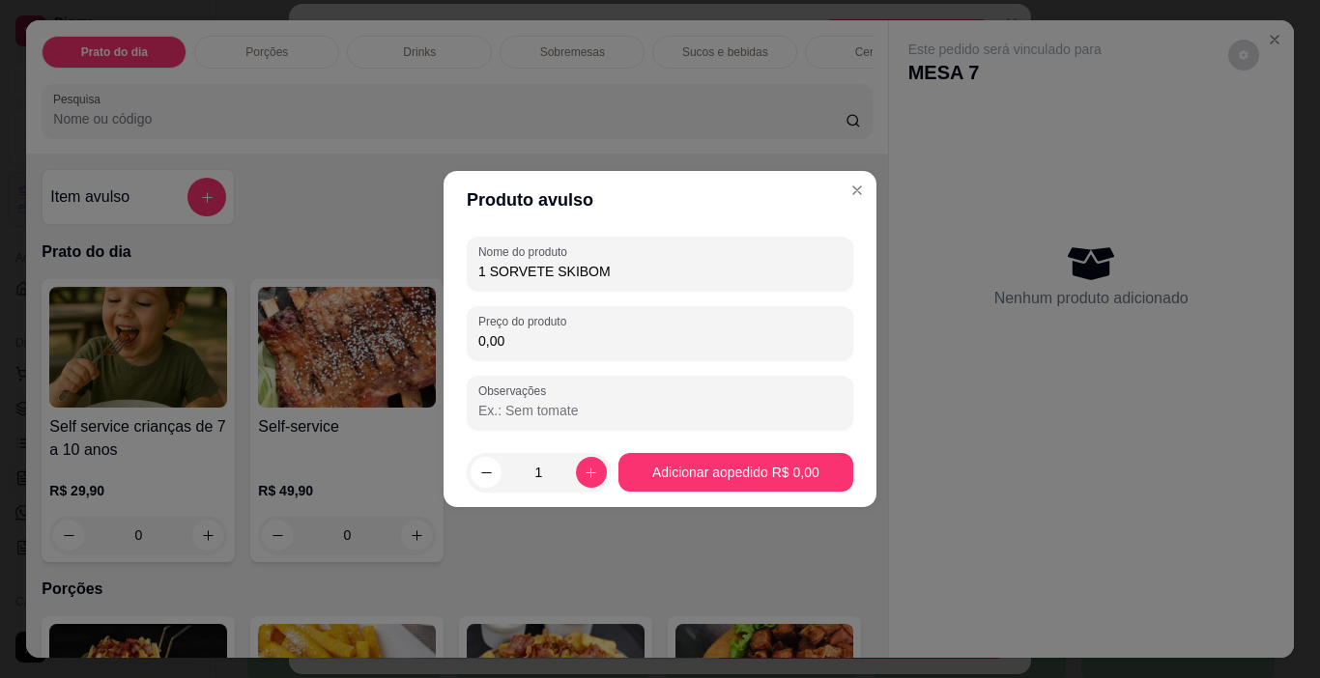
click at [534, 341] on input "0,00" at bounding box center [659, 340] width 363 height 19
type input "7,00"
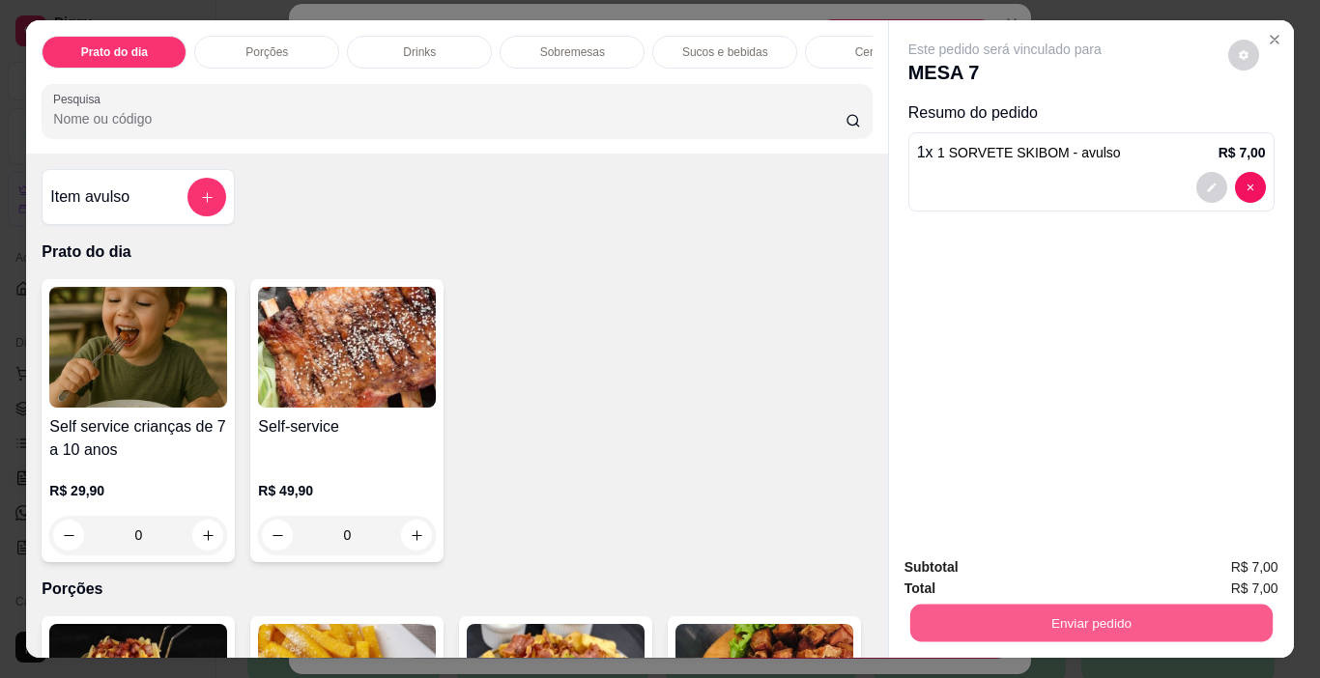
click at [1081, 616] on button "Enviar pedido" at bounding box center [1090, 624] width 362 height 38
click at [1031, 568] on button "Não registrar e enviar pedido" at bounding box center [1026, 568] width 201 height 37
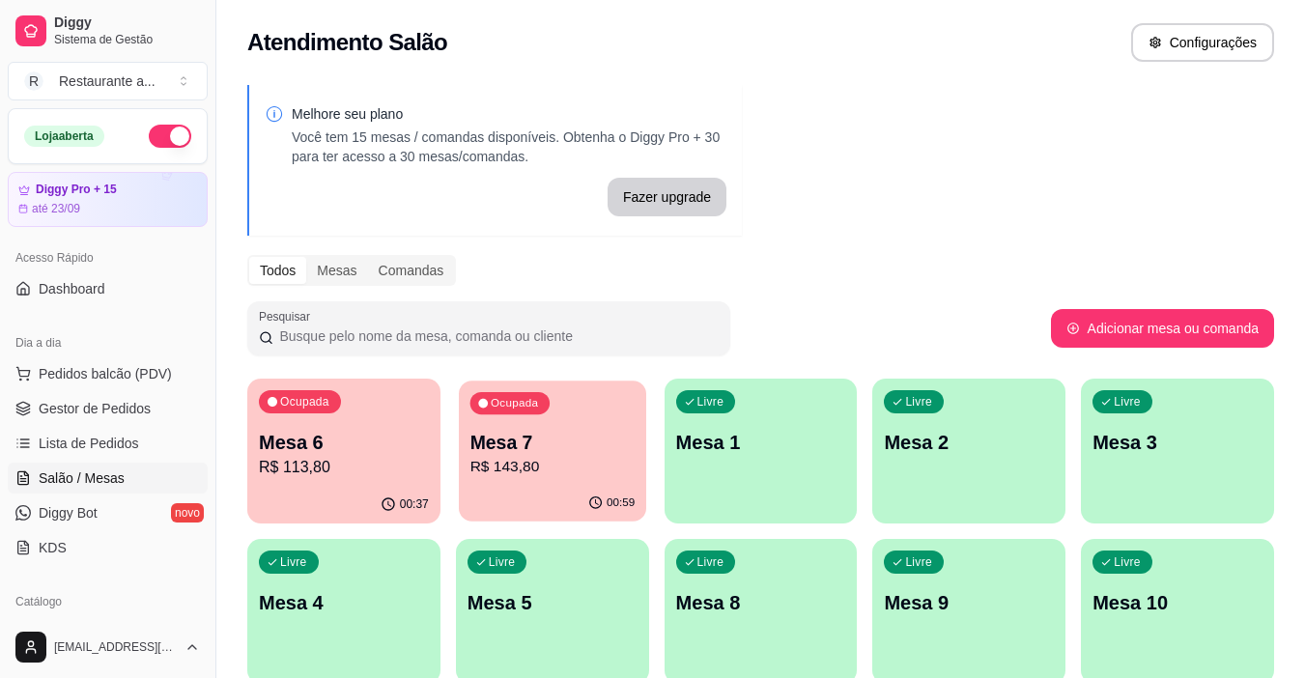
click at [560, 465] on p "R$ 143,80" at bounding box center [552, 467] width 165 height 22
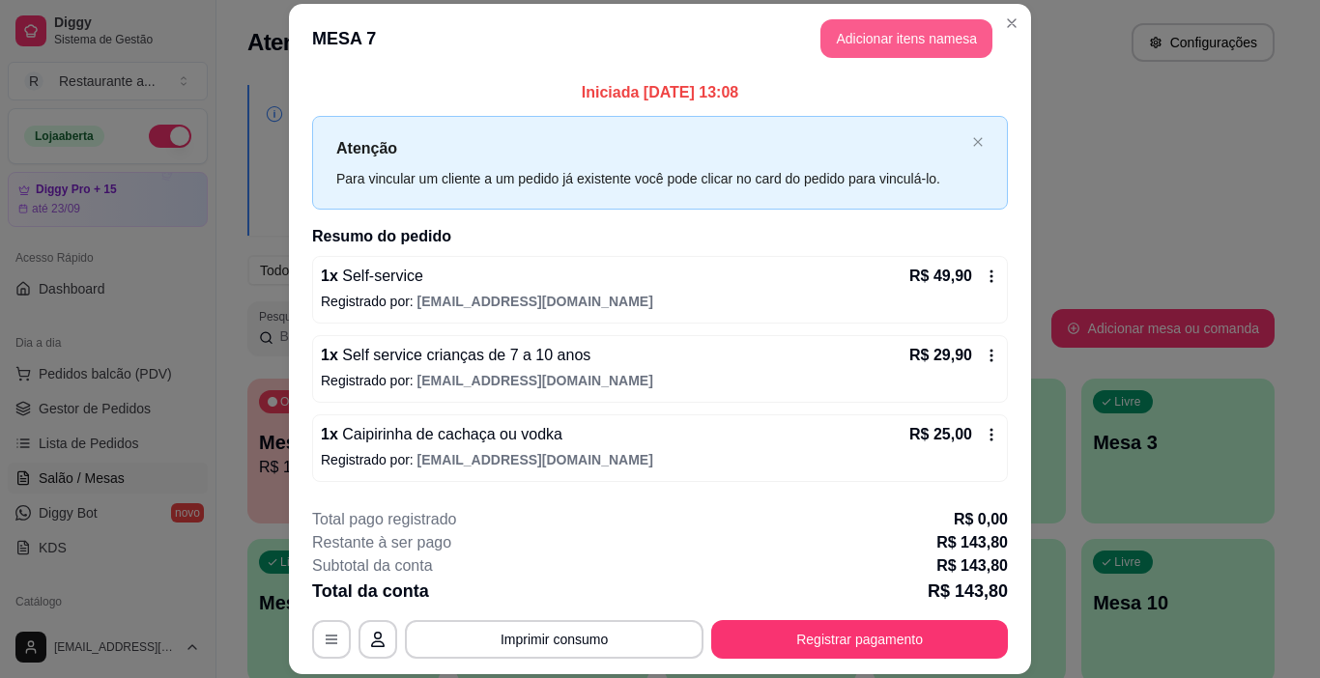
click at [903, 39] on button "Adicionar itens na mesa" at bounding box center [906, 38] width 172 height 39
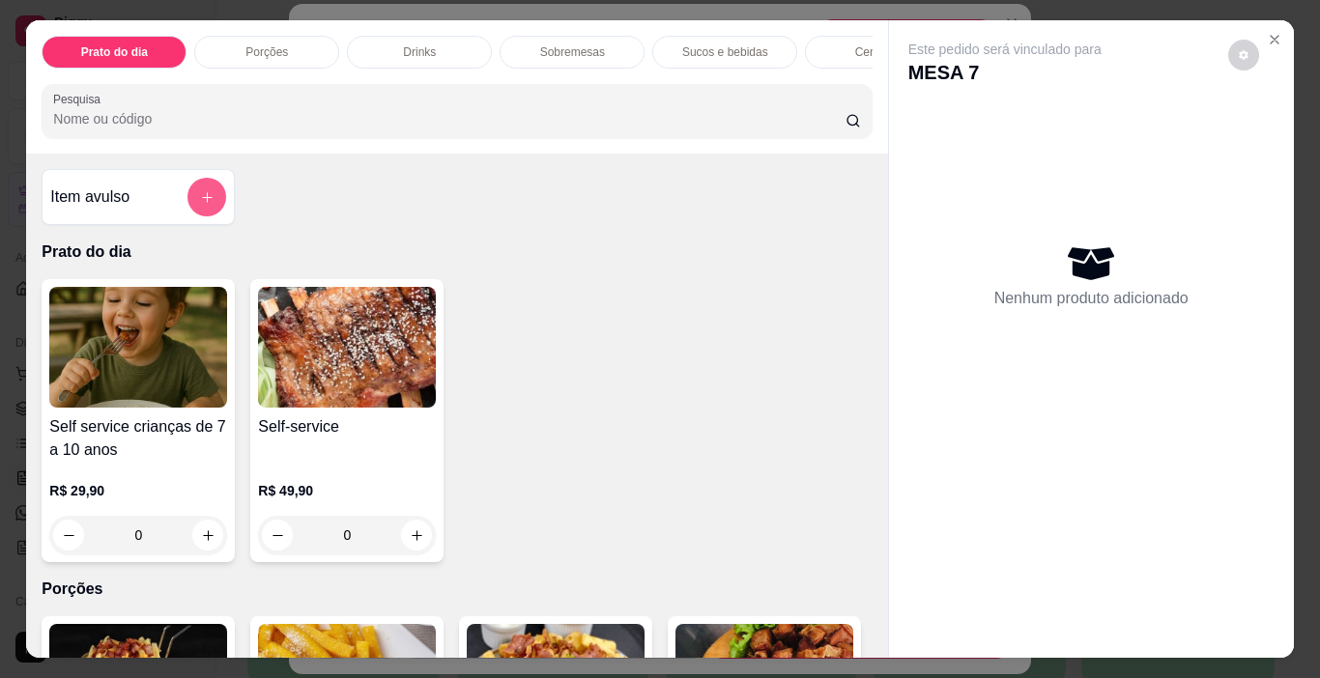
click at [200, 199] on icon "add-separate-item" at bounding box center [207, 197] width 14 height 14
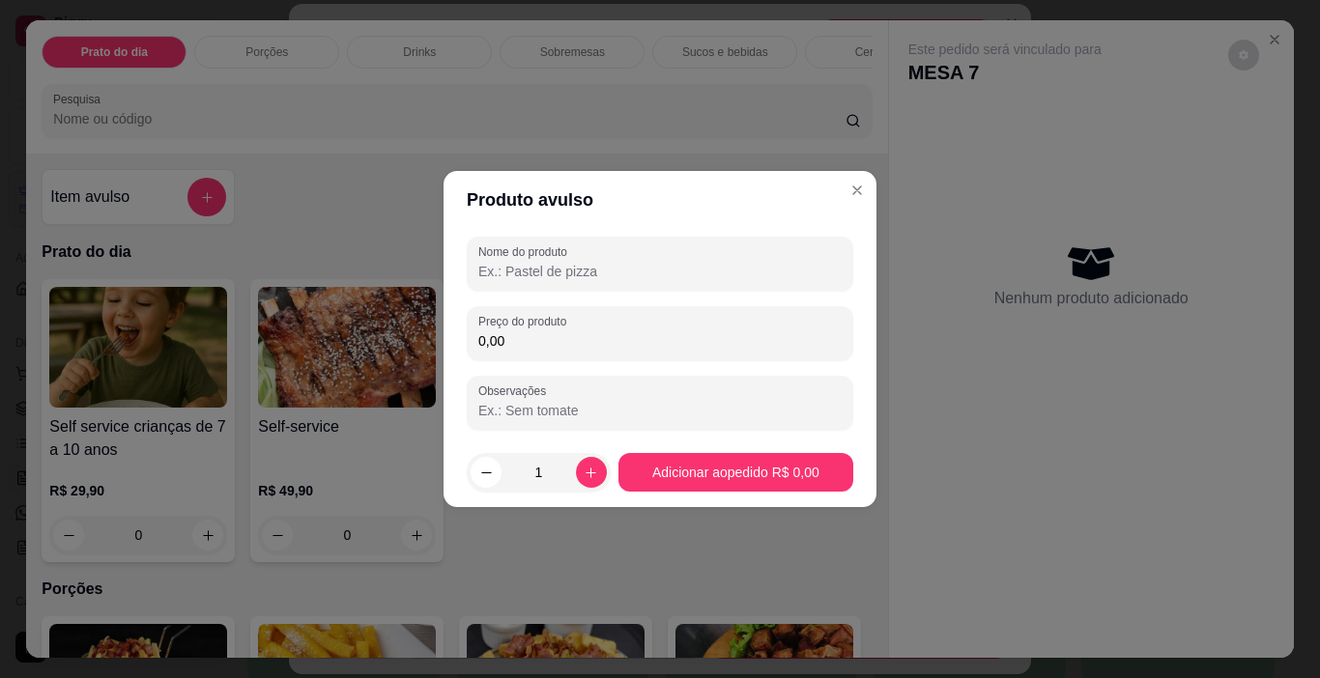
click at [540, 272] on input "Nome do produto" at bounding box center [659, 271] width 363 height 19
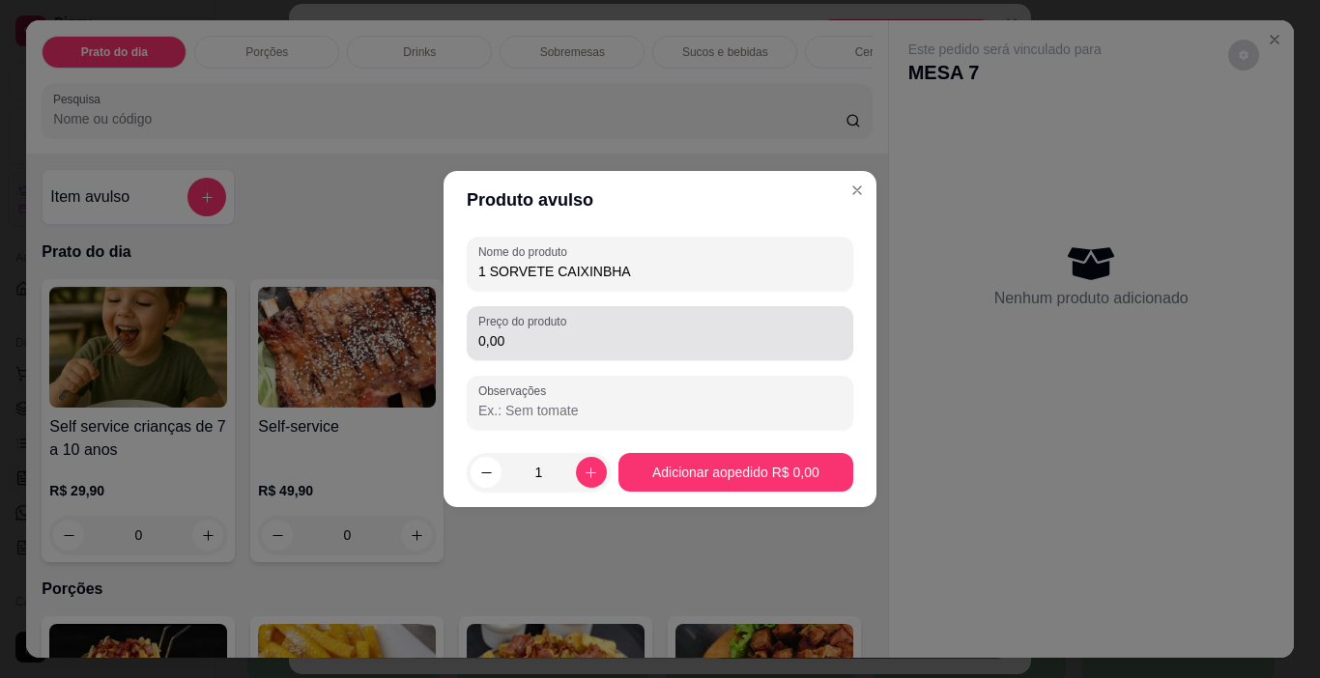
type input "1 SORVETE CAIXINBHA"
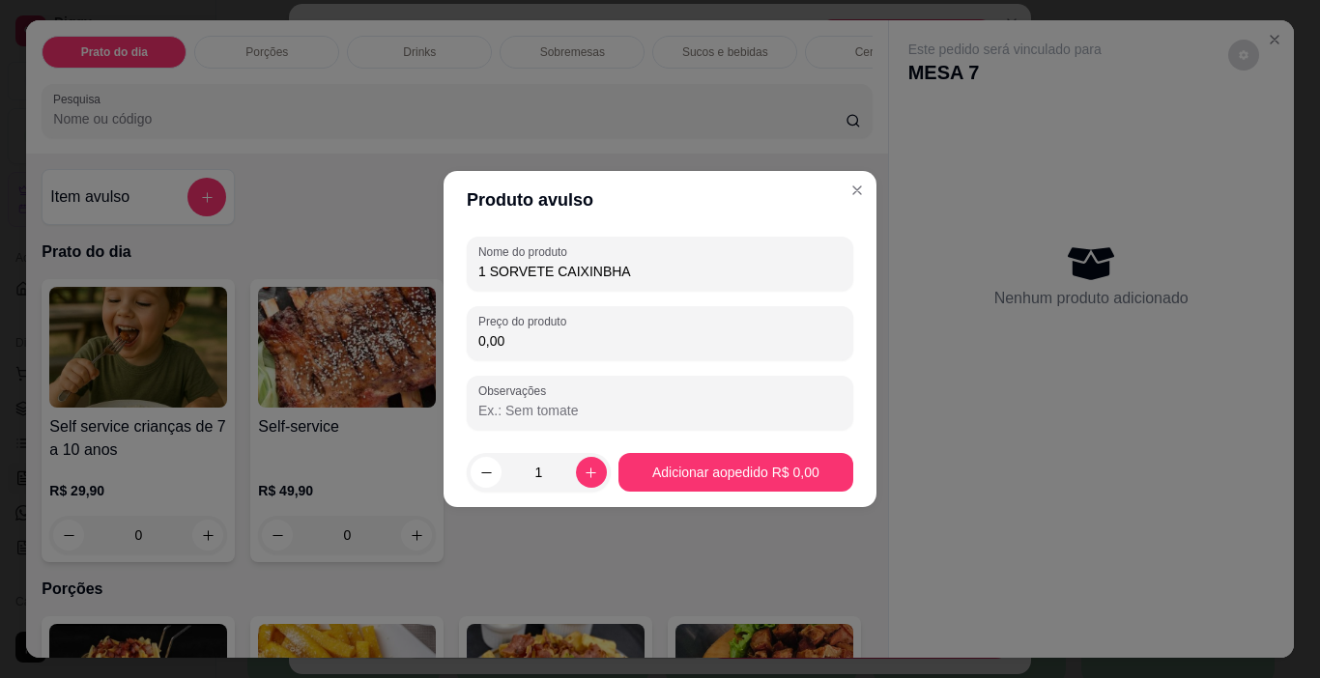
click at [560, 335] on input "0,00" at bounding box center [659, 340] width 363 height 19
type input "12,00"
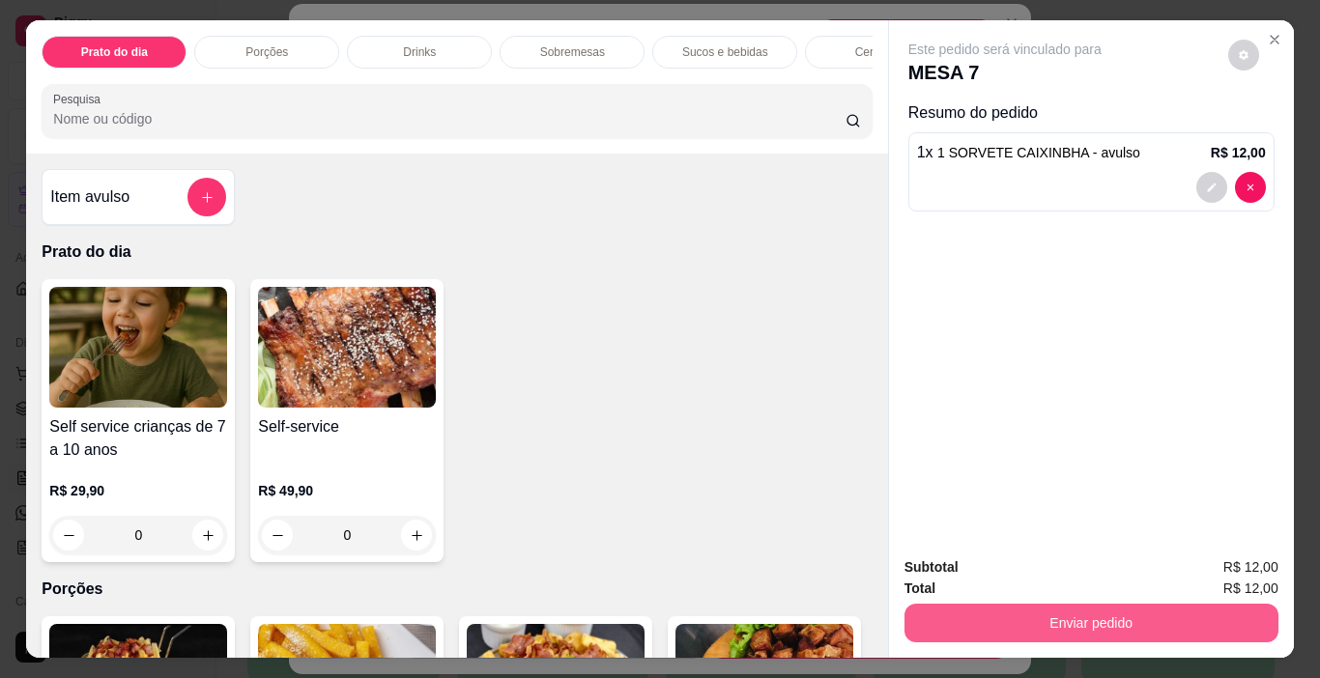
click at [1105, 619] on button "Enviar pedido" at bounding box center [1091, 623] width 374 height 39
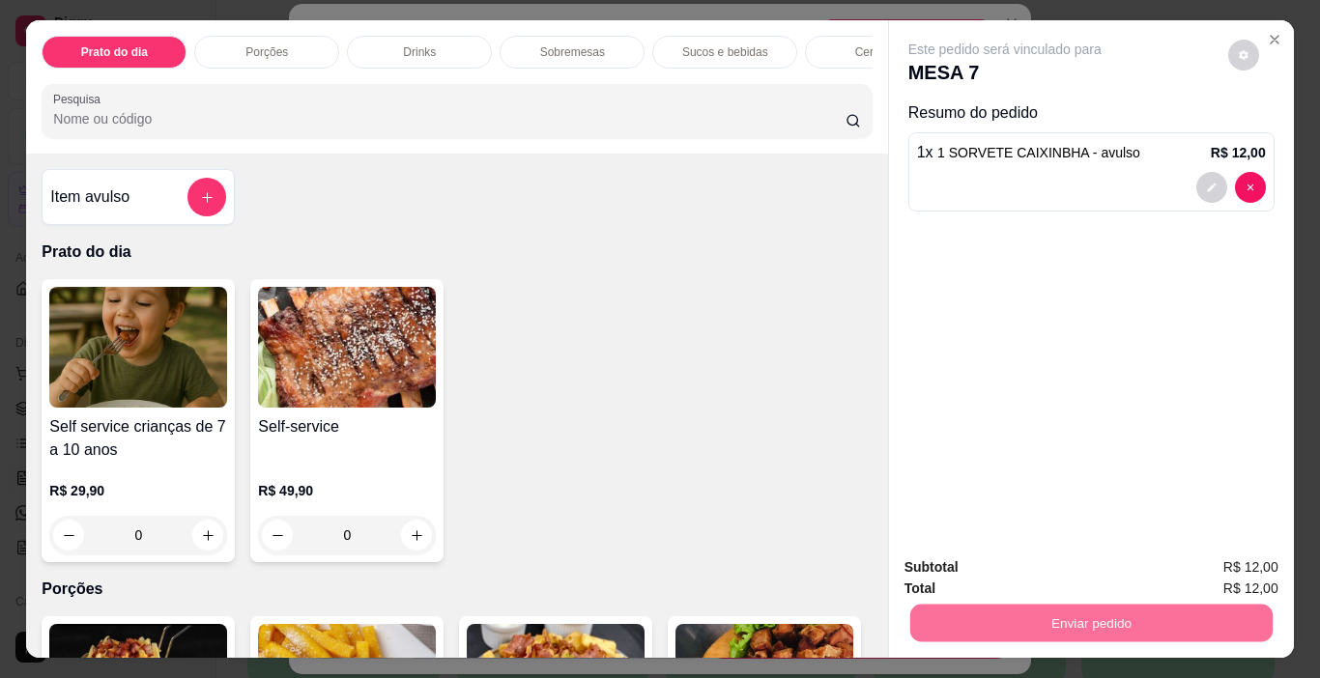
click at [1036, 566] on button "Não registrar e enviar pedido" at bounding box center [1026, 568] width 195 height 36
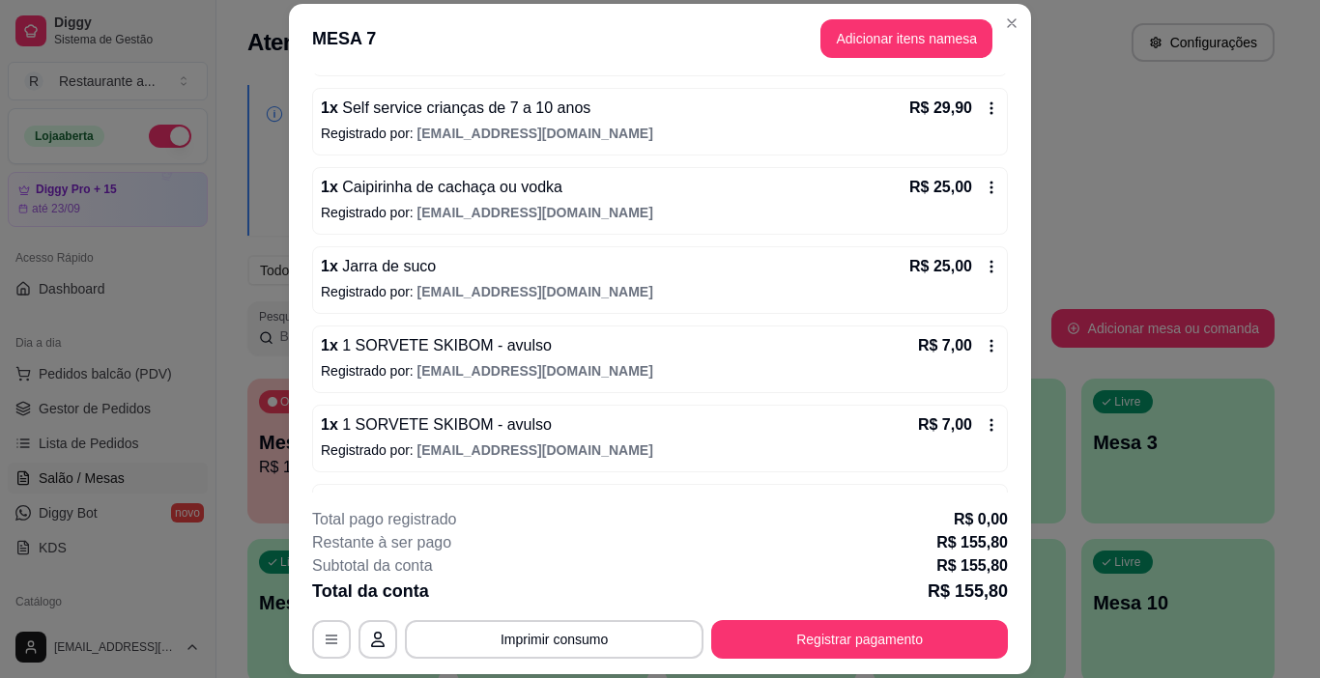
scroll to position [313, 0]
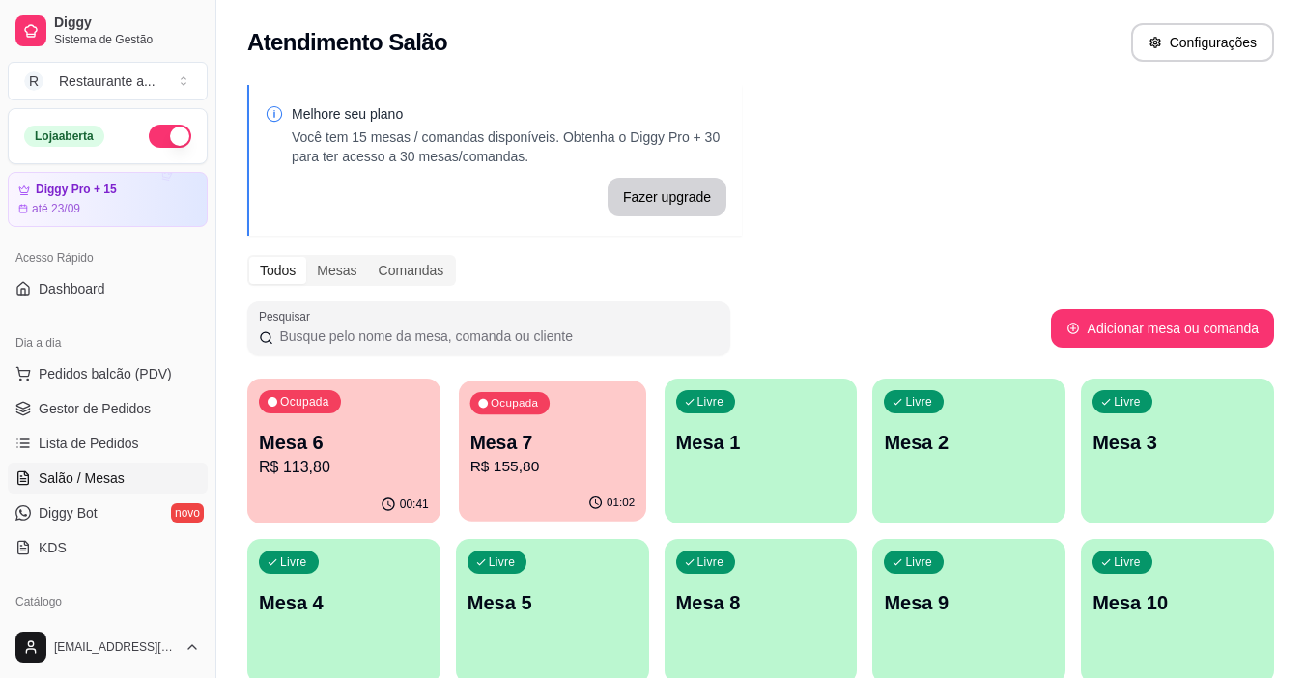
click at [584, 465] on p "R$ 155,80" at bounding box center [552, 467] width 165 height 22
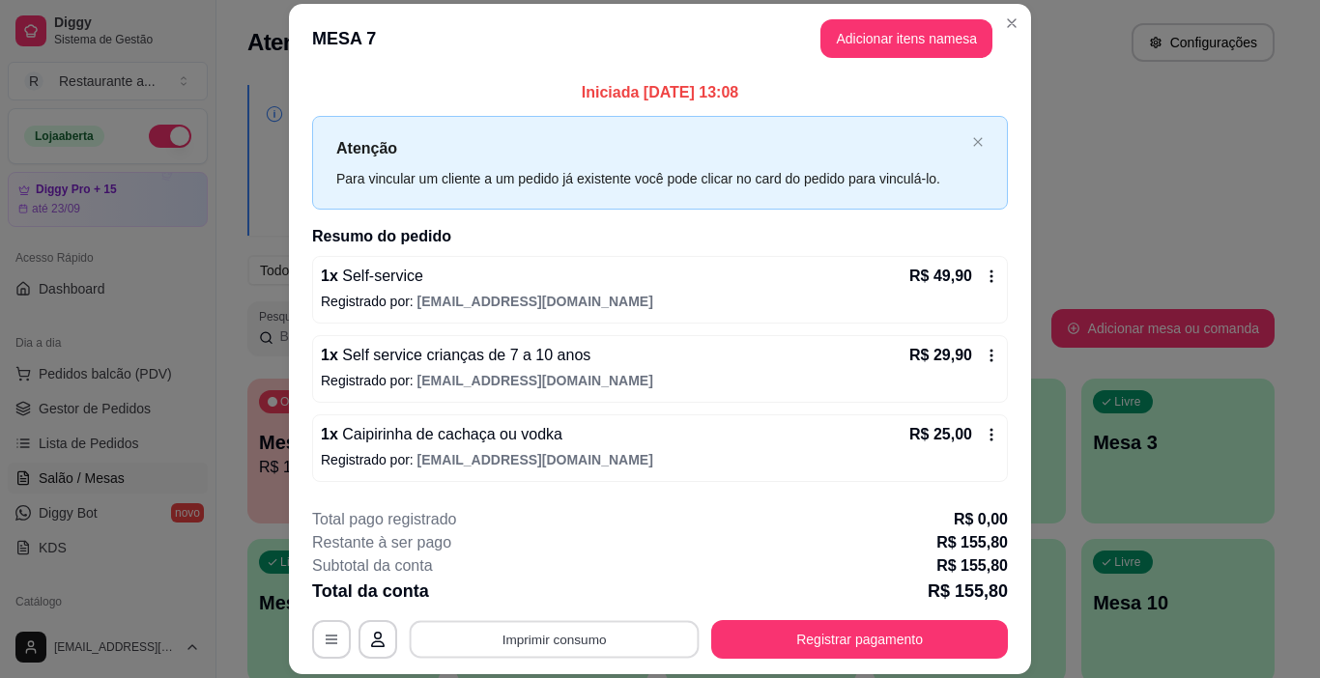
click at [531, 635] on button "Imprimir consumo" at bounding box center [555, 640] width 290 height 38
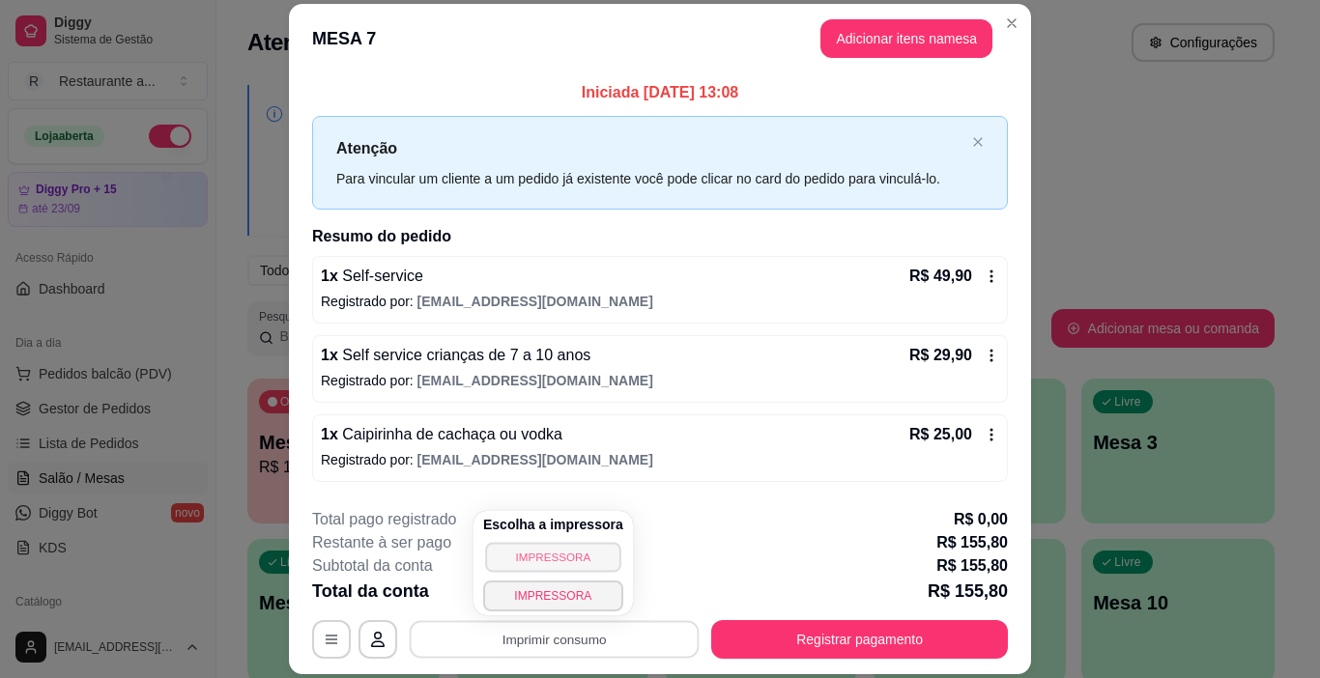
click at [556, 546] on button "IMPRESSORA" at bounding box center [552, 557] width 135 height 30
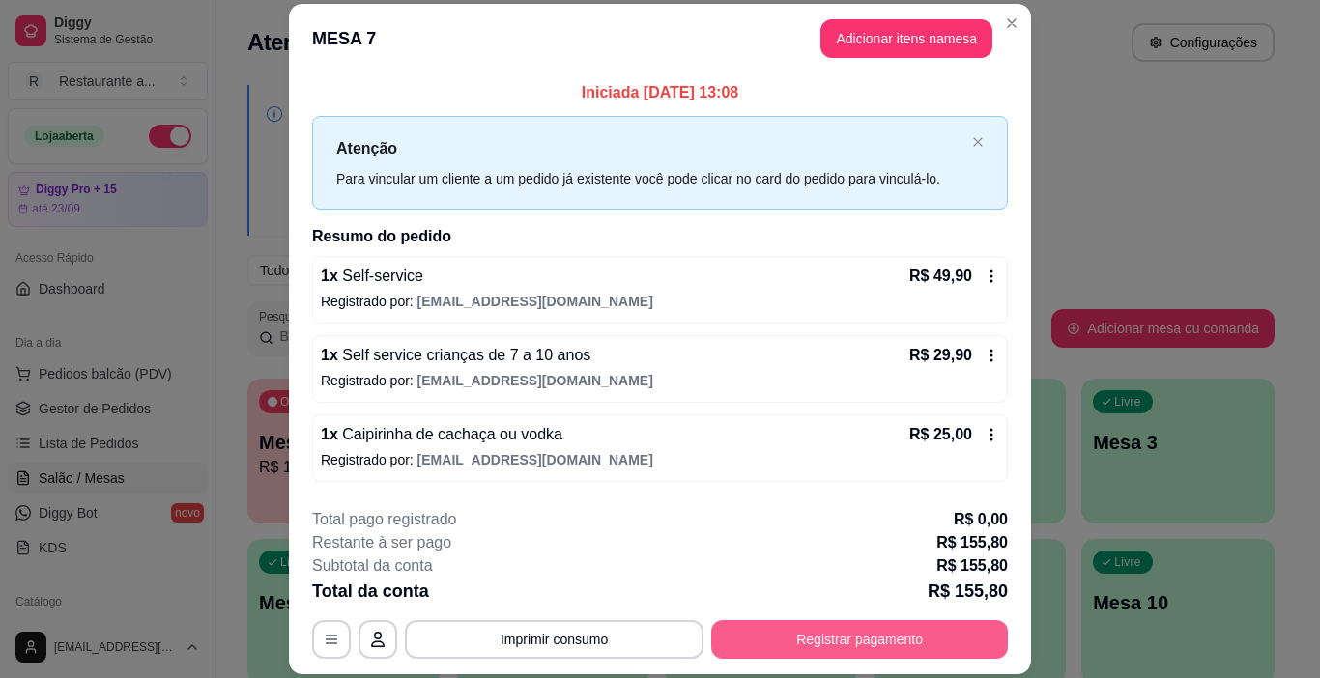
click at [851, 629] on button "Registrar pagamento" at bounding box center [859, 639] width 297 height 39
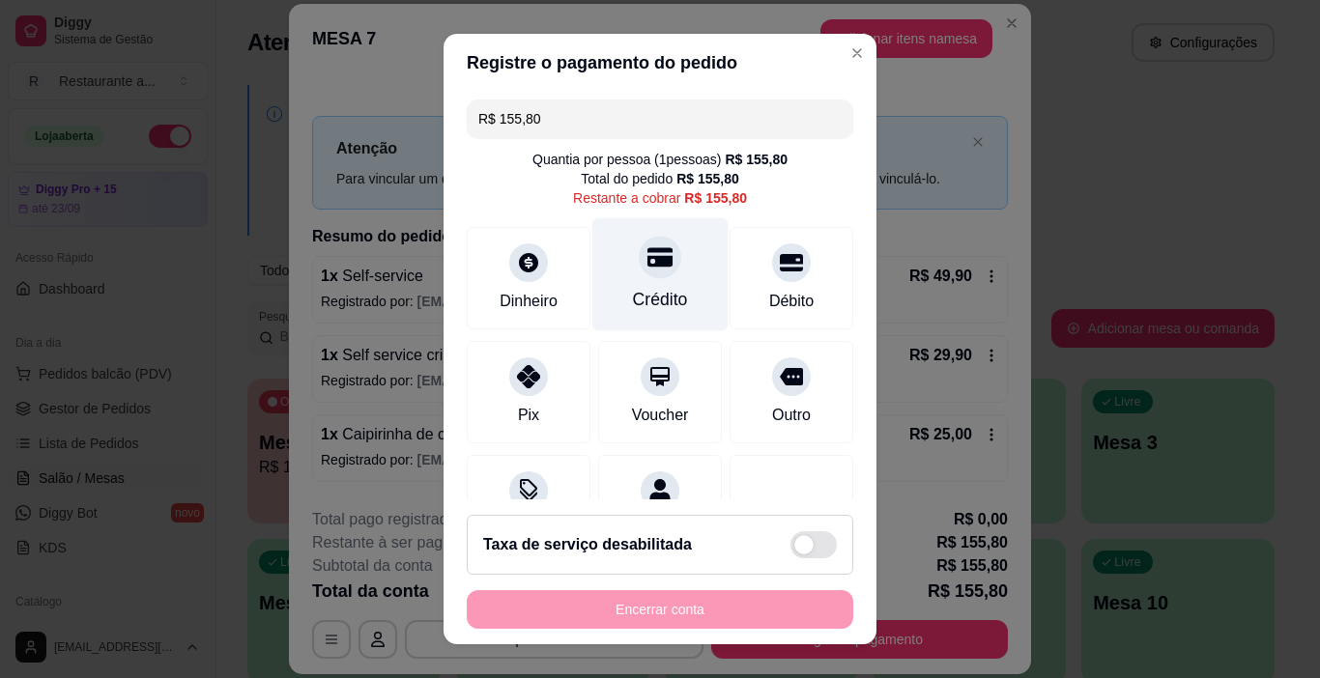
click at [637, 303] on div "Crédito" at bounding box center [660, 299] width 55 height 25
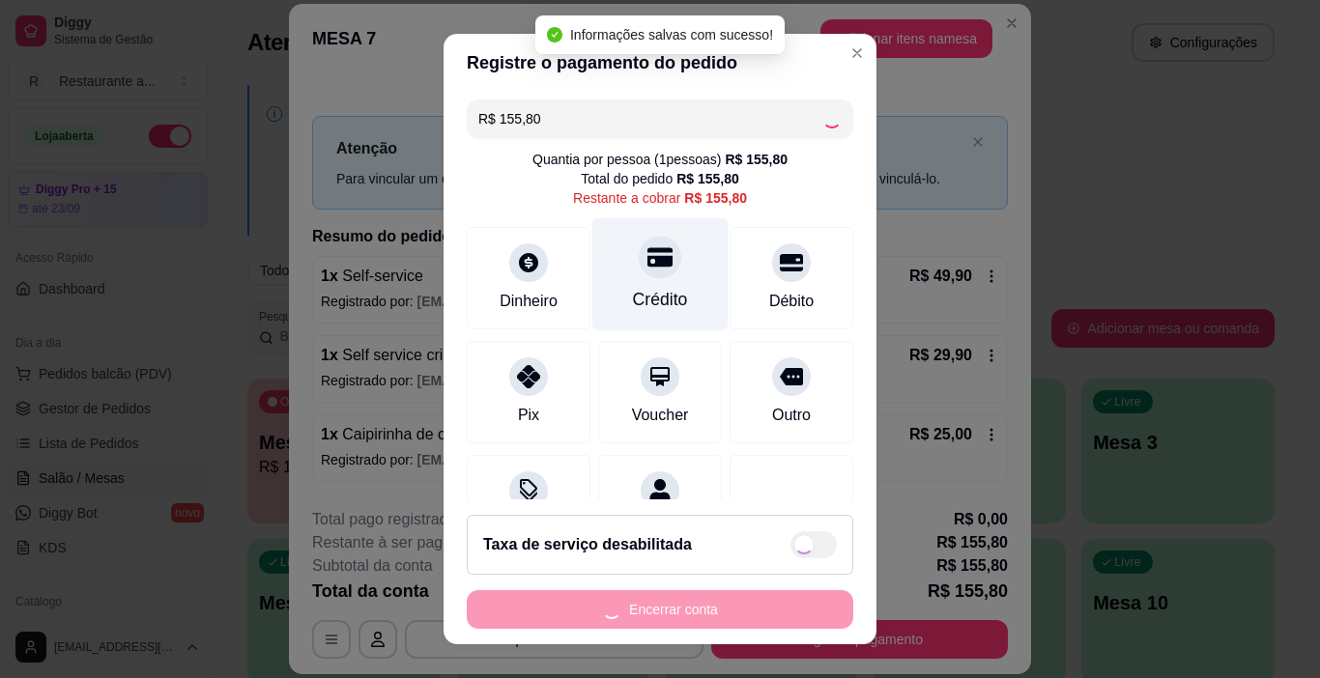
type input "R$ 0,00"
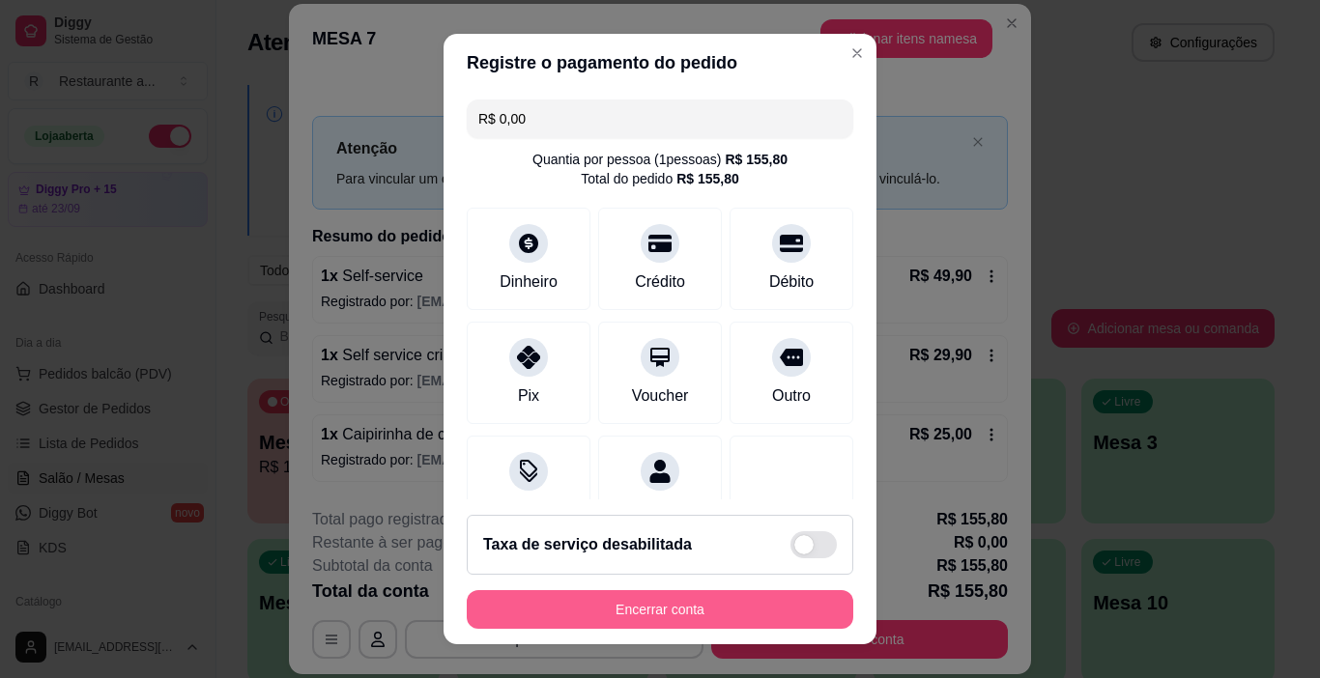
click at [663, 605] on button "Encerrar conta" at bounding box center [660, 609] width 386 height 39
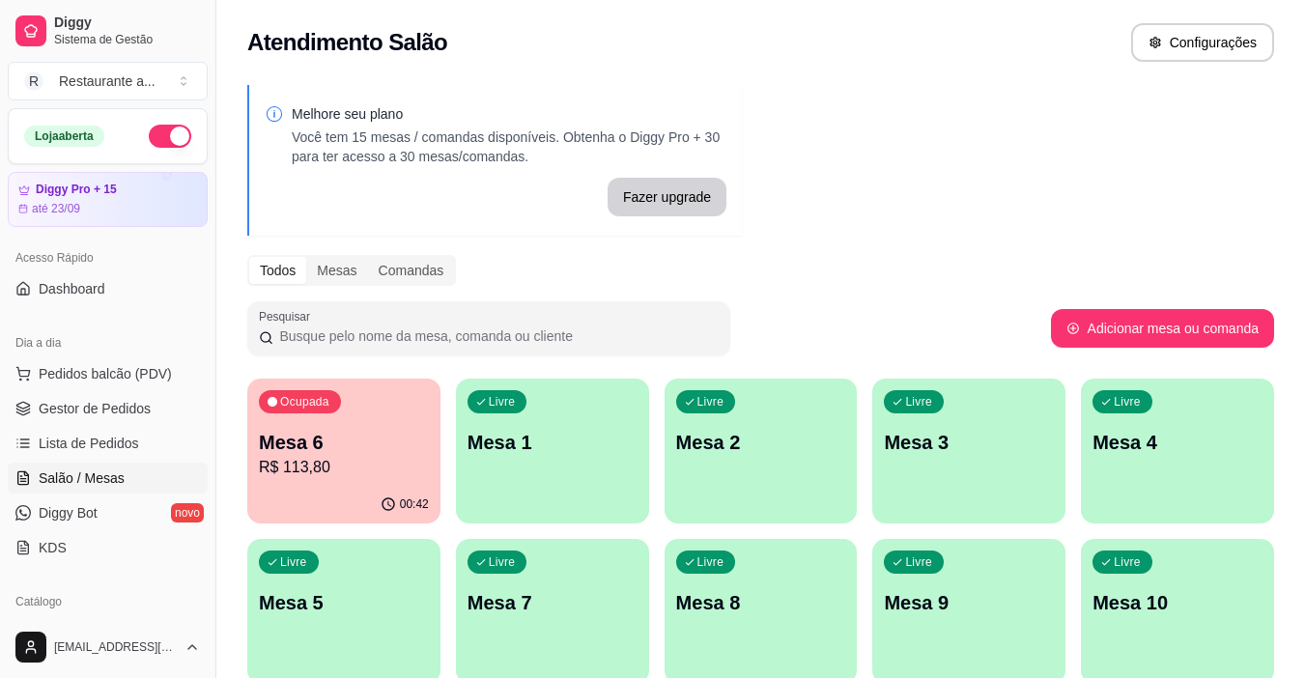
click at [983, 581] on div "Livre Mesa 9" at bounding box center [968, 600] width 193 height 122
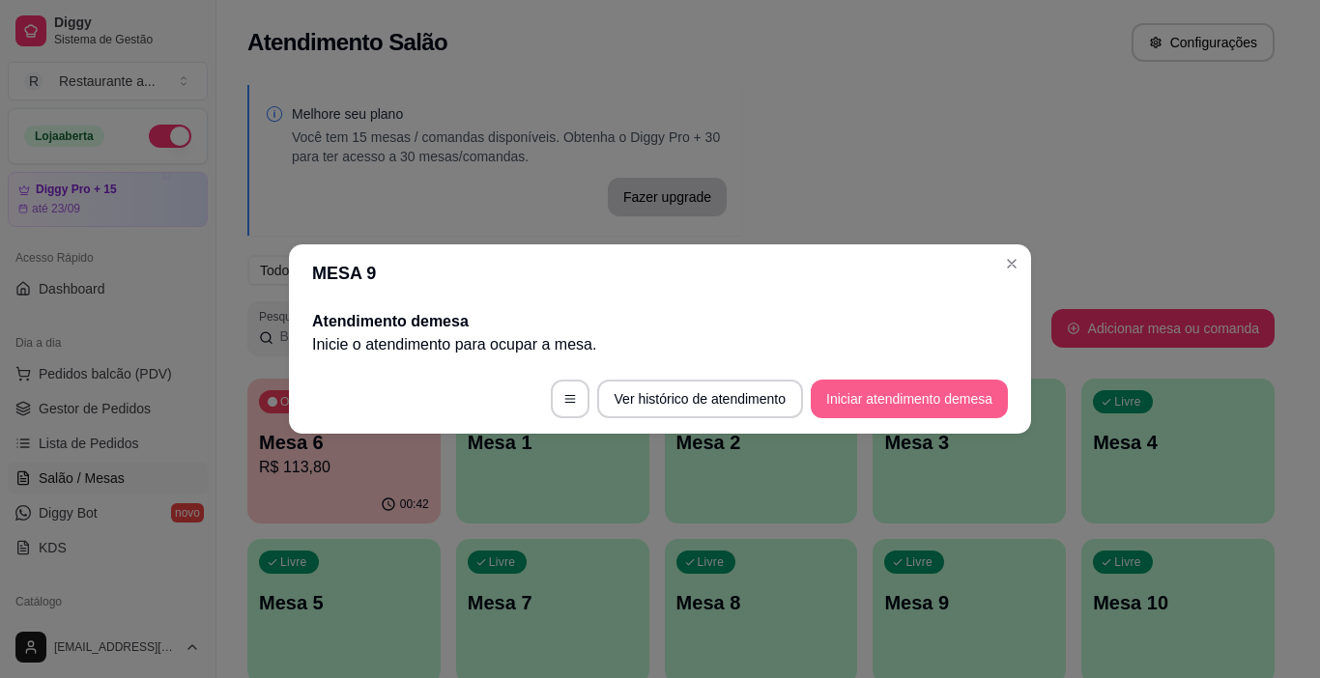
click at [891, 399] on button "Iniciar atendimento de mesa" at bounding box center [909, 399] width 197 height 39
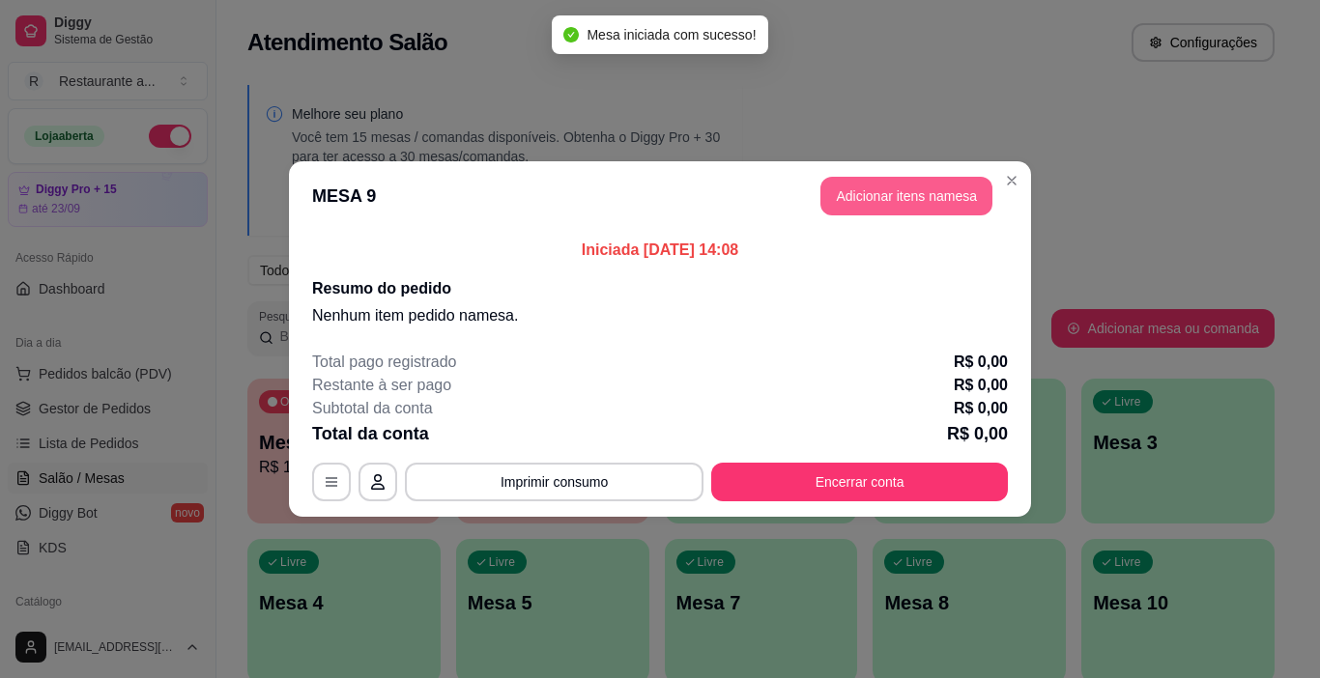
click at [915, 195] on button "Adicionar itens na mesa" at bounding box center [906, 196] width 172 height 39
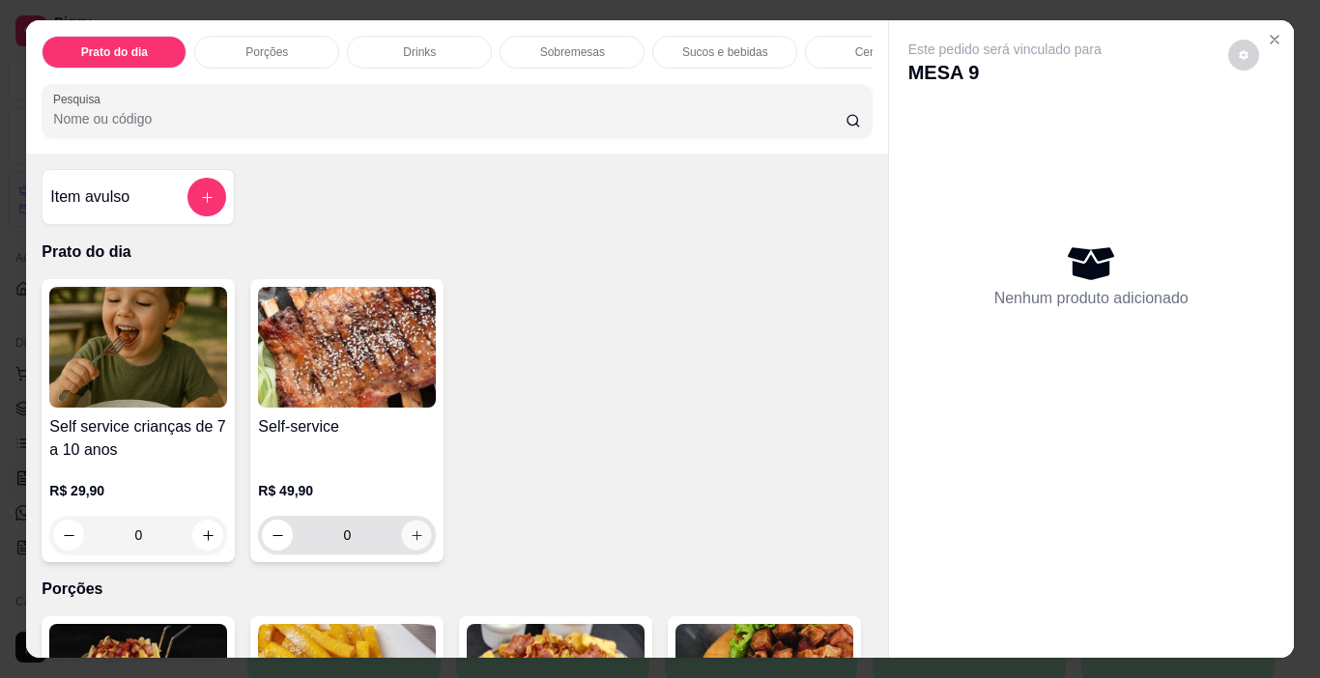
click at [411, 539] on icon "increase-product-quantity" at bounding box center [417, 535] width 14 height 14
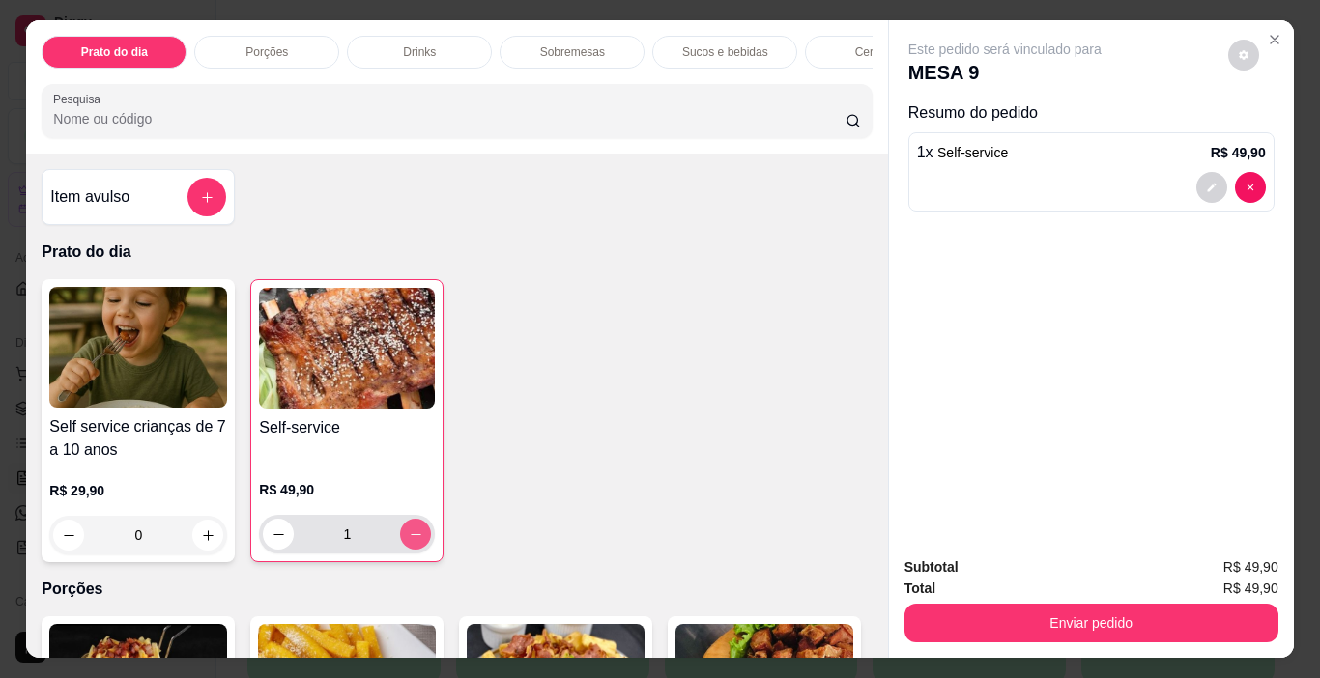
click at [411, 538] on icon "increase-product-quantity" at bounding box center [416, 534] width 14 height 14
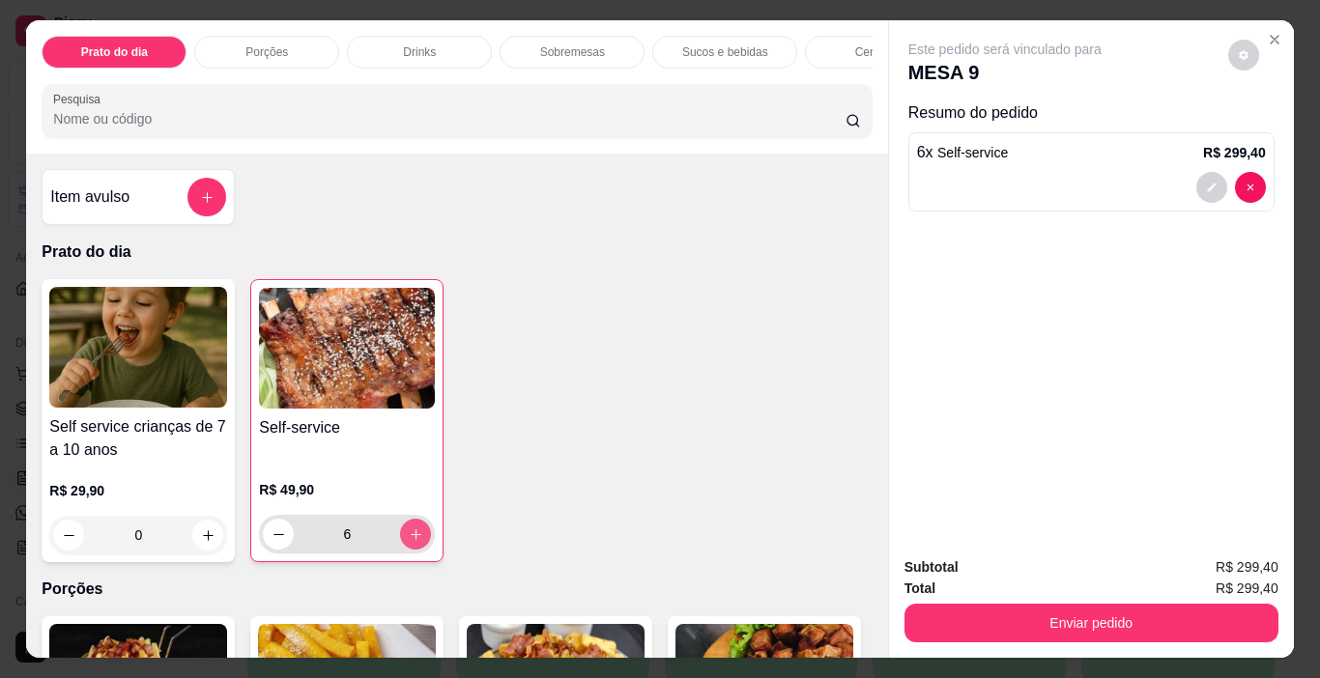
click at [411, 538] on icon "increase-product-quantity" at bounding box center [416, 534] width 14 height 14
type input "10"
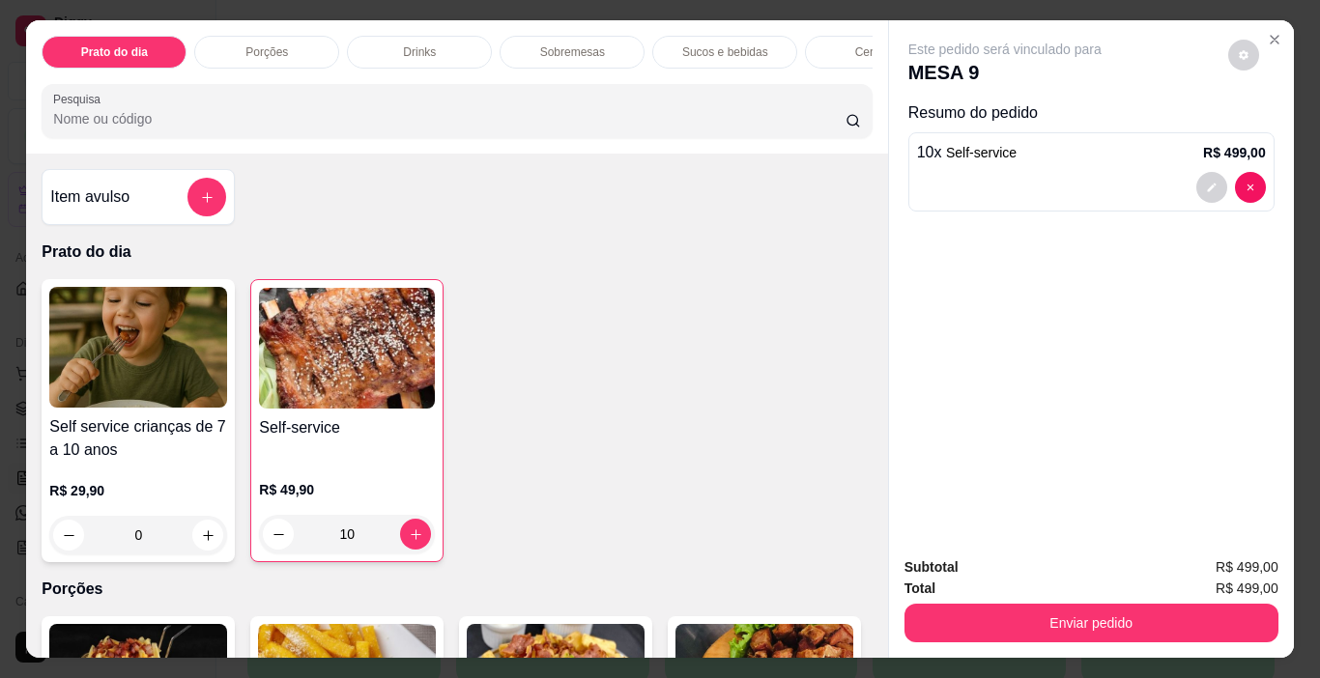
click at [859, 50] on p "Cervejas" at bounding box center [877, 51] width 45 height 15
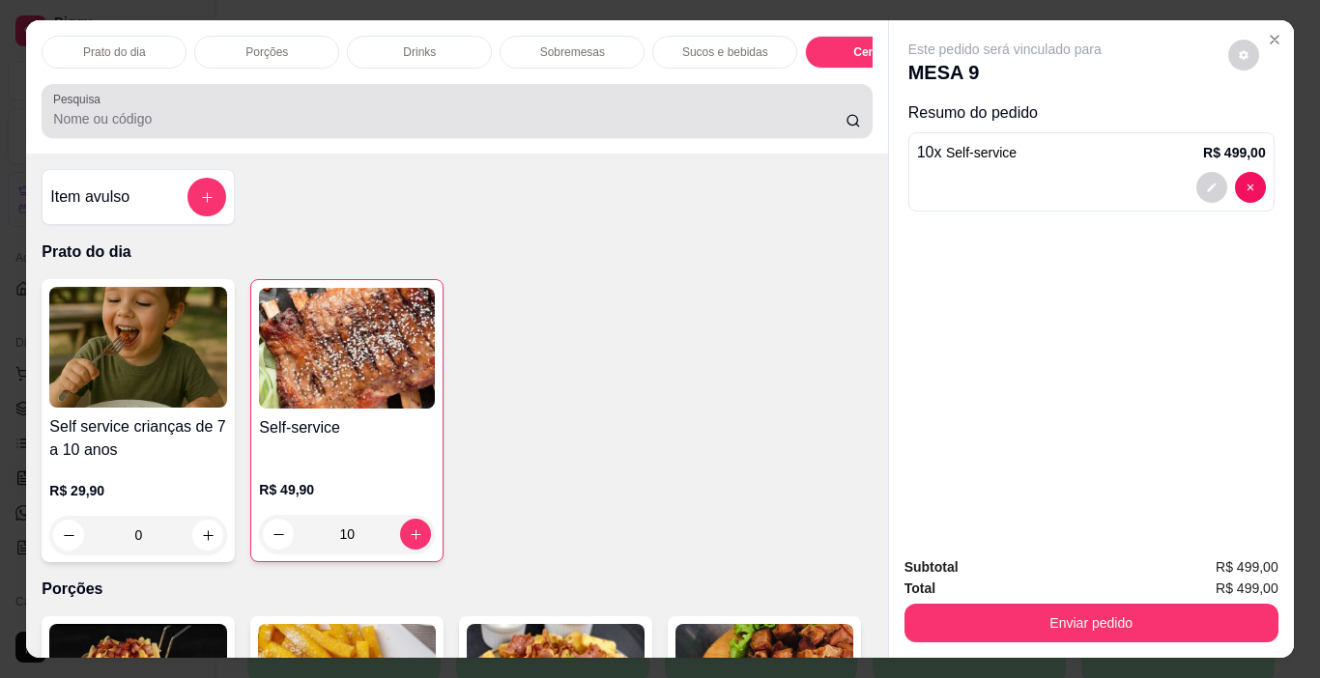
scroll to position [48, 0]
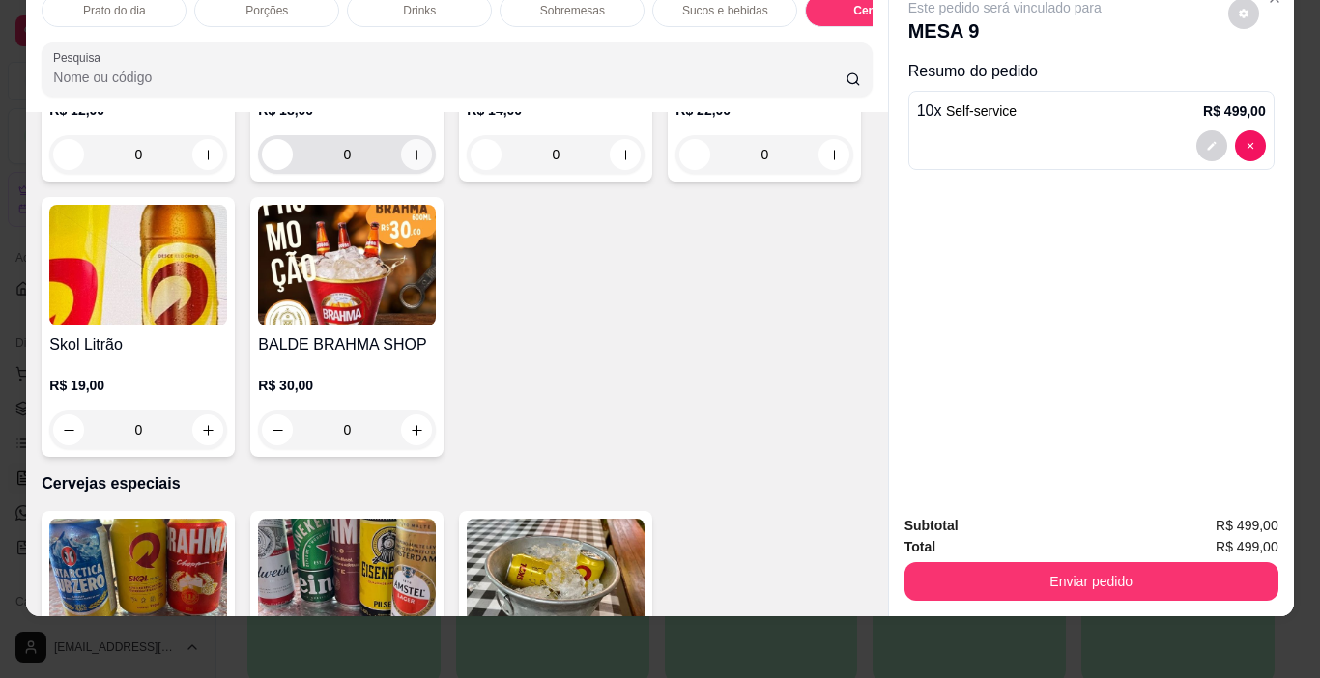
click at [410, 162] on icon "increase-product-quantity" at bounding box center [417, 155] width 14 height 14
click at [409, 161] on icon "increase-product-quantity" at bounding box center [416, 154] width 14 height 14
type input "3"
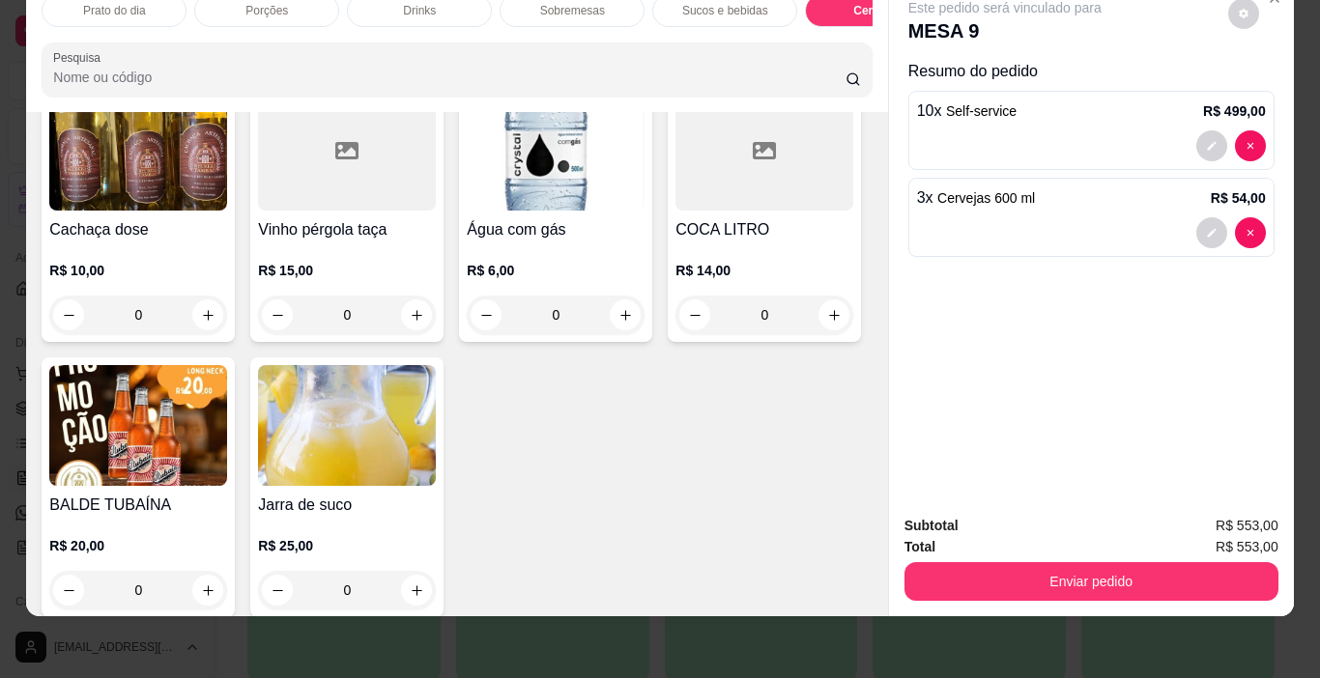
scroll to position [3074, 0]
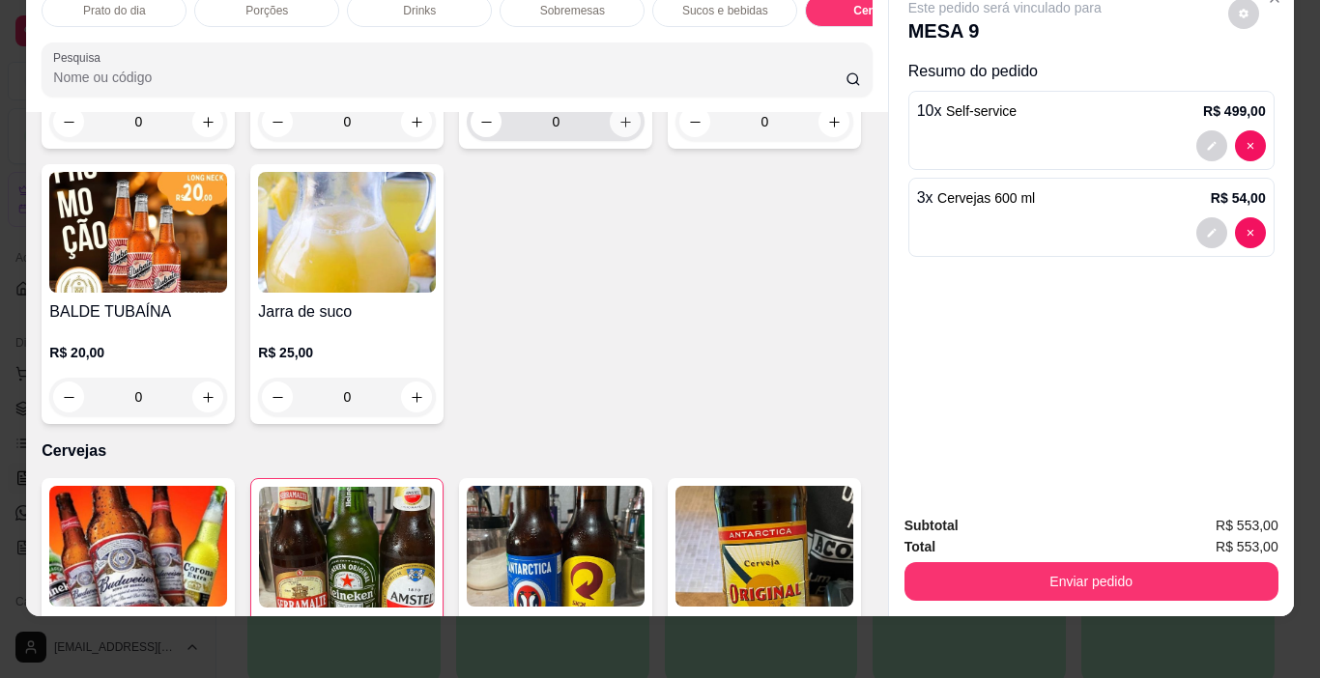
click at [618, 129] on icon "increase-product-quantity" at bounding box center [625, 122] width 14 height 14
type input "1"
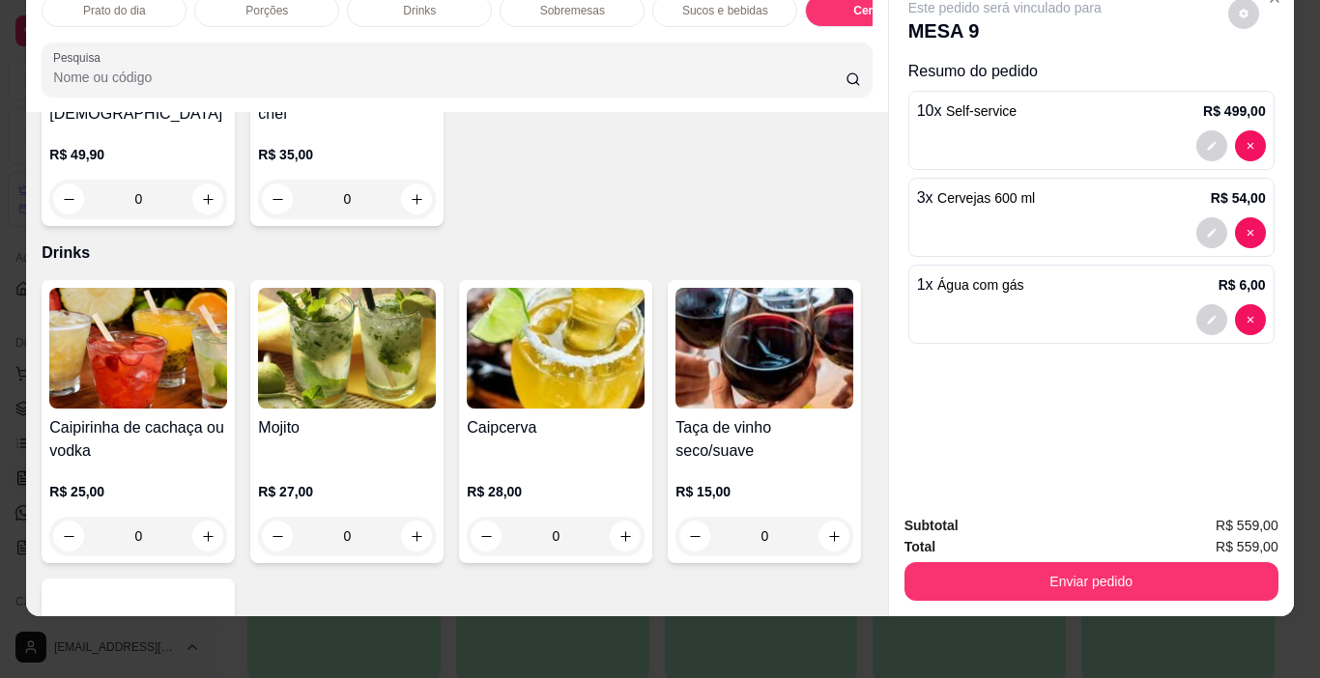
scroll to position [928, 0]
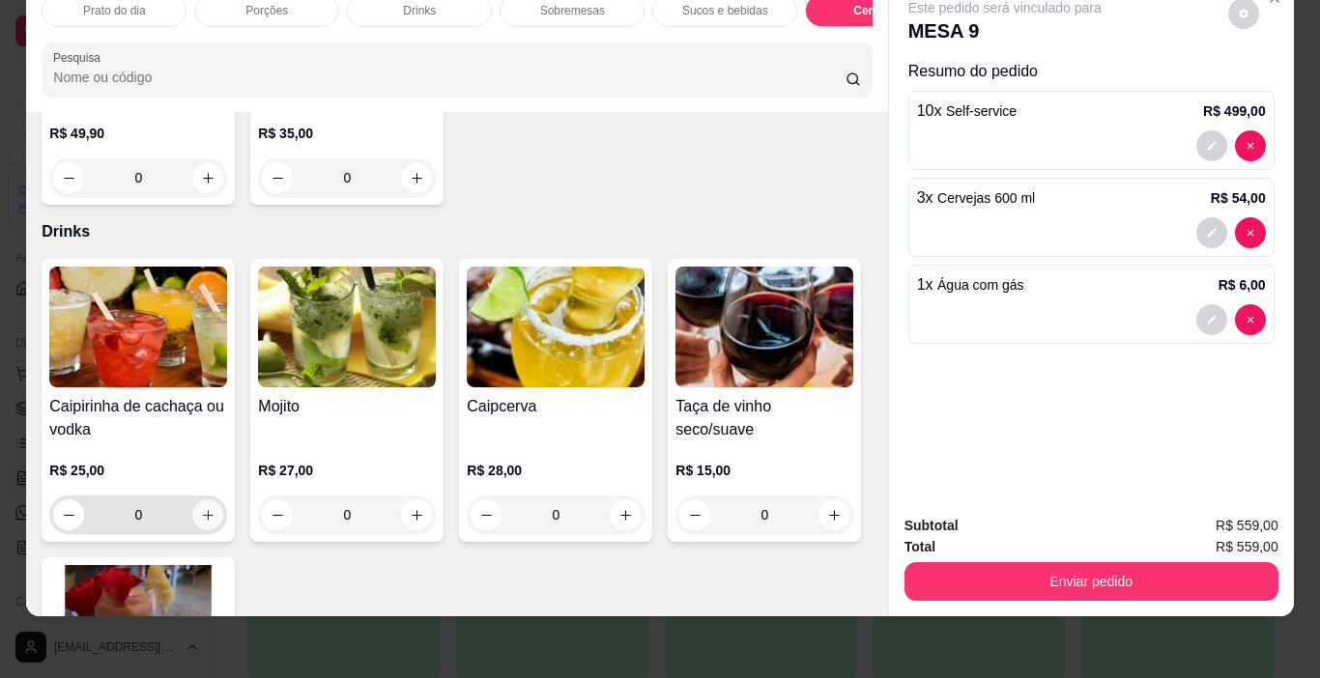
click at [201, 508] on icon "increase-product-quantity" at bounding box center [208, 515] width 14 height 14
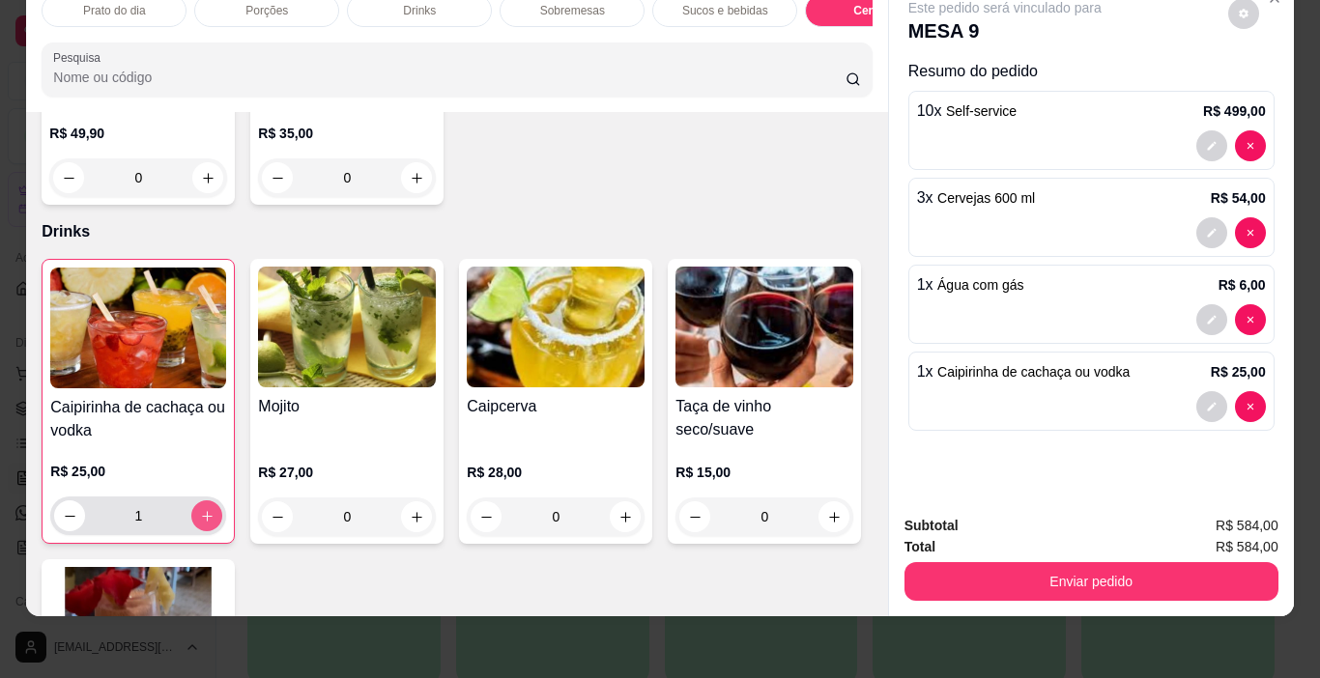
click at [200, 509] on icon "increase-product-quantity" at bounding box center [207, 516] width 14 height 14
type input "2"
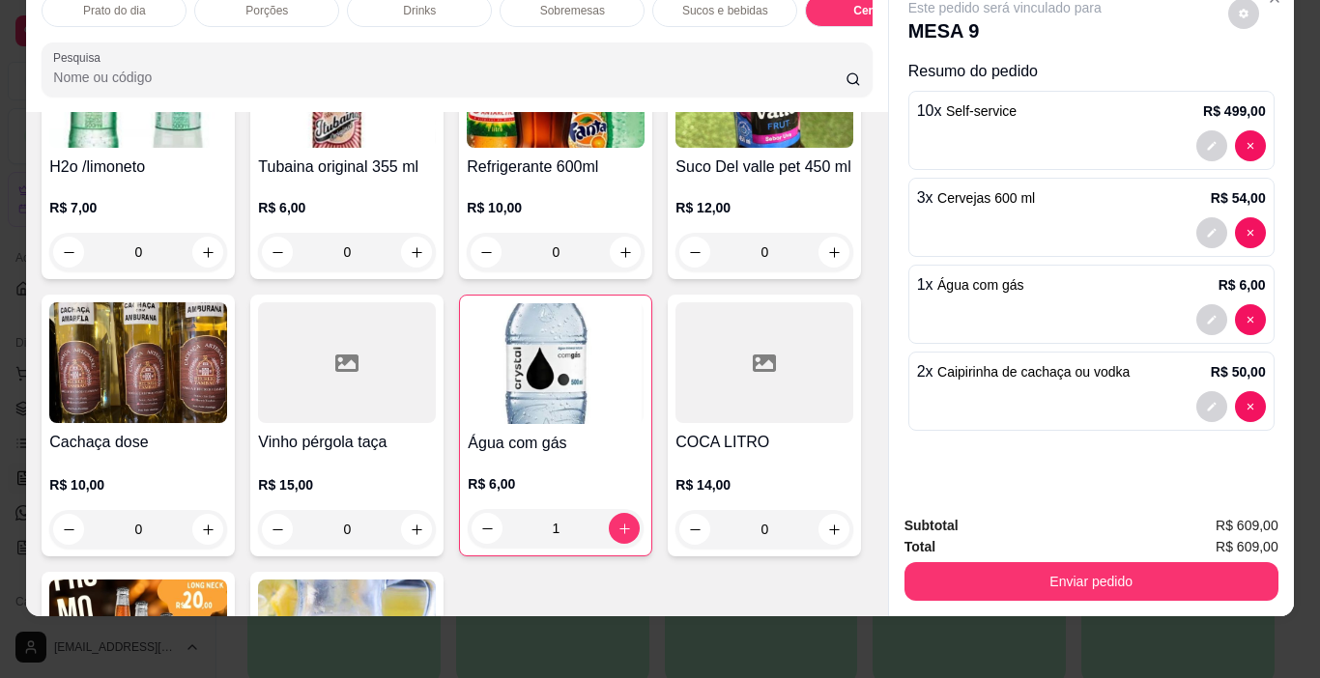
scroll to position [2764, 0]
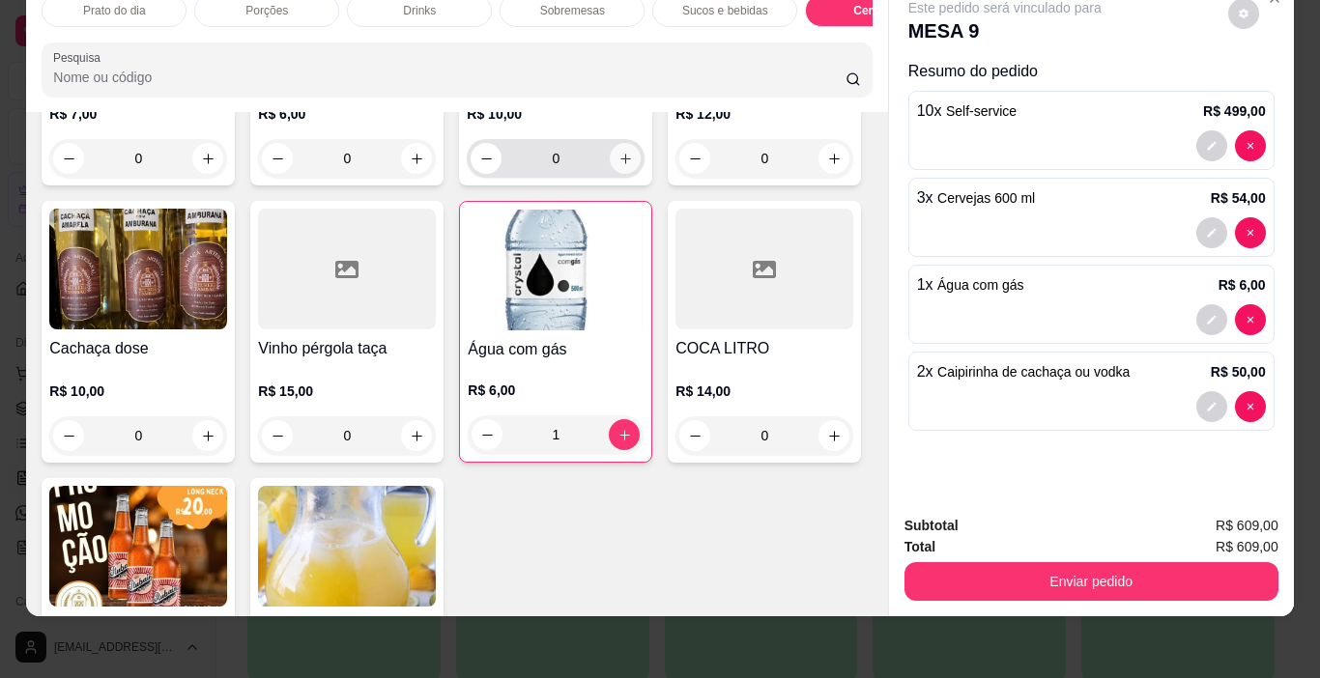
click at [618, 166] on icon "increase-product-quantity" at bounding box center [625, 159] width 14 height 14
type input "1"
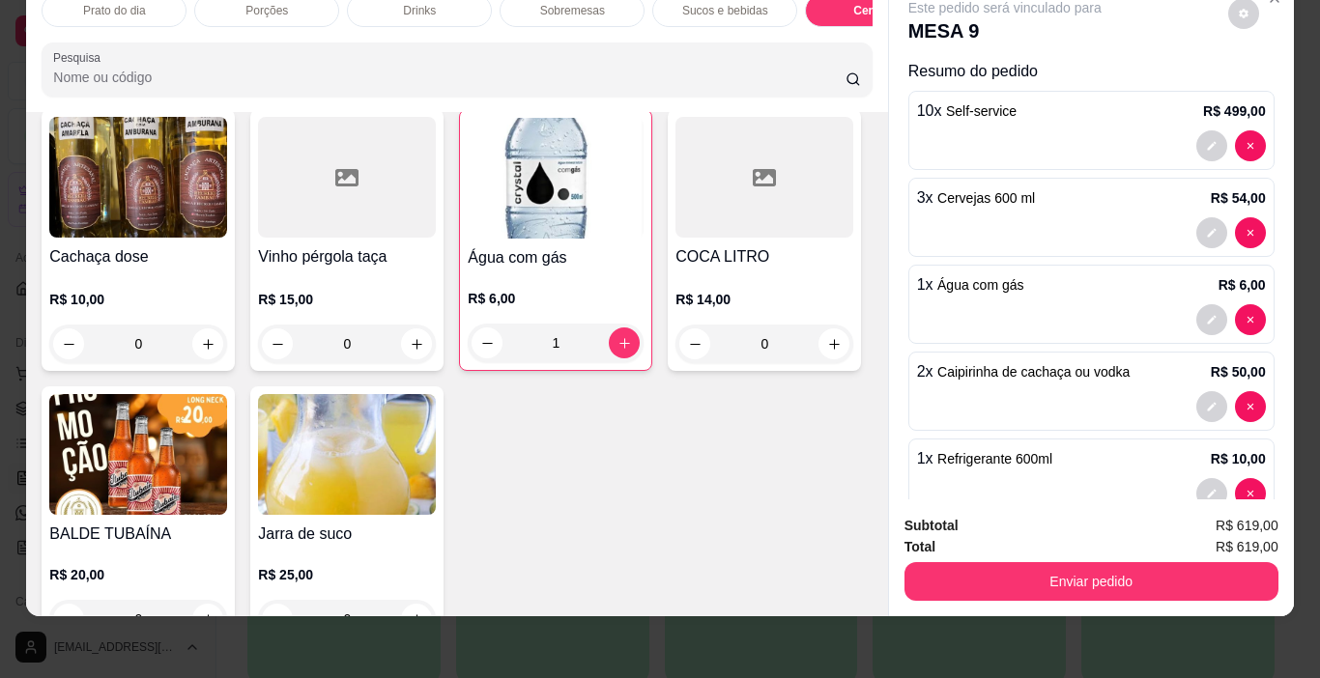
scroll to position [3344, 0]
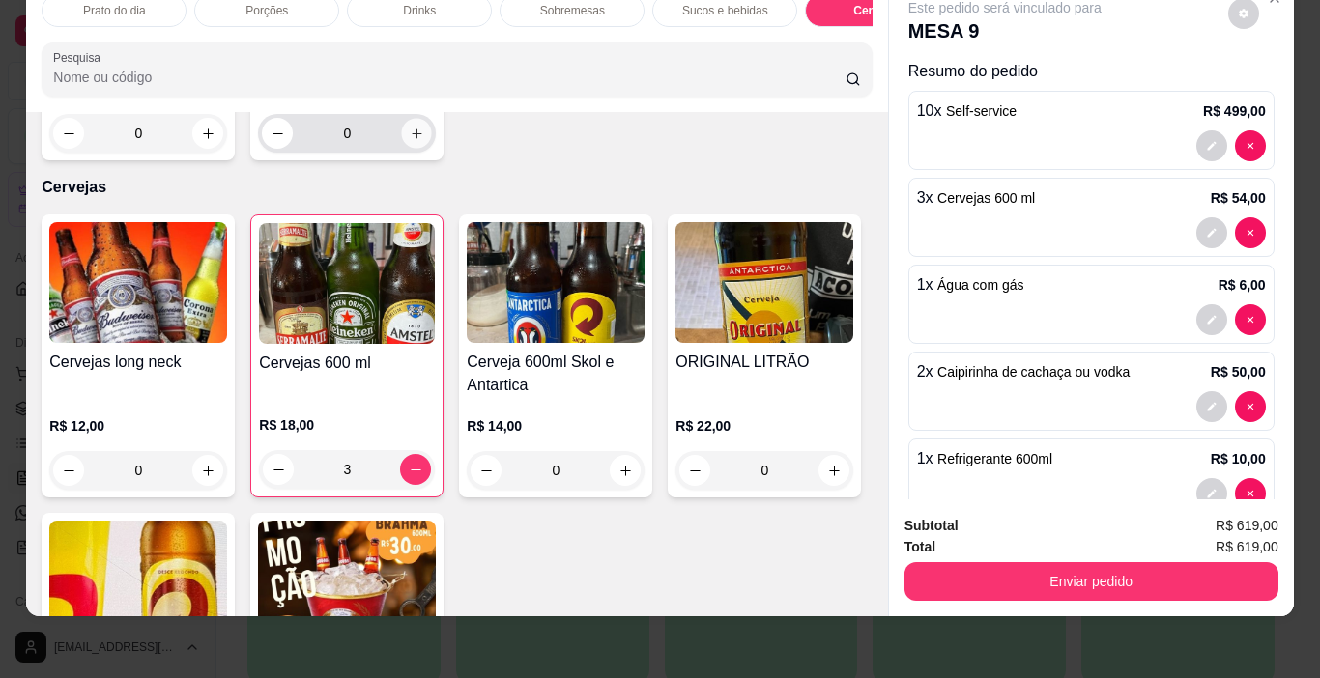
click at [410, 141] on icon "increase-product-quantity" at bounding box center [417, 134] width 14 height 14
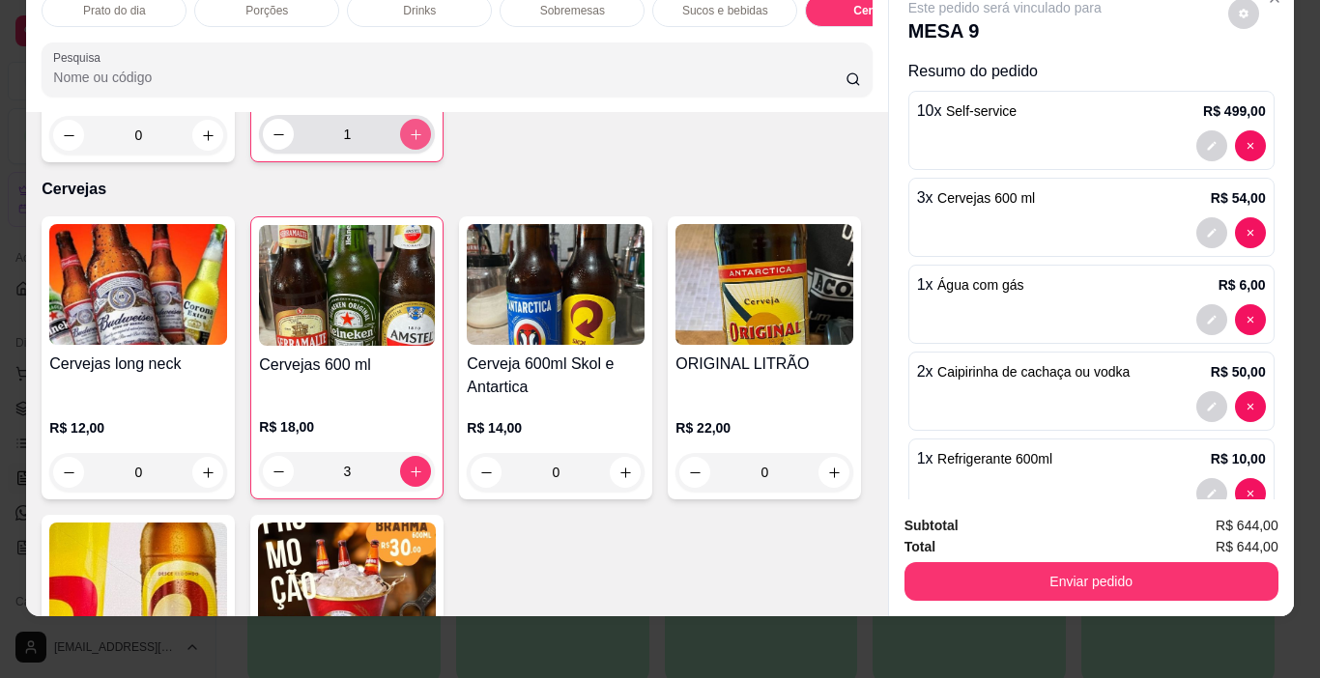
click at [409, 142] on icon "increase-product-quantity" at bounding box center [416, 135] width 14 height 14
type input "2"
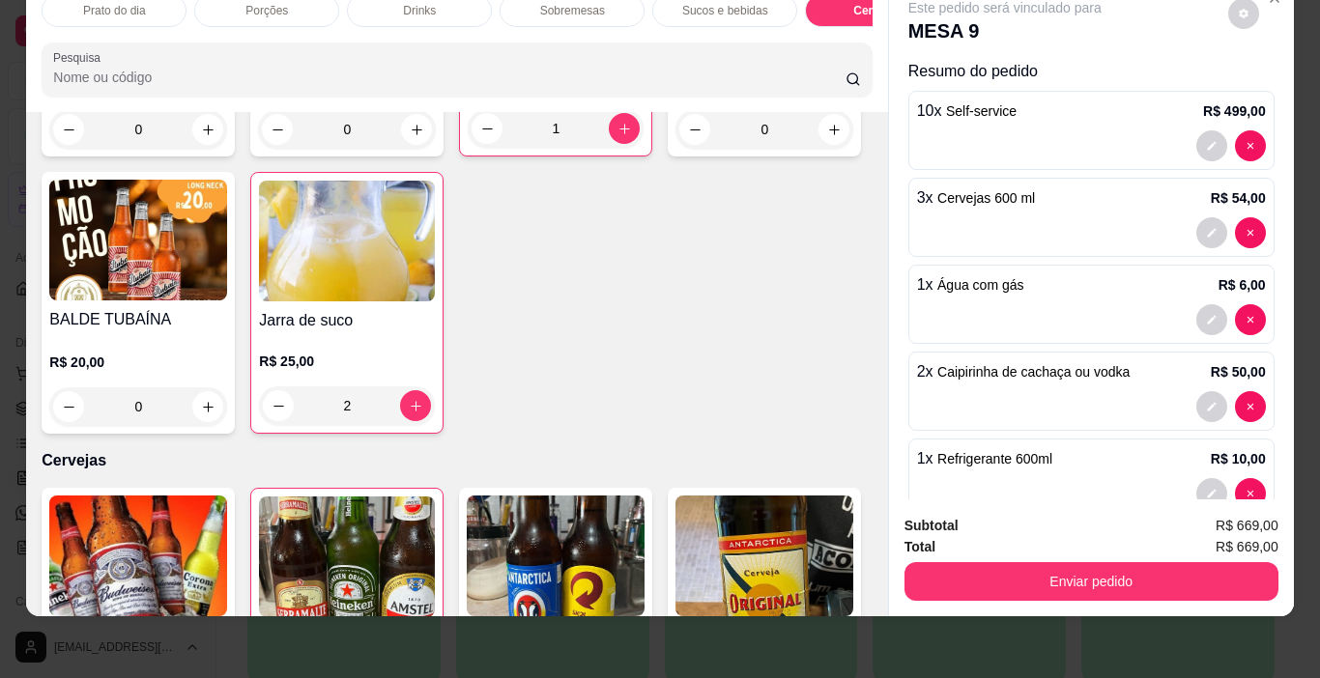
scroll to position [3060, 0]
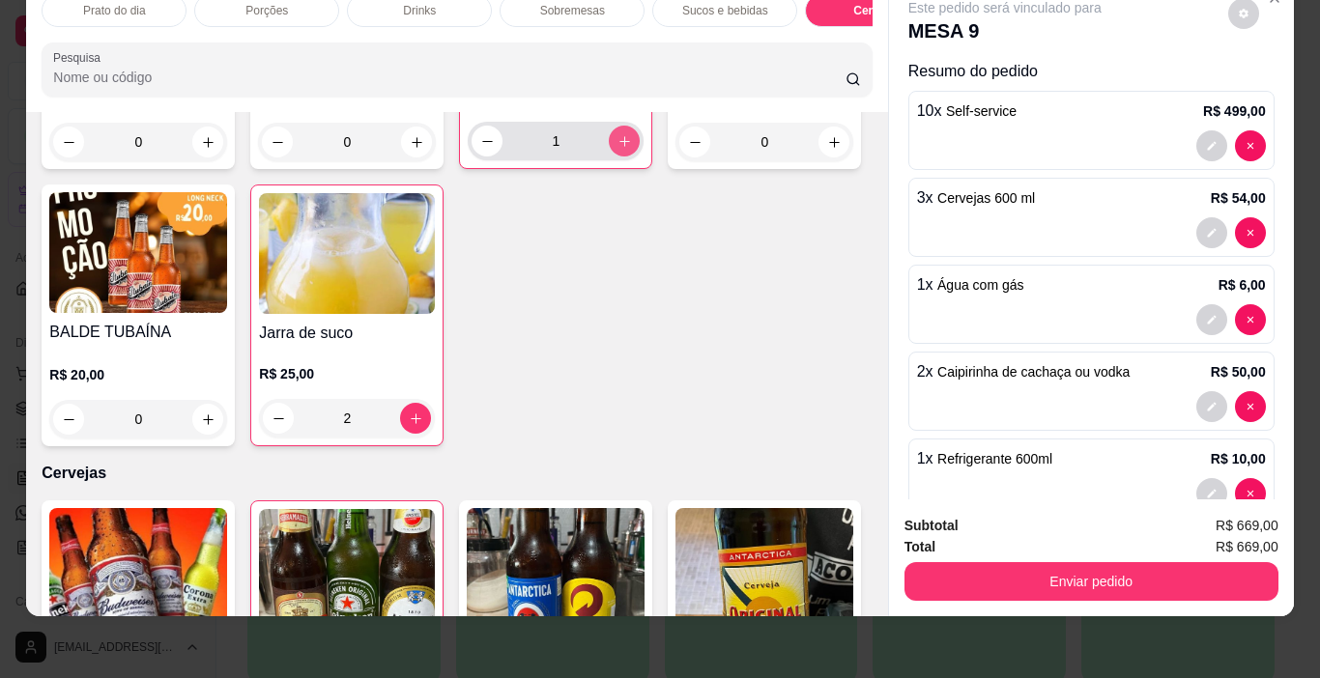
click at [617, 149] on icon "increase-product-quantity" at bounding box center [624, 141] width 14 height 14
type input "2"
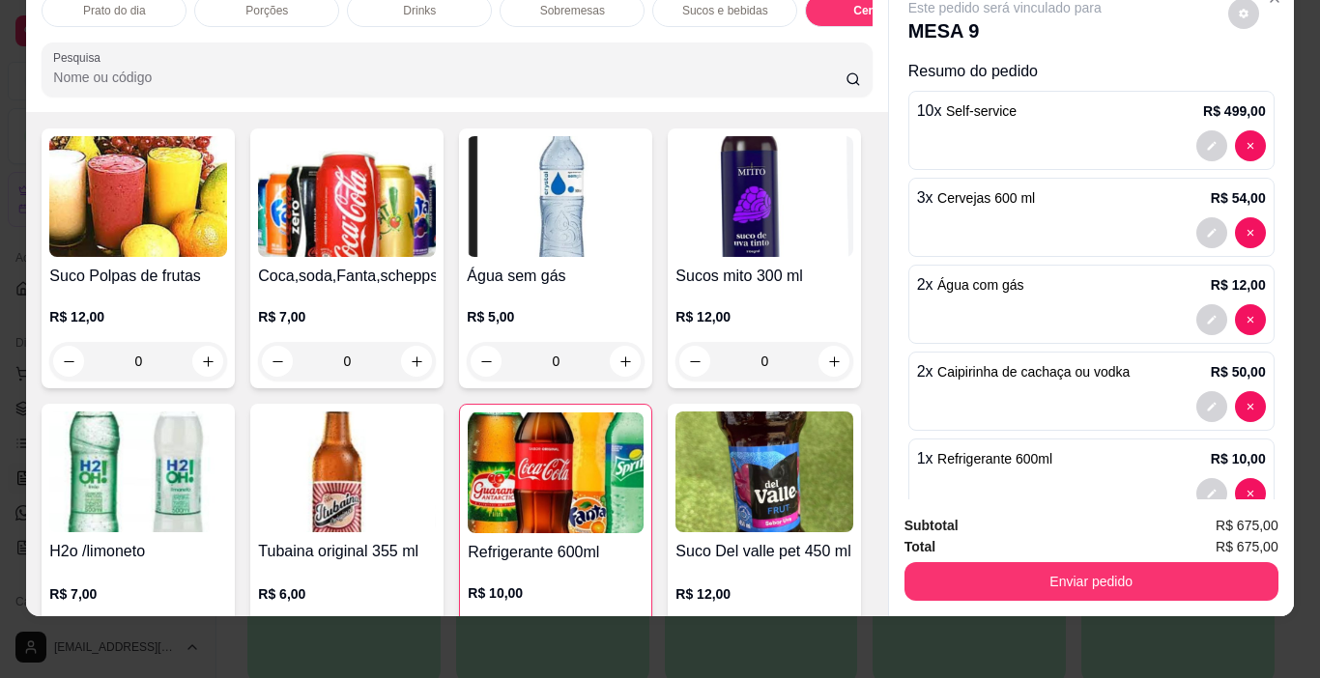
scroll to position [2479, 0]
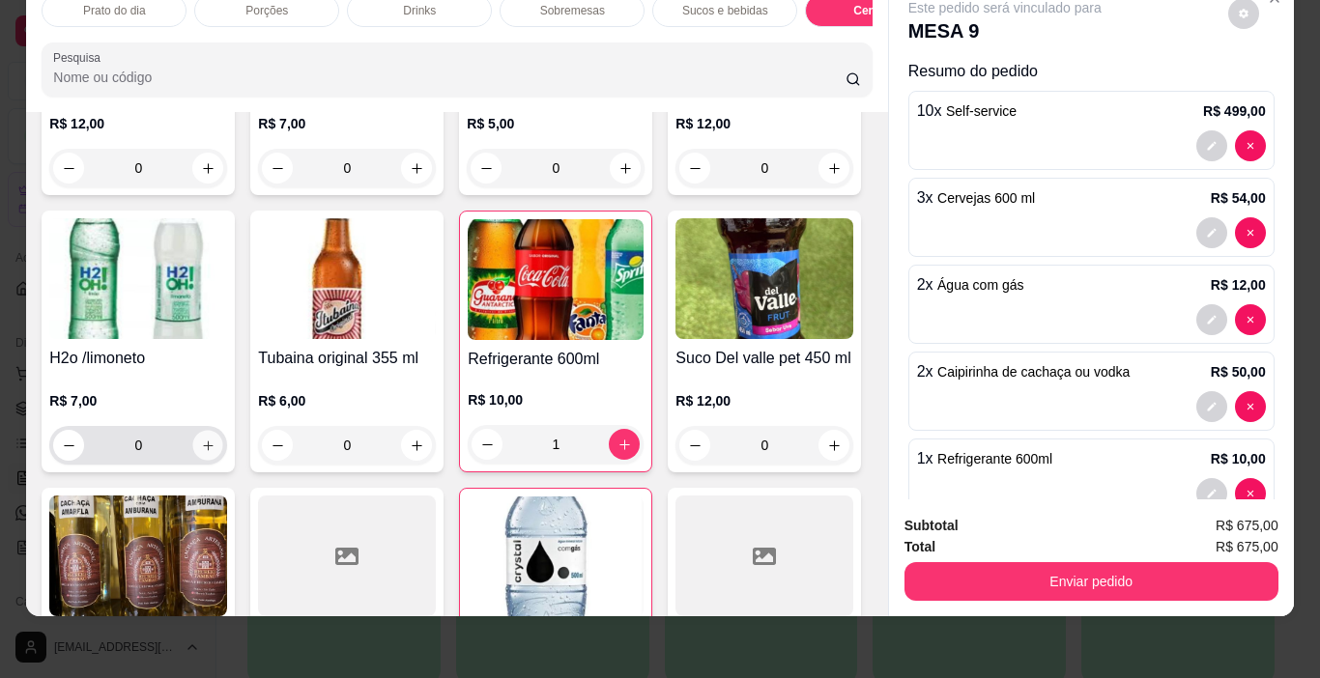
click at [215, 439] on icon "increase-product-quantity" at bounding box center [208, 446] width 14 height 14
type input "1"
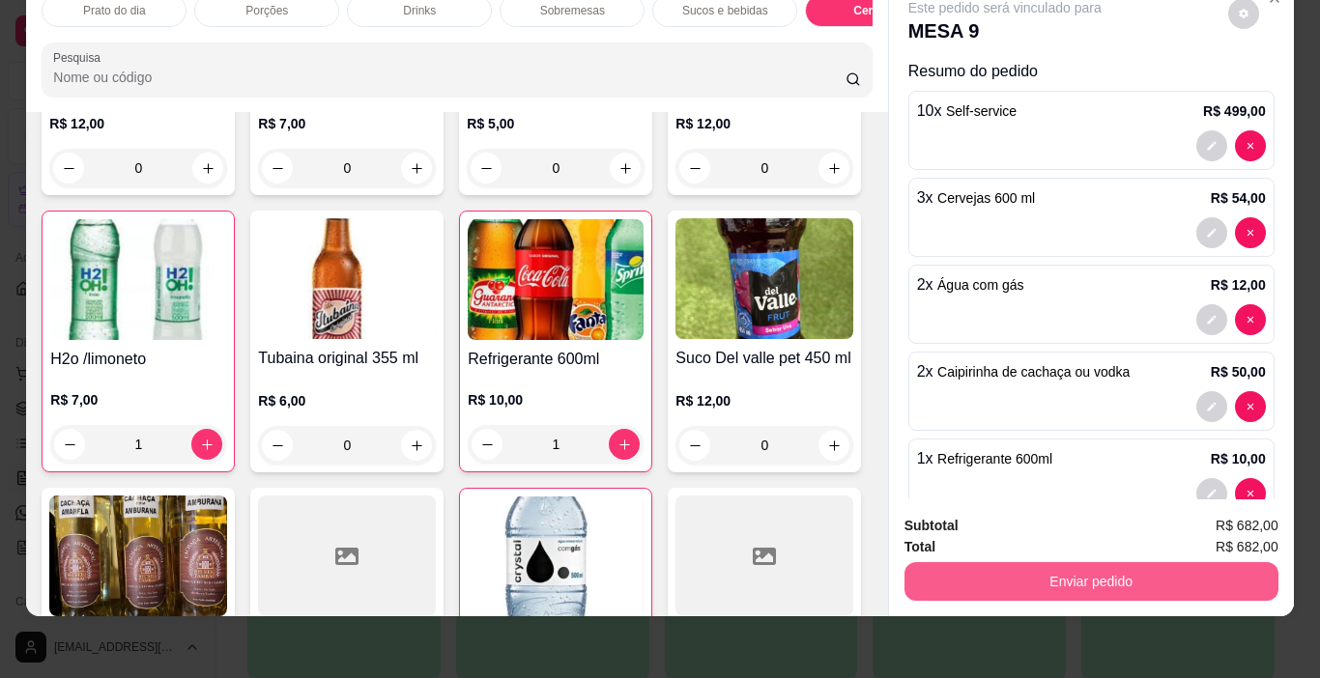
click at [1100, 568] on button "Enviar pedido" at bounding box center [1091, 581] width 374 height 39
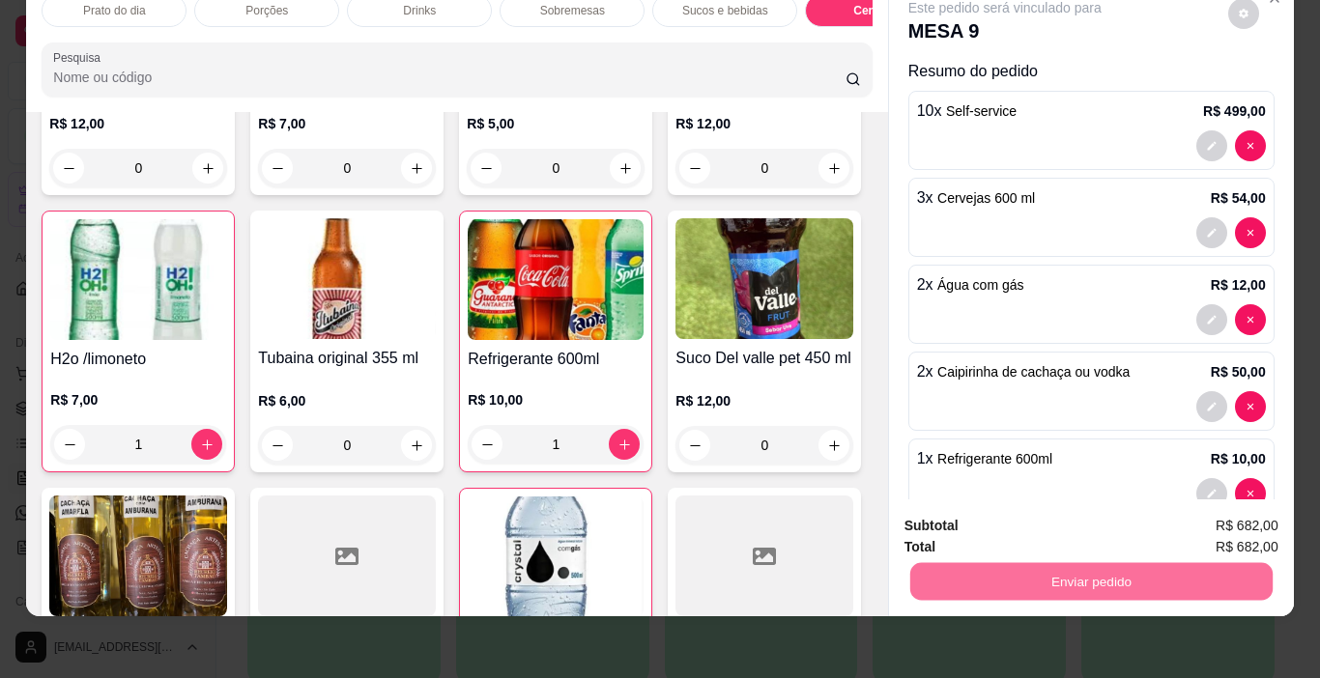
click at [1042, 519] on button "Não registrar e enviar pedido" at bounding box center [1026, 519] width 195 height 36
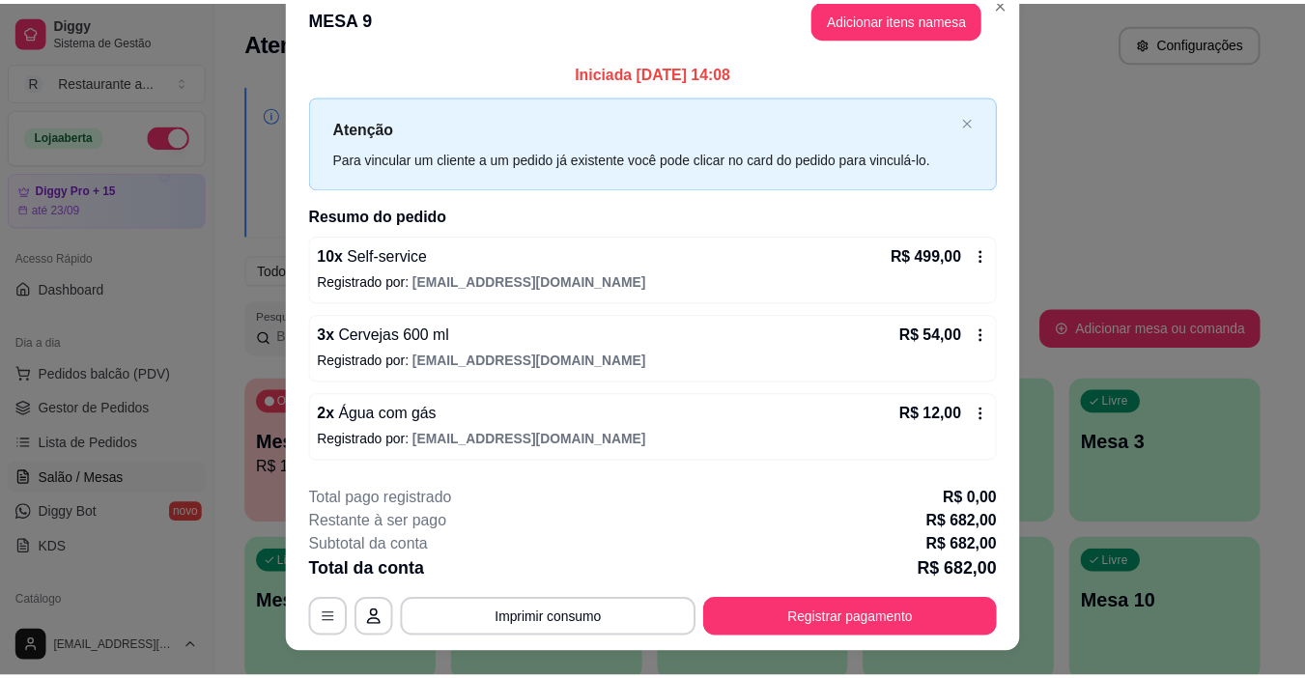
scroll to position [0, 0]
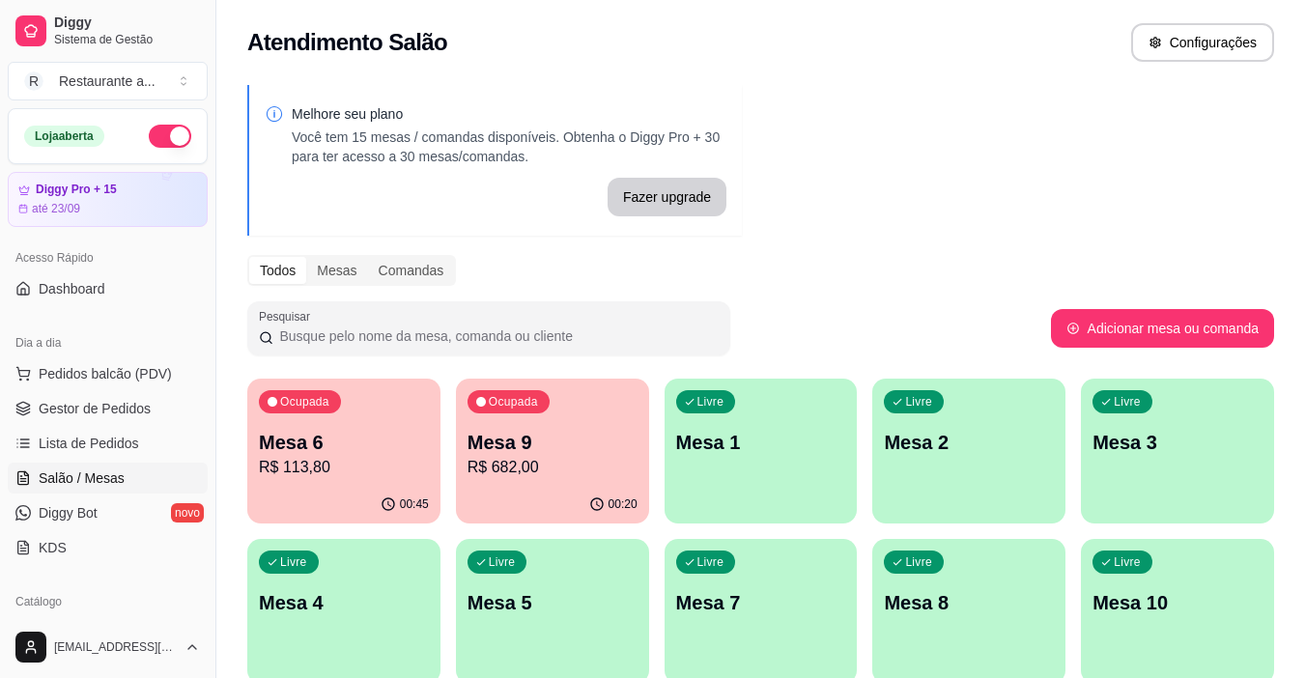
click at [344, 470] on p "R$ 113,80" at bounding box center [344, 467] width 170 height 23
click at [364, 491] on div "00:45" at bounding box center [343, 505] width 193 height 38
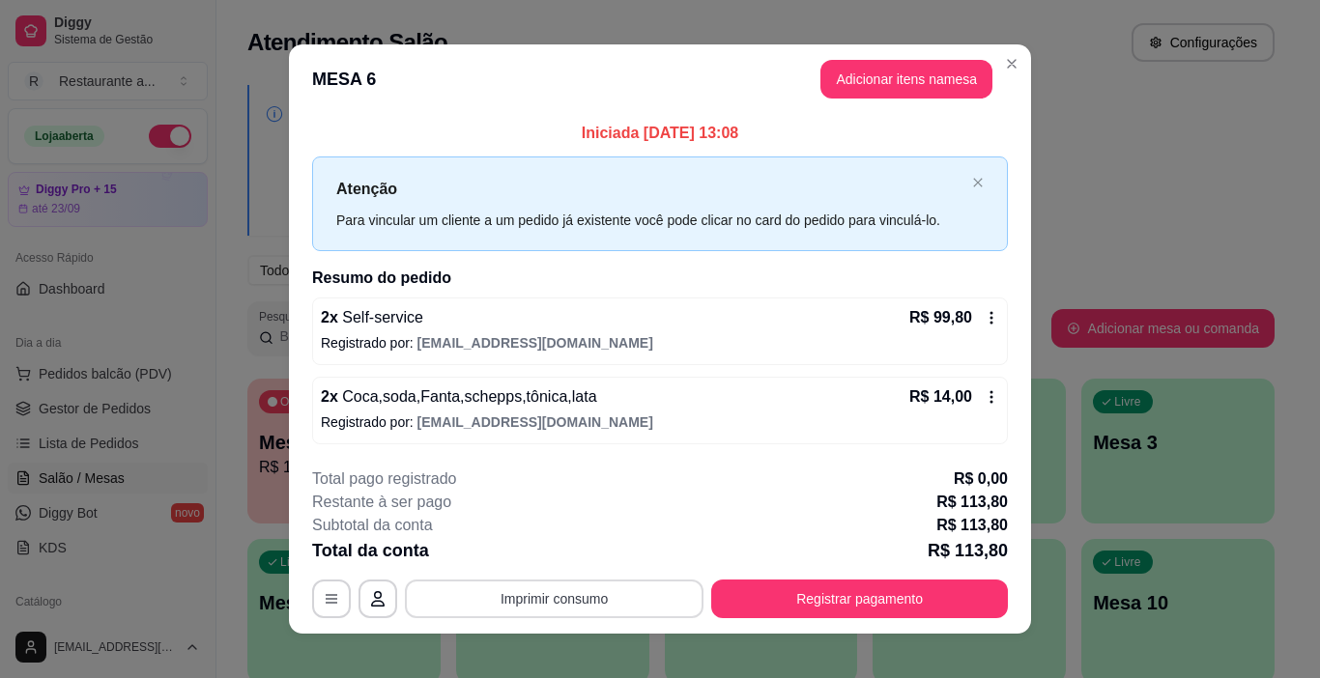
click at [539, 598] on button "Imprimir consumo" at bounding box center [554, 599] width 299 height 39
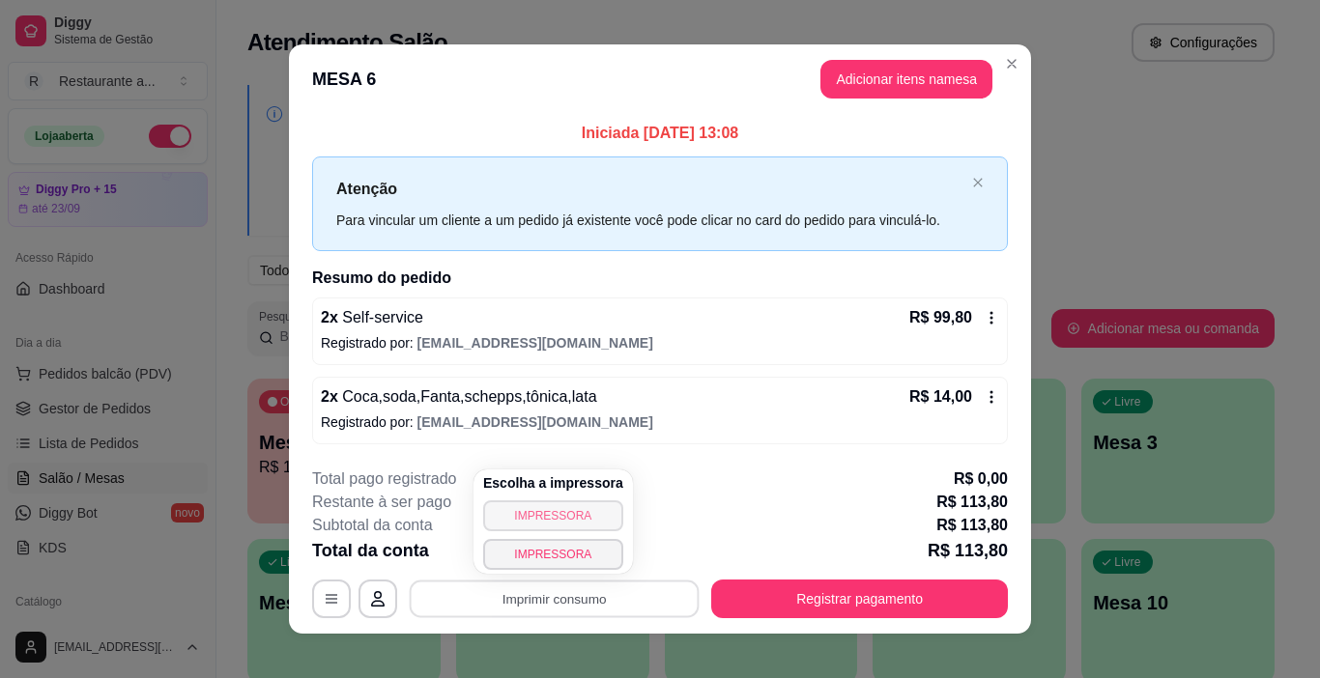
click at [527, 519] on button "IMPRESSORA" at bounding box center [553, 515] width 140 height 31
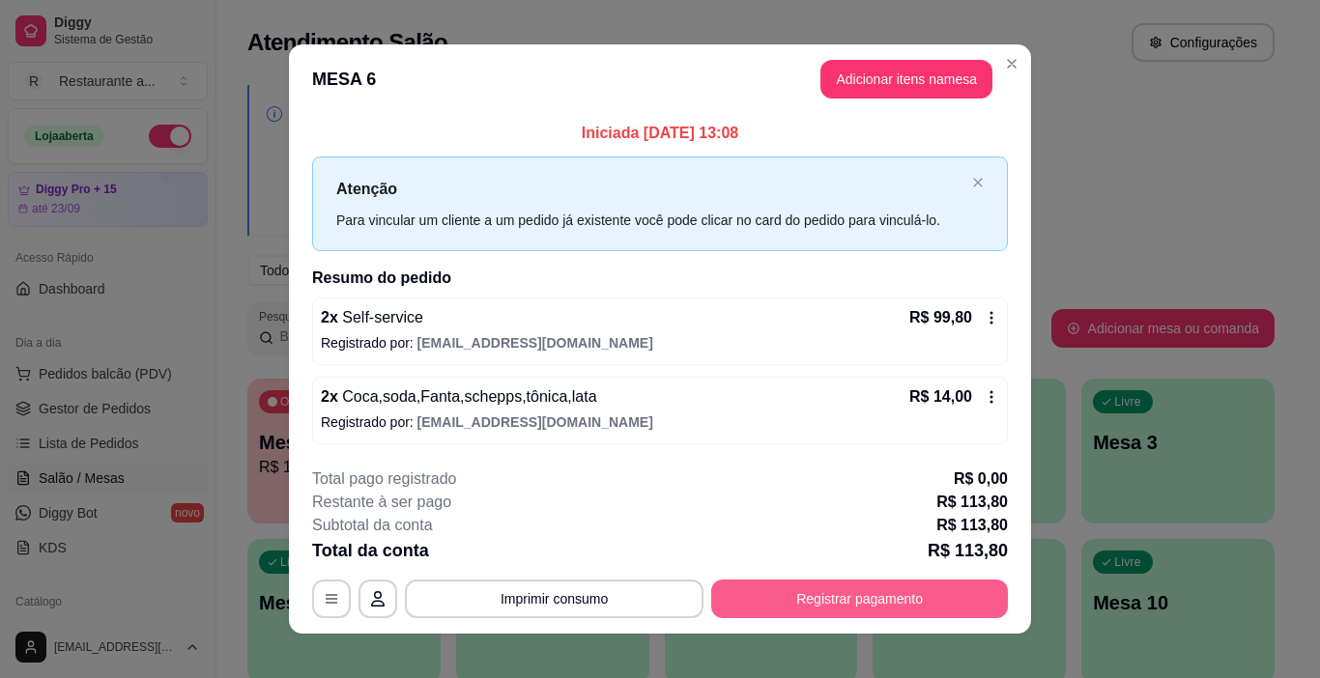
click at [840, 592] on button "Registrar pagamento" at bounding box center [859, 599] width 297 height 39
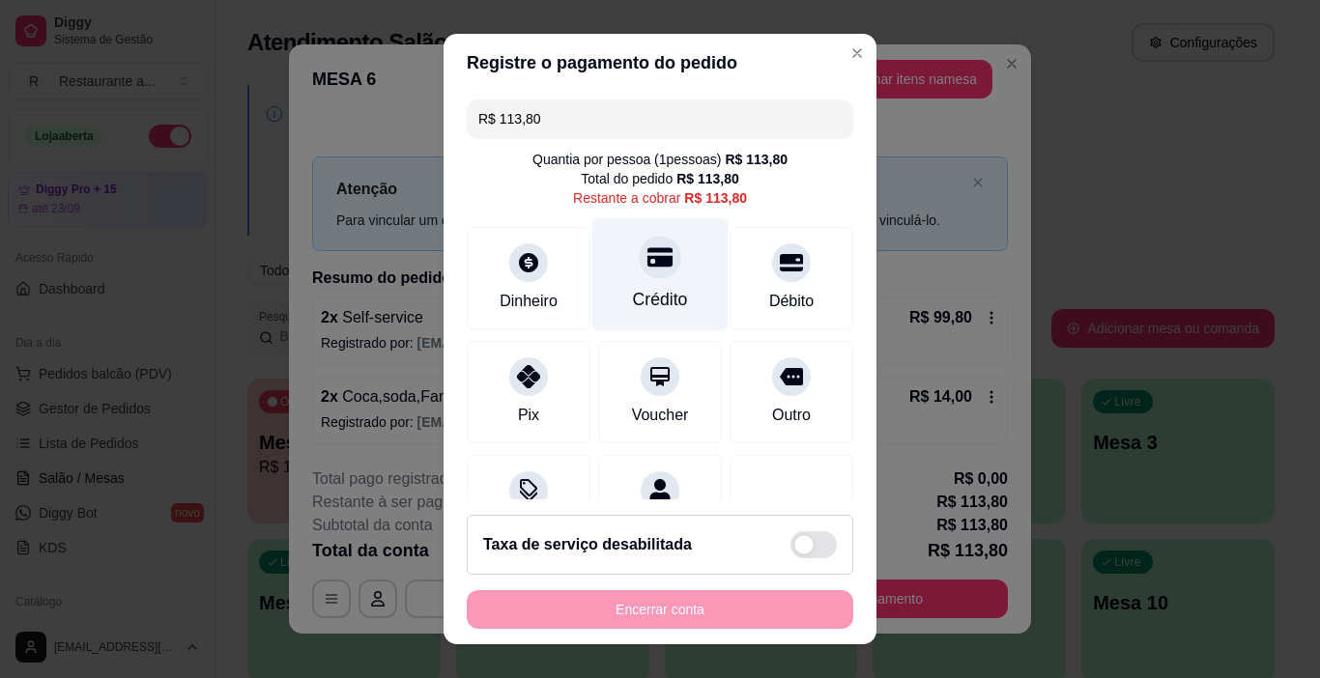
click at [650, 281] on div "Crédito" at bounding box center [660, 274] width 136 height 113
type input "R$ 0,00"
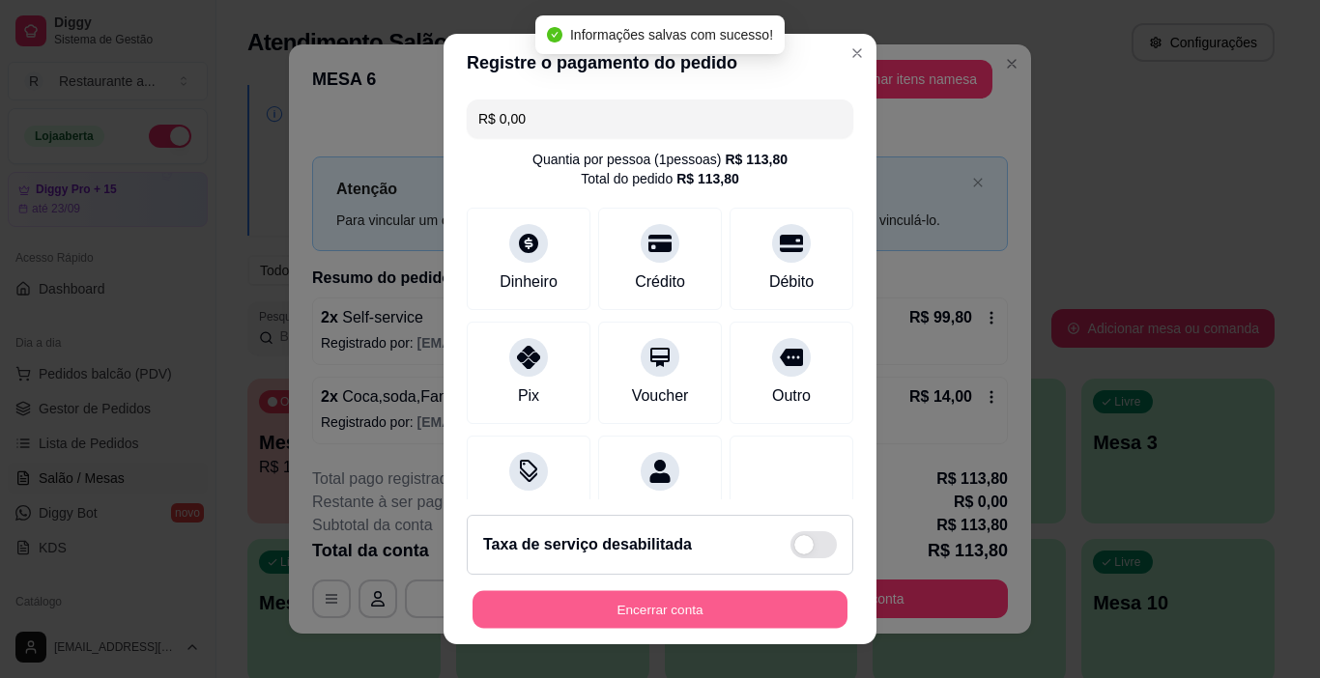
click at [640, 607] on button "Encerrar conta" at bounding box center [659, 610] width 375 height 38
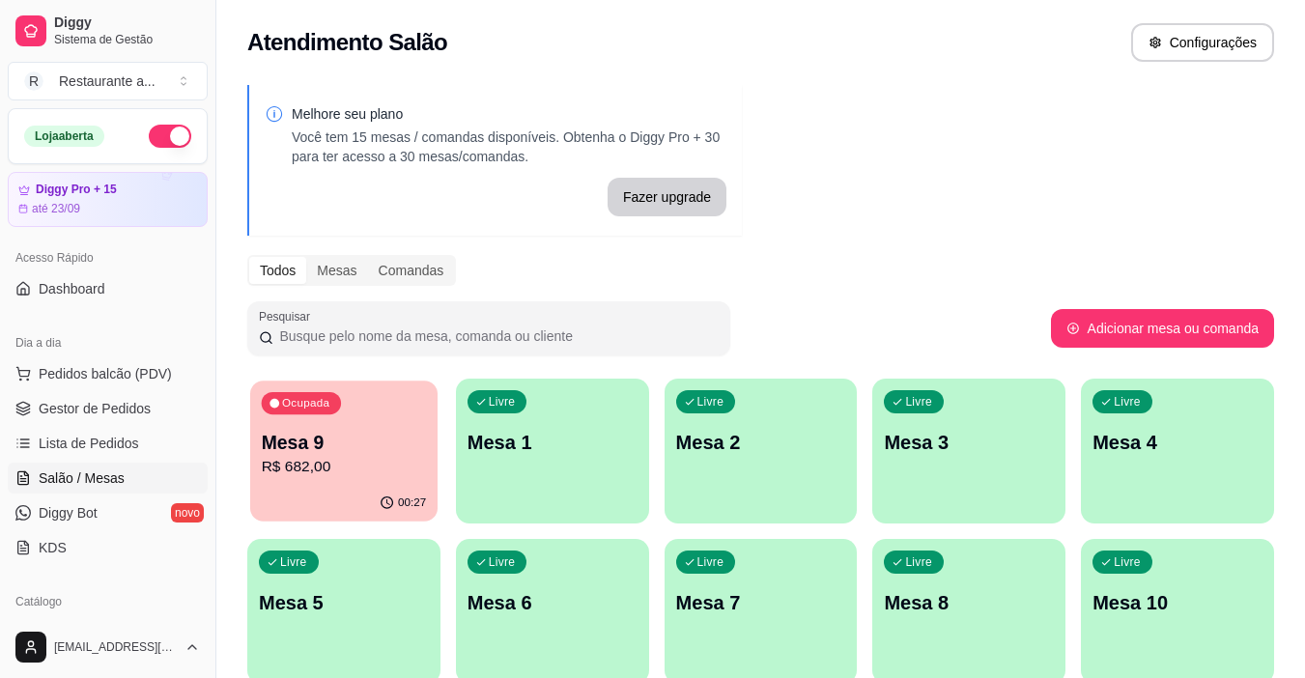
click at [317, 465] on p "R$ 682,00" at bounding box center [344, 467] width 165 height 22
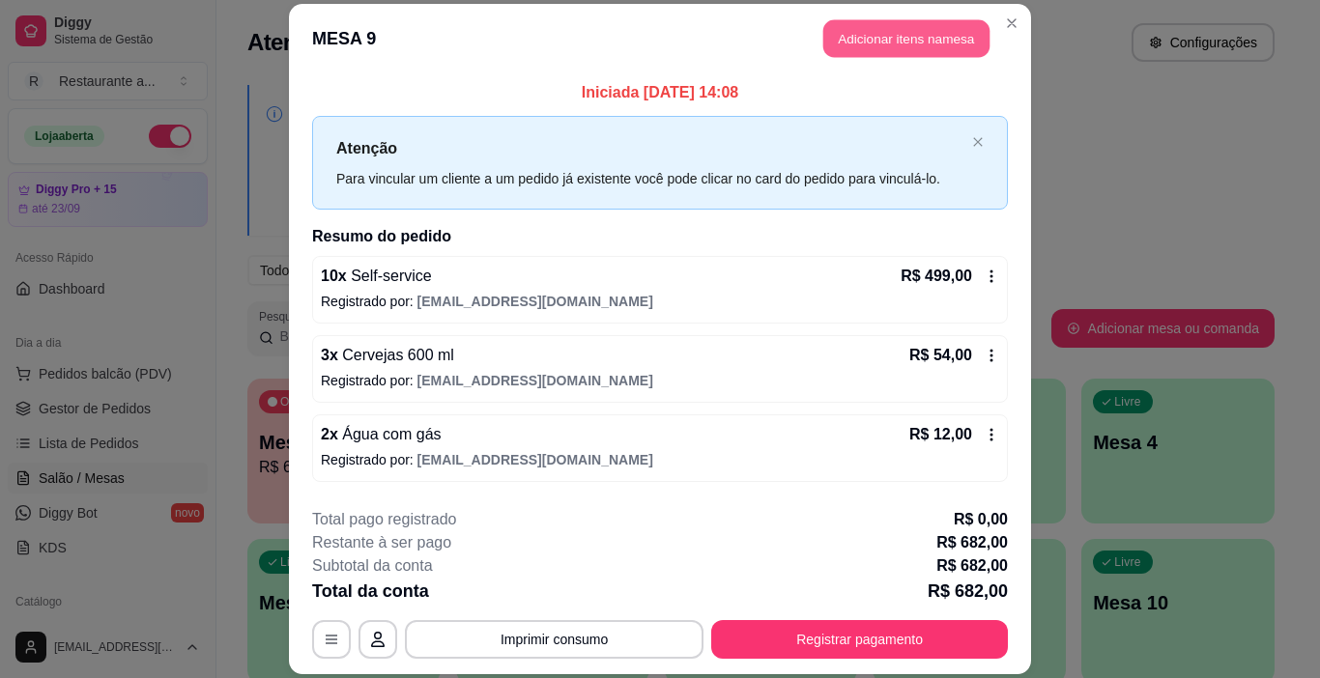
click at [922, 33] on button "Adicionar itens na mesa" at bounding box center [906, 38] width 166 height 38
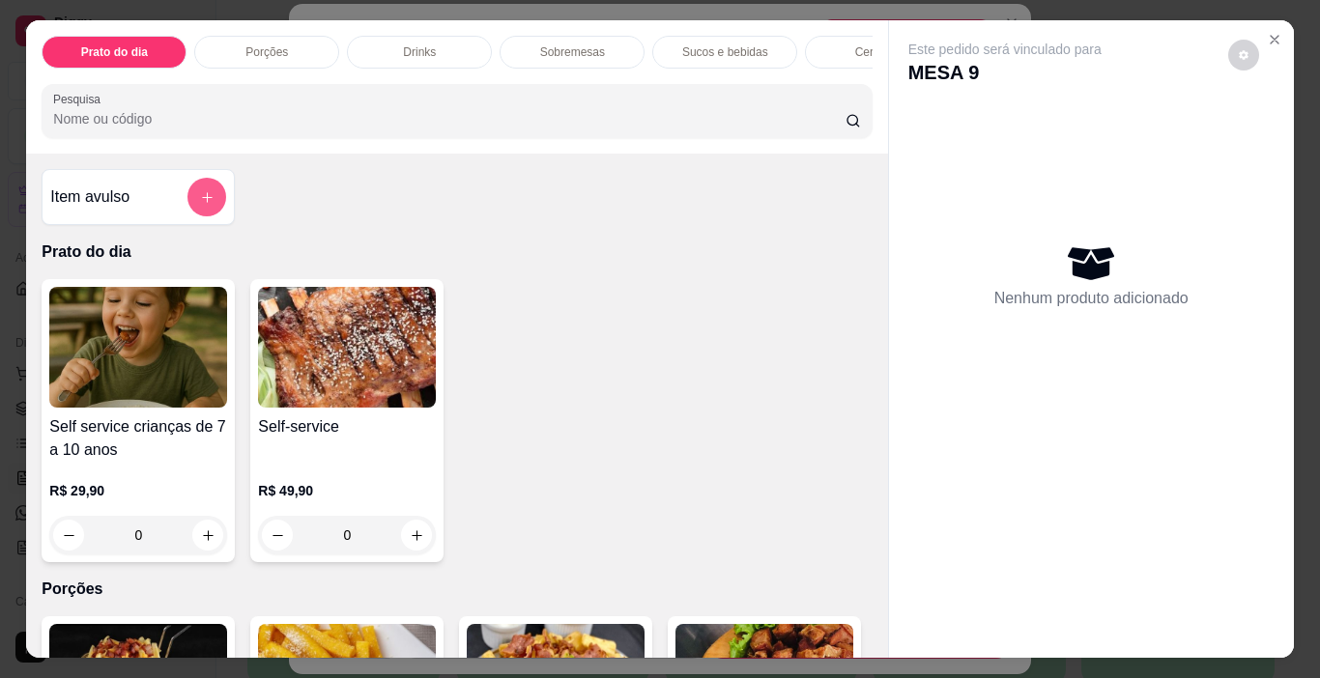
click at [204, 198] on icon "add-separate-item" at bounding box center [207, 197] width 14 height 14
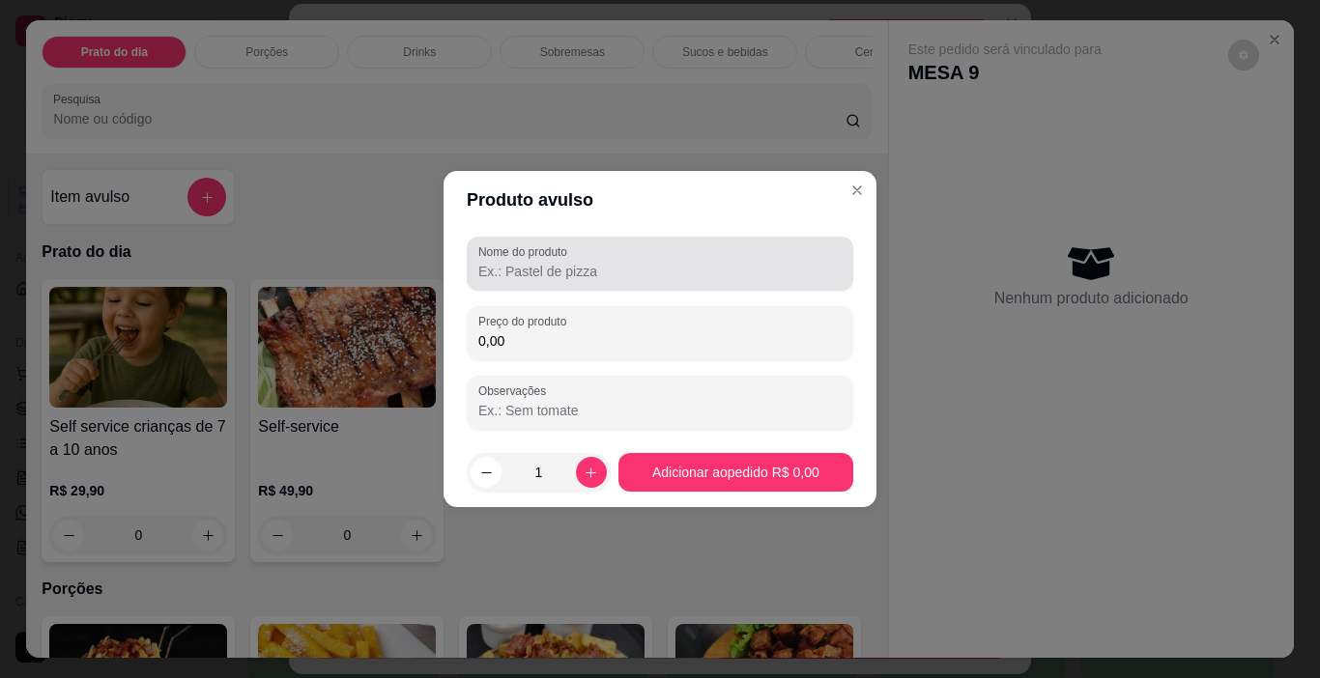
click at [518, 272] on input "Nome do produto" at bounding box center [659, 271] width 363 height 19
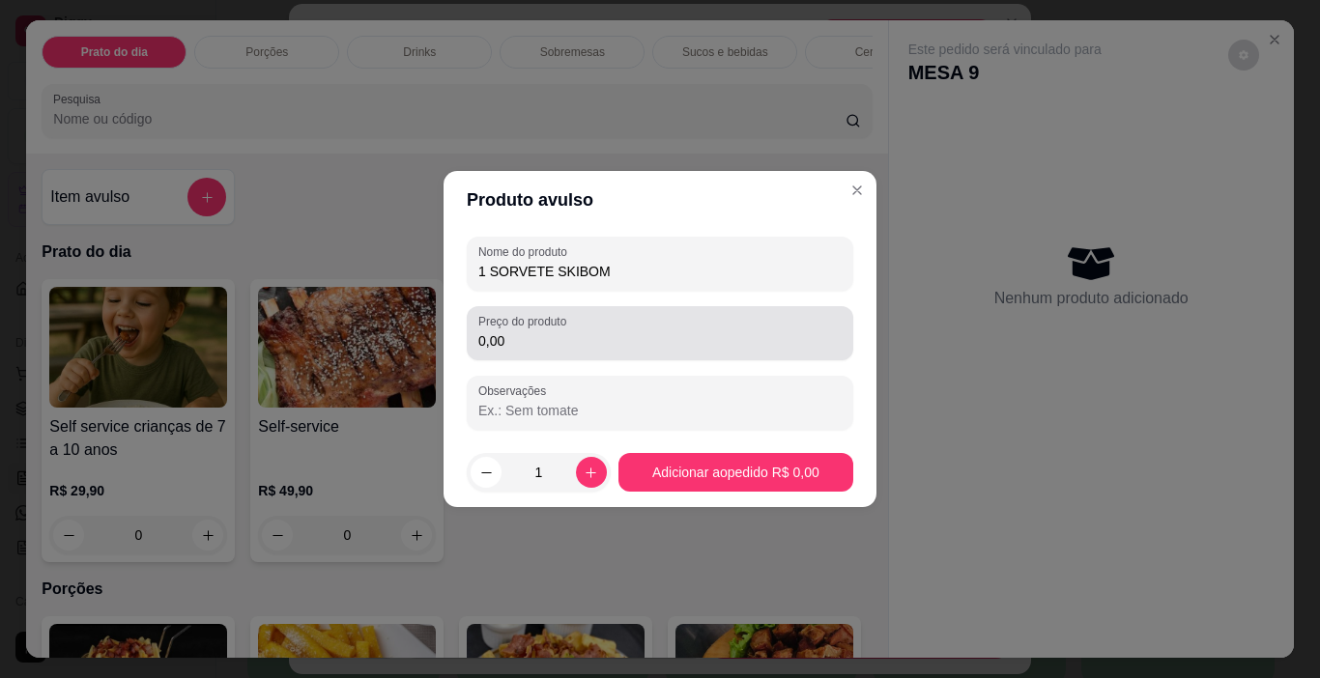
type input "1 SORVETE SKIBOM"
click at [537, 335] on input "0,00" at bounding box center [659, 340] width 363 height 19
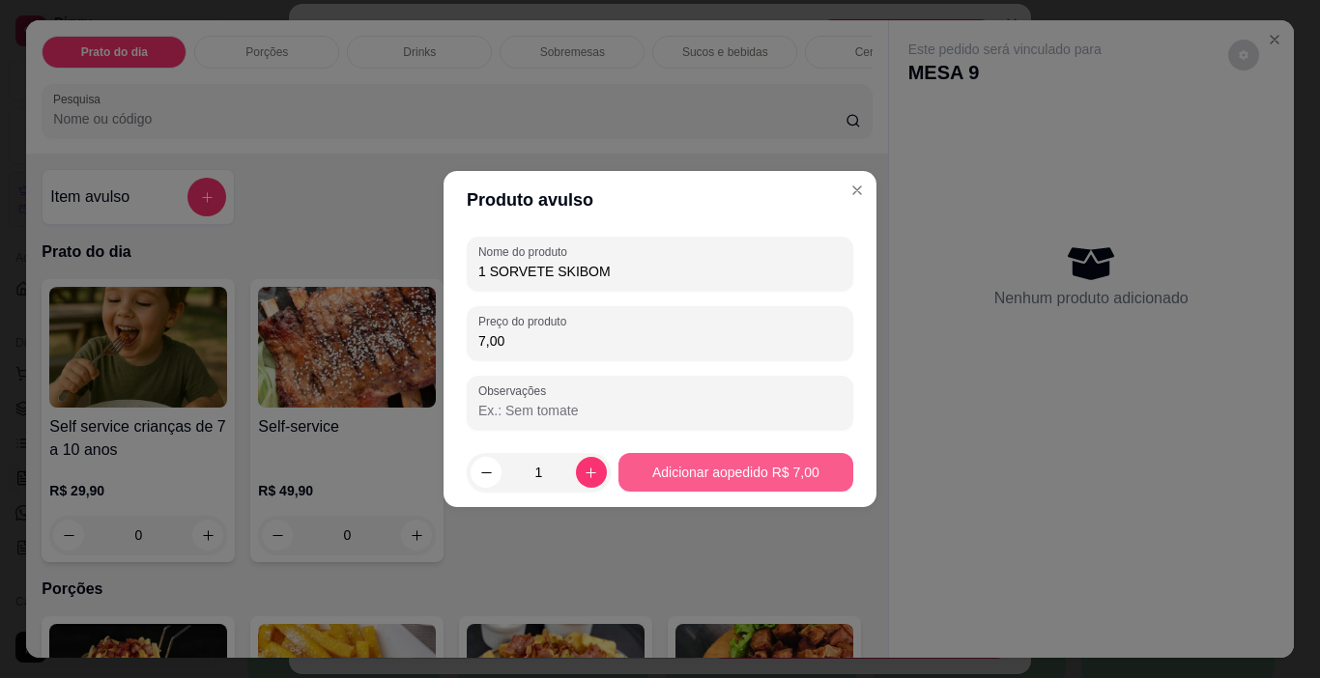
type input "7,00"
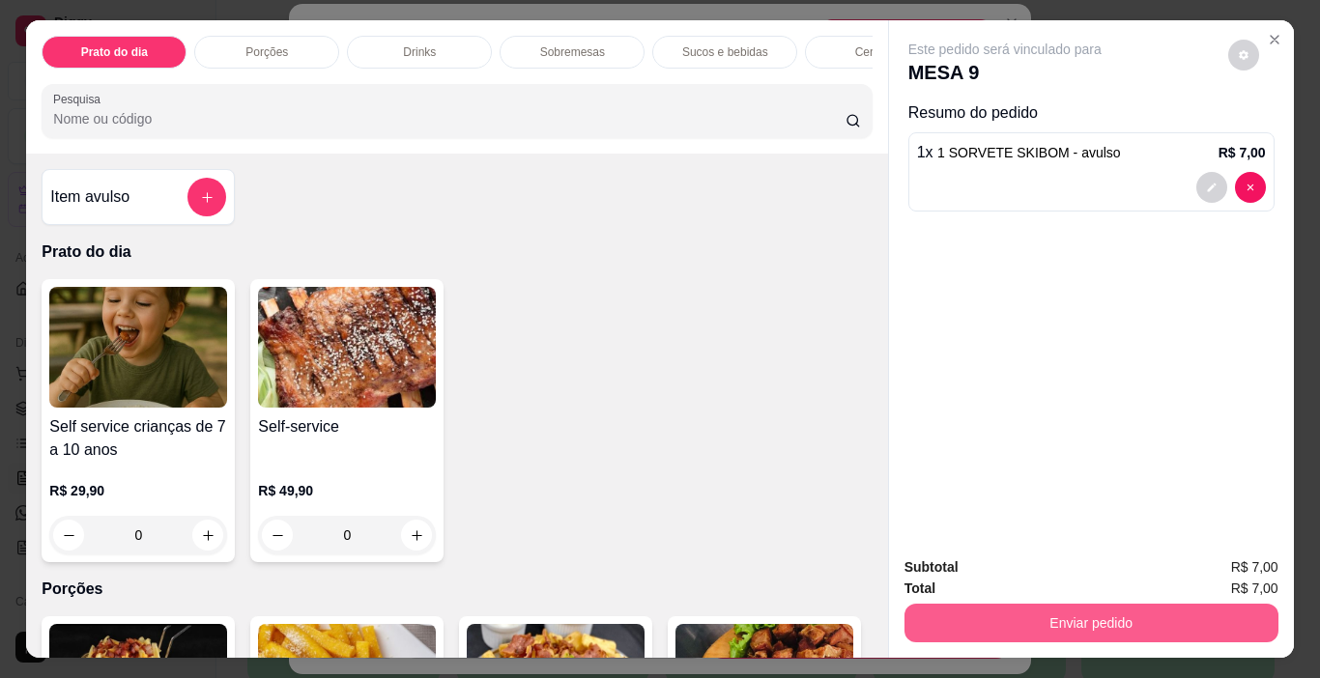
click at [1086, 616] on button "Enviar pedido" at bounding box center [1091, 623] width 374 height 39
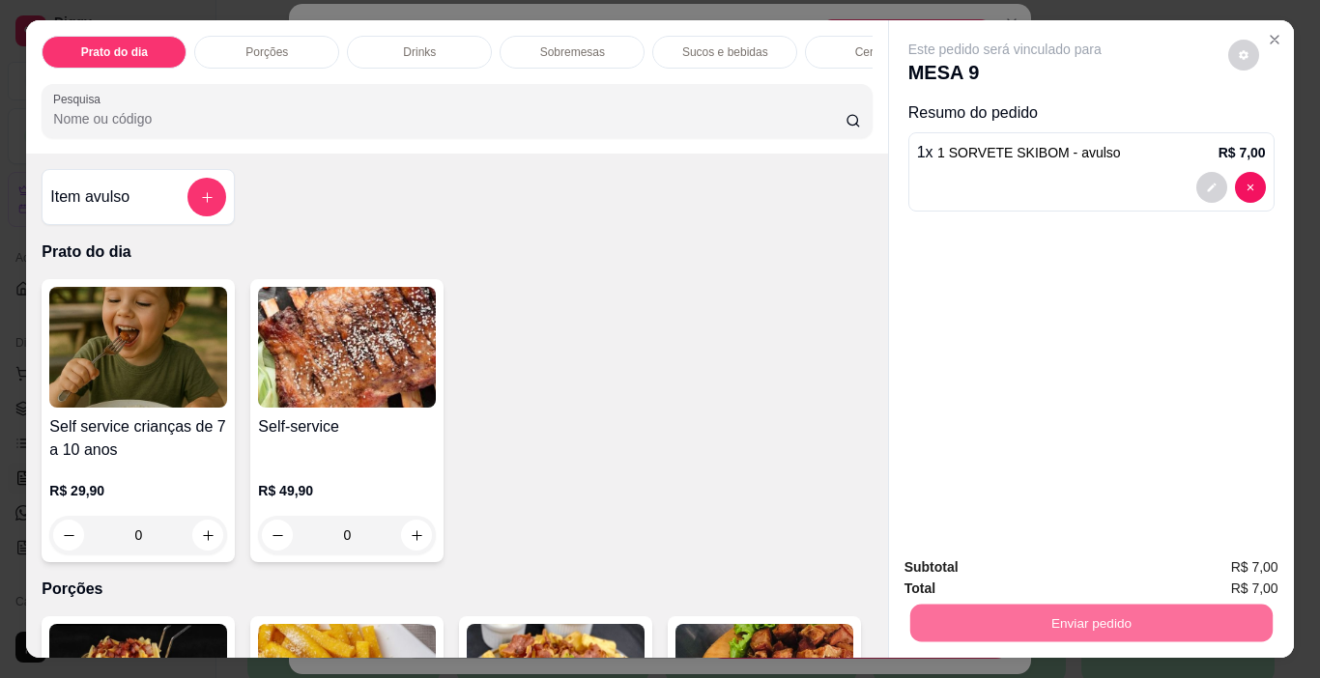
click at [1050, 569] on button "Não registrar e enviar pedido" at bounding box center [1026, 568] width 195 height 36
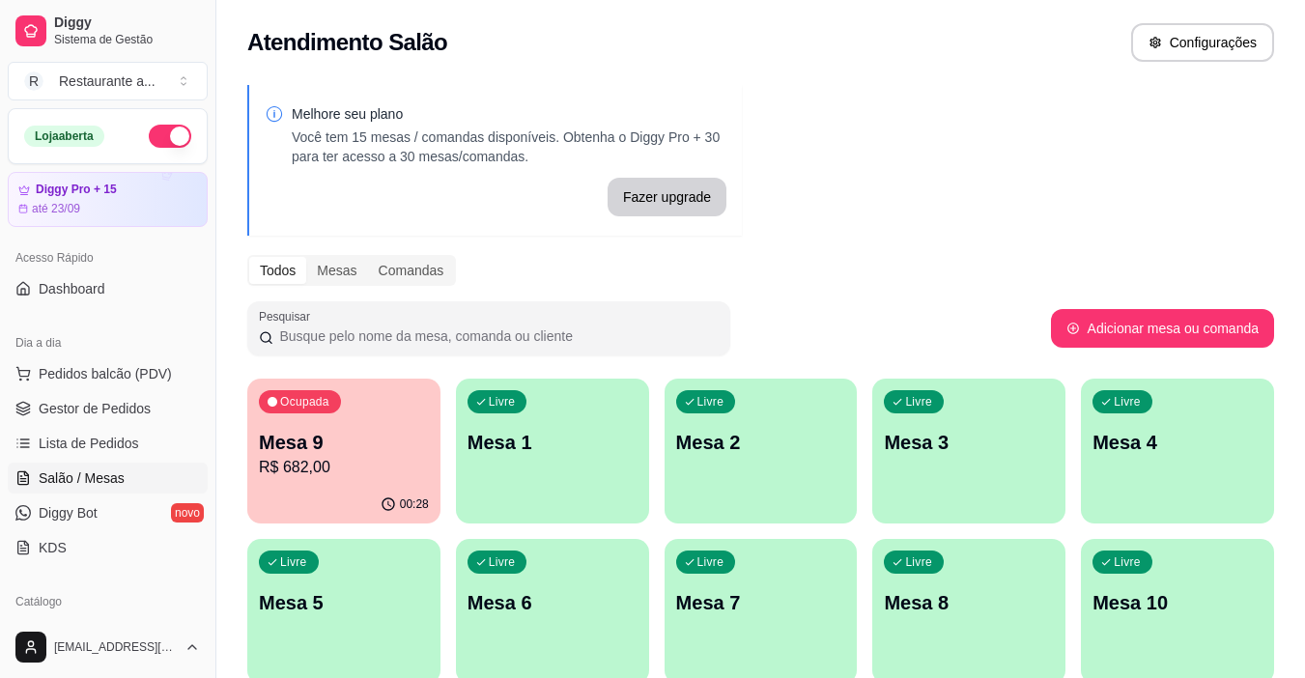
click at [348, 459] on p "R$ 682,00" at bounding box center [344, 467] width 170 height 23
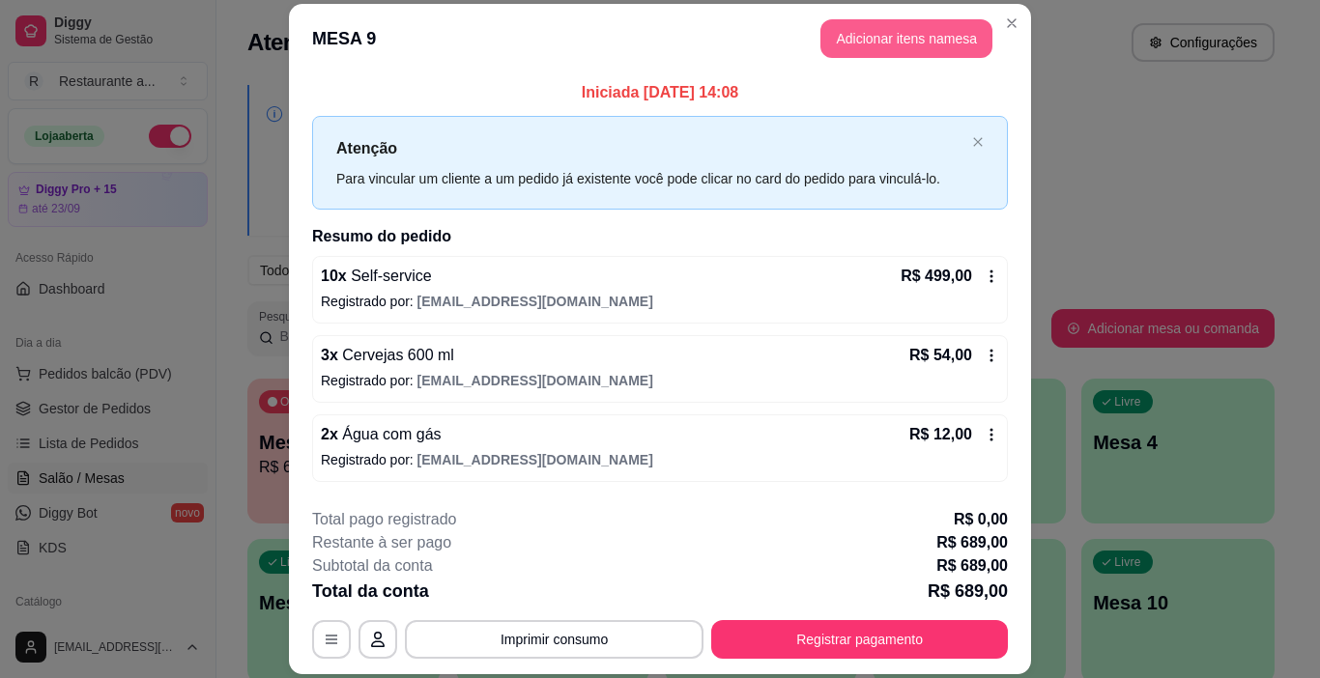
click at [918, 35] on button "Adicionar itens na mesa" at bounding box center [906, 38] width 172 height 39
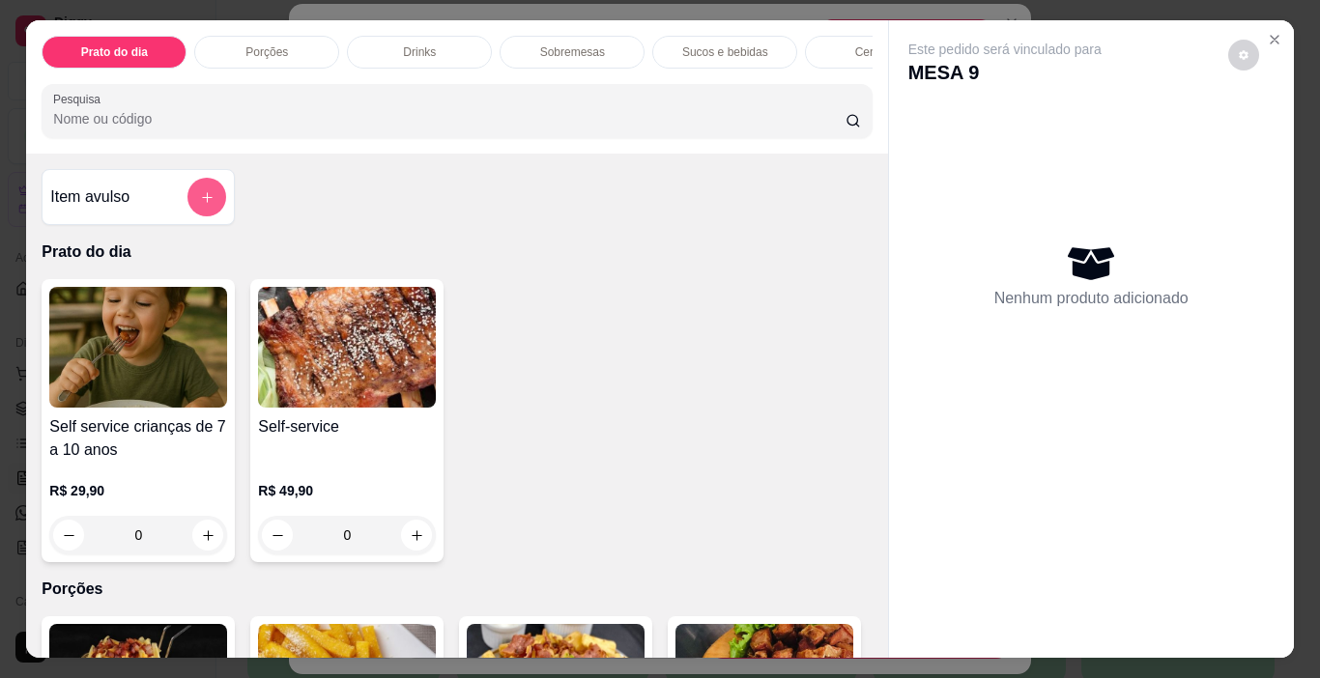
click at [192, 196] on button "add-separate-item" at bounding box center [206, 197] width 39 height 39
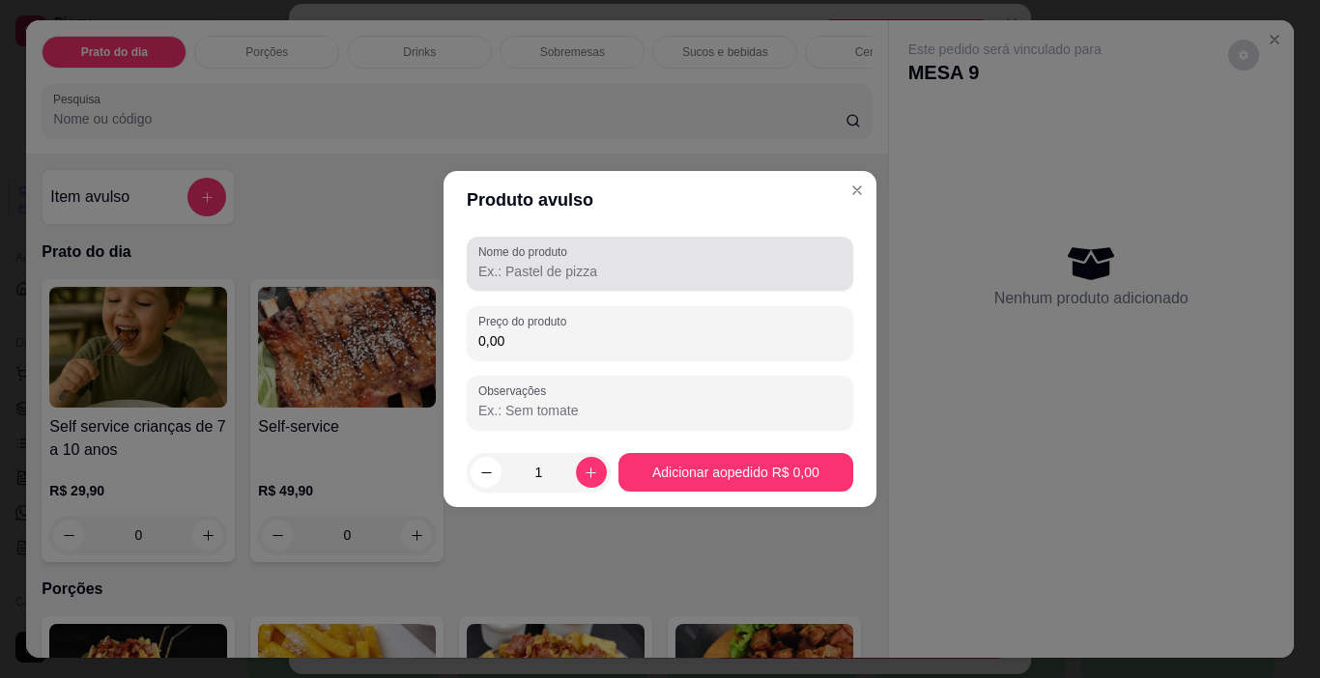
click at [539, 275] on input "Nome do produto" at bounding box center [659, 271] width 363 height 19
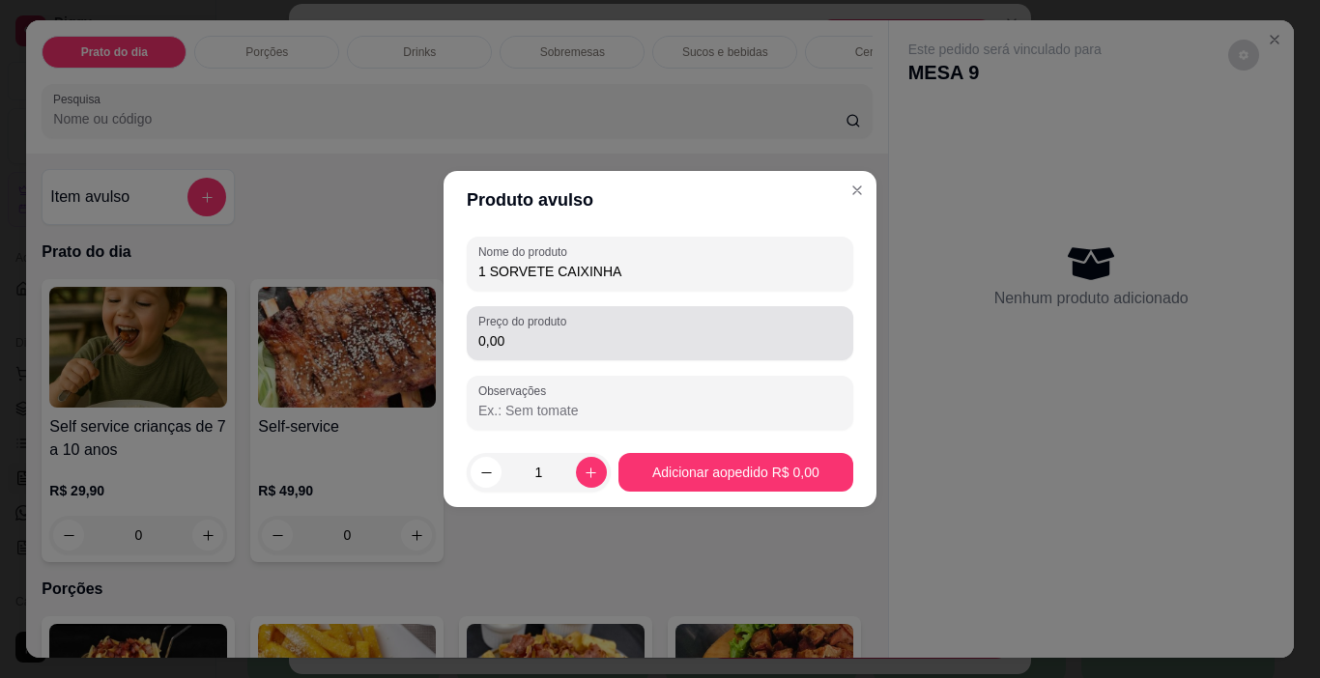
type input "1 SORVETE CAIXINHA"
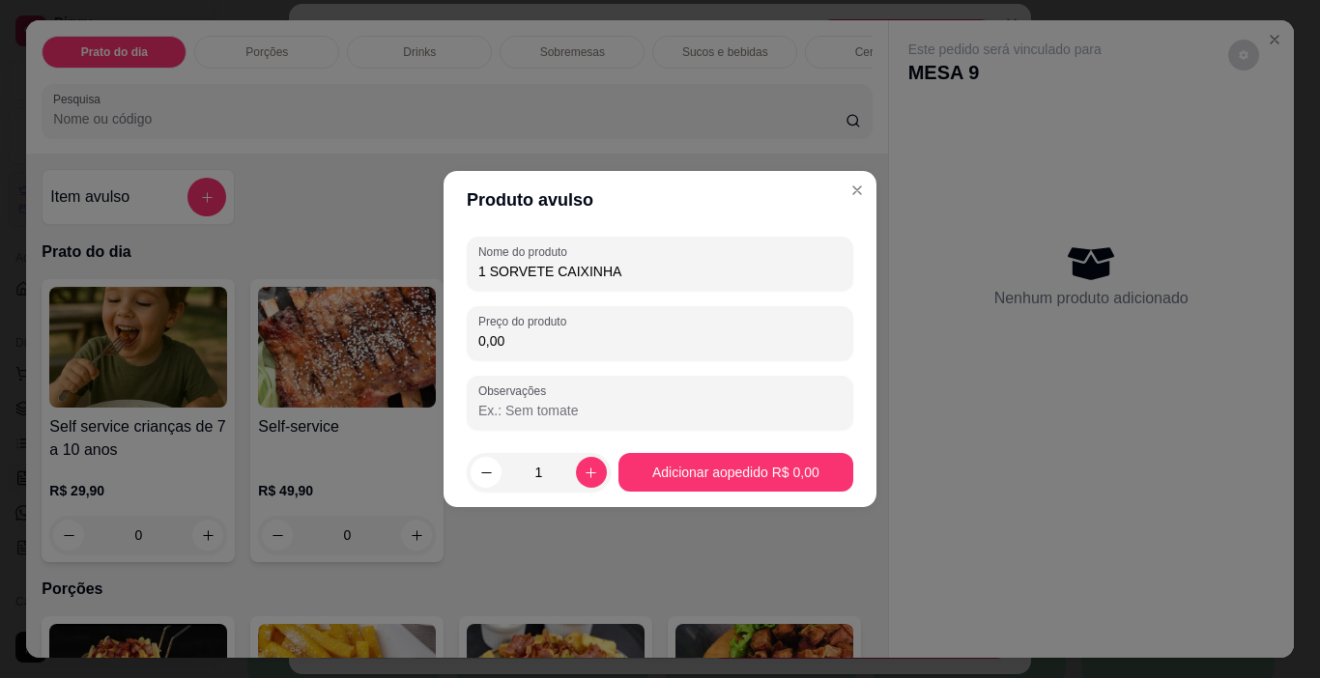
click at [562, 350] on input "0,00" at bounding box center [659, 340] width 363 height 19
type input "12,00"
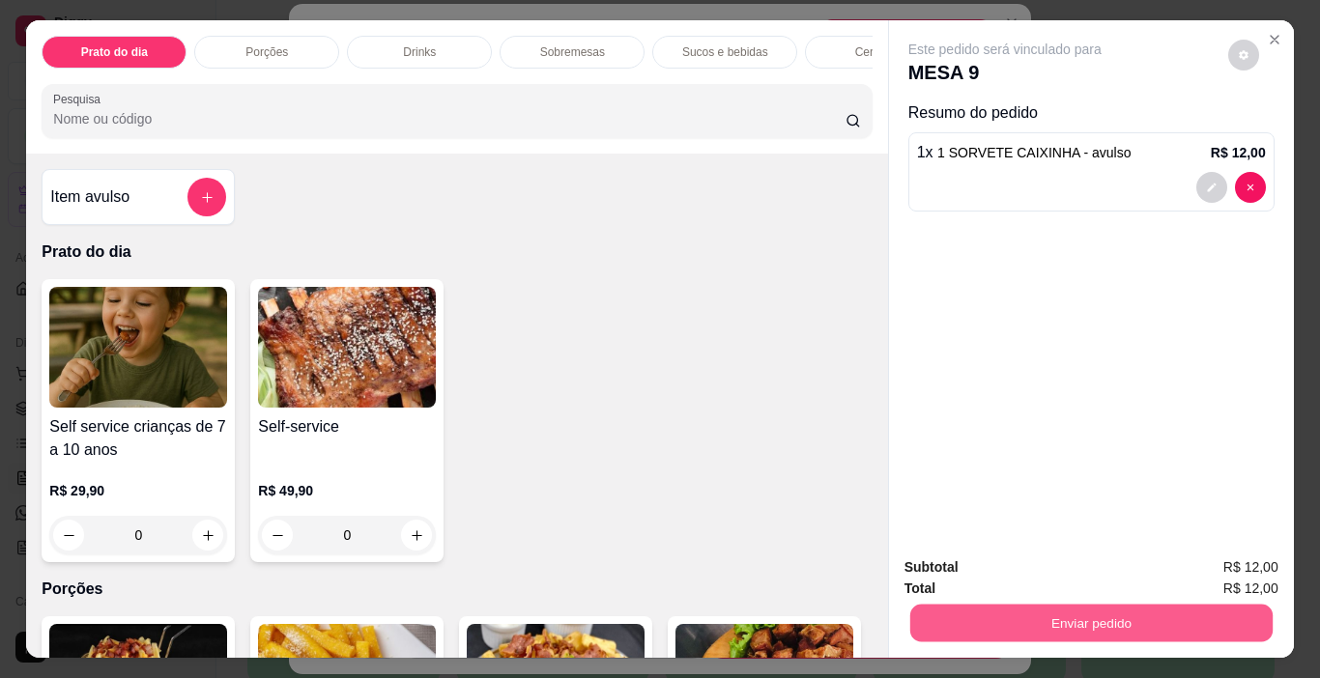
click at [1067, 613] on button "Enviar pedido" at bounding box center [1090, 624] width 362 height 38
click at [1028, 569] on button "Não registrar e enviar pedido" at bounding box center [1026, 568] width 195 height 36
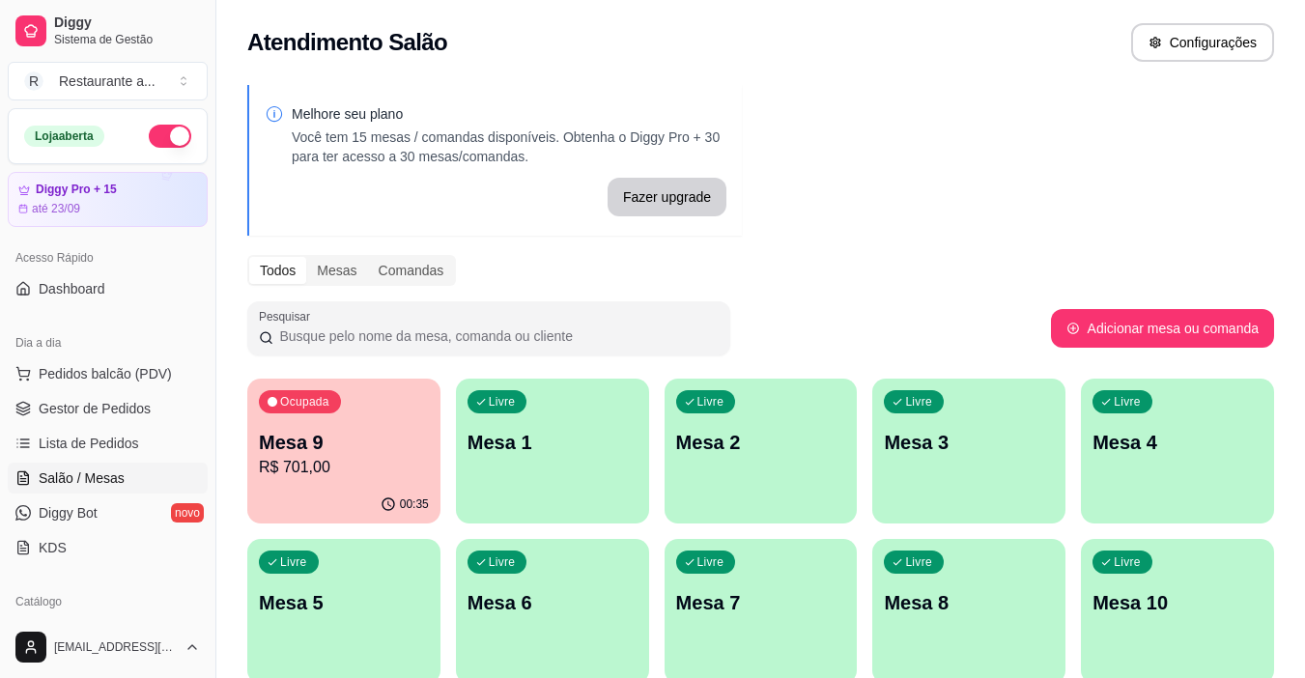
click at [370, 472] on p "R$ 701,00" at bounding box center [344, 467] width 170 height 23
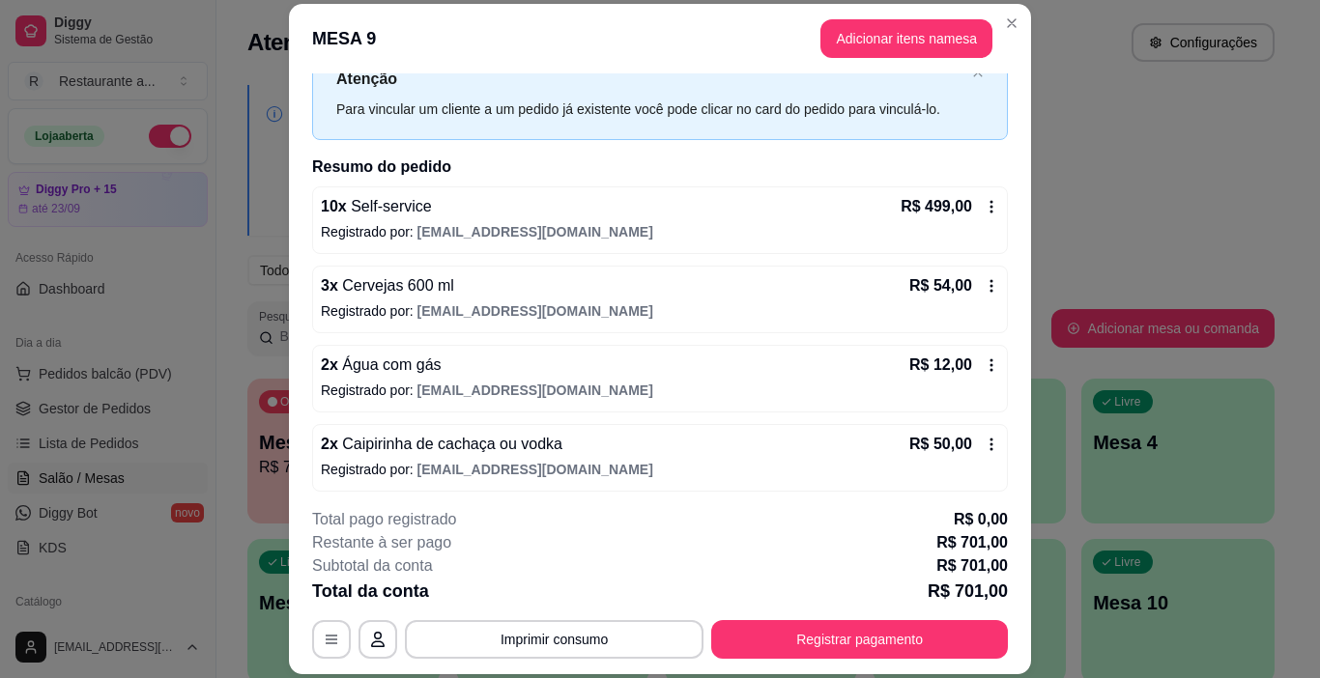
scroll to position [193, 0]
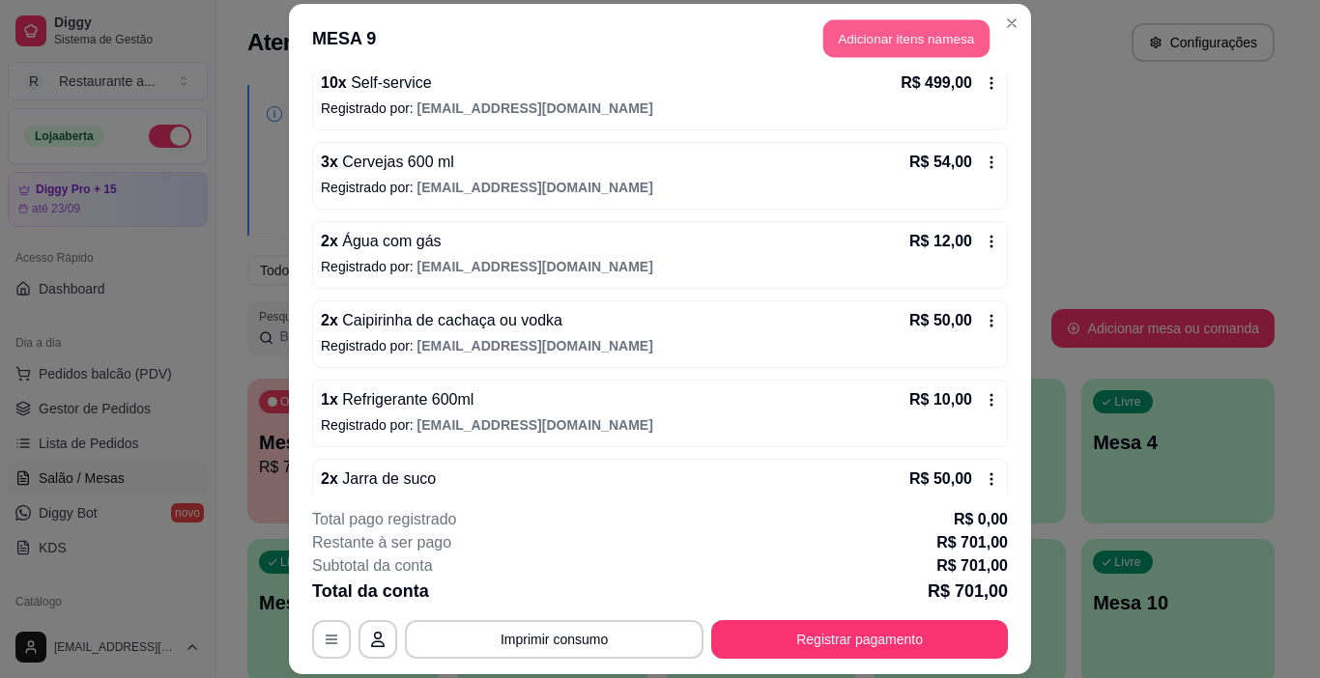
click at [905, 39] on button "Adicionar itens na mesa" at bounding box center [906, 38] width 166 height 38
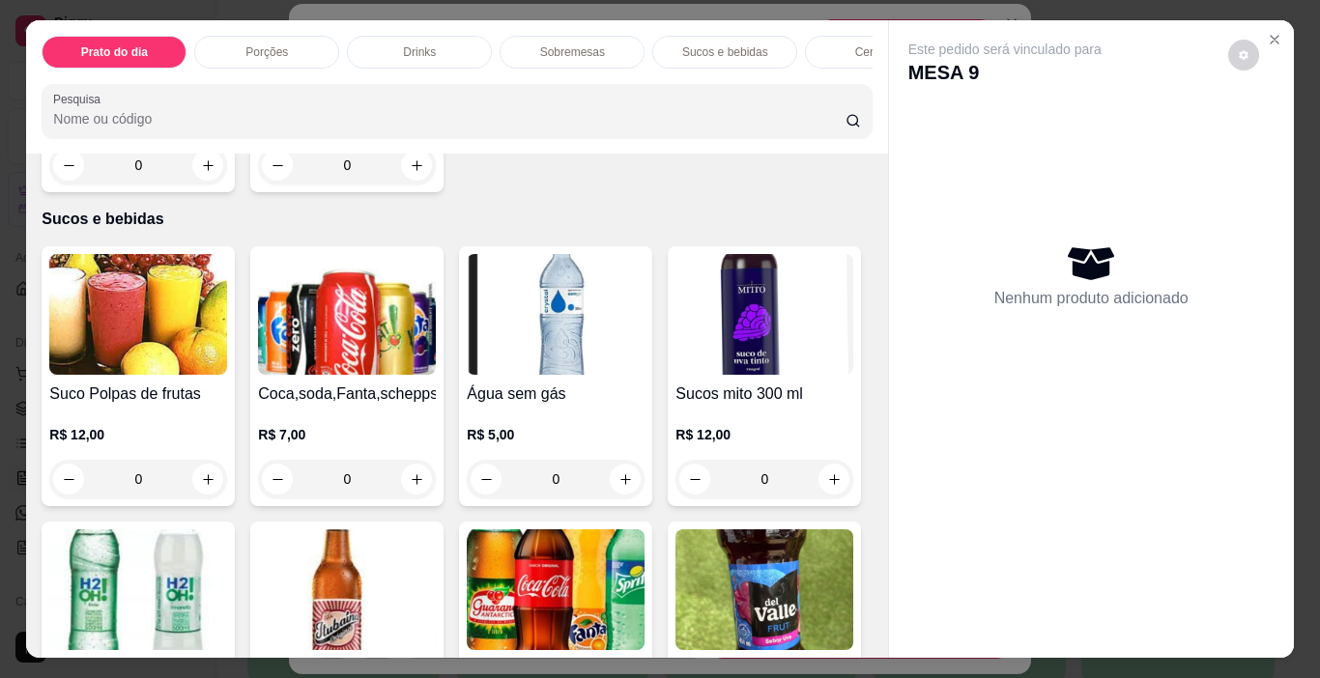
scroll to position [2222, 0]
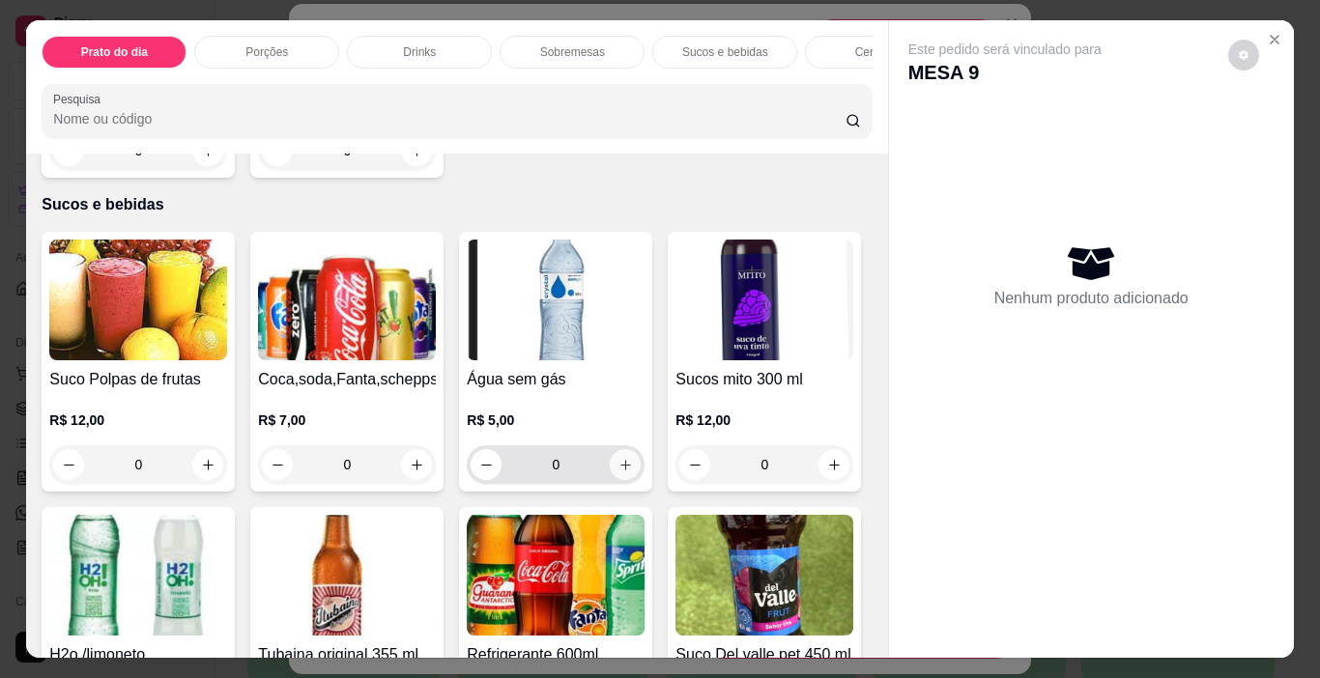
click at [620, 460] on icon "increase-product-quantity" at bounding box center [625, 465] width 11 height 11
type input "1"
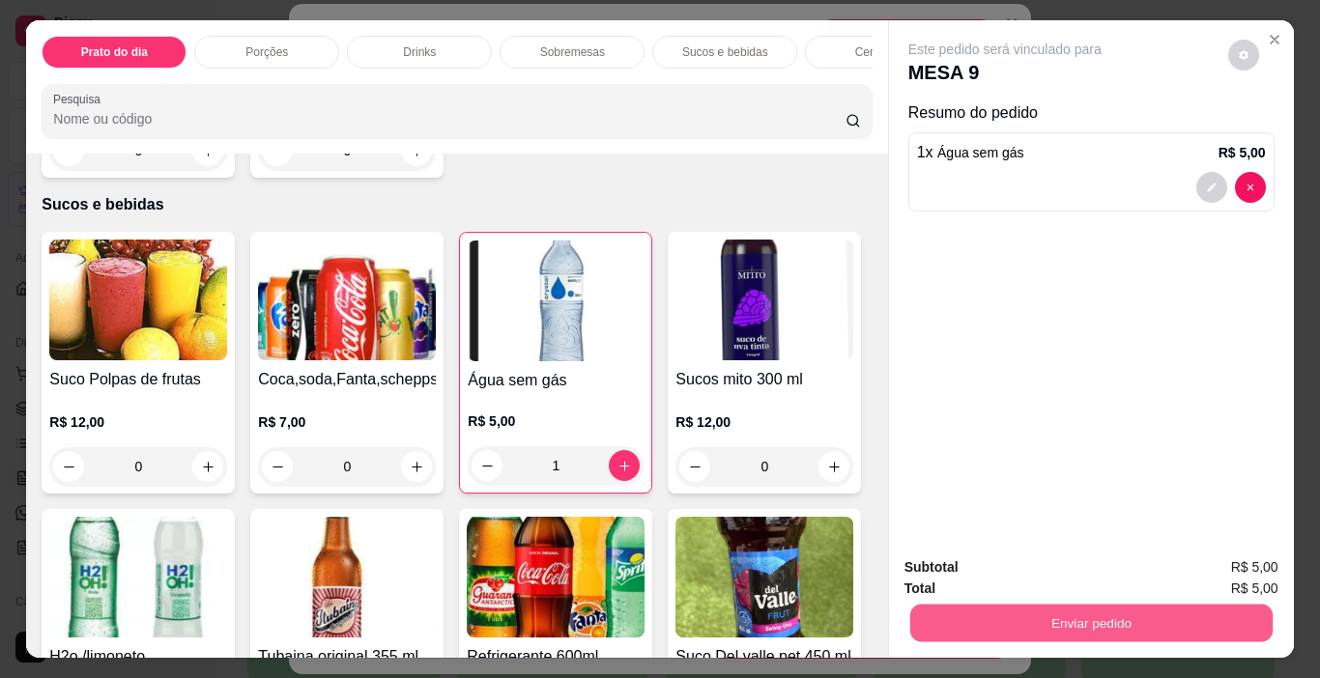
click at [1108, 612] on button "Enviar pedido" at bounding box center [1090, 624] width 362 height 38
click at [1032, 569] on button "Não registrar e enviar pedido" at bounding box center [1026, 568] width 201 height 37
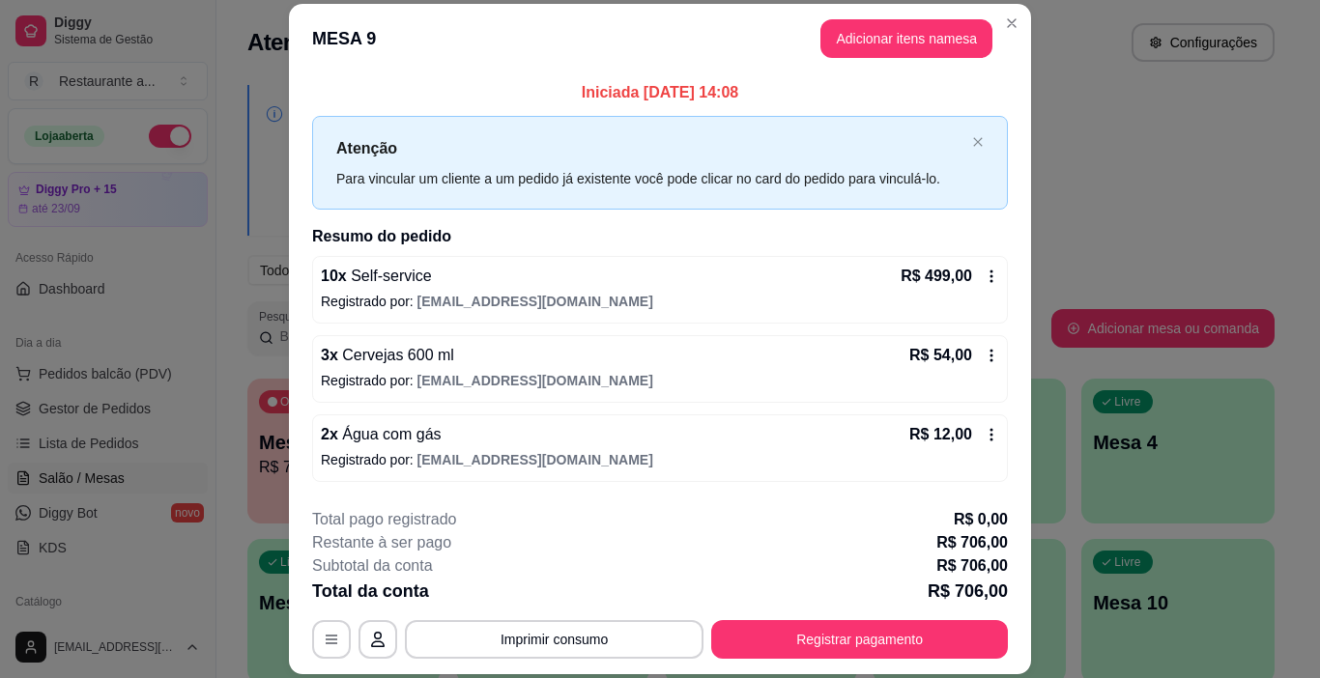
scroll to position [551, 0]
